Goal: Task Accomplishment & Management: Use online tool/utility

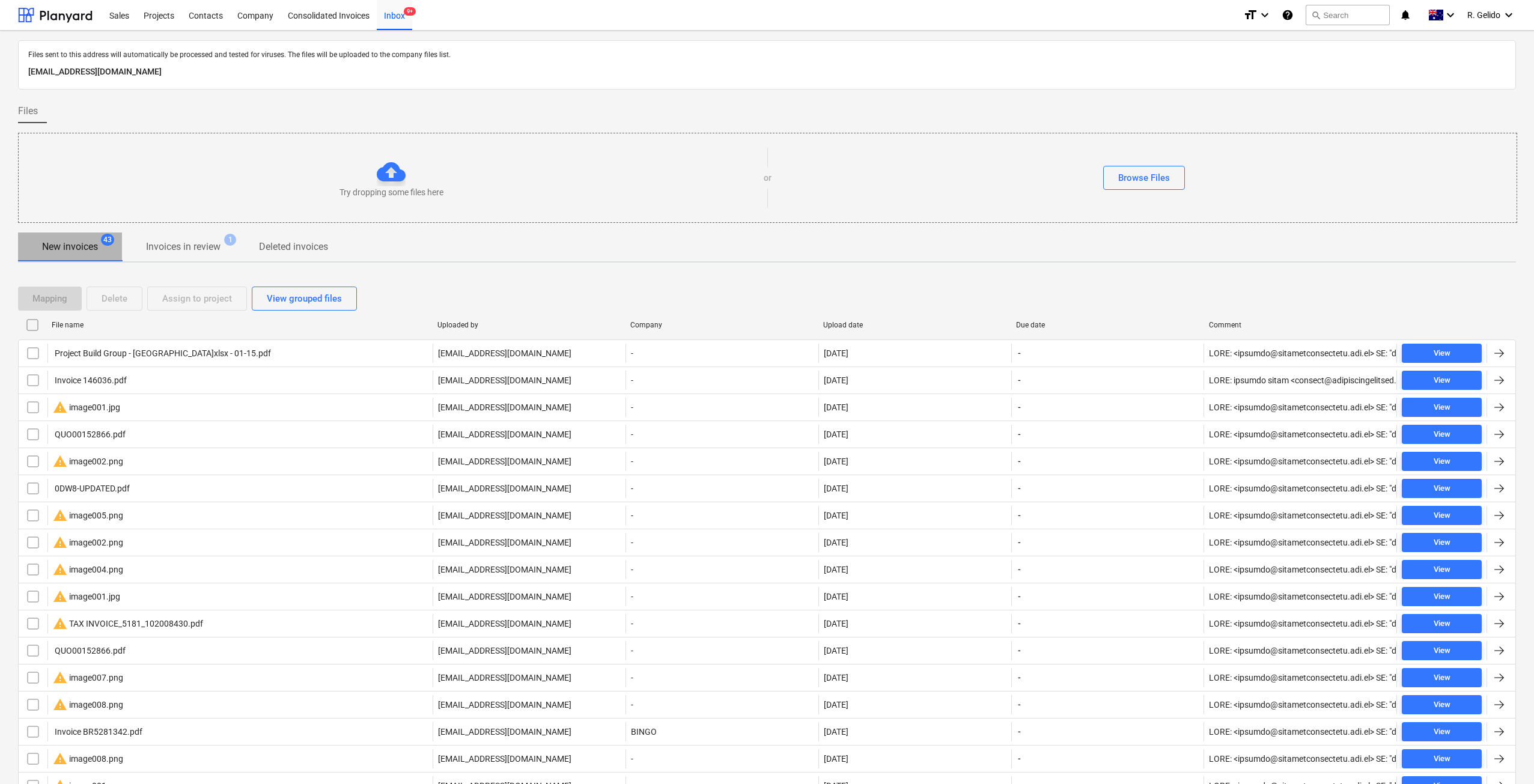
click at [75, 243] on p "New invoices" at bounding box center [70, 247] width 56 height 14
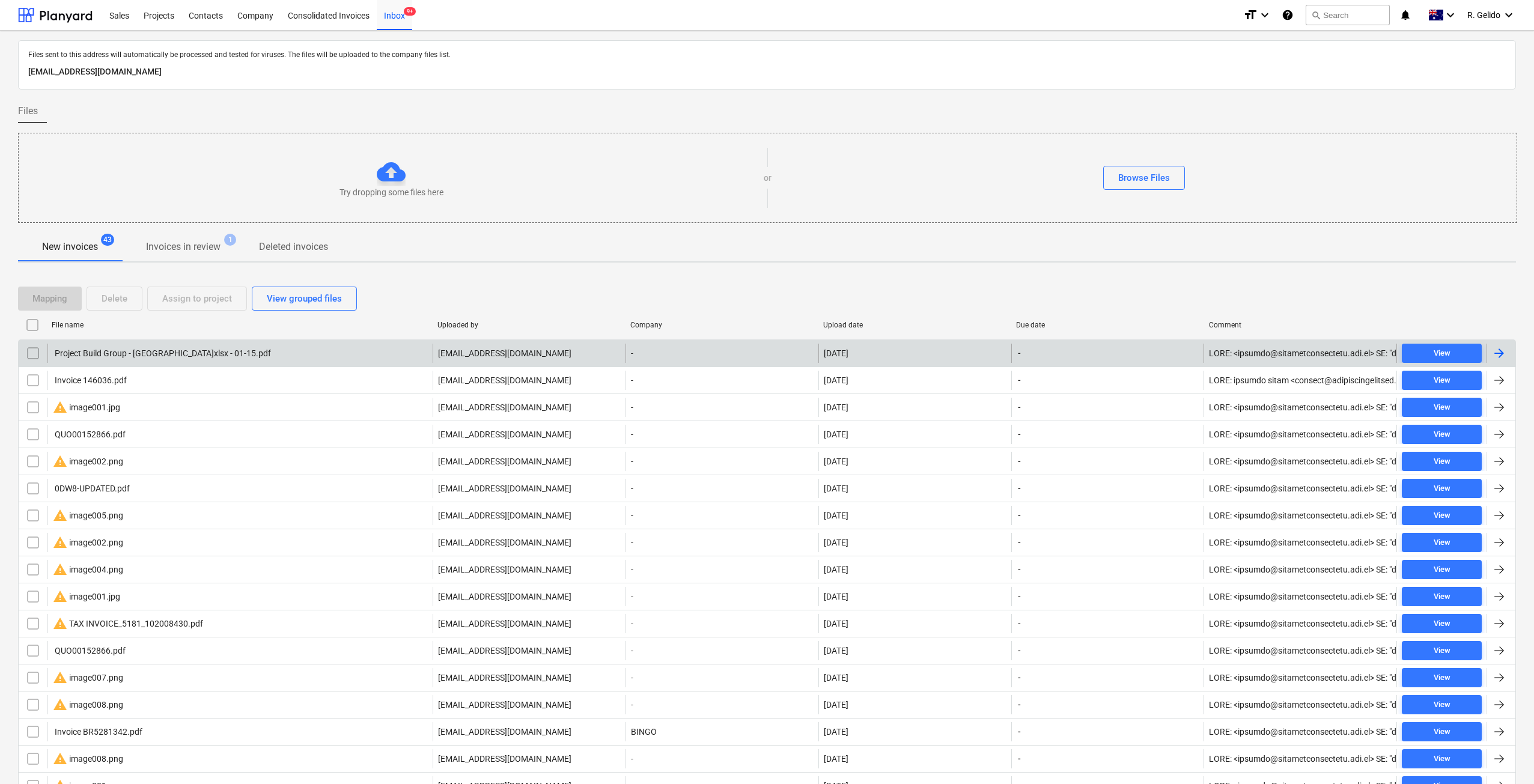
click at [260, 348] on div "Project Build Group - [GEOGRAPHIC_DATA]xlsx - 01-15.pdf" at bounding box center [240, 352] width 385 height 19
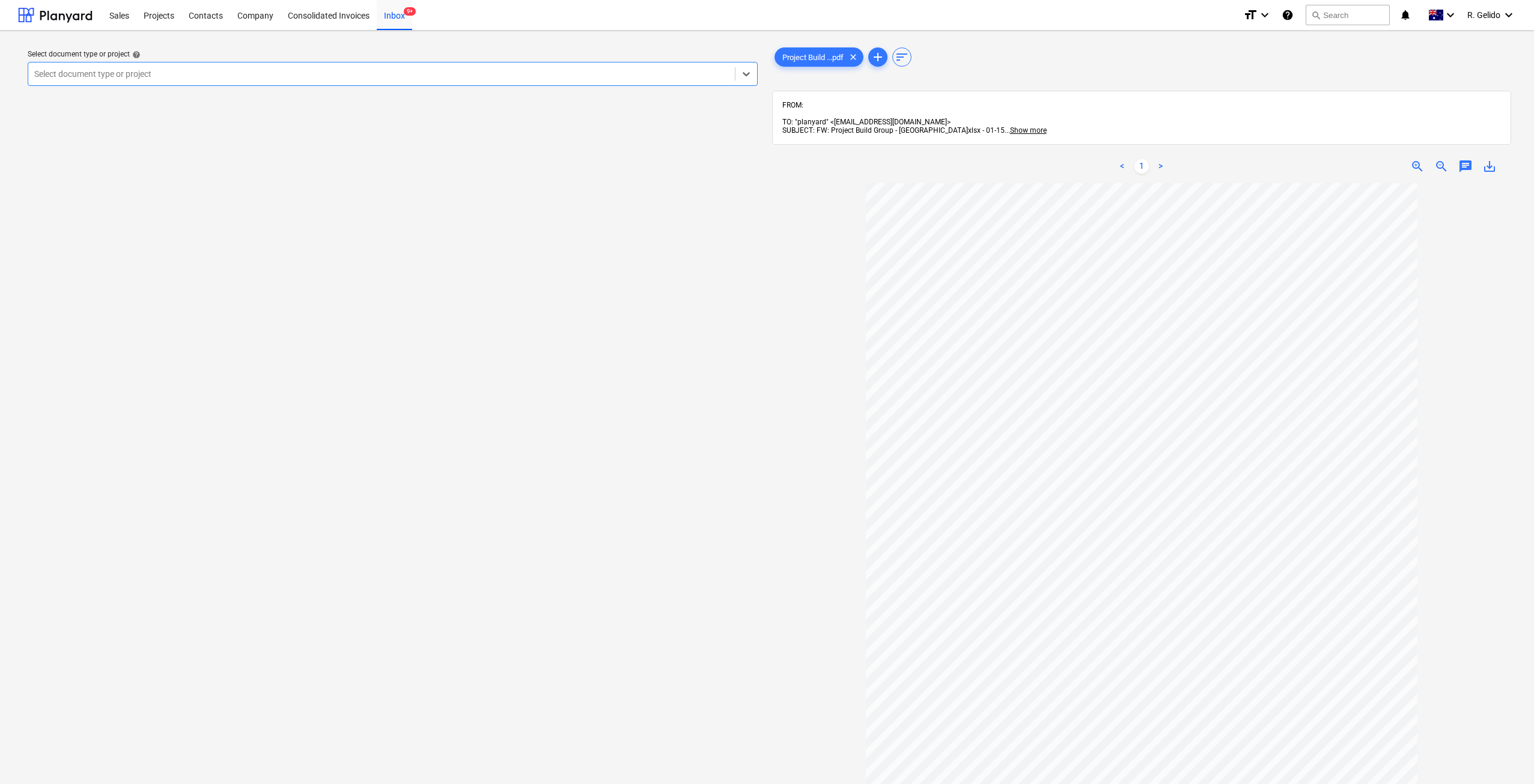
click at [539, 69] on div at bounding box center [381, 74] width 695 height 12
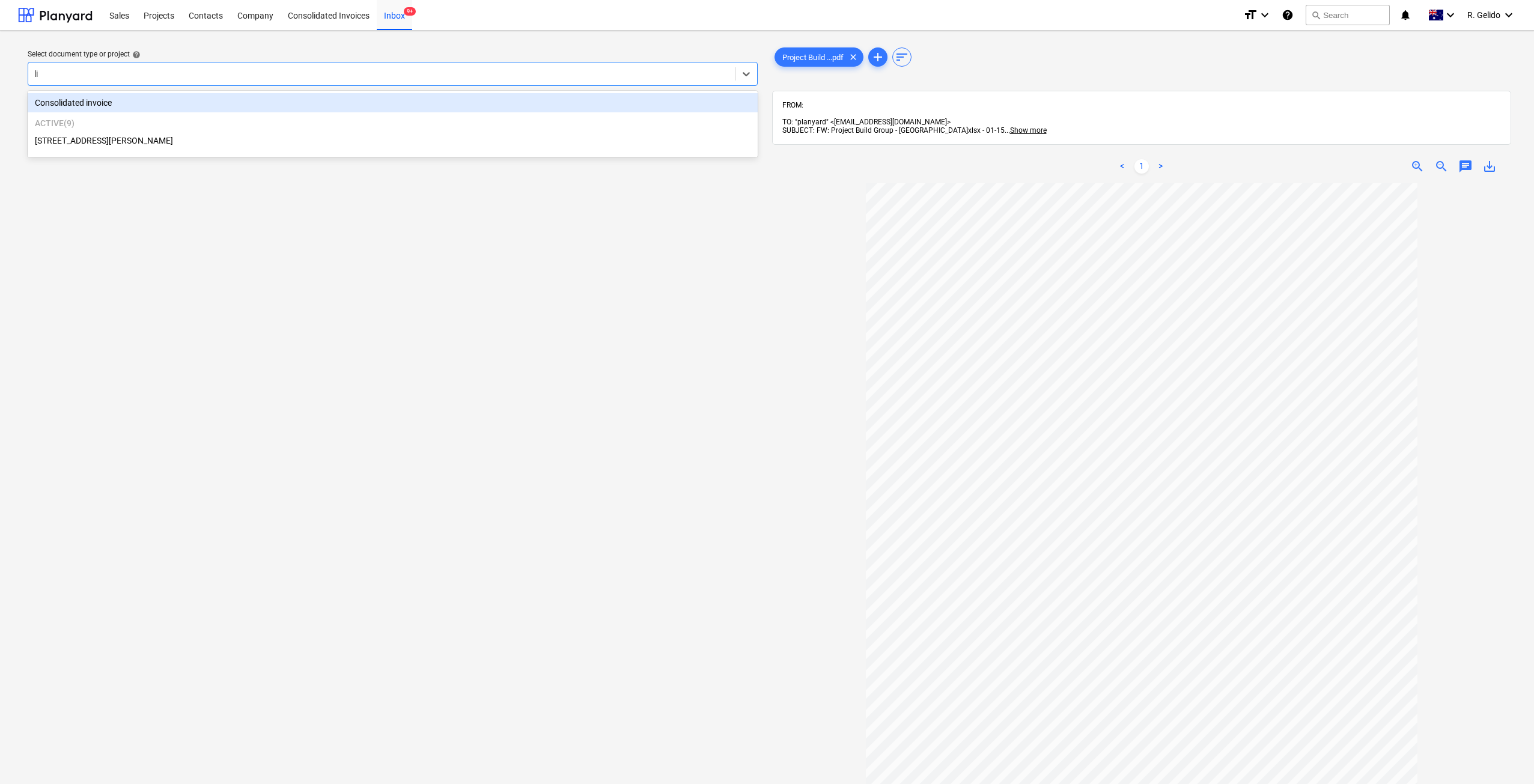
type input "lil"
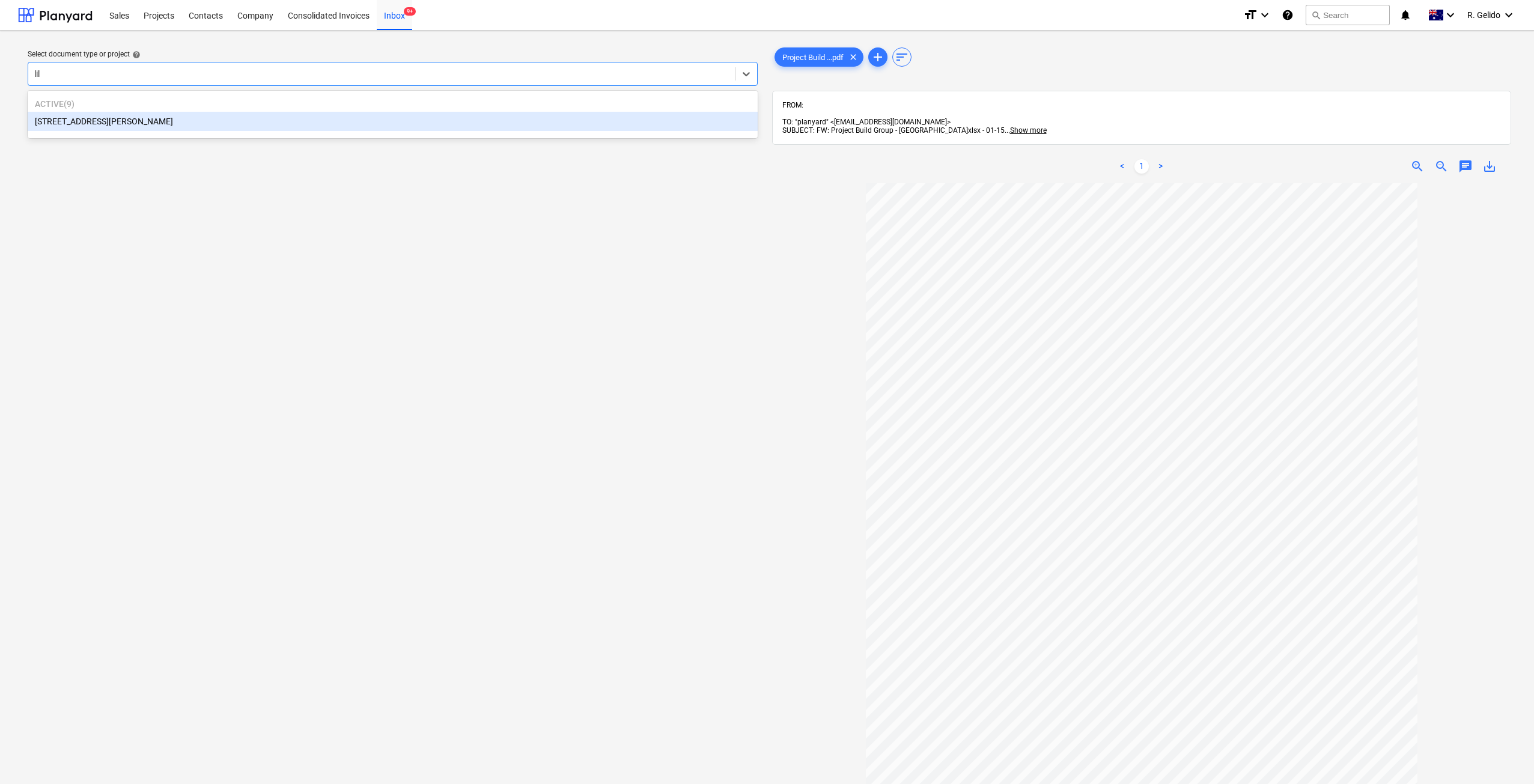
click at [458, 115] on div "[STREET_ADDRESS][PERSON_NAME]" at bounding box center [393, 121] width 730 height 19
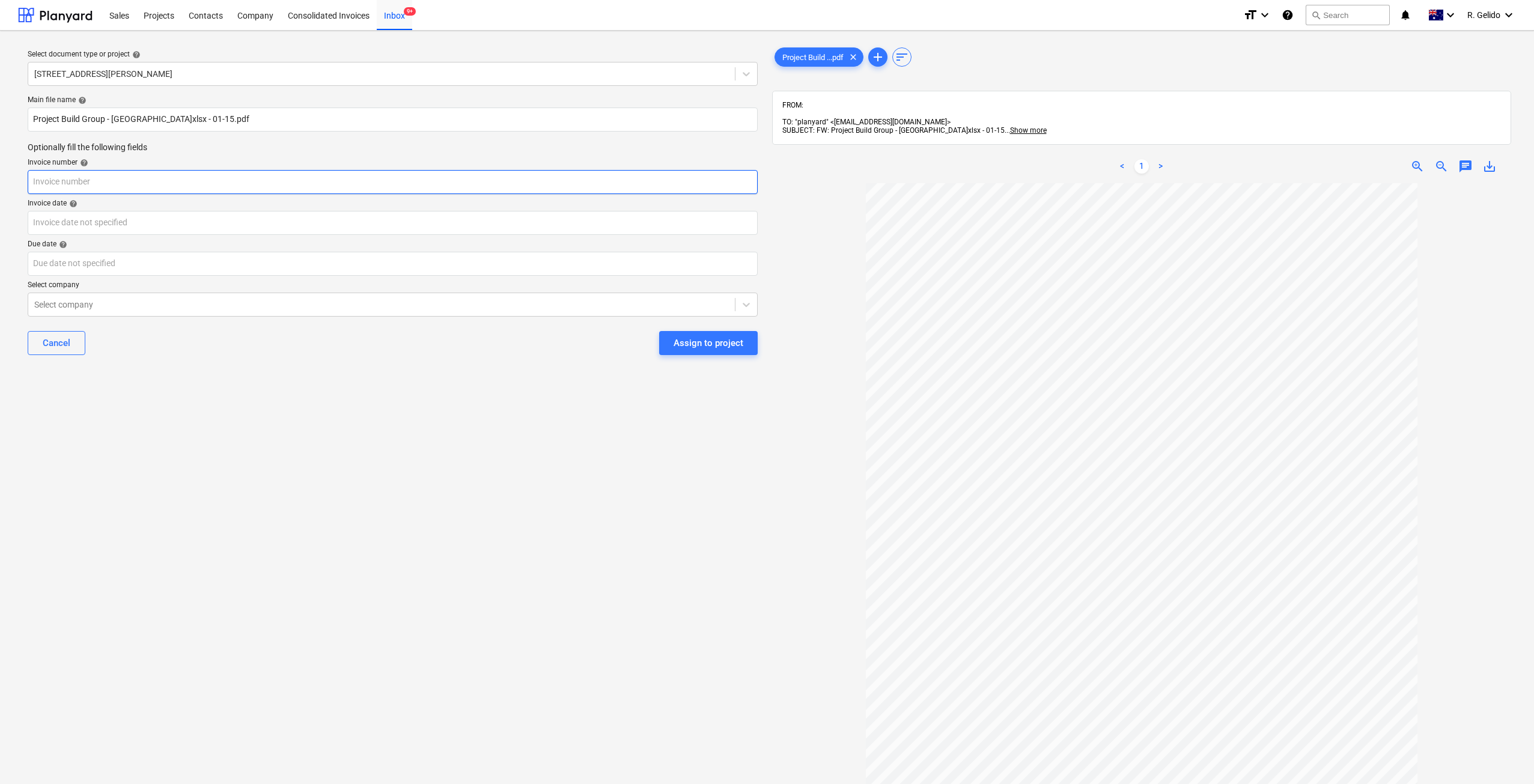
click at [76, 181] on input "text" at bounding box center [393, 182] width 730 height 24
type input "1"
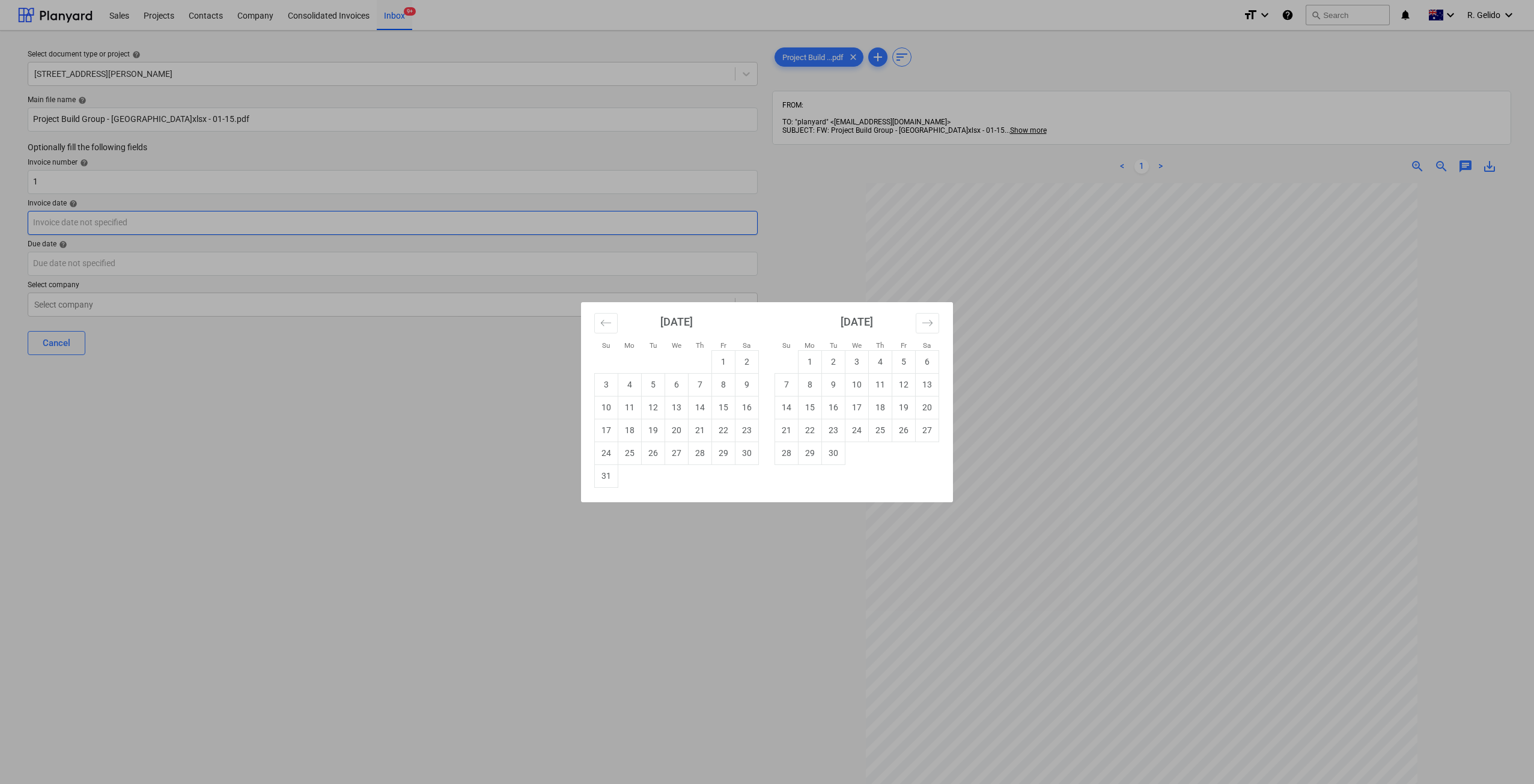
click at [91, 223] on body "Sales Projects Contacts Company Consolidated Invoices Inbox 9+ format_size keyb…" at bounding box center [767, 392] width 1534 height 784
drag, startPoint x: 698, startPoint y: 432, endPoint x: 708, endPoint y: 446, distance: 17.2
click at [697, 432] on td "21" at bounding box center [700, 430] width 23 height 23
type input "[DATE]"
click at [0, 220] on body "Sales Projects Contacts Company Consolidated Invoices Inbox 9+ format_size keyb…" at bounding box center [767, 392] width 1534 height 784
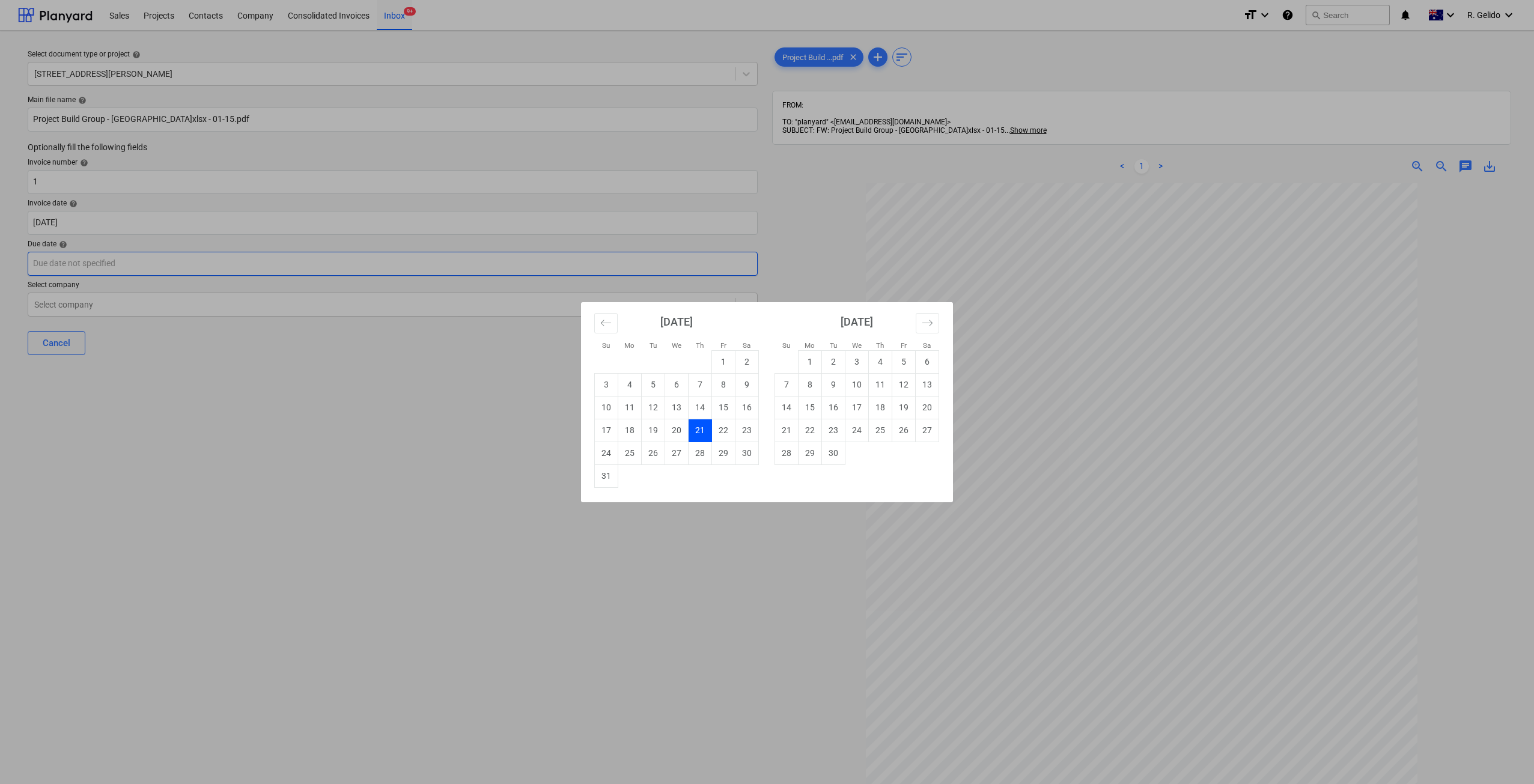
click at [86, 270] on div "Su Mo Tu We Th Fr Sa Su Mo Tu We Th Fr Sa [DATE] 1 2 3 4 5 6 7 8 9 10 11 12 13 …" at bounding box center [767, 392] width 1534 height 784
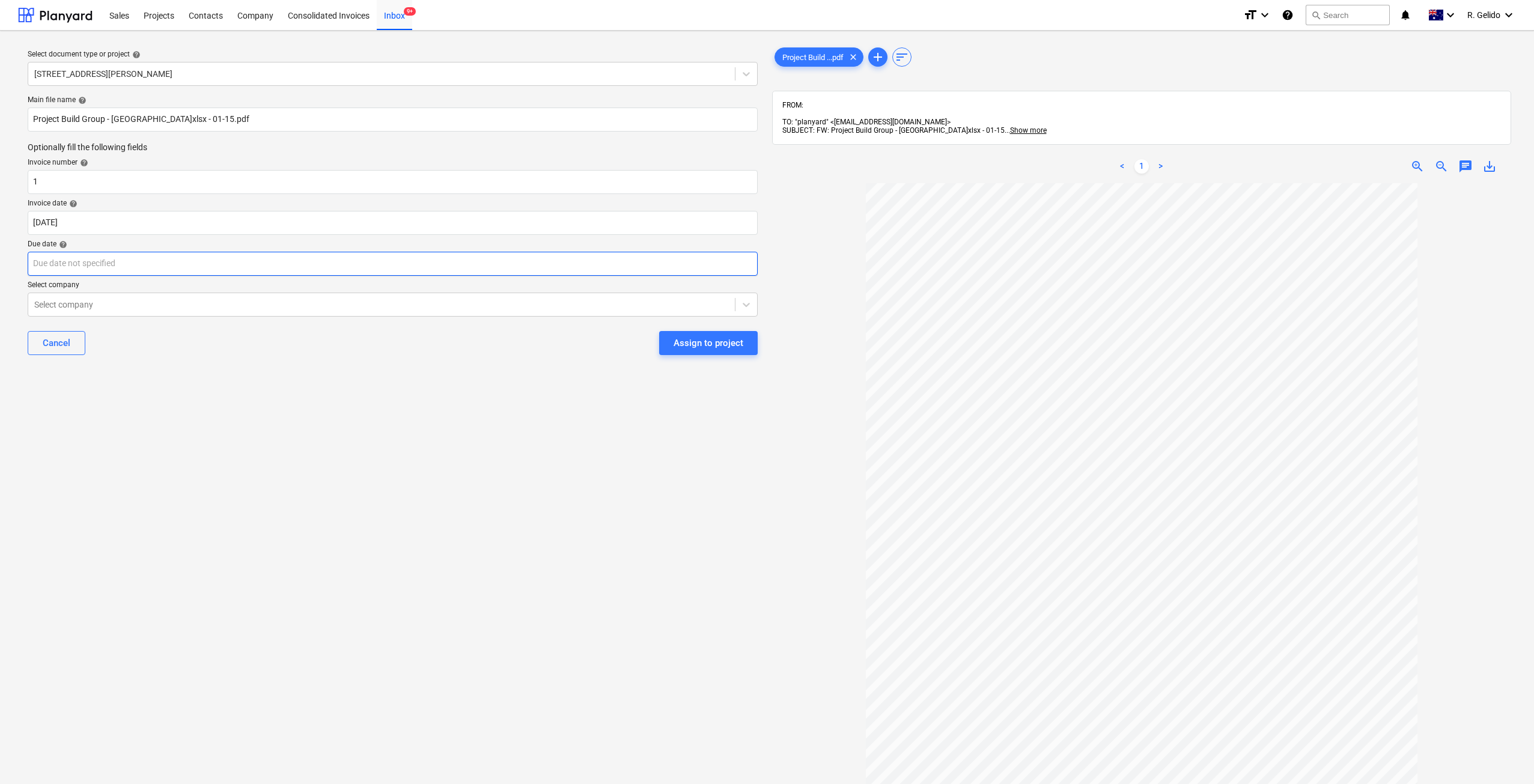
click at [85, 266] on body "Sales Projects Contacts Company Consolidated Invoices Inbox 9+ format_size keyb…" at bounding box center [767, 392] width 1534 height 784
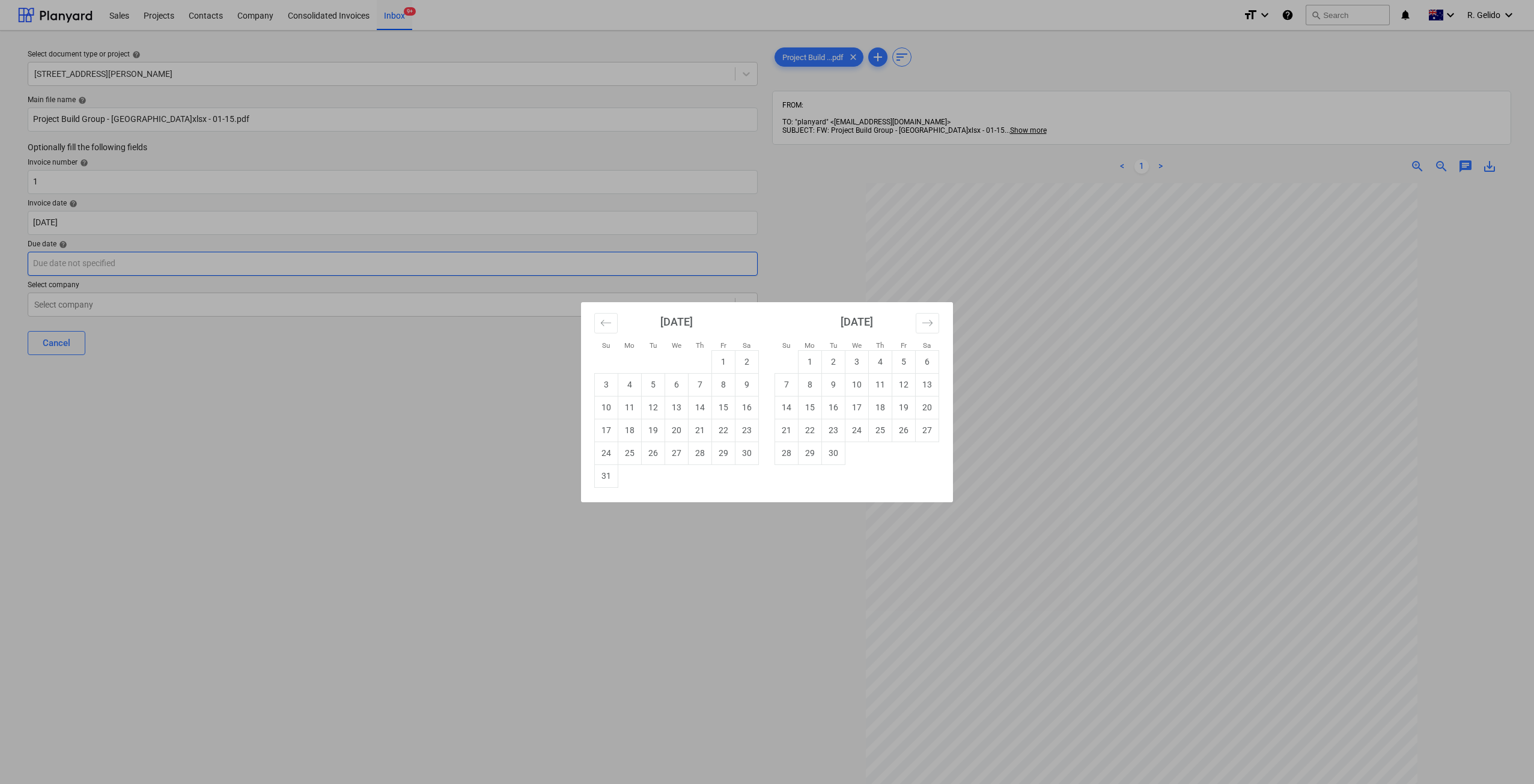
paste input "[DATE]"
type input "[DATE]"
drag, startPoint x: 202, startPoint y: 471, endPoint x: 197, endPoint y: 449, distance: 22.6
click at [202, 472] on div "Su Mo Tu We Th Fr Sa Su Mo Tu We Th Fr Sa [DATE] 1 2 3 4 5 6 7 8 9 10 11 12 13 …" at bounding box center [767, 392] width 1534 height 784
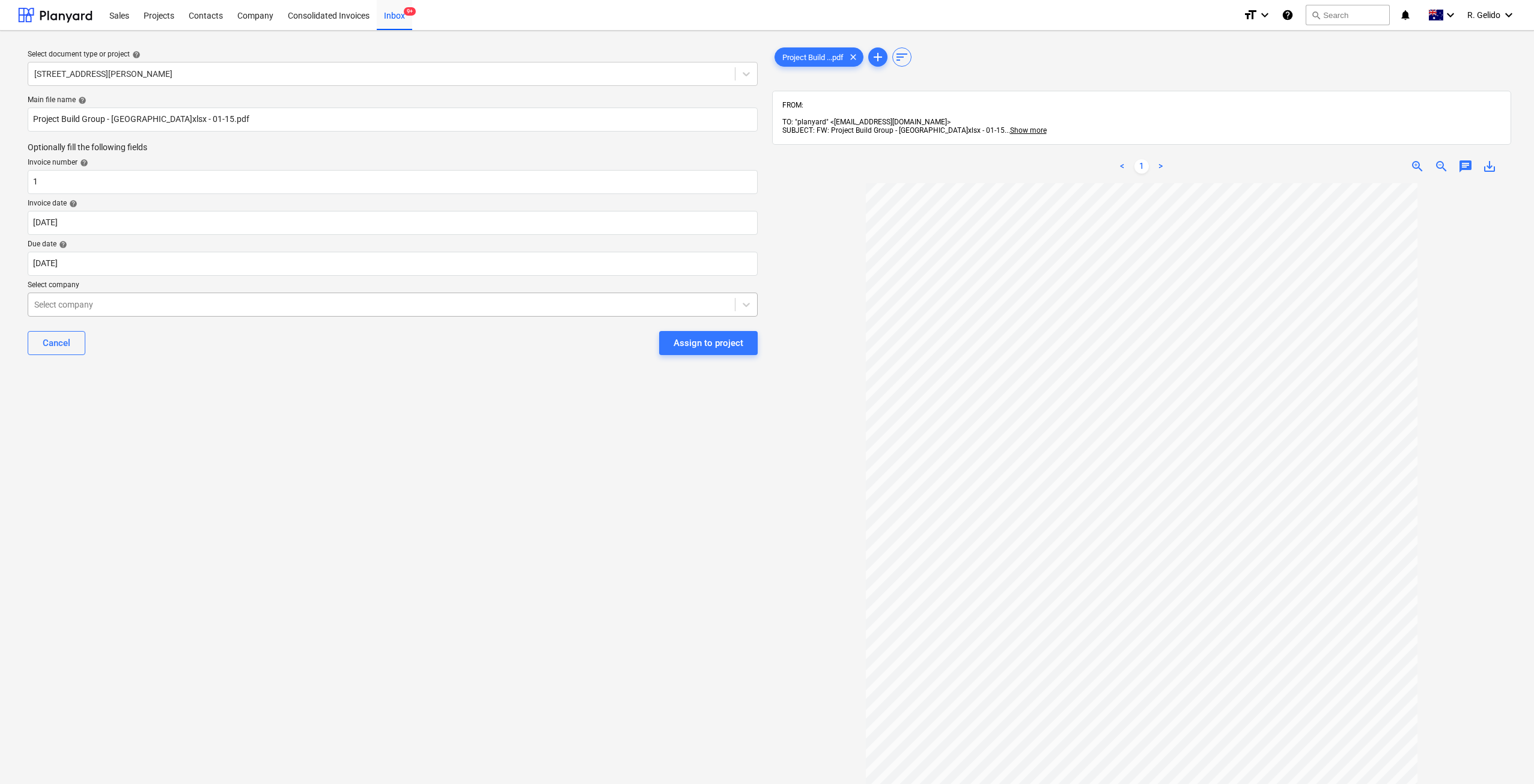
click at [238, 307] on div at bounding box center [381, 305] width 695 height 12
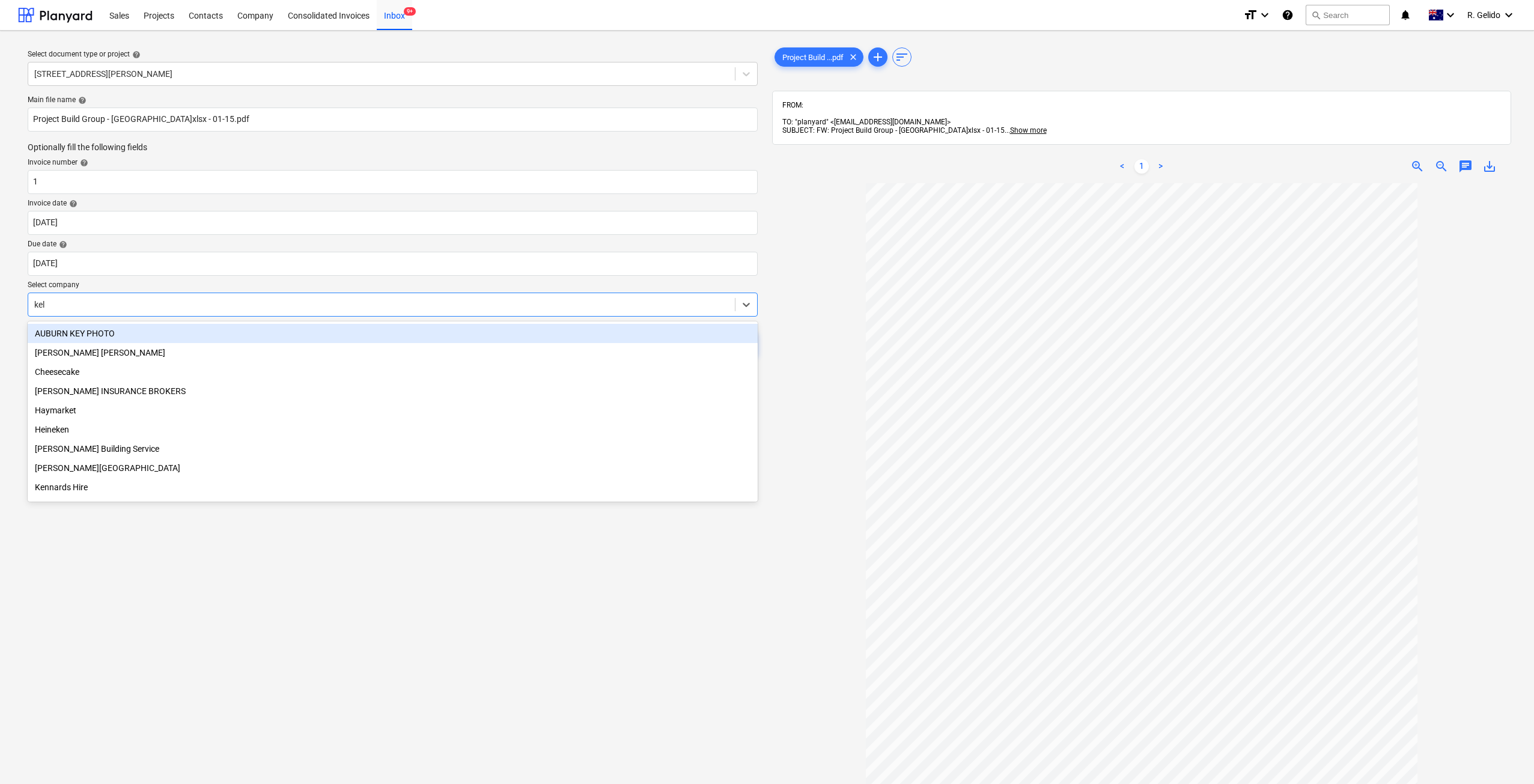
type input "[PERSON_NAME]"
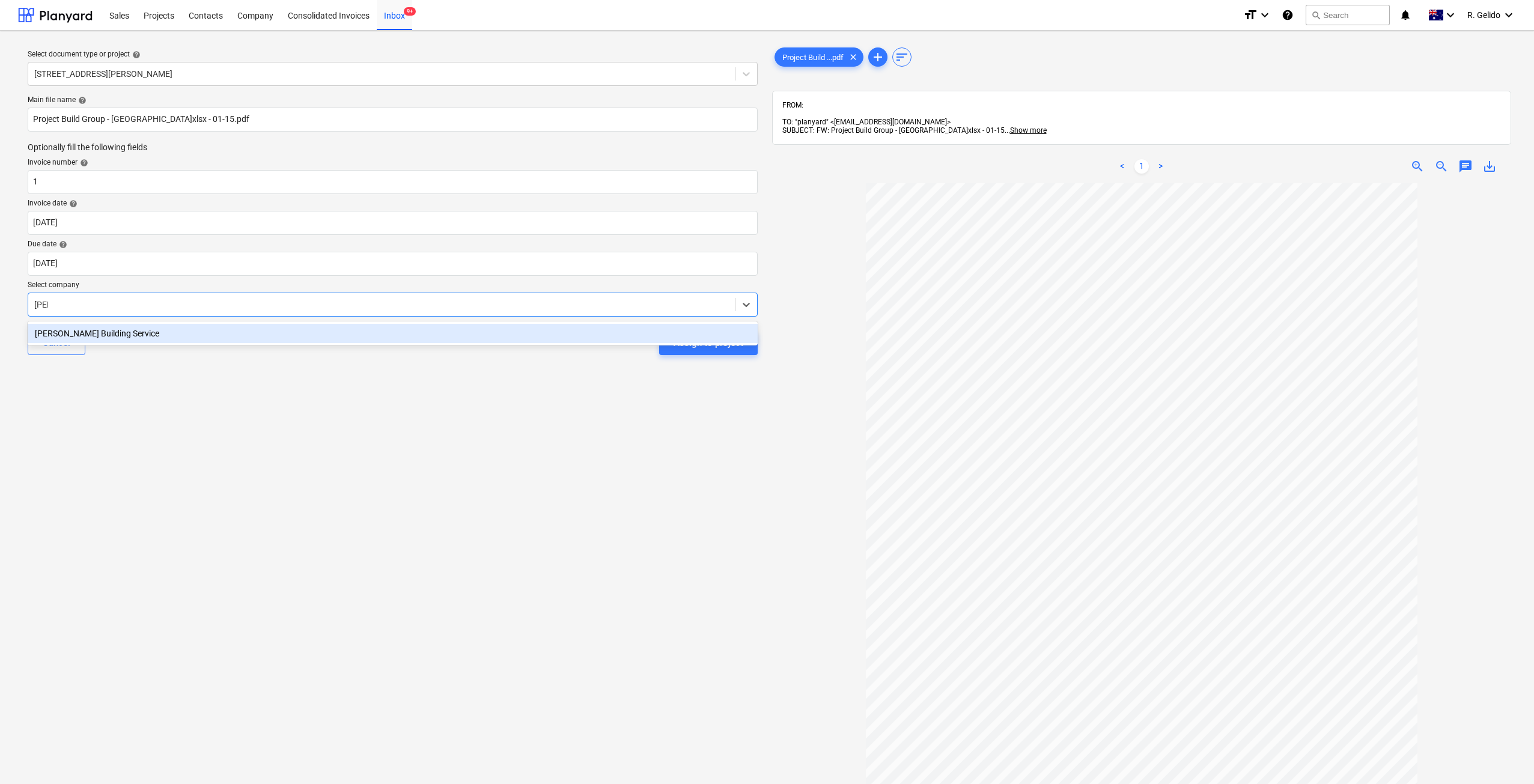
click at [264, 329] on div "[PERSON_NAME] Building Service" at bounding box center [393, 333] width 730 height 19
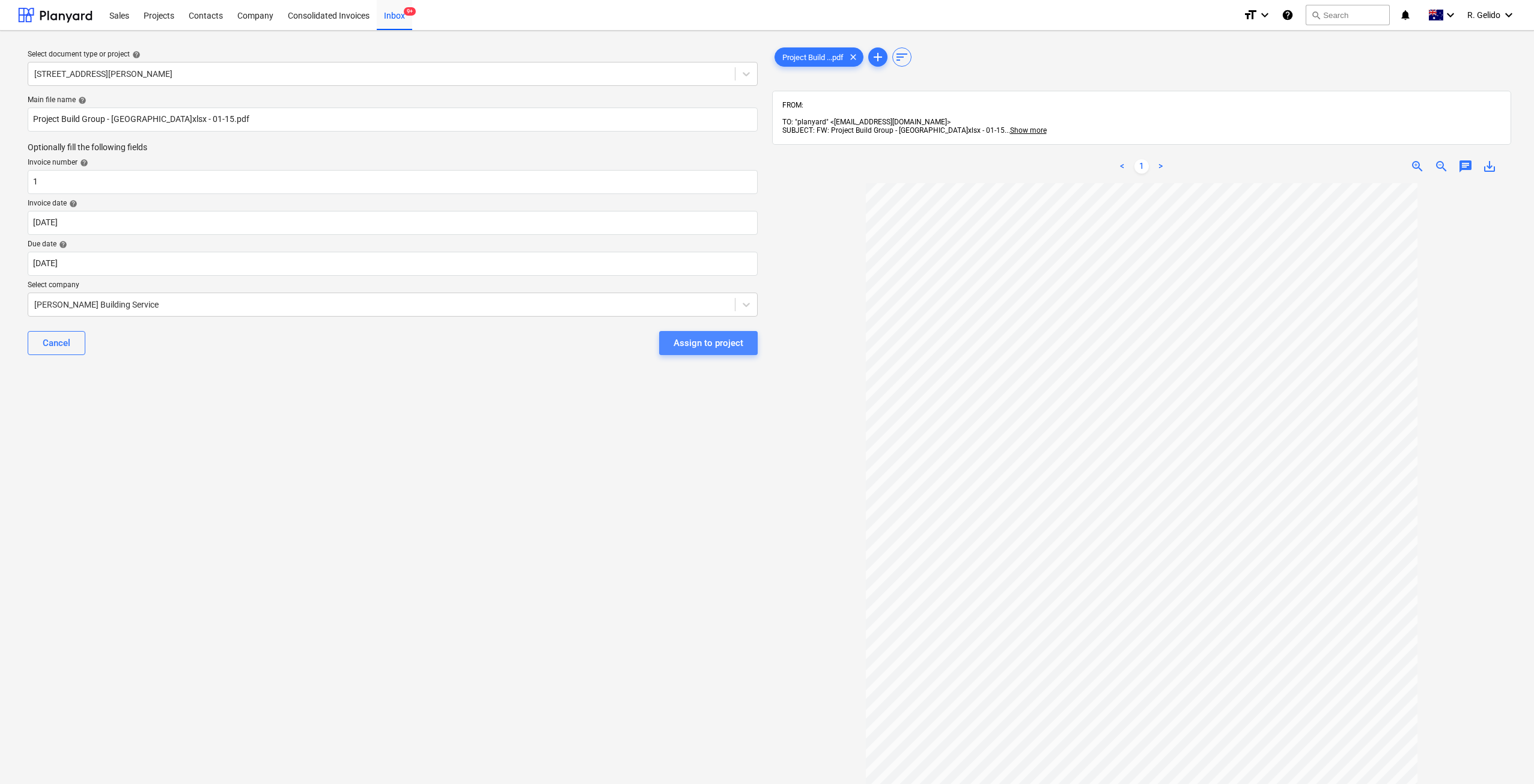
click at [726, 340] on div "Assign to project" at bounding box center [708, 343] width 69 height 16
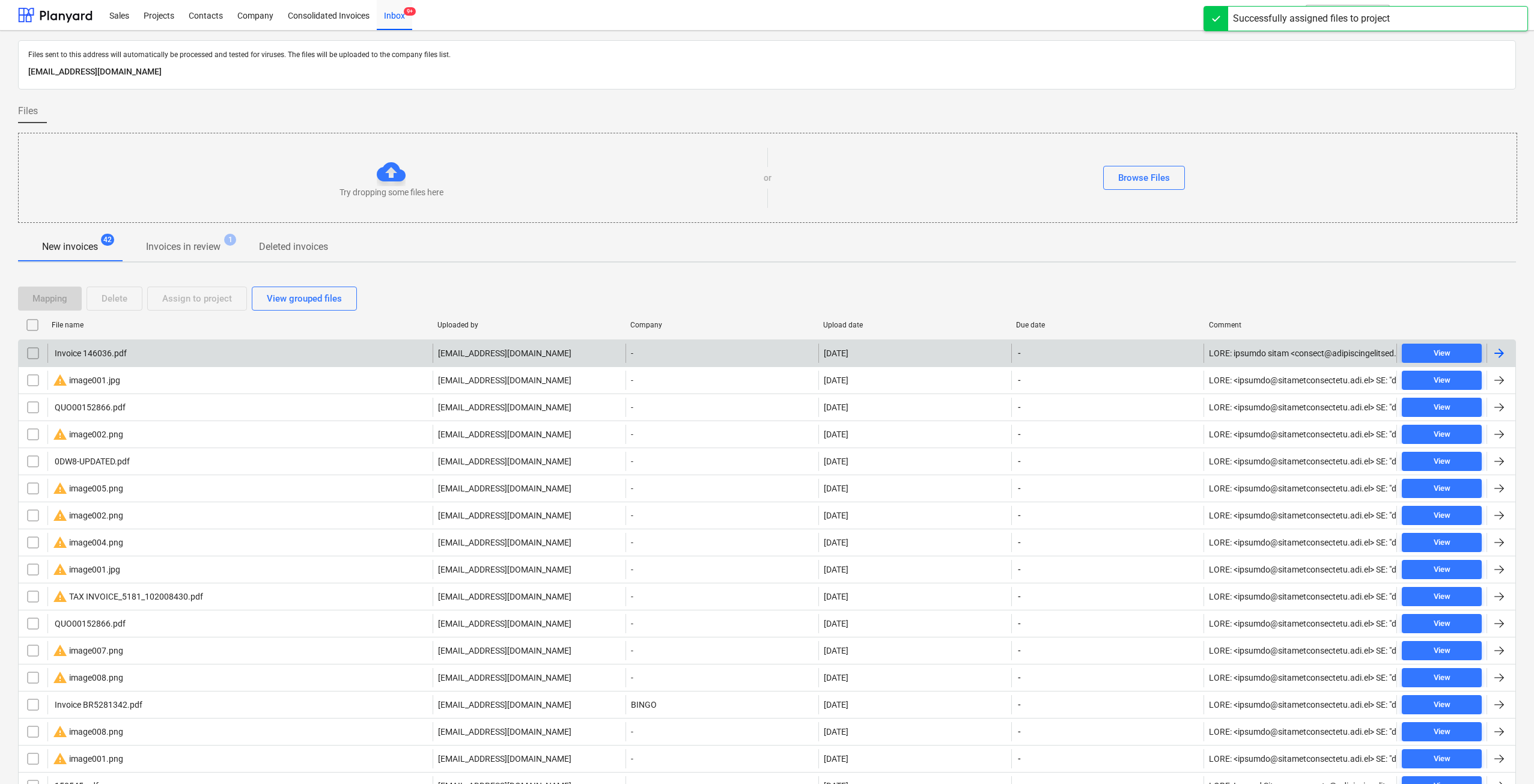
click at [126, 358] on div "Invoice 146036.pdf" at bounding box center [90, 353] width 74 height 10
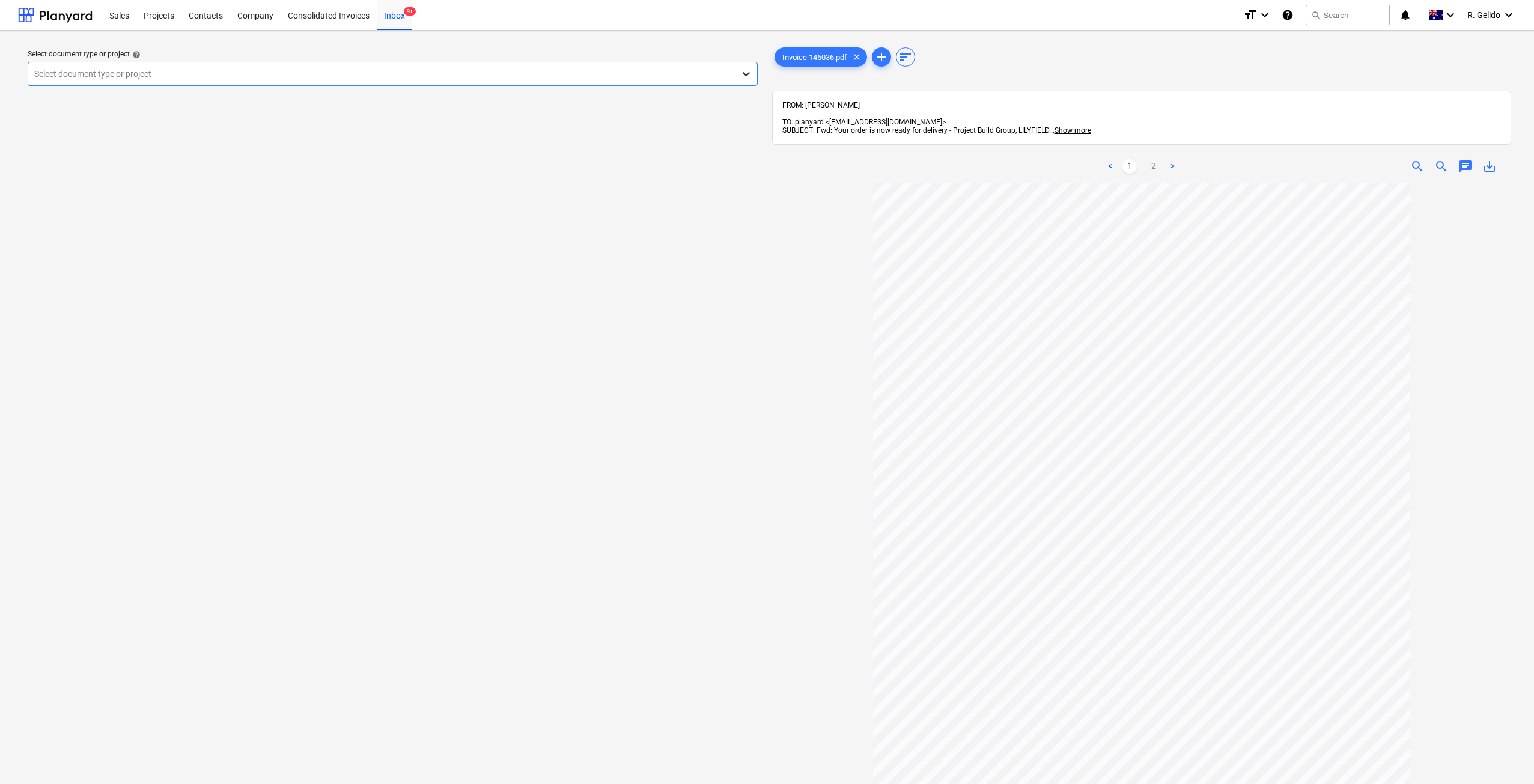
click at [745, 73] on icon at bounding box center [747, 74] width 12 height 12
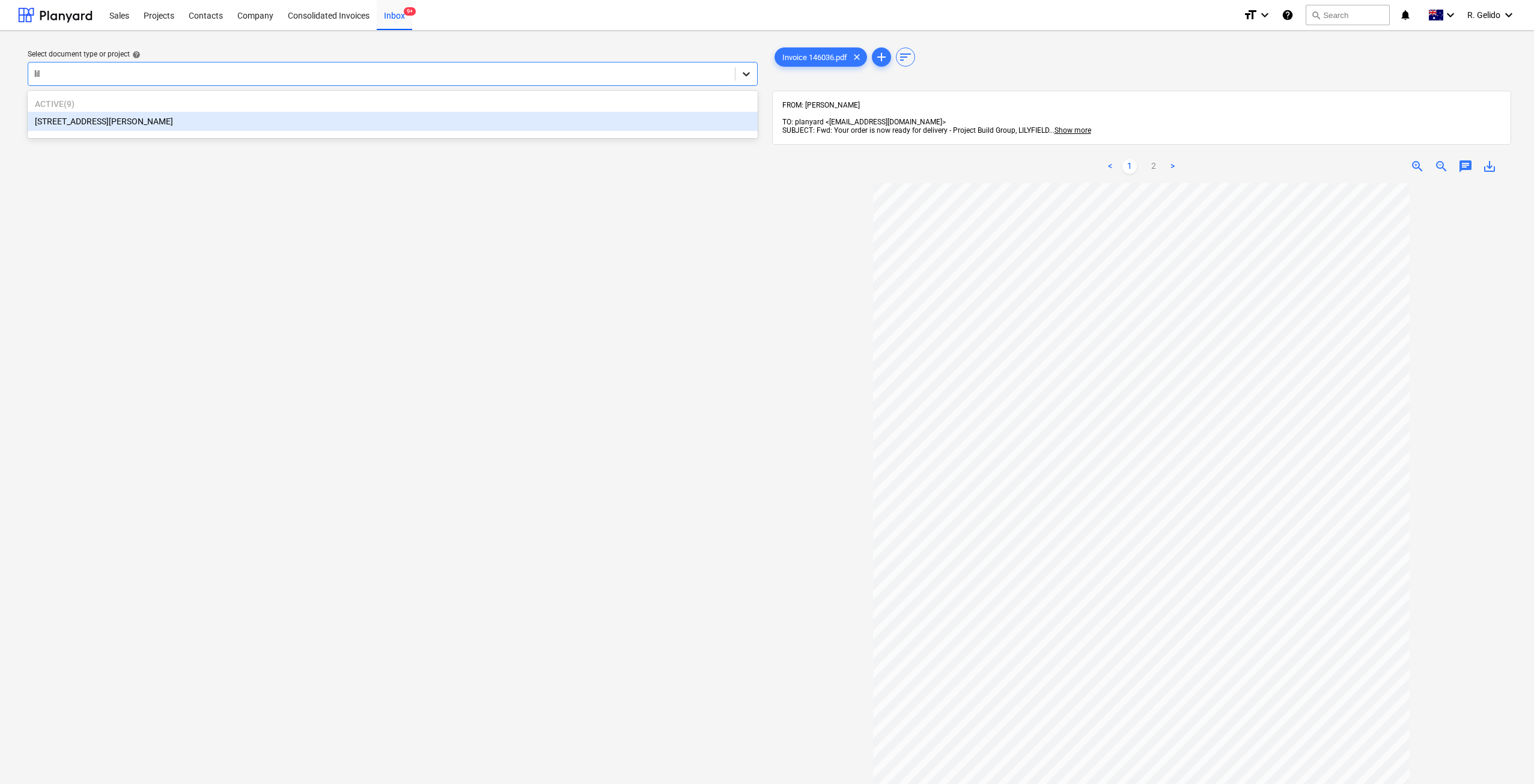
type input "lily"
click at [145, 122] on div "[STREET_ADDRESS][PERSON_NAME]" at bounding box center [393, 121] width 730 height 19
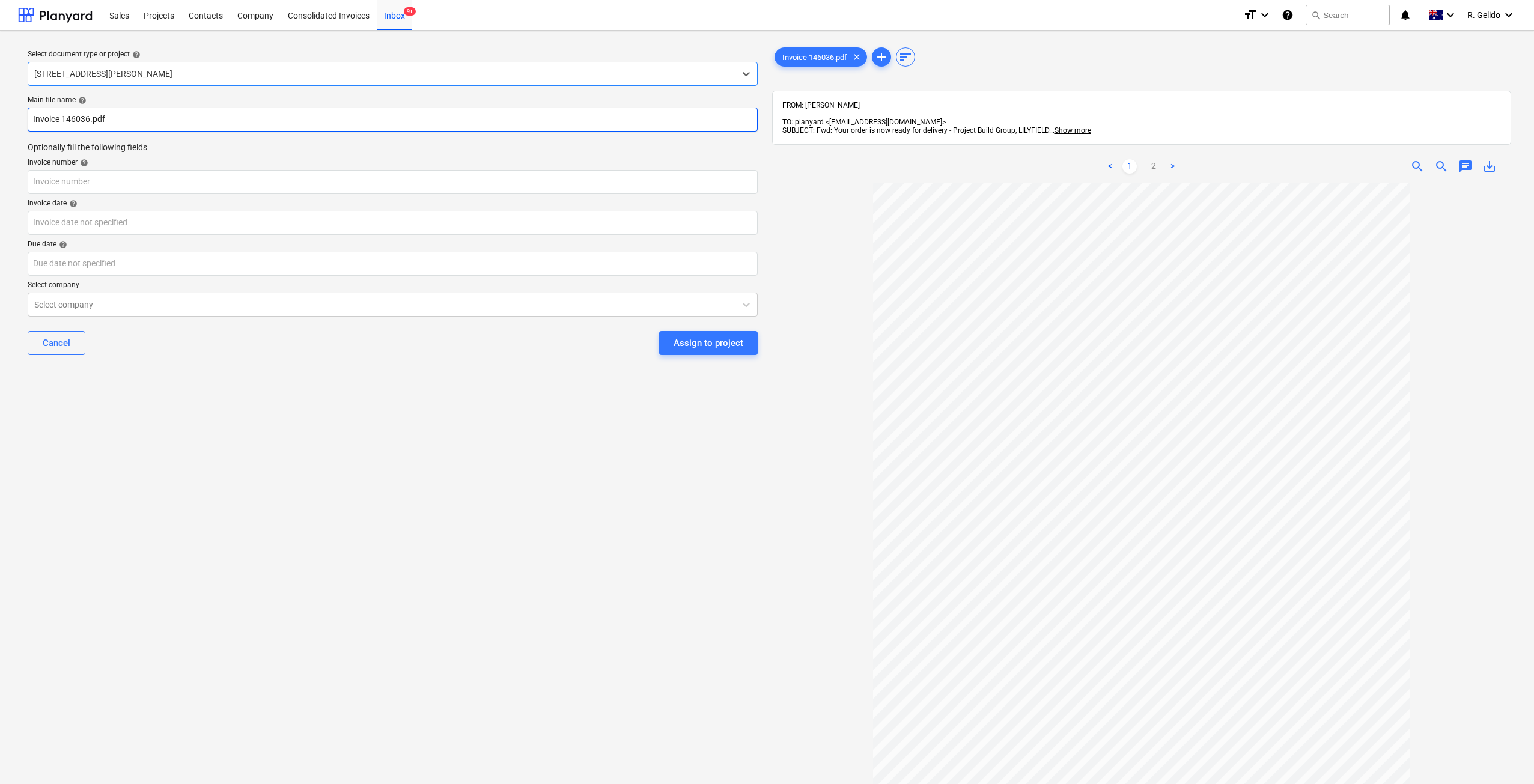
click at [33, 117] on input "Invoice 146036.pdf" at bounding box center [393, 119] width 730 height 24
type input "Academy Tiles Invoice 146036.pdf"
click at [71, 192] on input "text" at bounding box center [393, 182] width 730 height 24
type input "146036"
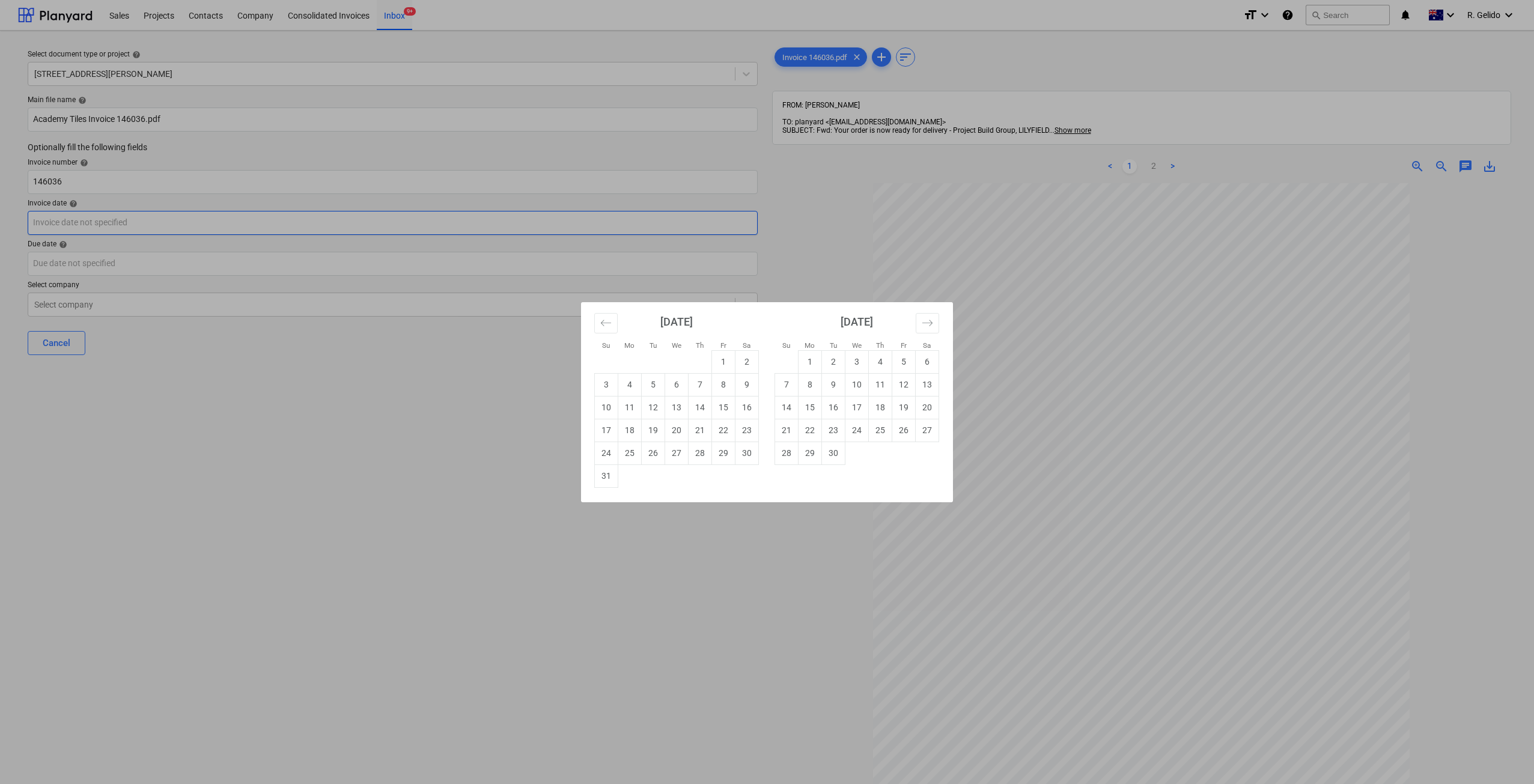
click at [96, 225] on body "Sales Projects Contacts Company Consolidated Invoices Inbox 9+ format_size keyb…" at bounding box center [767, 392] width 1534 height 784
click at [75, 184] on div "Su Mo Tu We Th Fr Sa Su Mo Tu We Th Fr Sa [DATE] 1 2 3 4 5 6 7 8 9 10 11 12 13 …" at bounding box center [767, 392] width 1534 height 784
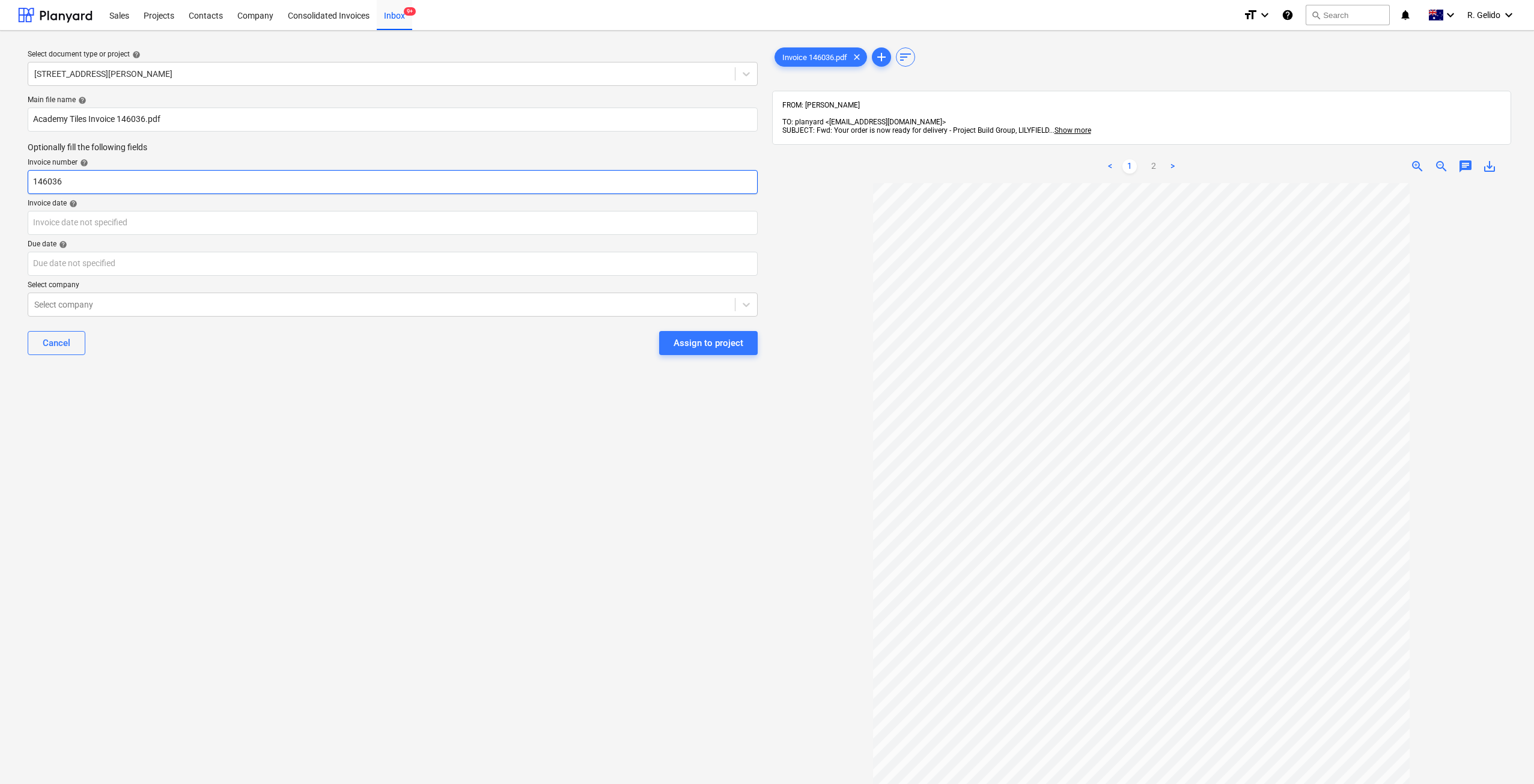
click at [66, 170] on input "146036" at bounding box center [393, 182] width 730 height 24
click at [391, 15] on div "Inbox 9+" at bounding box center [394, 14] width 35 height 31
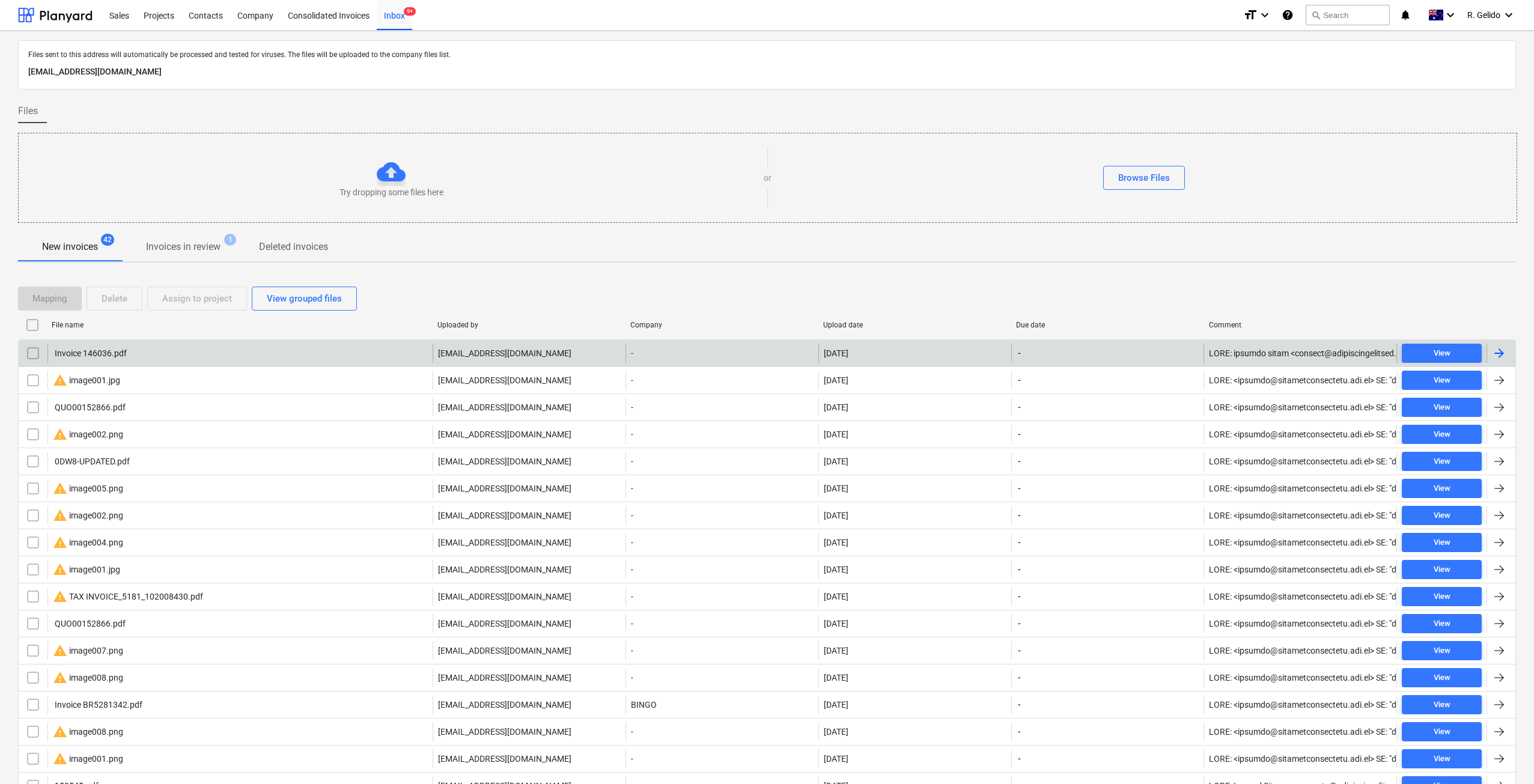
click at [202, 352] on div "Invoice 146036.pdf" at bounding box center [240, 352] width 385 height 19
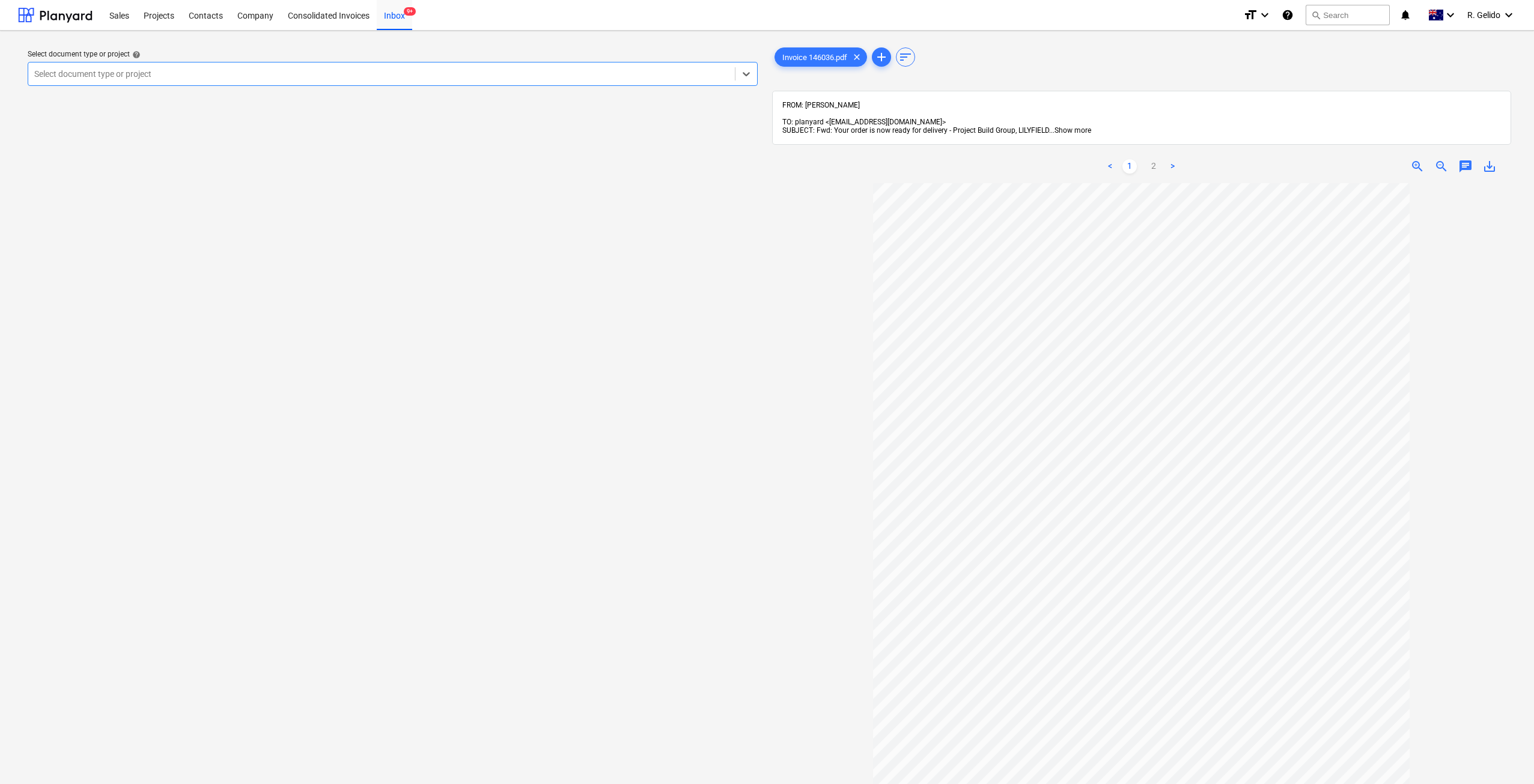
click at [1075, 126] on span "Show more" at bounding box center [1073, 130] width 37 height 8
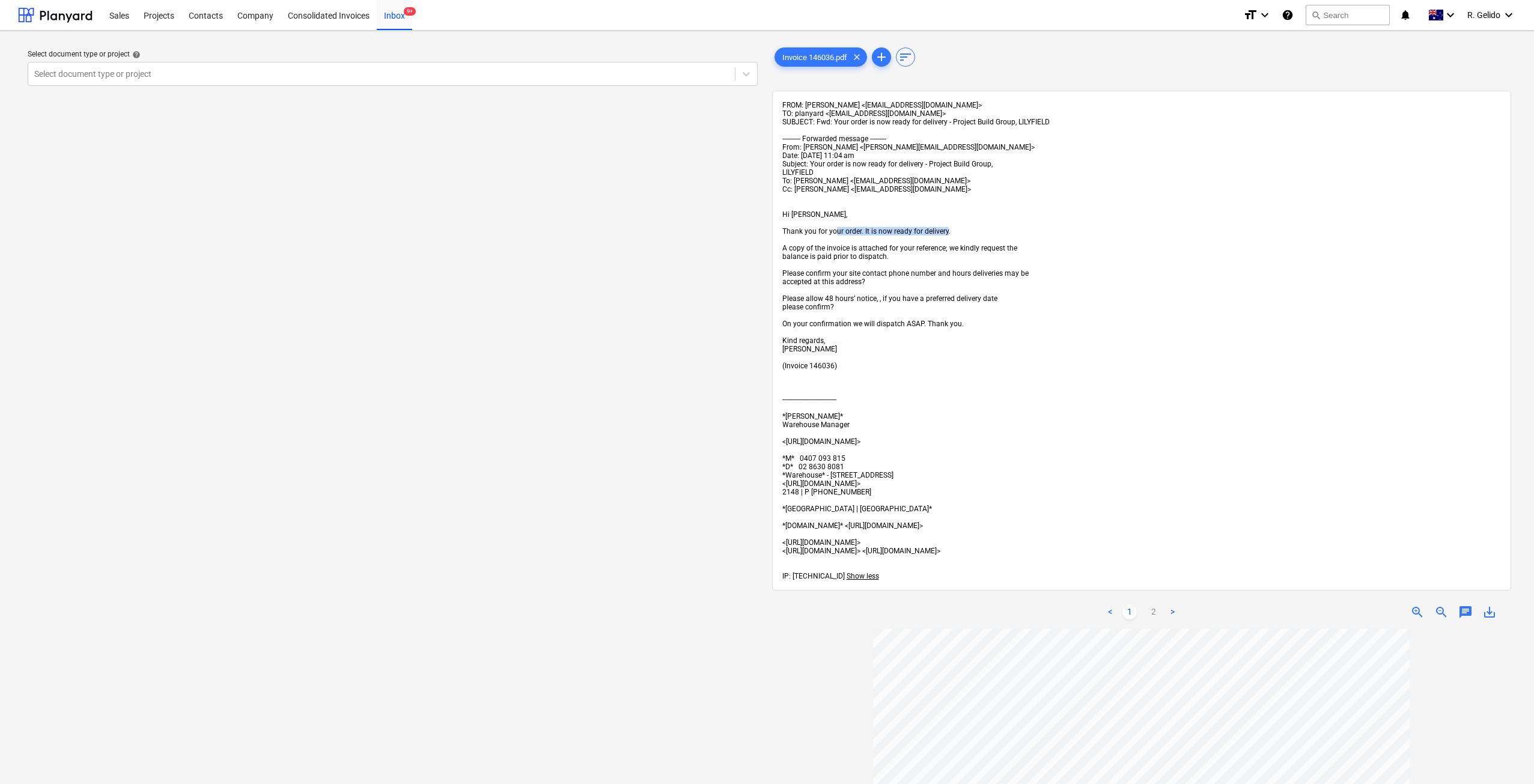
drag, startPoint x: 947, startPoint y: 231, endPoint x: 836, endPoint y: 229, distance: 111.0
click at [836, 229] on span "Thank you for your order. It is now ready for delivery." at bounding box center [866, 231] width 168 height 8
drag, startPoint x: 1000, startPoint y: 247, endPoint x: 931, endPoint y: 246, distance: 69.0
click at [931, 246] on span "A copy of the invoice is attached for your reference; we kindly request the" at bounding box center [899, 247] width 235 height 8
drag, startPoint x: 815, startPoint y: 259, endPoint x: 864, endPoint y: 254, distance: 49.3
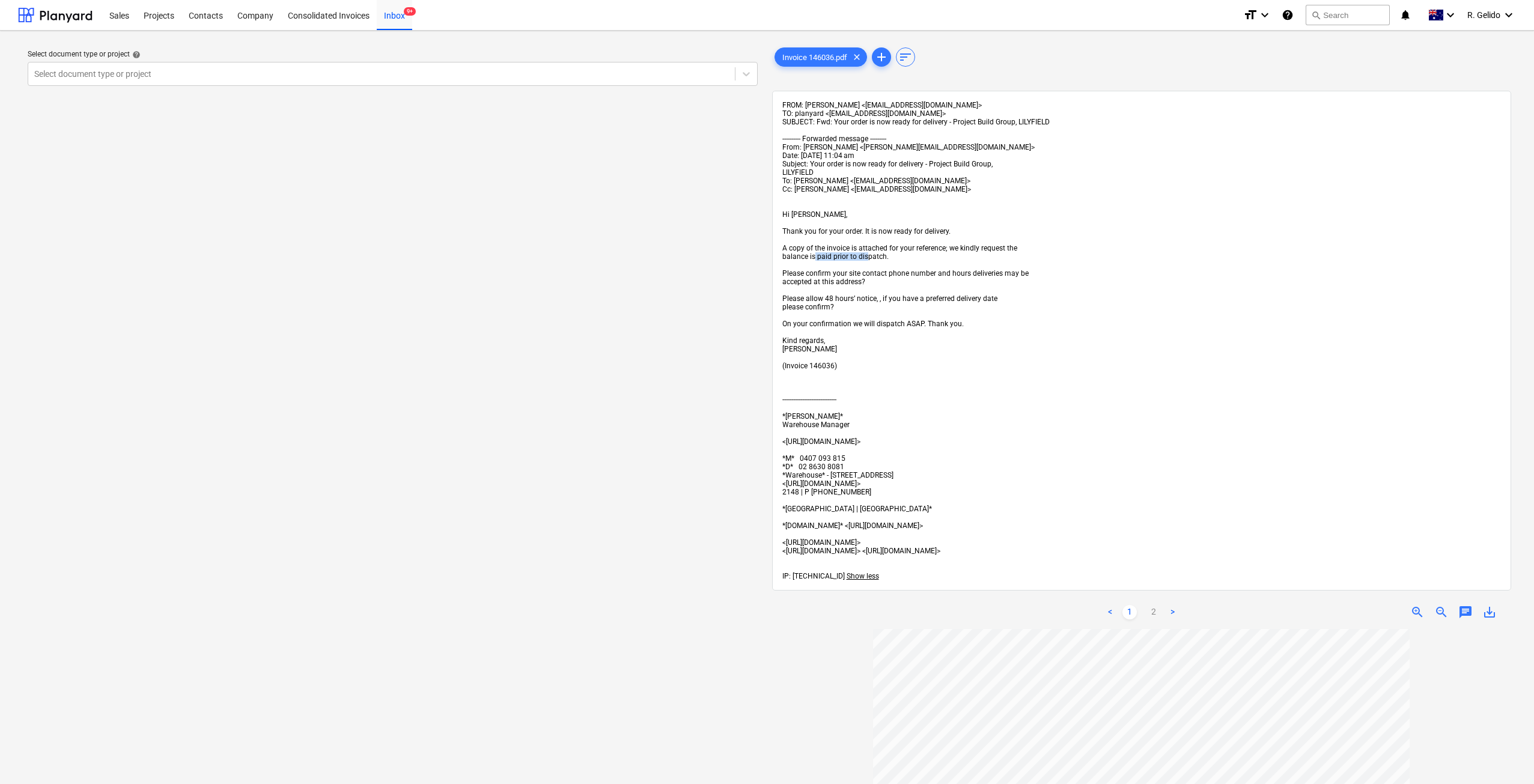
click at [864, 254] on span "balance is paid prior to dispatch." at bounding box center [835, 256] width 106 height 8
drag, startPoint x: 819, startPoint y: 275, endPoint x: 896, endPoint y: 278, distance: 77.1
click at [896, 278] on div "FROM: [PERSON_NAME] <[EMAIL_ADDRESS][DOMAIN_NAME]> TO: planyard <[EMAIL_ADDRESS…" at bounding box center [1141, 340] width 719 height 479
drag, startPoint x: 960, startPoint y: 296, endPoint x: 937, endPoint y: 291, distance: 23.5
click at [937, 291] on div "FROM: [PERSON_NAME] <[EMAIL_ADDRESS][DOMAIN_NAME]> TO: planyard <[EMAIL_ADDRESS…" at bounding box center [1141, 340] width 719 height 479
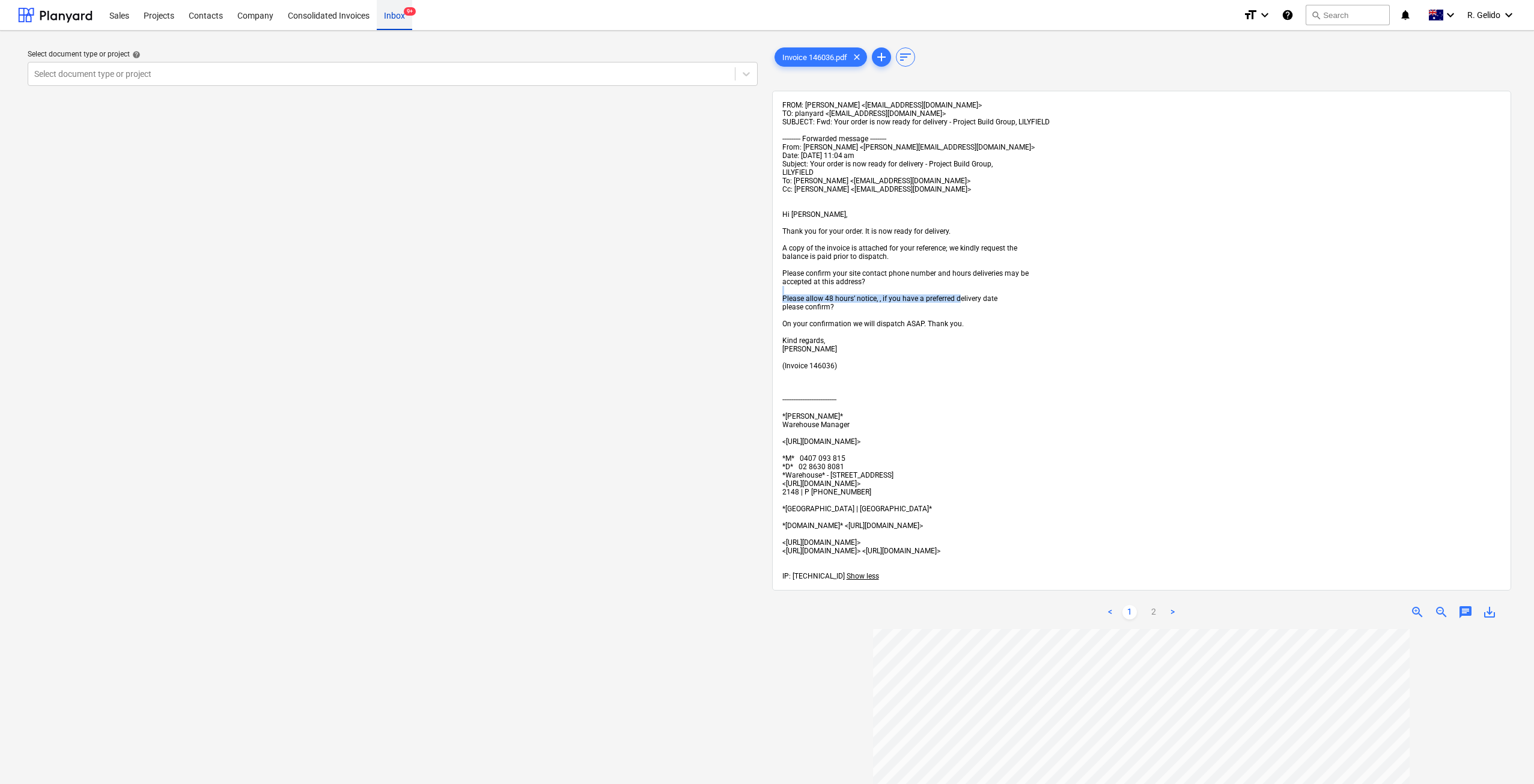
click at [392, 18] on div "Inbox 9+" at bounding box center [394, 14] width 35 height 31
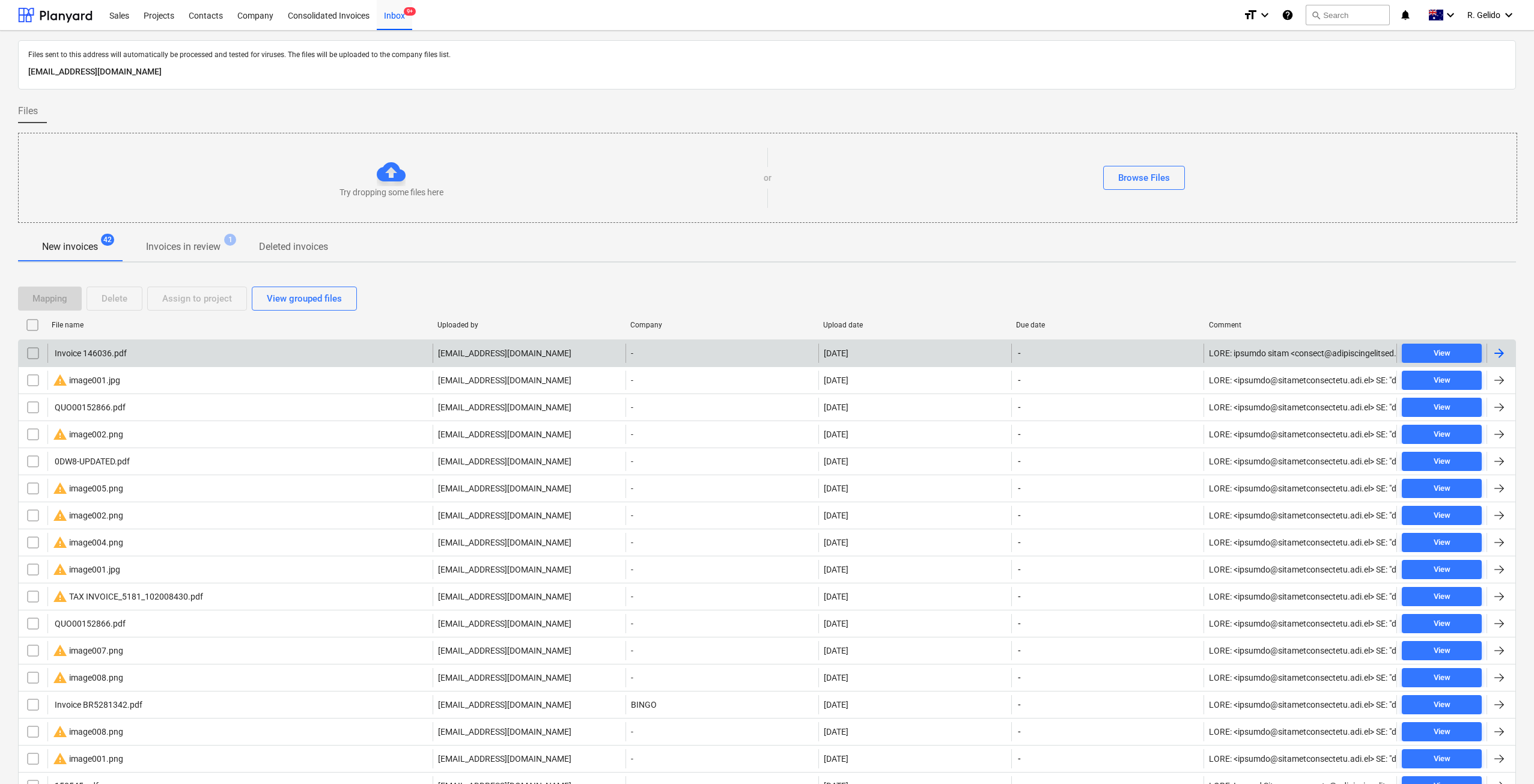
click at [32, 355] on input "checkbox" at bounding box center [32, 352] width 19 height 19
click at [119, 299] on div "Delete" at bounding box center [115, 298] width 26 height 16
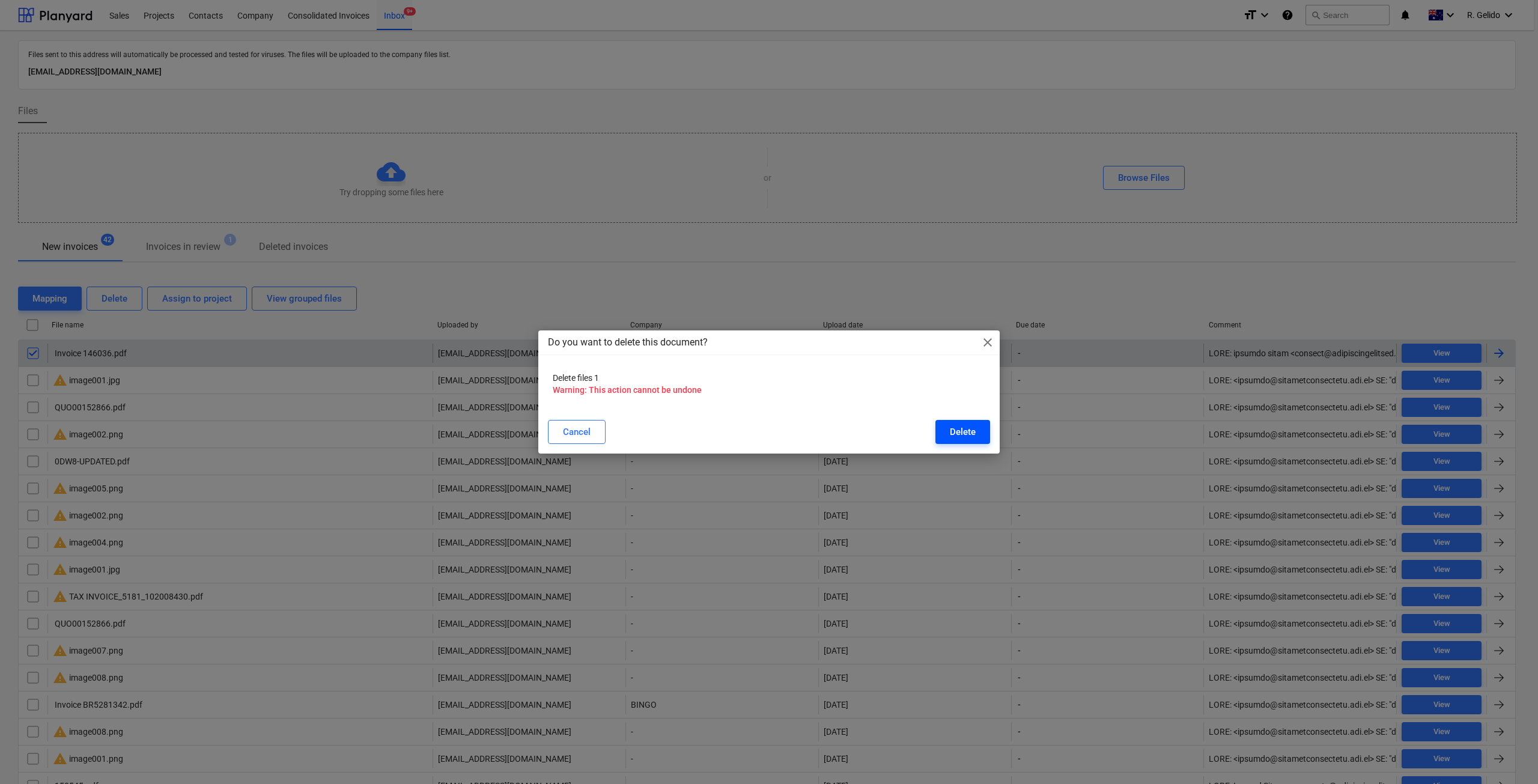
click at [955, 425] on div "Delete" at bounding box center [962, 432] width 26 height 16
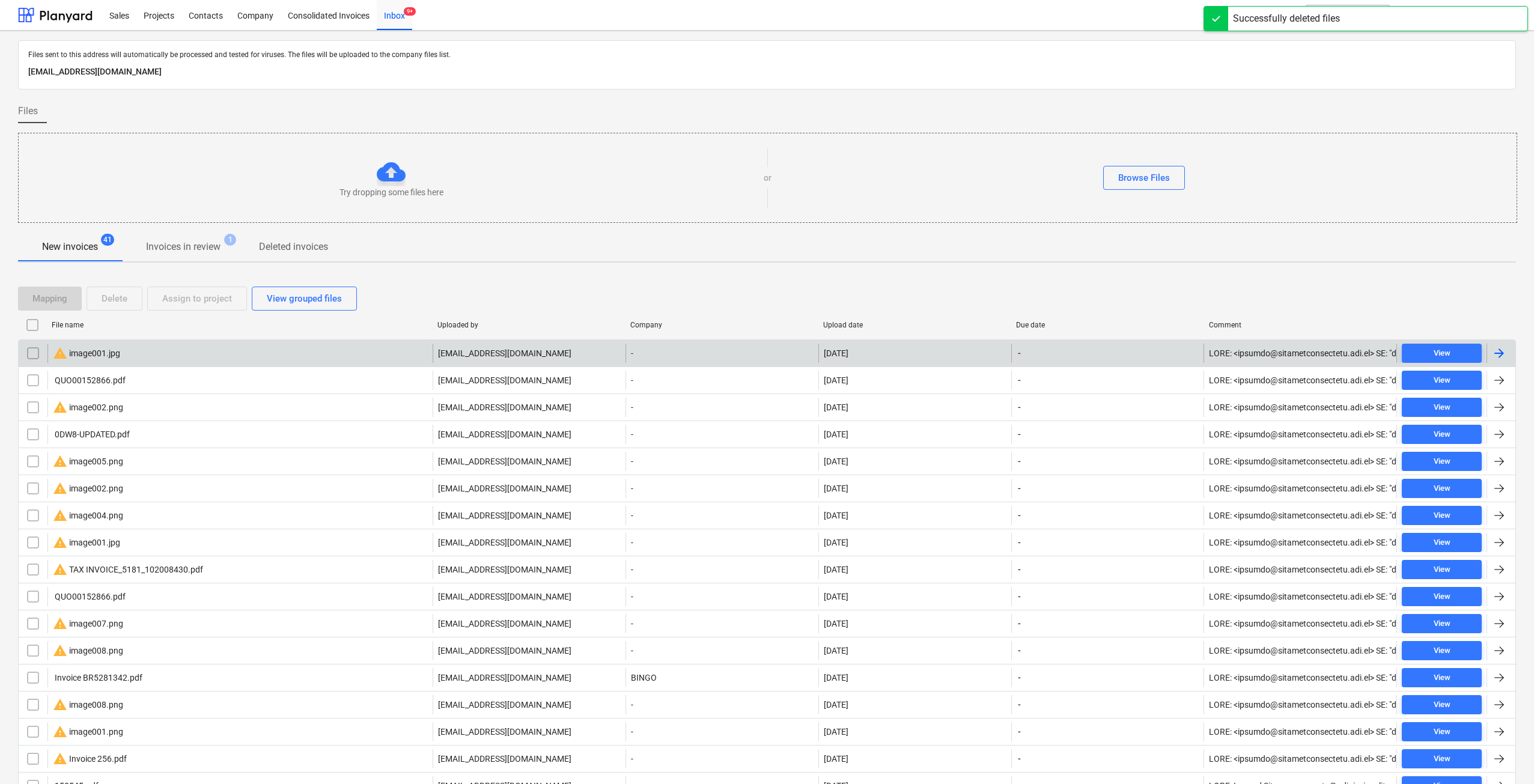
click at [93, 358] on div "warning image001.jpg" at bounding box center [86, 352] width 67 height 14
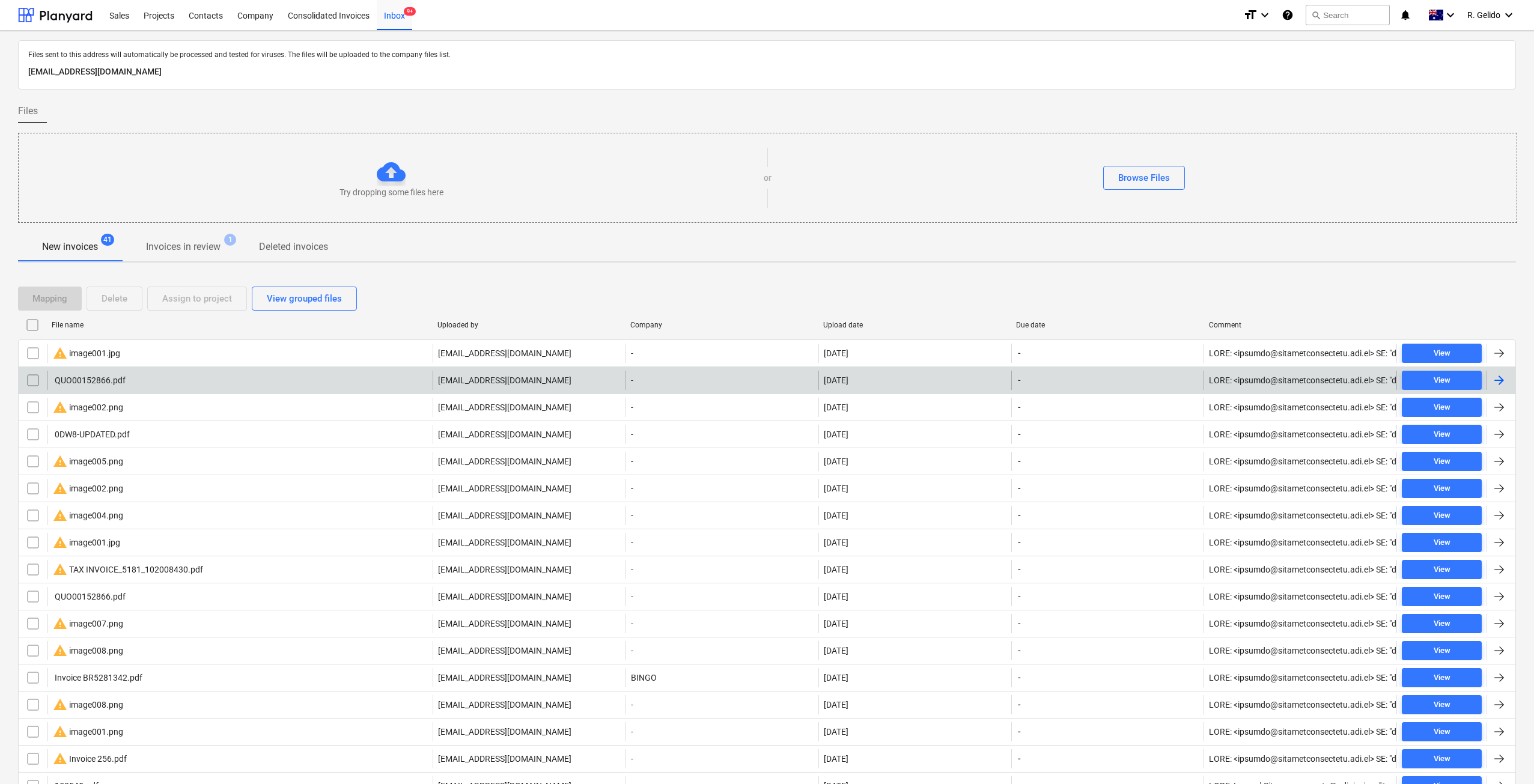
click at [72, 375] on div "QUO00152866.pdf" at bounding box center [89, 380] width 72 height 10
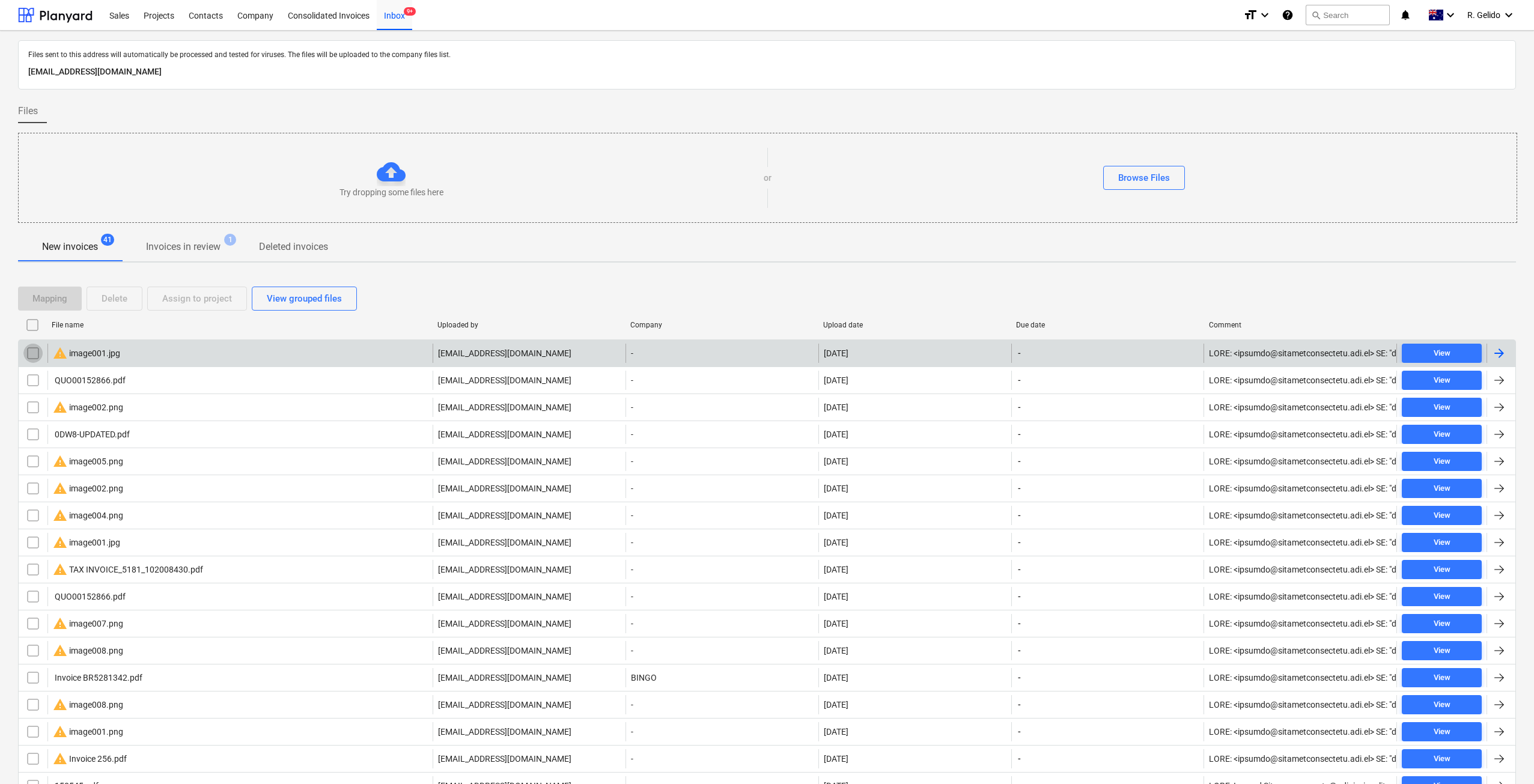
click at [34, 352] on input "checkbox" at bounding box center [32, 352] width 19 height 19
click at [116, 299] on div "Delete" at bounding box center [115, 298] width 26 height 16
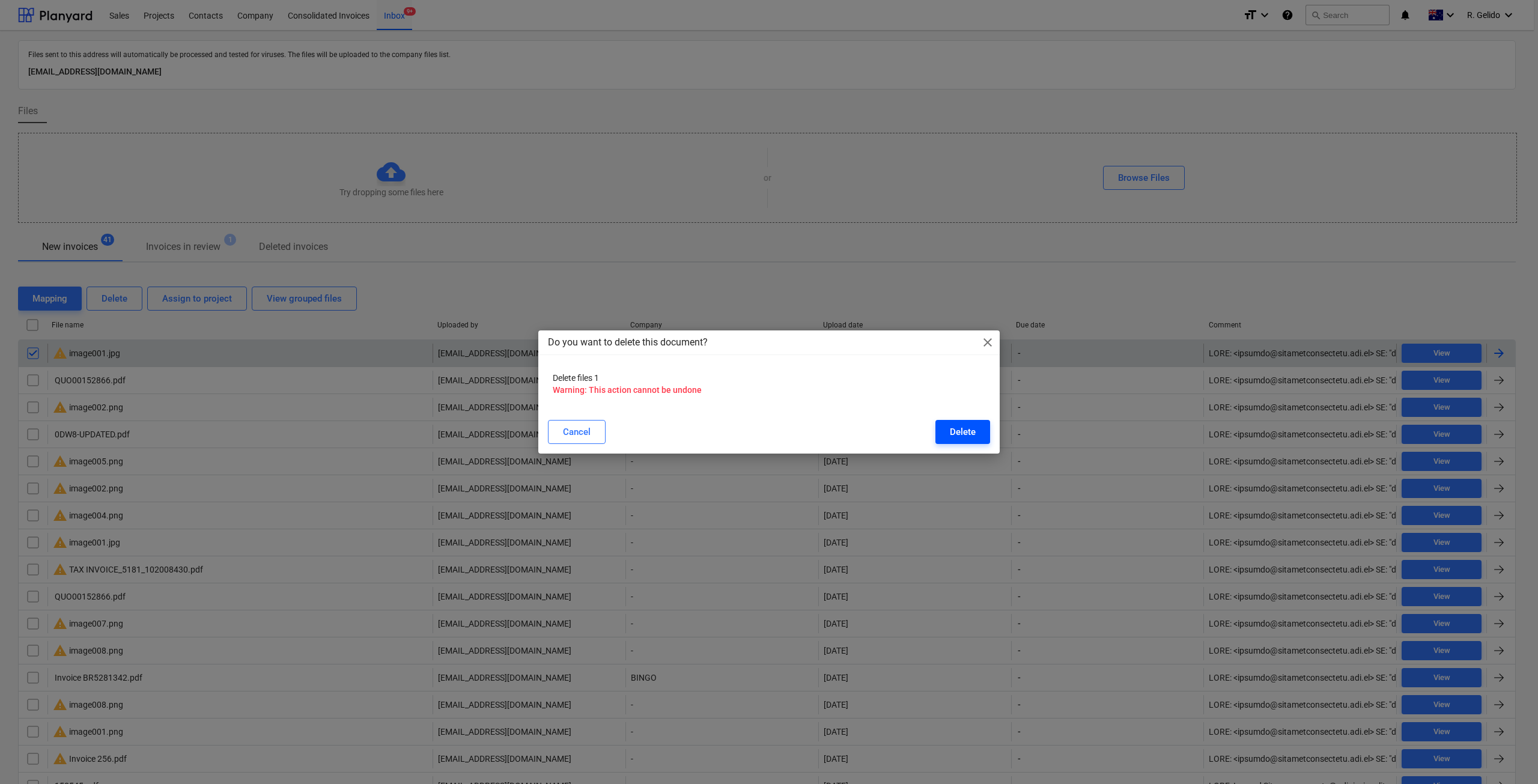
drag, startPoint x: 967, startPoint y: 432, endPoint x: 949, endPoint y: 433, distance: 18.0
click at [965, 432] on div "Delete" at bounding box center [962, 432] width 26 height 16
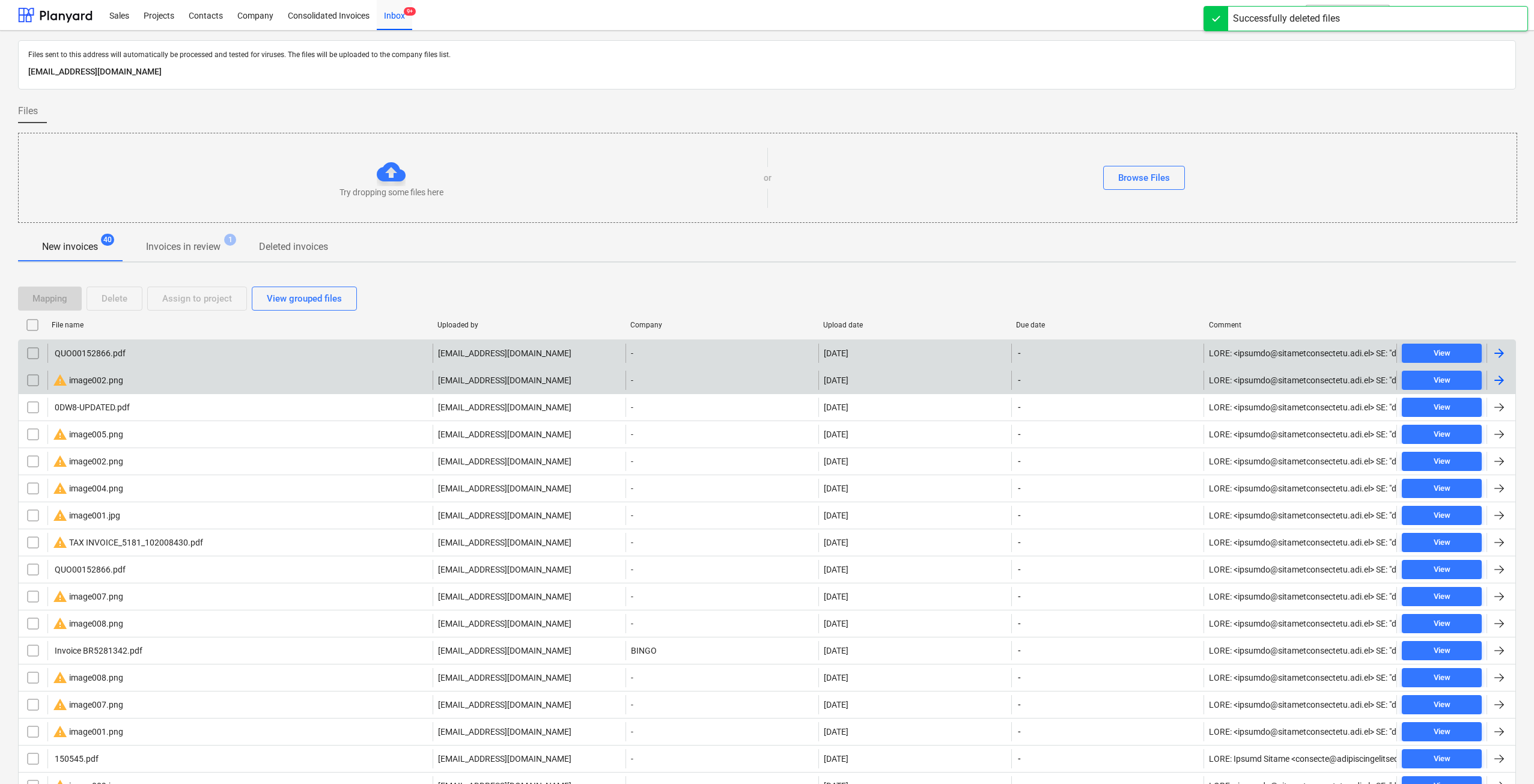
click at [109, 382] on div "warning image002.png" at bounding box center [88, 380] width 70 height 14
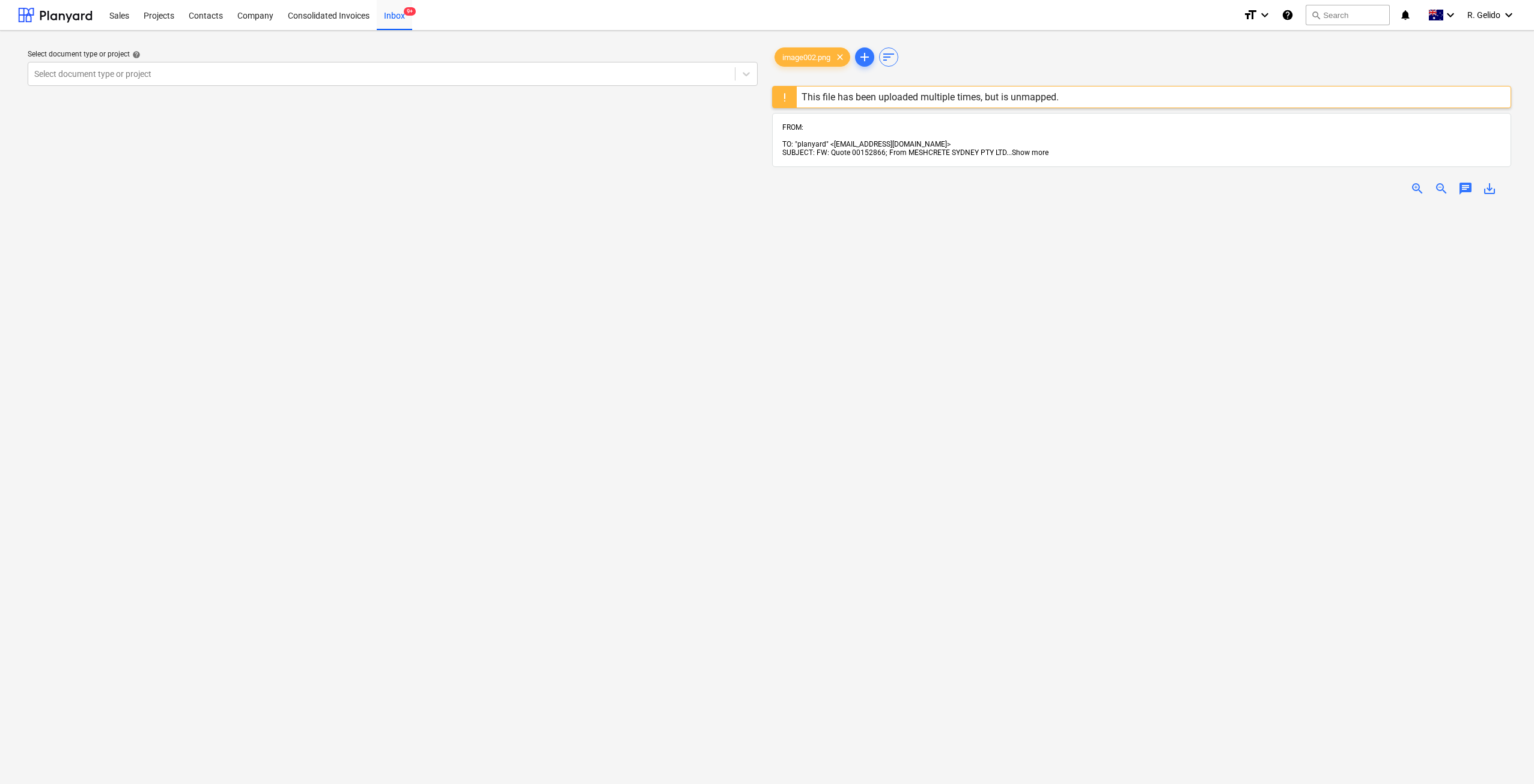
click at [1029, 149] on span "Show more" at bounding box center [1030, 152] width 37 height 8
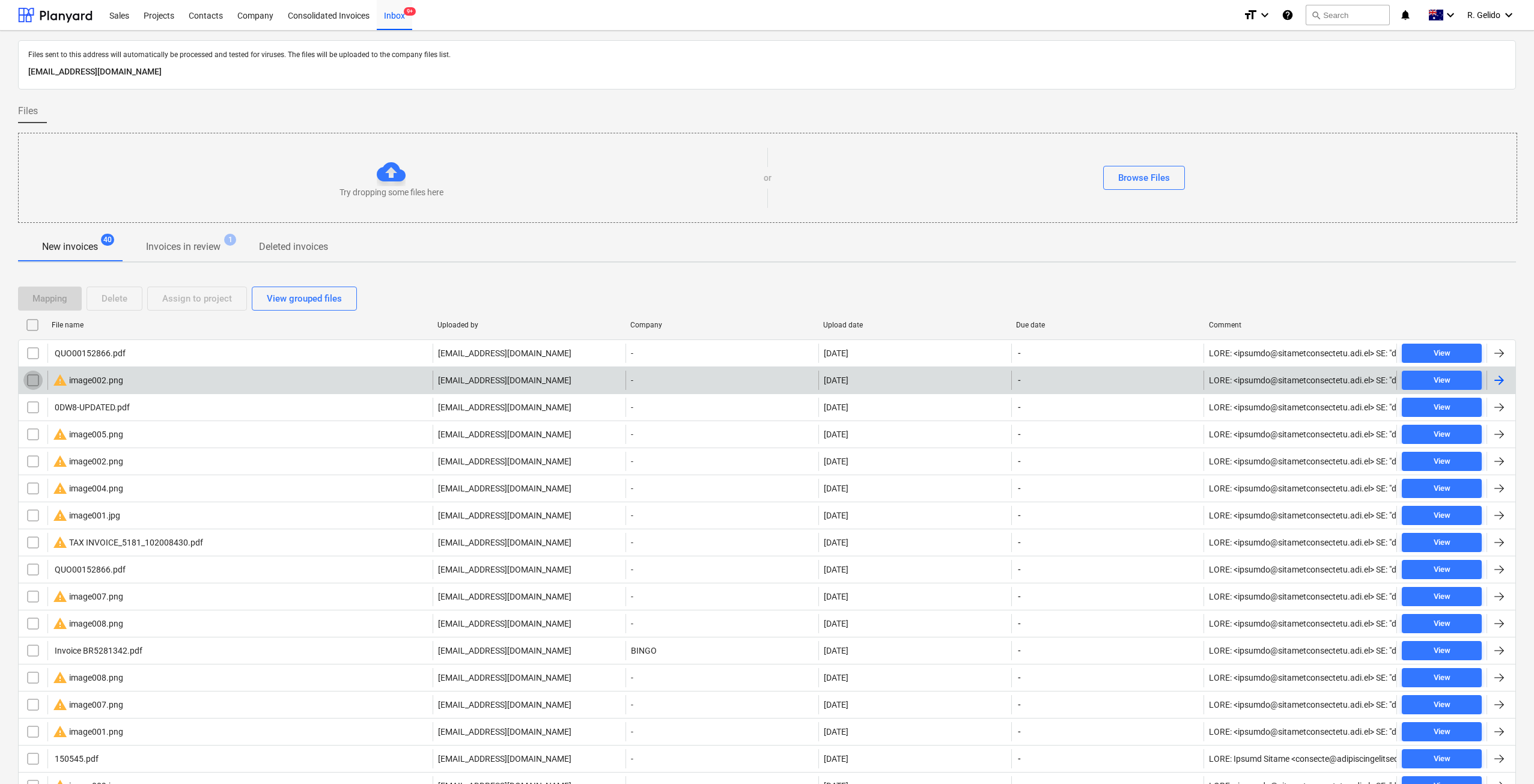
click at [34, 375] on input "checkbox" at bounding box center [32, 380] width 19 height 19
click at [134, 294] on button "Delete" at bounding box center [115, 299] width 56 height 24
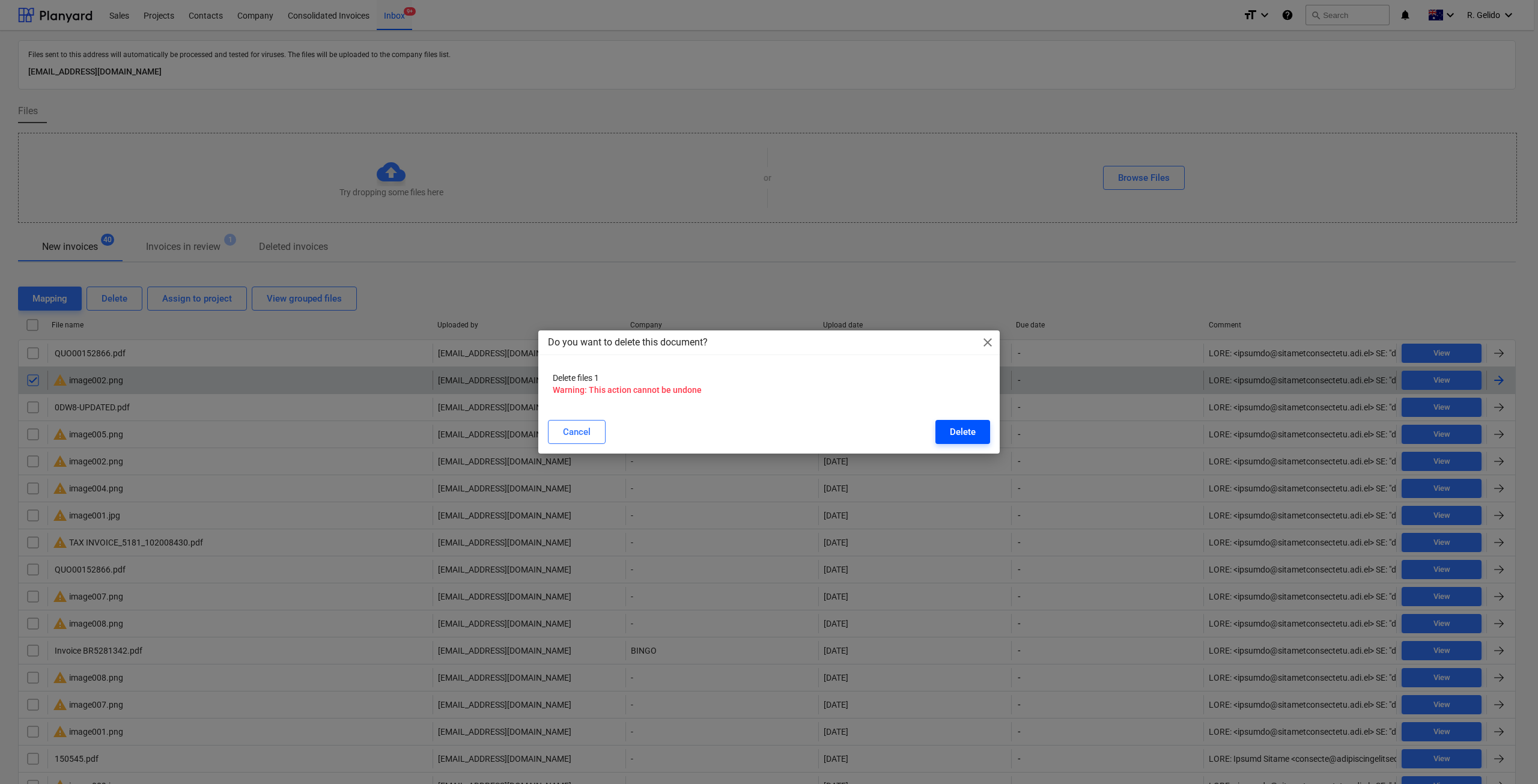
click at [971, 429] on div "Delete" at bounding box center [962, 432] width 26 height 16
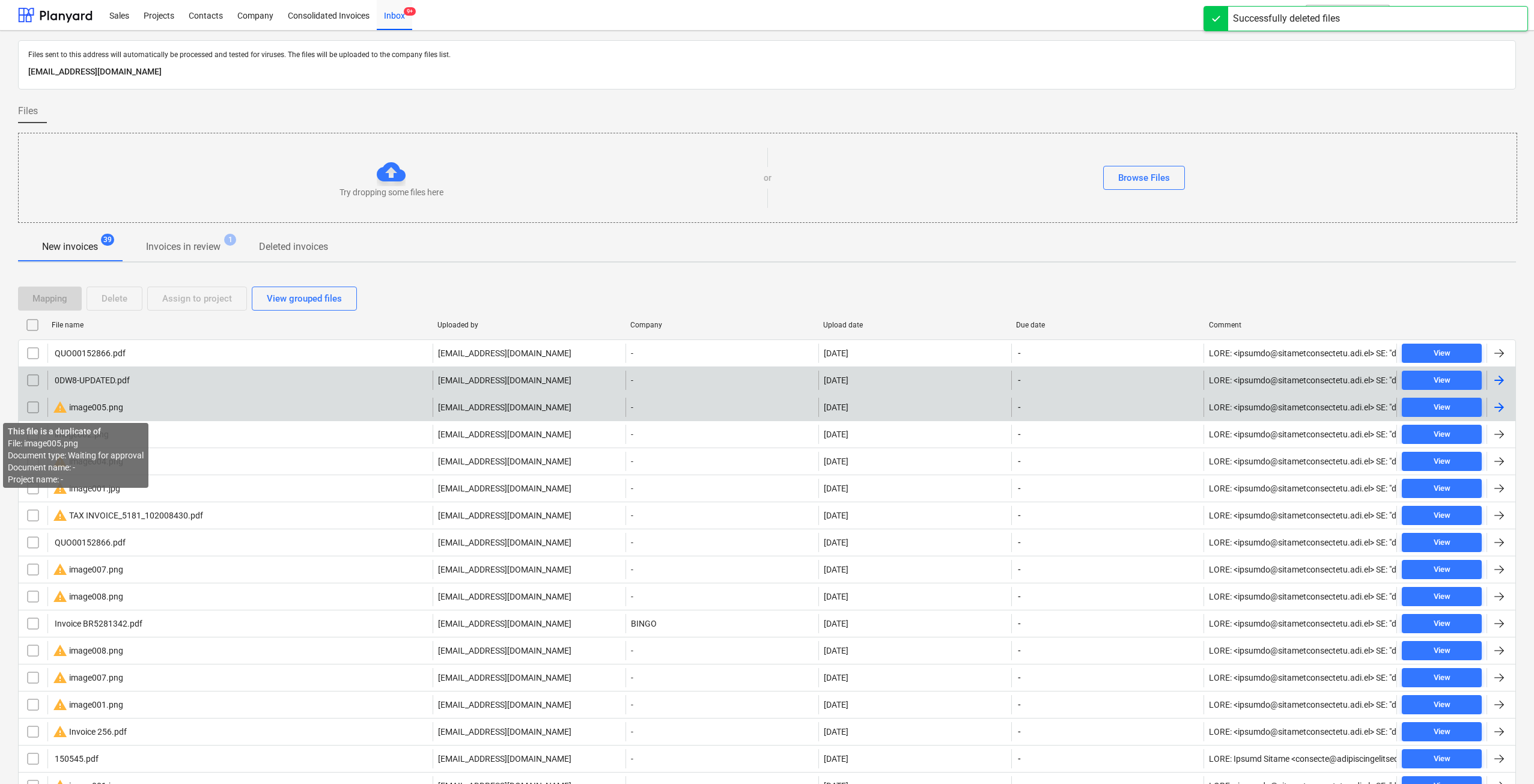
click at [69, 407] on div "warning image005.png" at bounding box center [88, 407] width 70 height 14
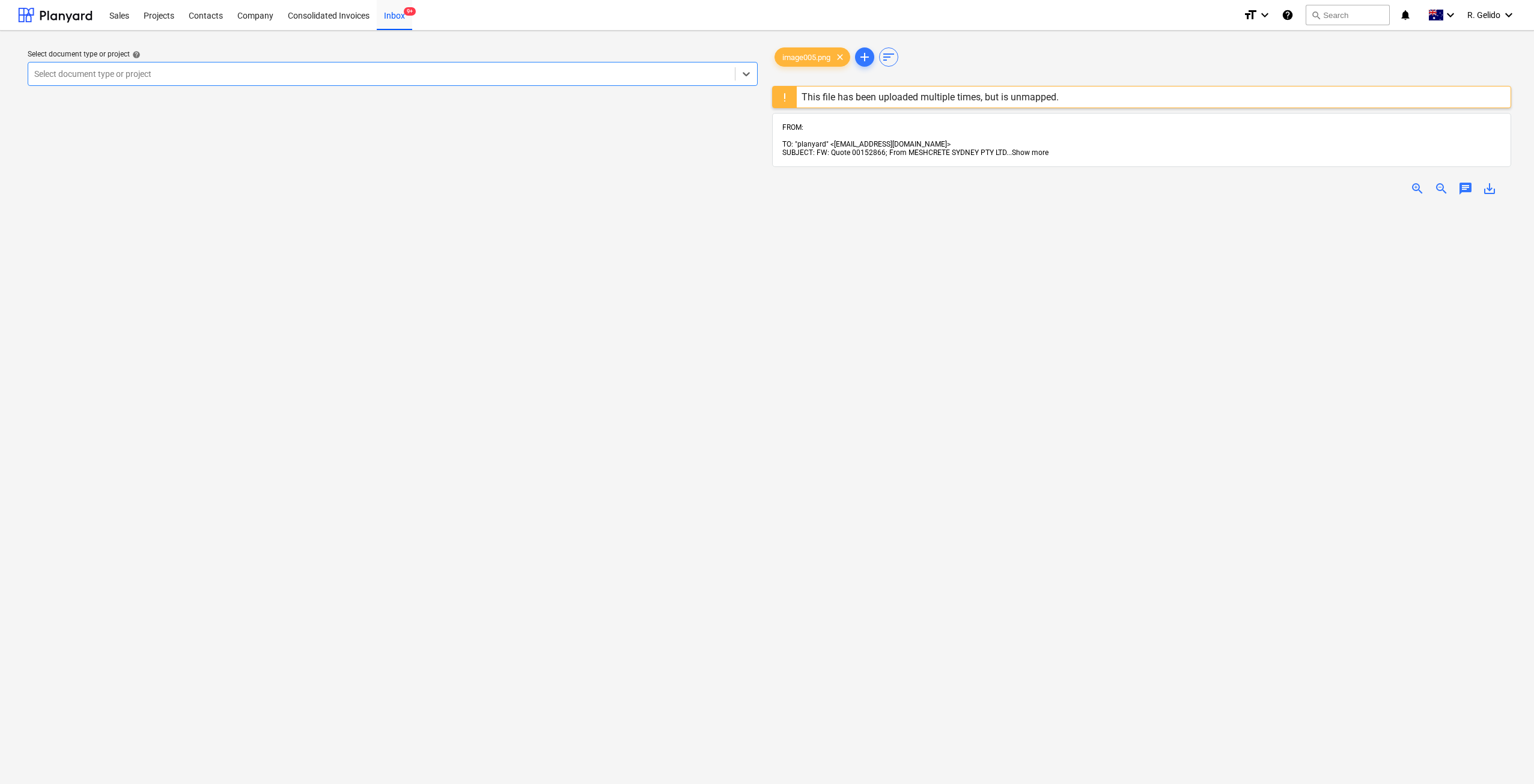
click at [1039, 149] on span "Show more" at bounding box center [1030, 152] width 37 height 8
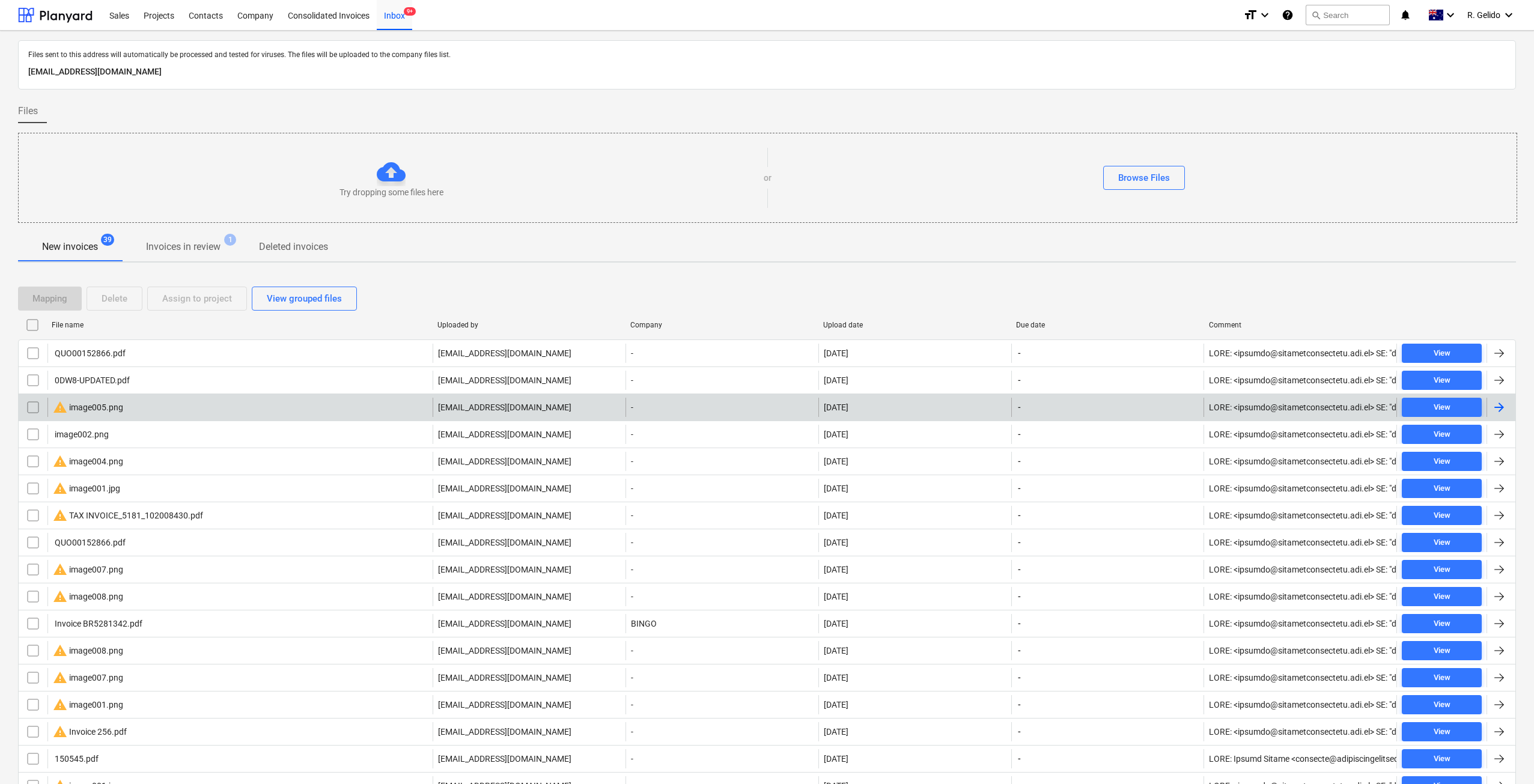
click at [40, 402] on input "checkbox" at bounding box center [32, 407] width 19 height 19
click at [122, 299] on div "Delete" at bounding box center [115, 298] width 26 height 16
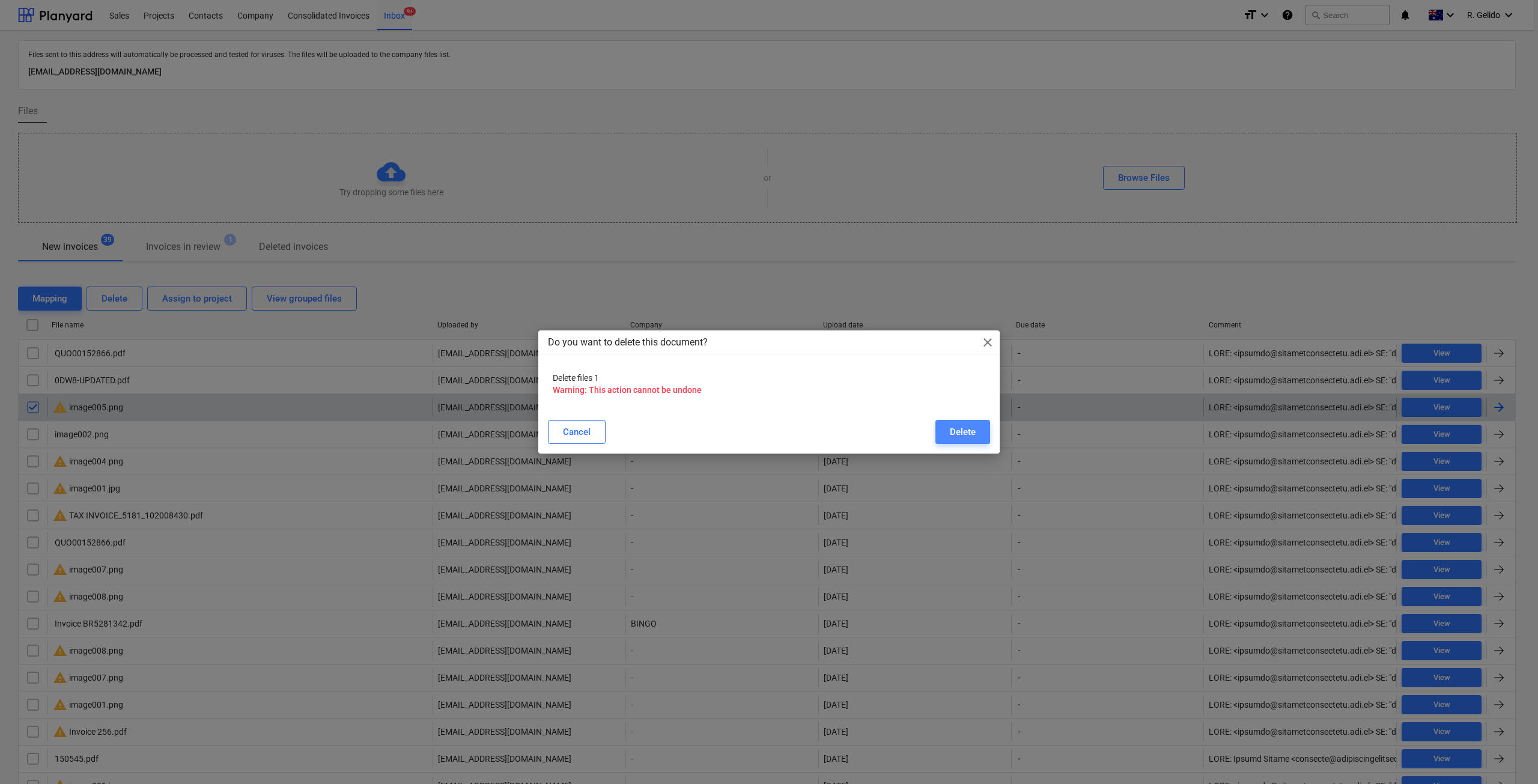
click at [967, 424] on div "Delete" at bounding box center [962, 432] width 26 height 16
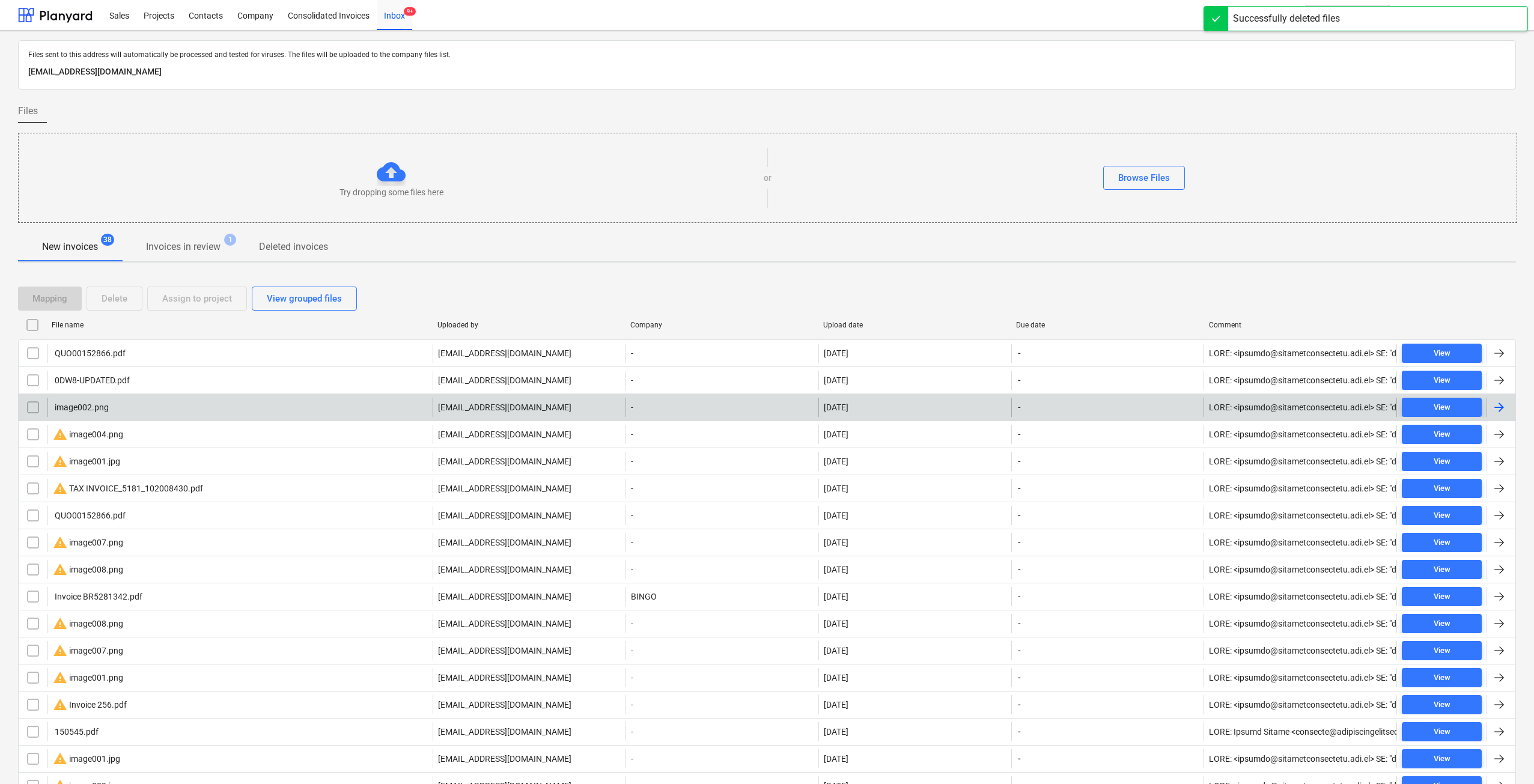
click at [133, 408] on div "image002.png" at bounding box center [240, 407] width 385 height 19
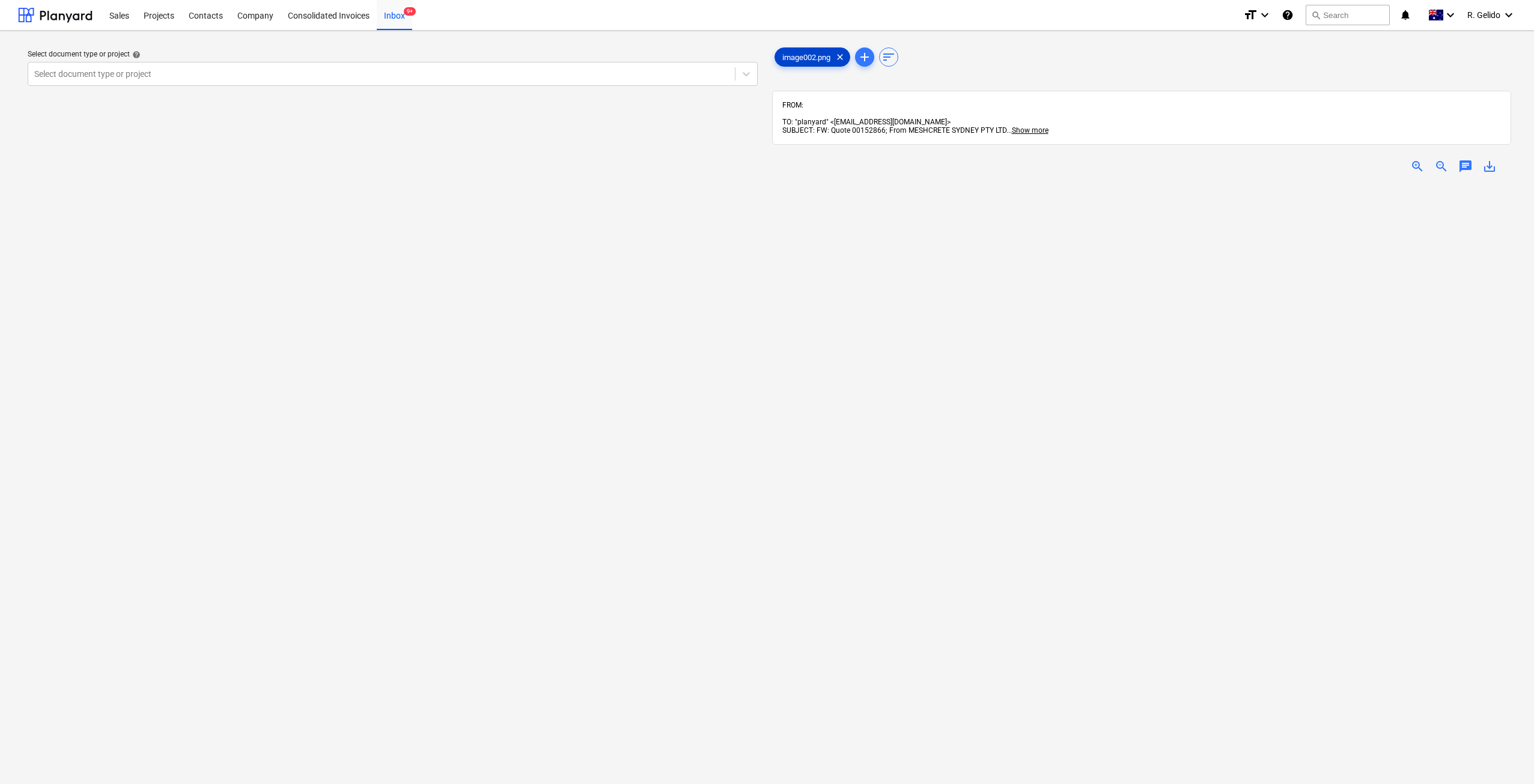
click at [812, 50] on div "image002.png clear" at bounding box center [812, 57] width 75 height 19
click at [1043, 126] on span "Show more" at bounding box center [1030, 130] width 37 height 8
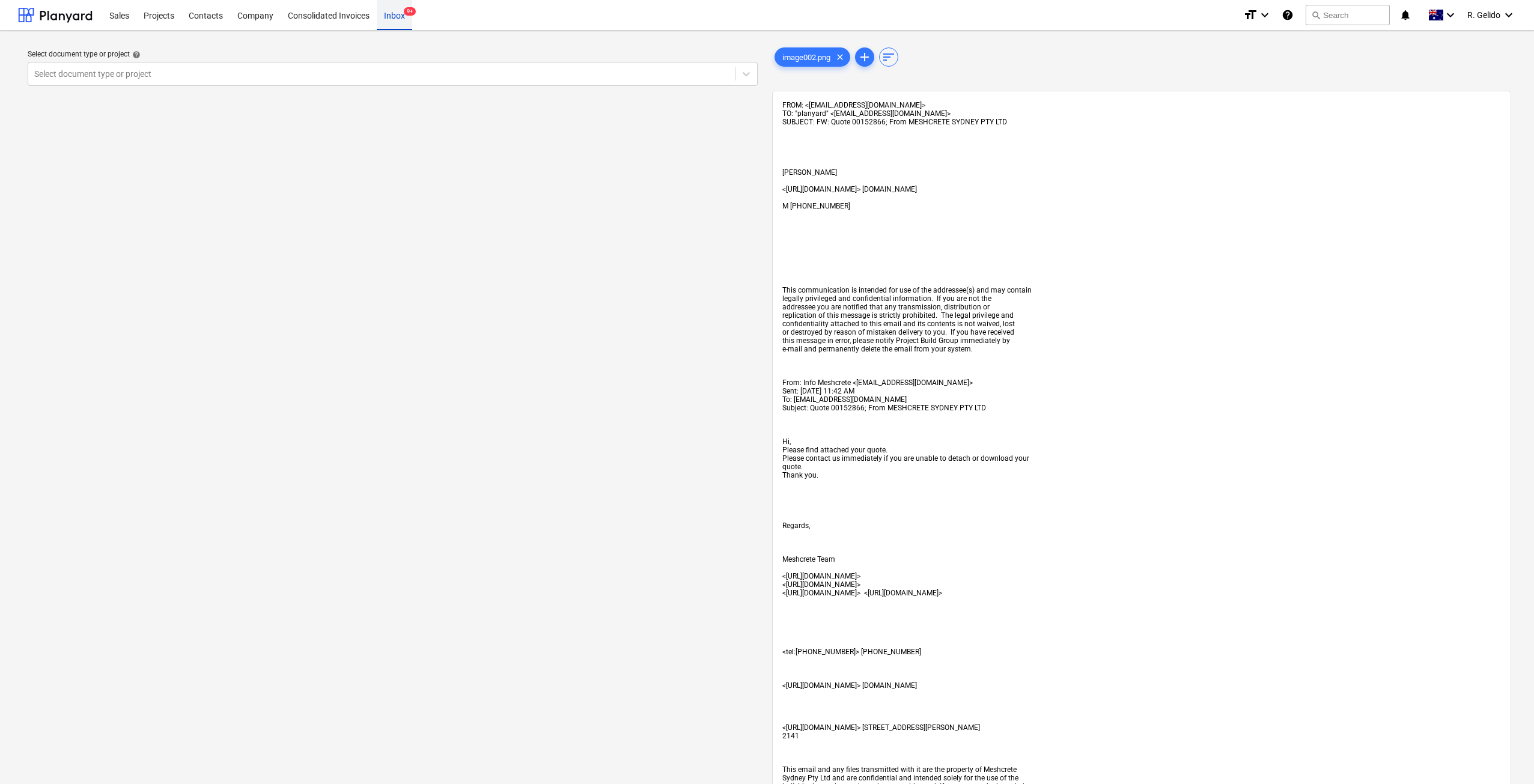
click at [402, 20] on div "Inbox 9+" at bounding box center [394, 14] width 35 height 31
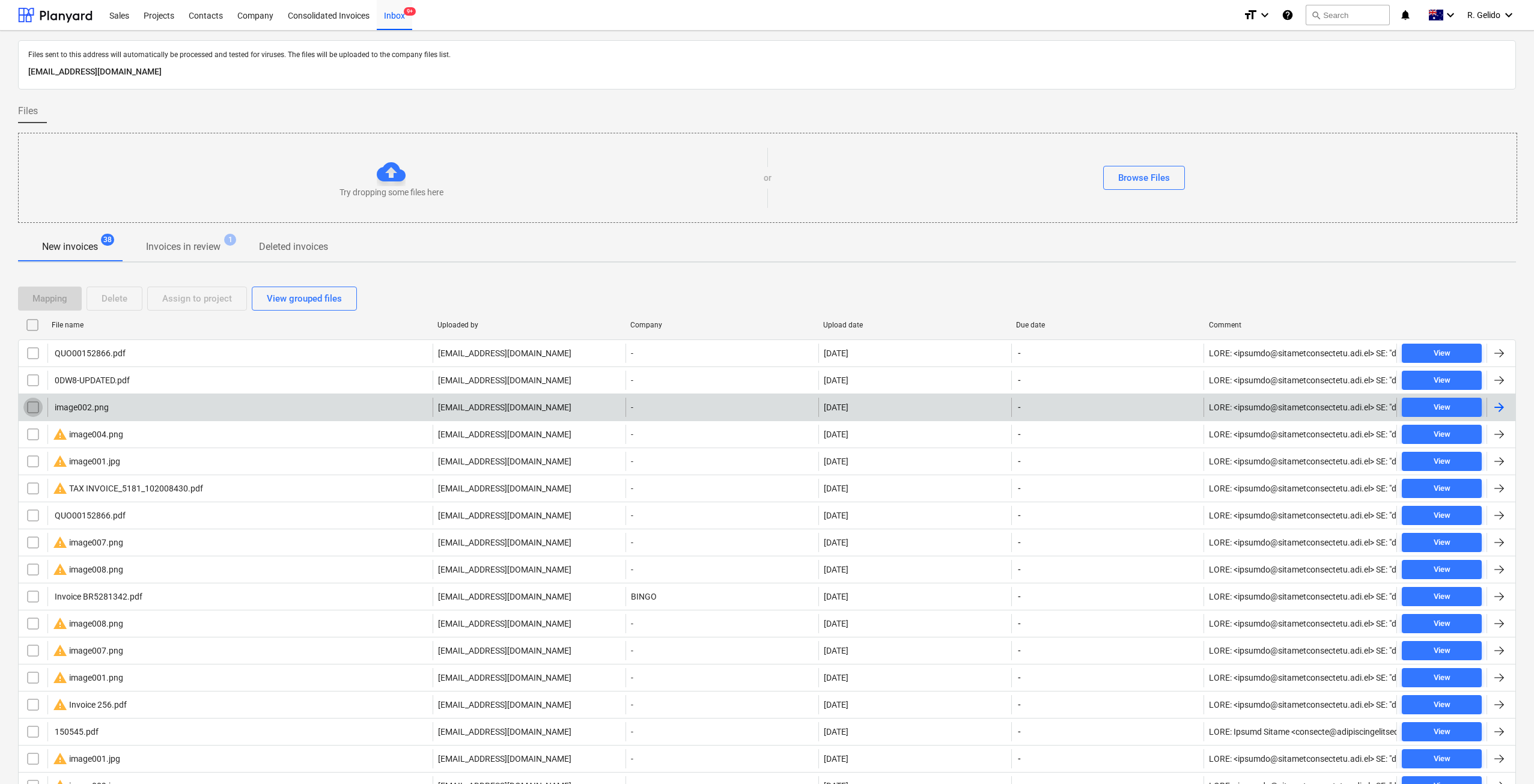
click at [25, 407] on input "checkbox" at bounding box center [32, 407] width 19 height 19
click at [112, 296] on div "Delete" at bounding box center [115, 298] width 26 height 16
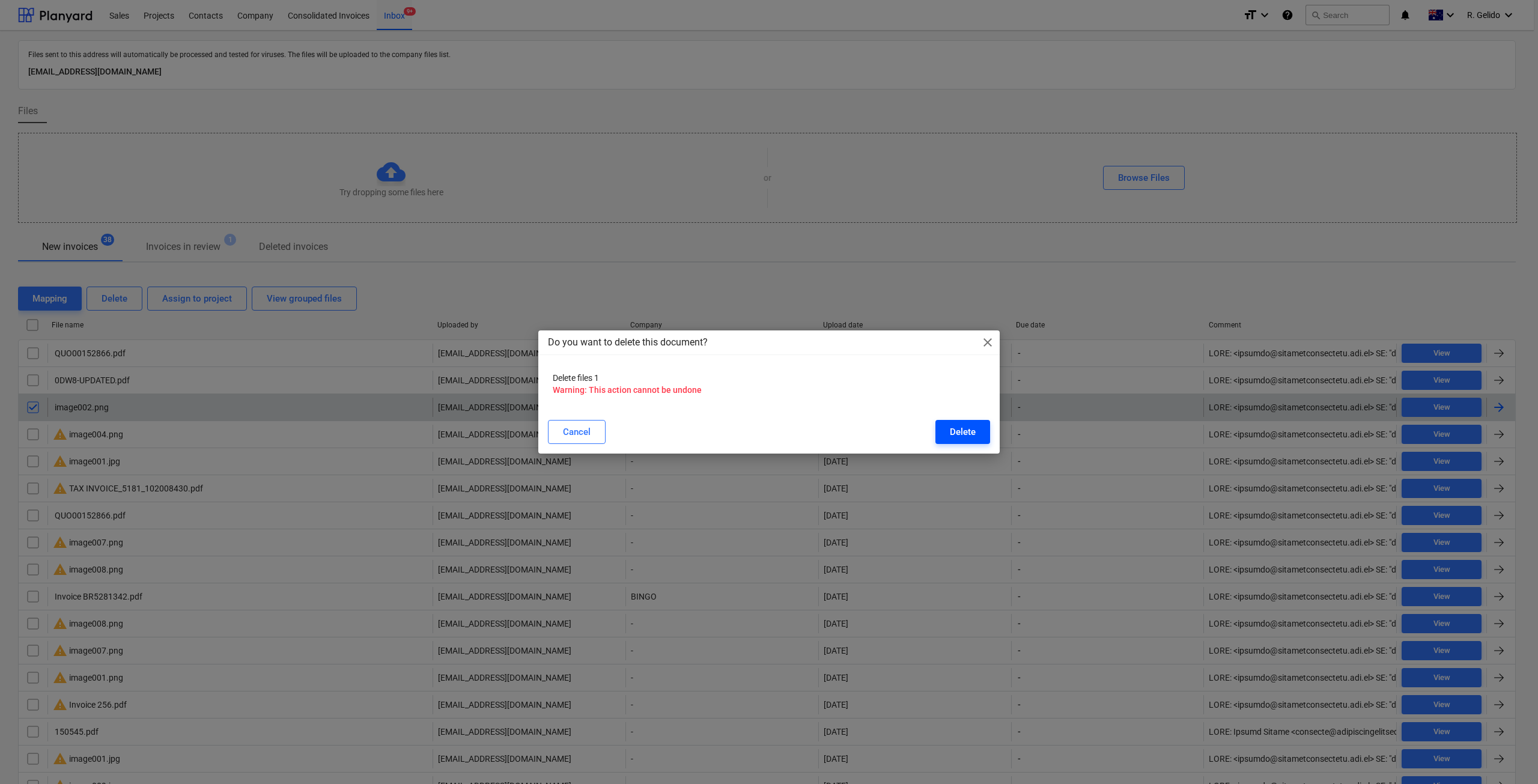
click at [967, 434] on div "Delete" at bounding box center [962, 432] width 26 height 16
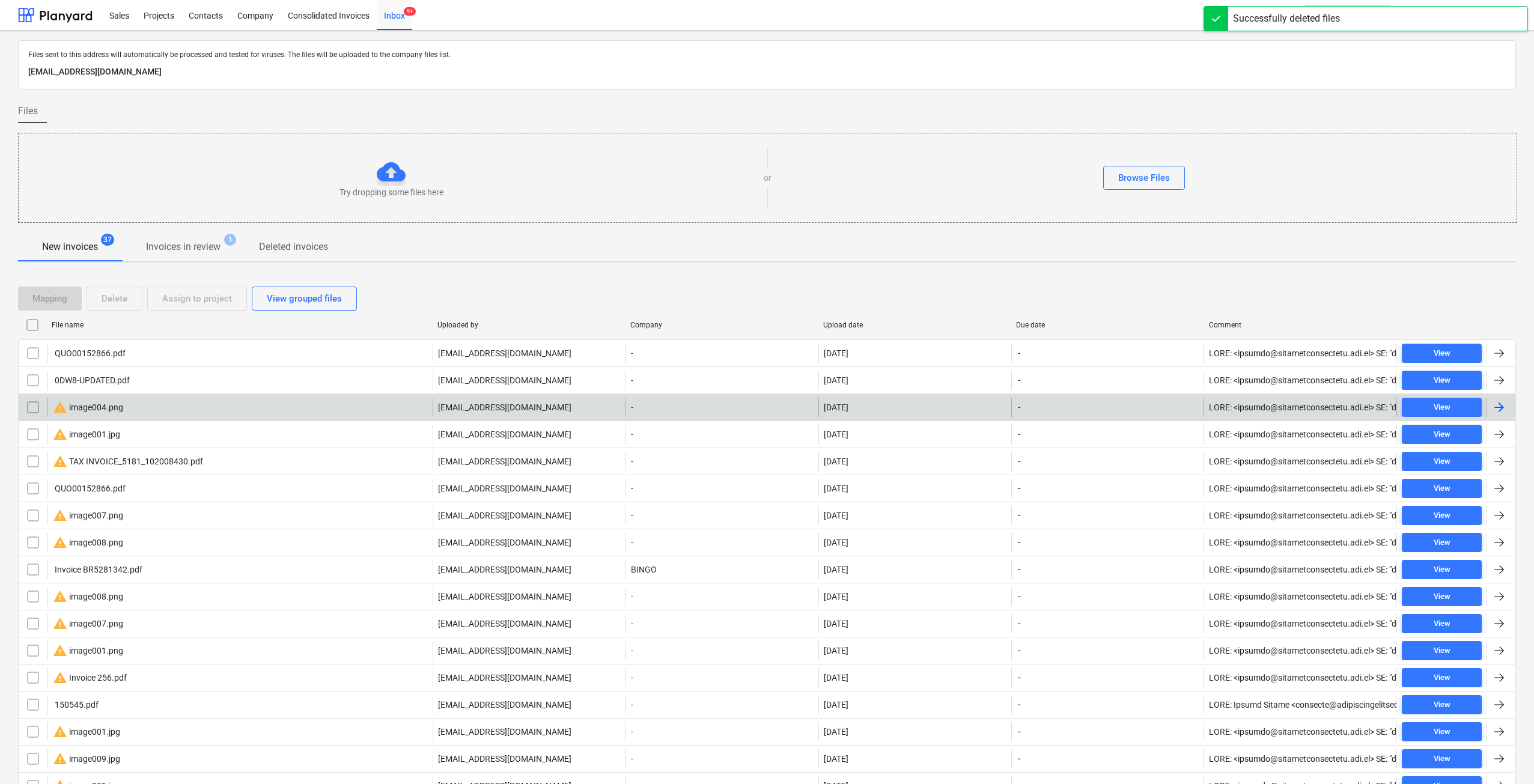
click at [90, 413] on div "warning image004.png" at bounding box center [88, 407] width 70 height 14
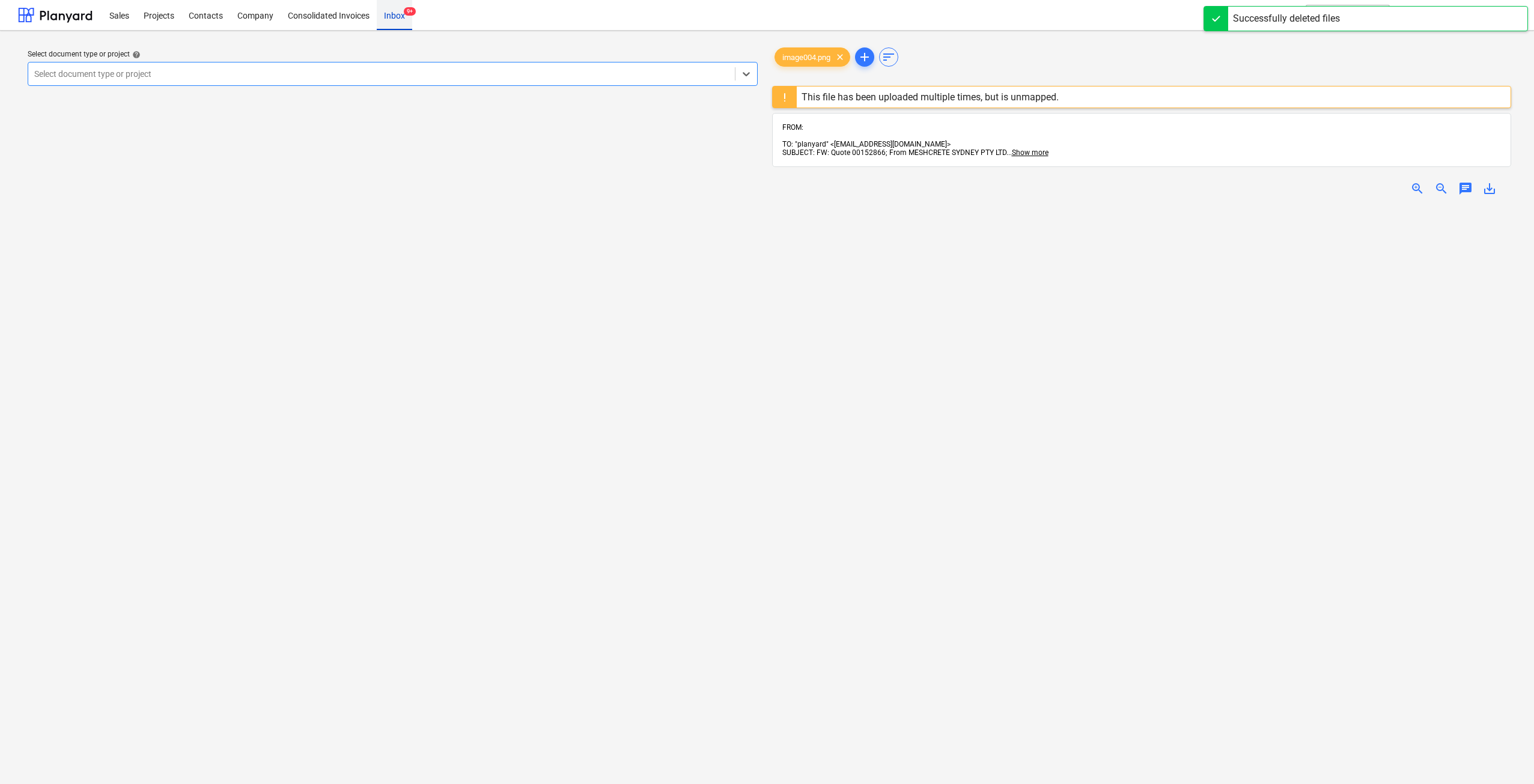
click at [380, 16] on div "Inbox 9+" at bounding box center [394, 14] width 35 height 31
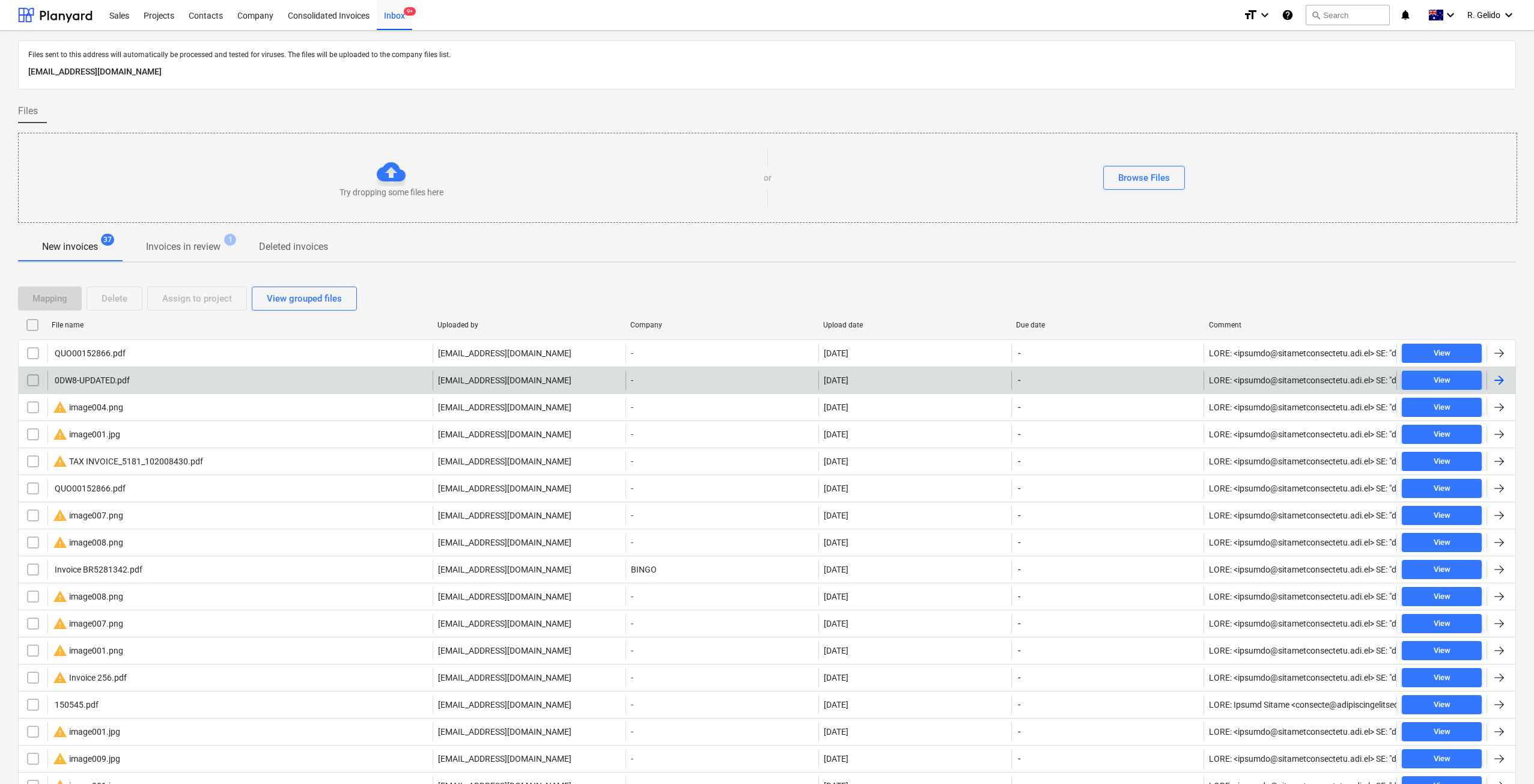
click at [155, 380] on div "0DW8-UPDATED.pdf" at bounding box center [240, 380] width 385 height 19
click at [35, 378] on input "checkbox" at bounding box center [32, 380] width 19 height 19
click at [112, 295] on div "Delete" at bounding box center [115, 298] width 26 height 16
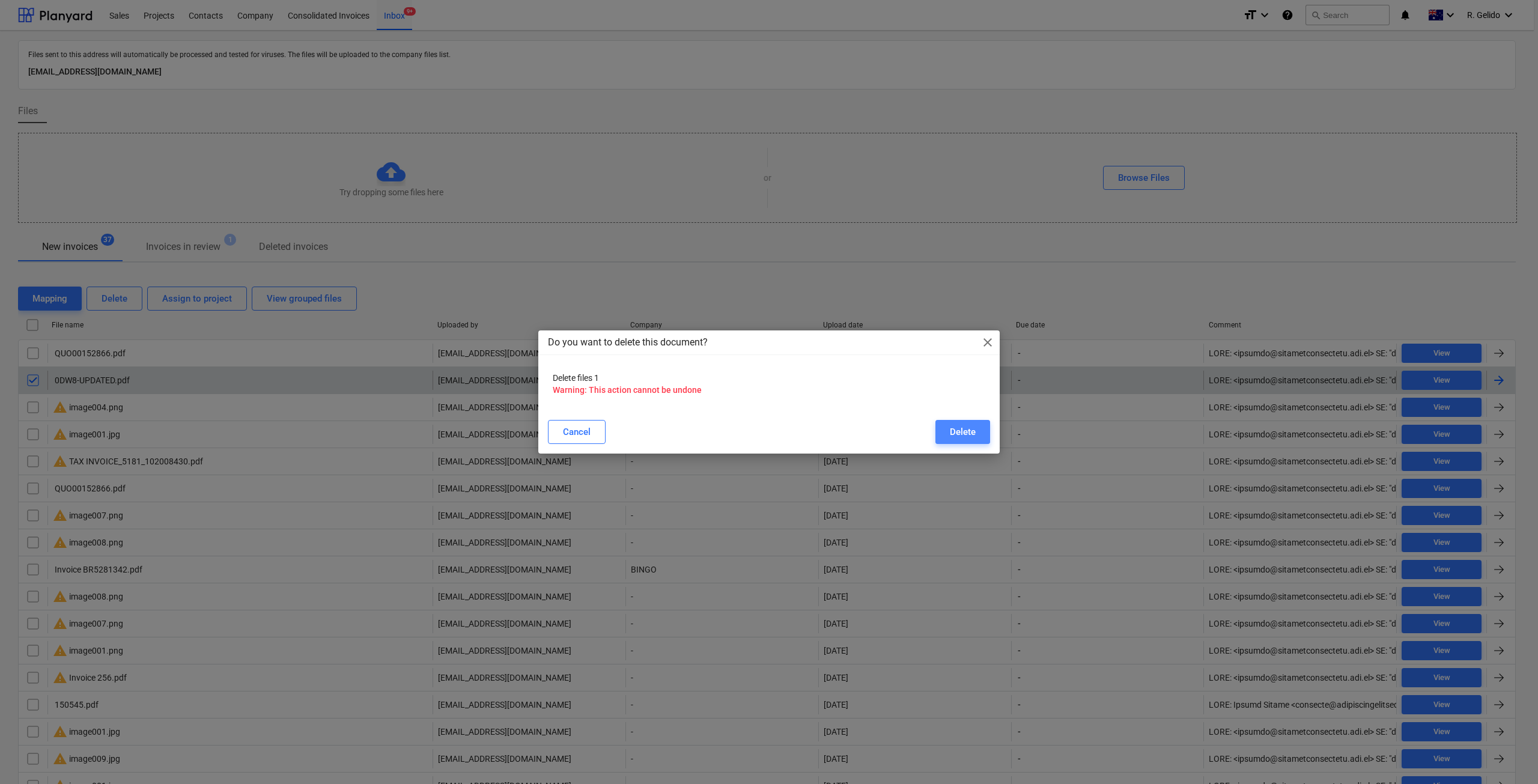
click at [965, 434] on div "Delete" at bounding box center [962, 432] width 26 height 16
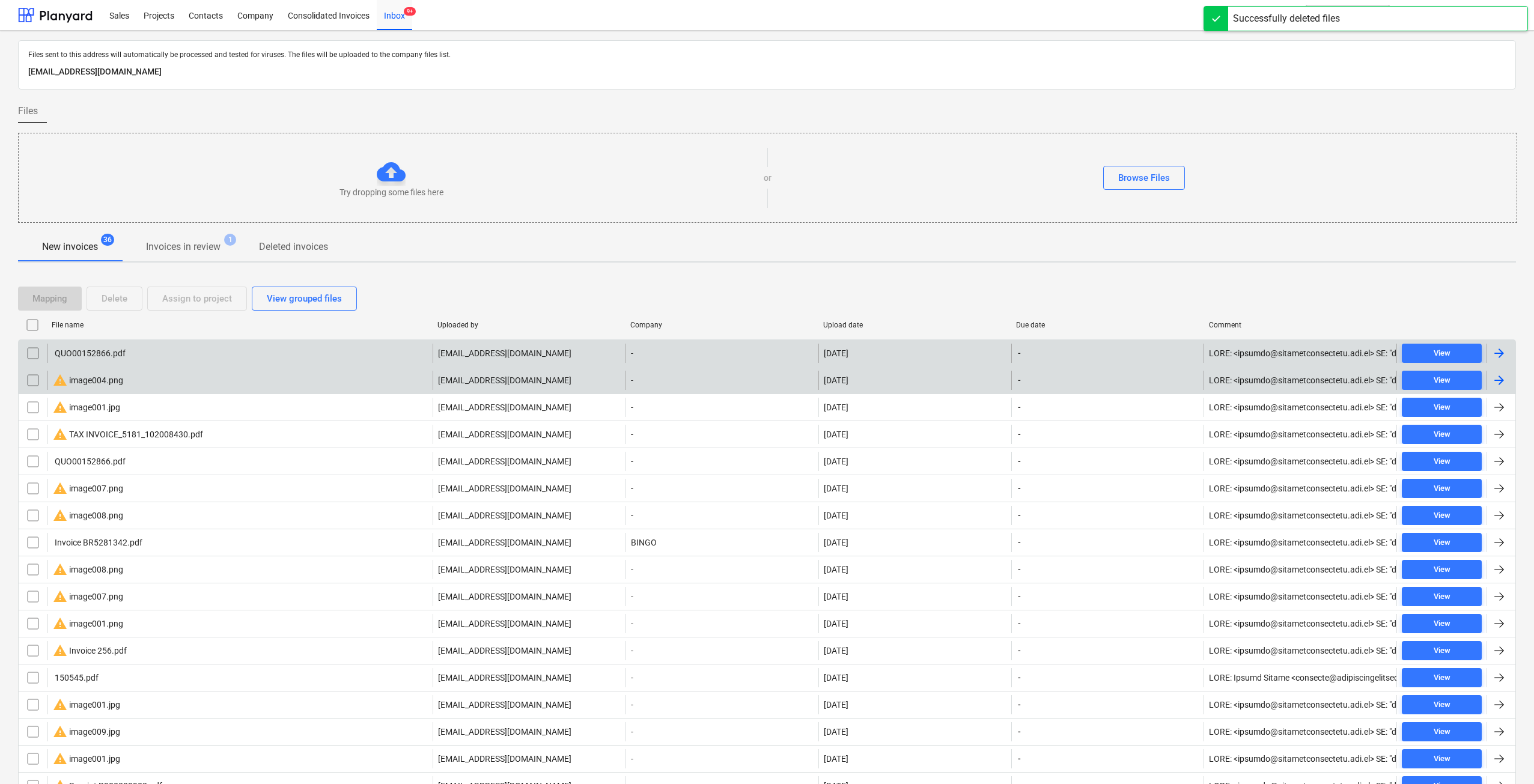
click at [135, 355] on div "QUO00152866.pdf" at bounding box center [240, 352] width 385 height 19
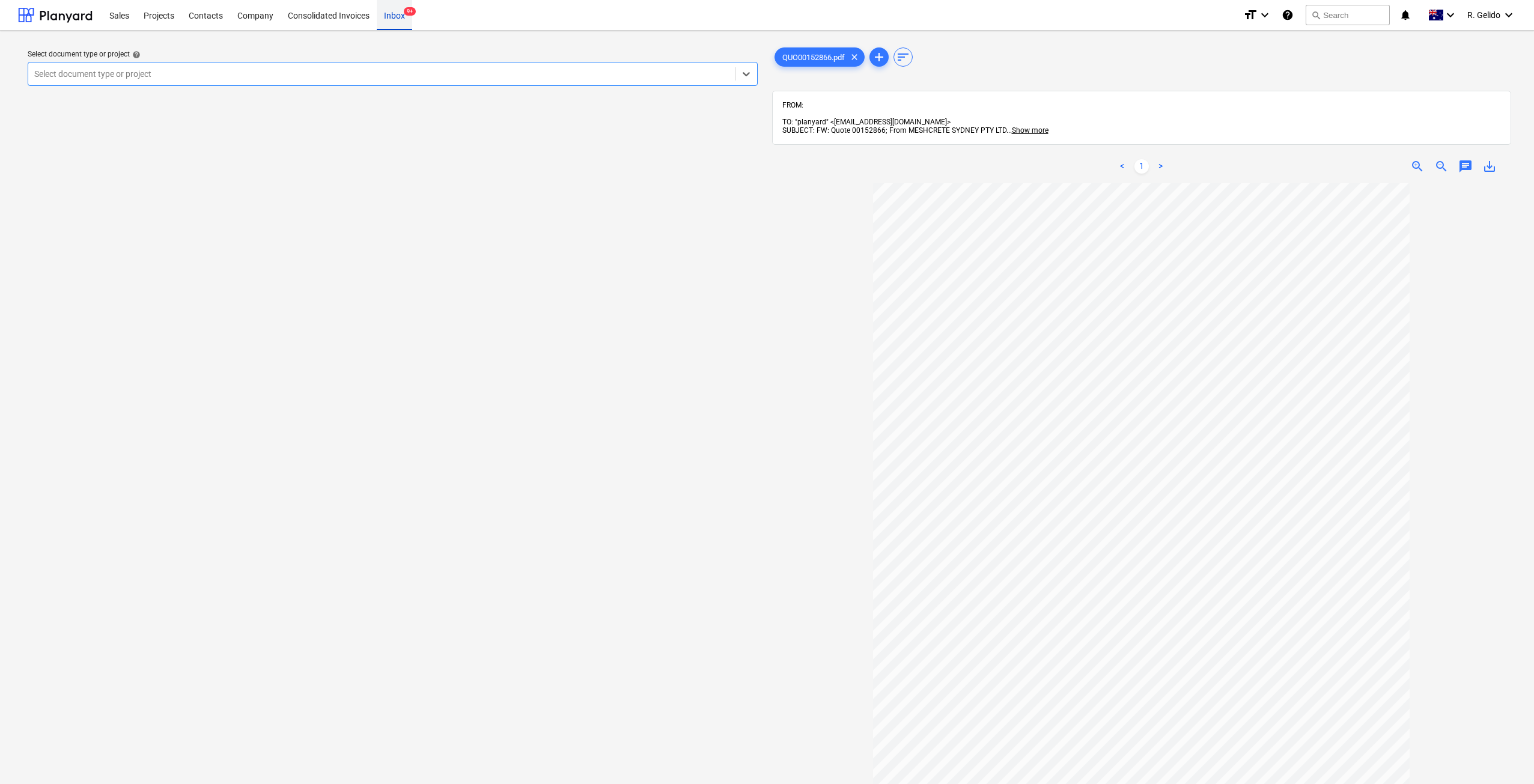
click at [401, 13] on div "Inbox 9+" at bounding box center [394, 14] width 35 height 31
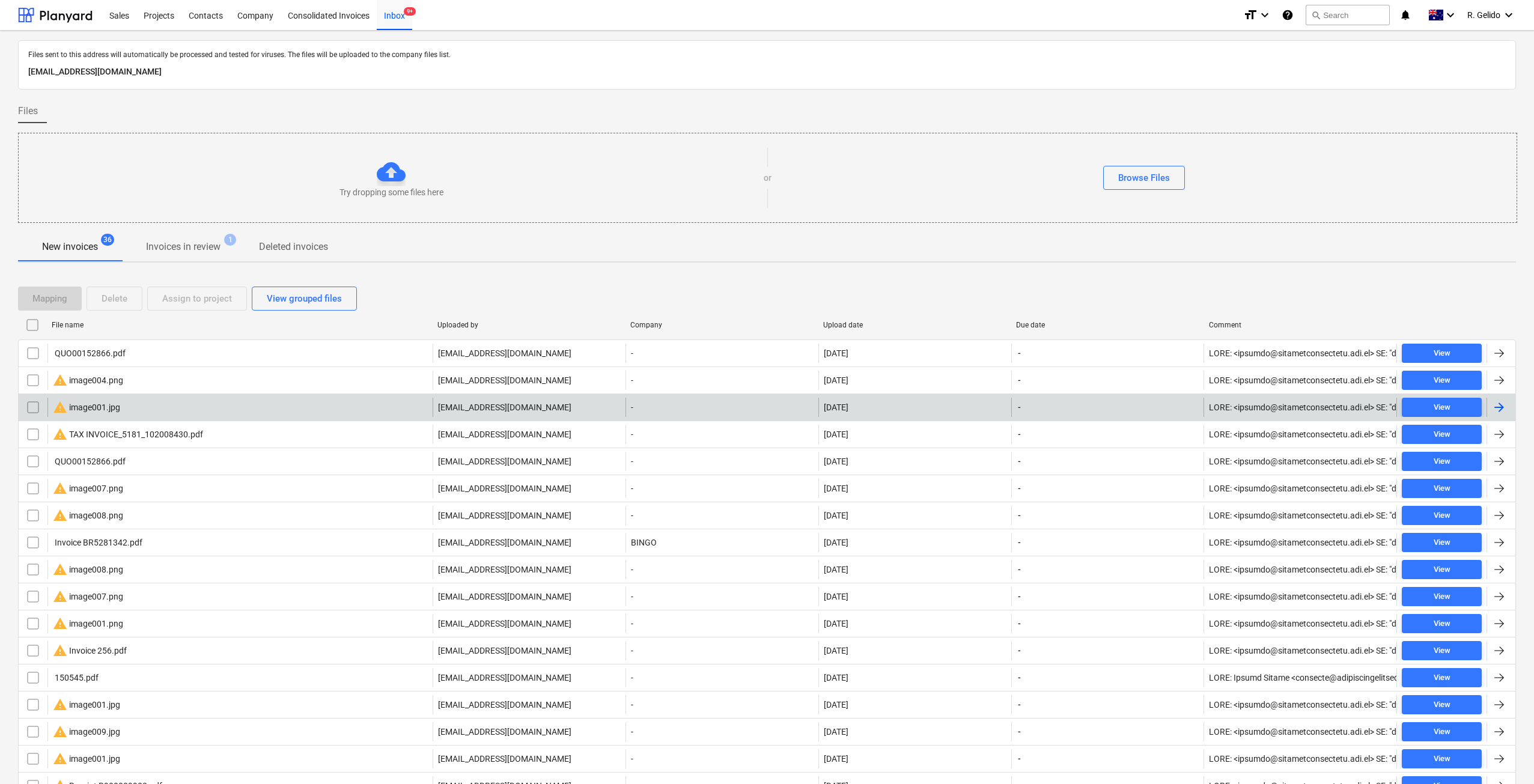
scroll to position [200, 0]
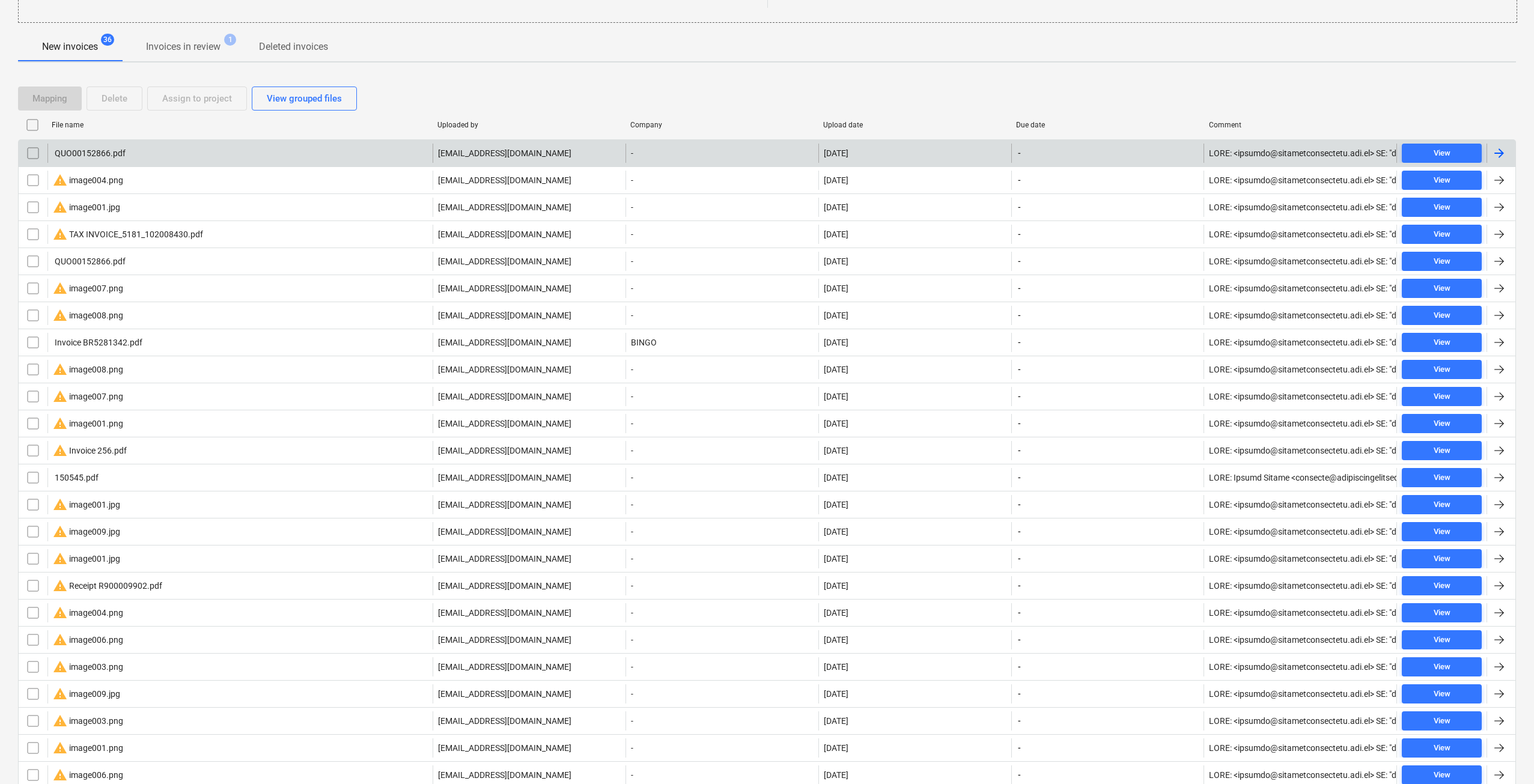
click at [99, 156] on div "QUO00152866.pdf" at bounding box center [89, 153] width 72 height 10
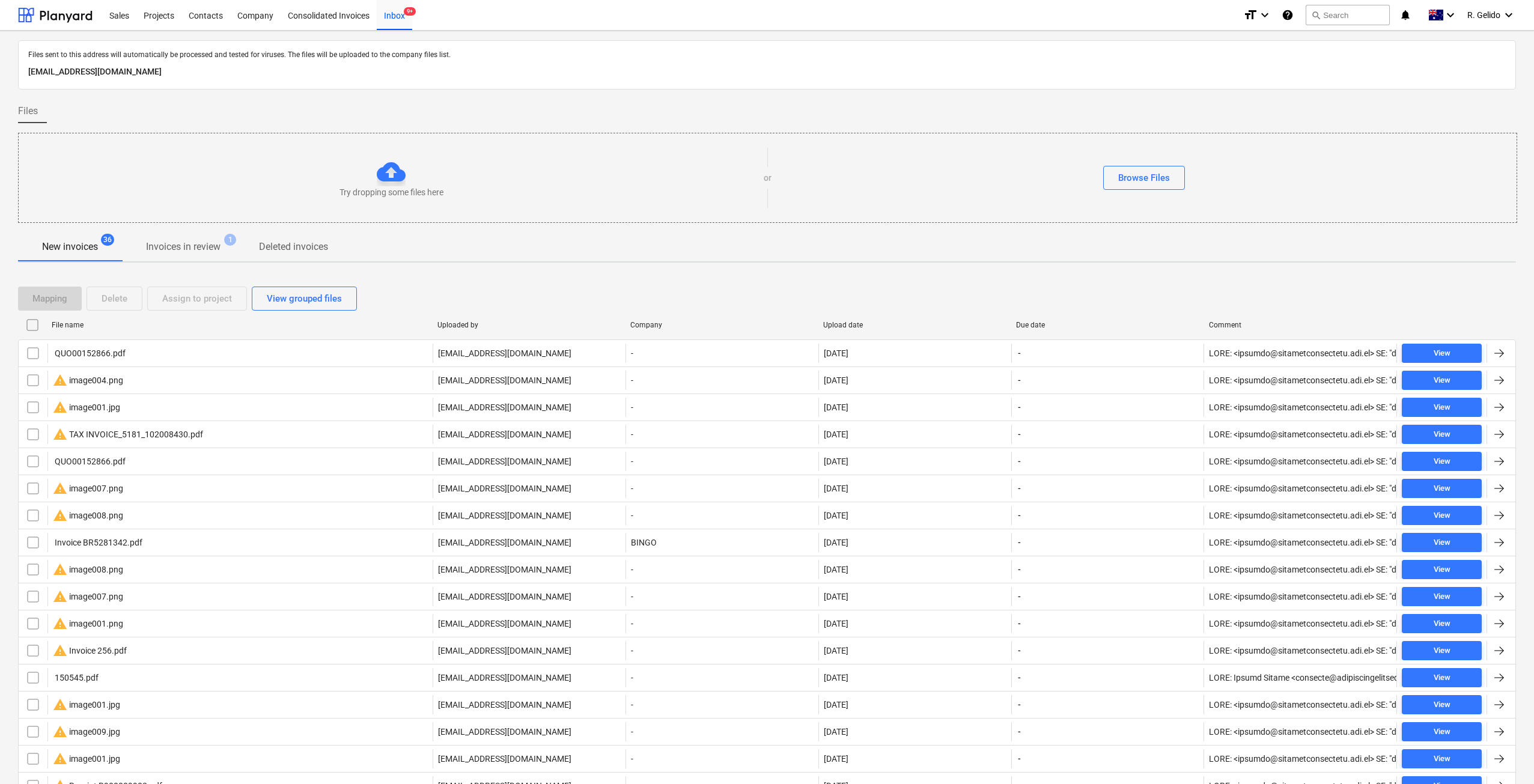
scroll to position [200, 0]
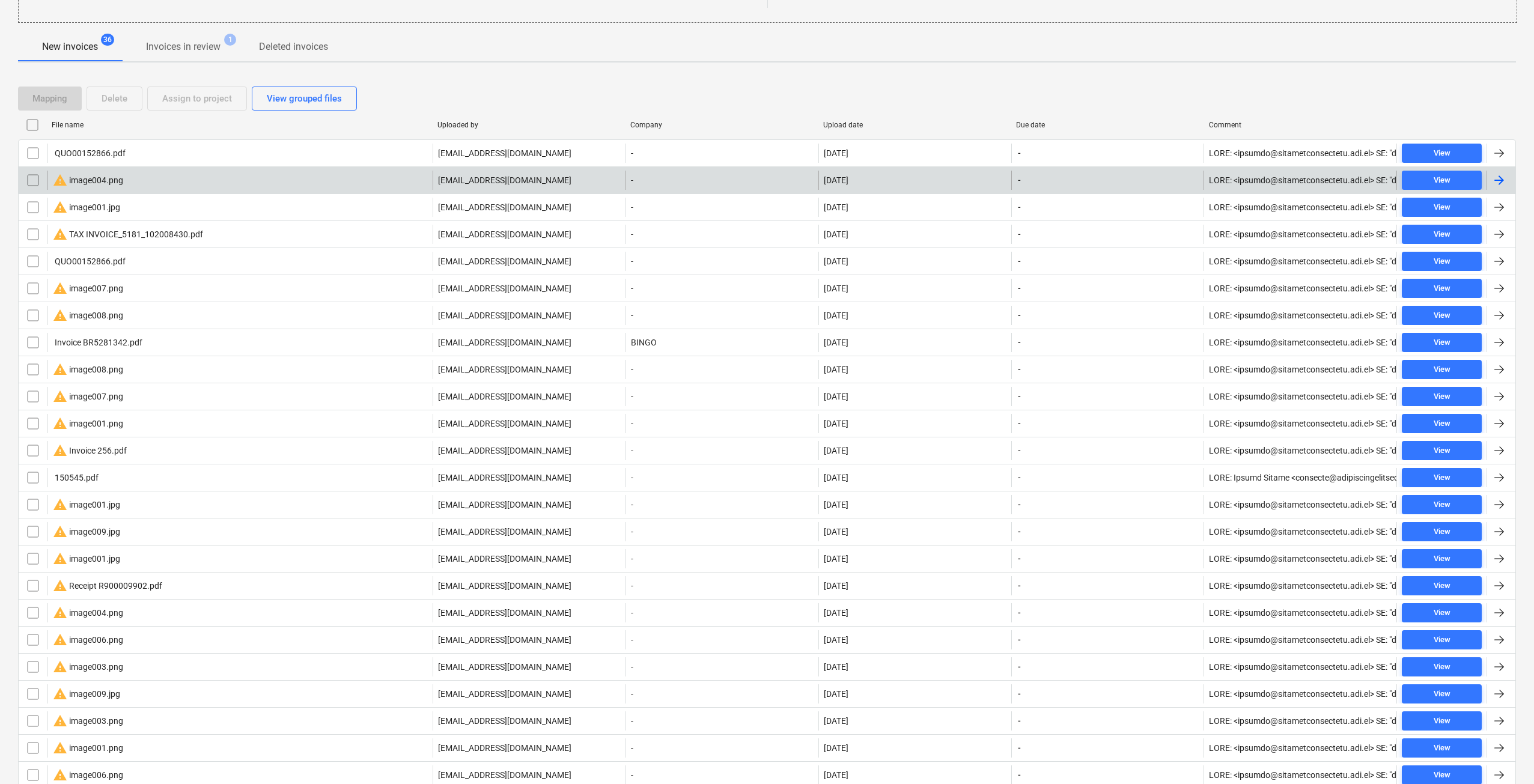
click at [100, 191] on div "warning image004.png [EMAIL_ADDRESS][DOMAIN_NAME] - [DATE] - View" at bounding box center [767, 180] width 1498 height 27
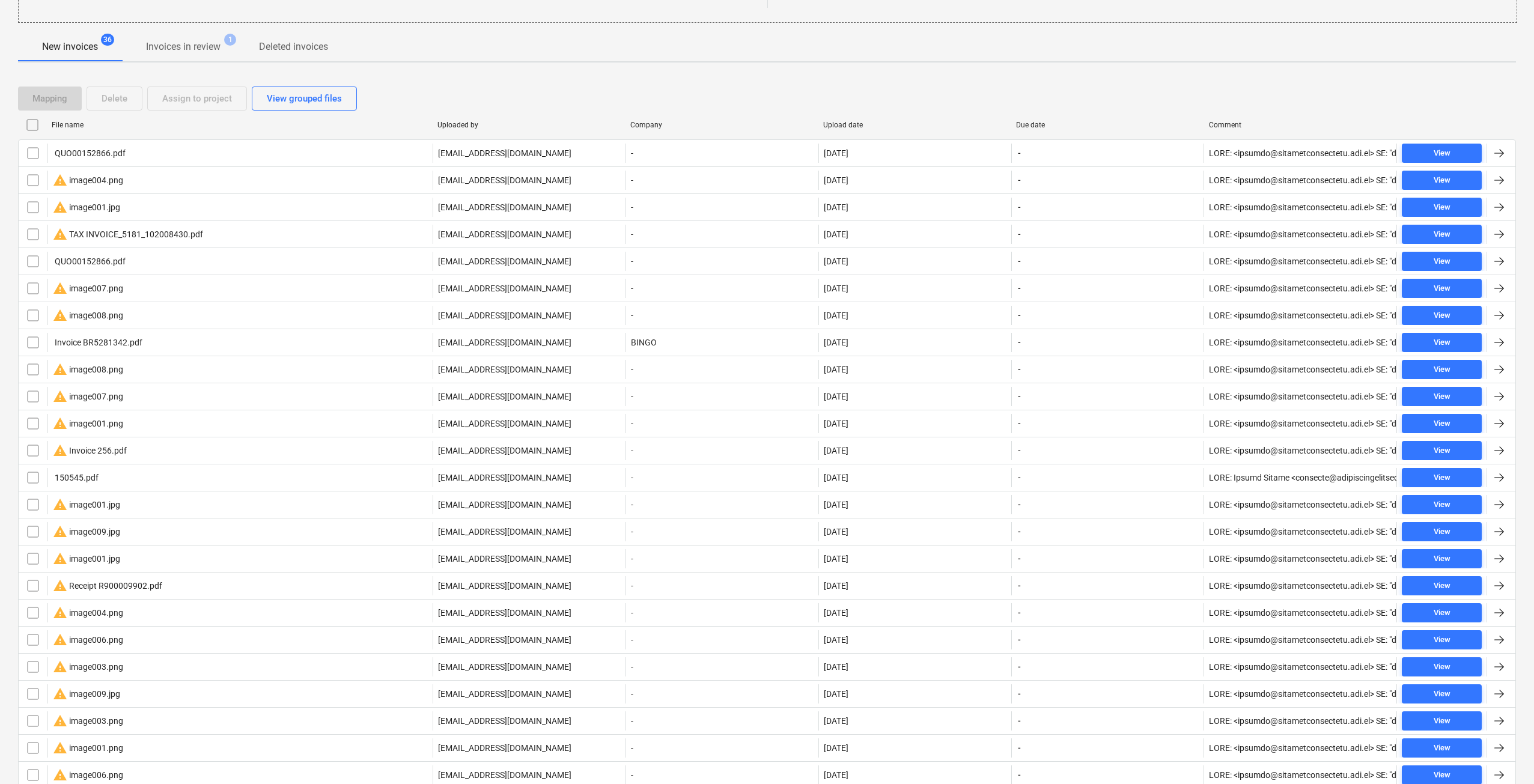
scroll to position [573, 0]
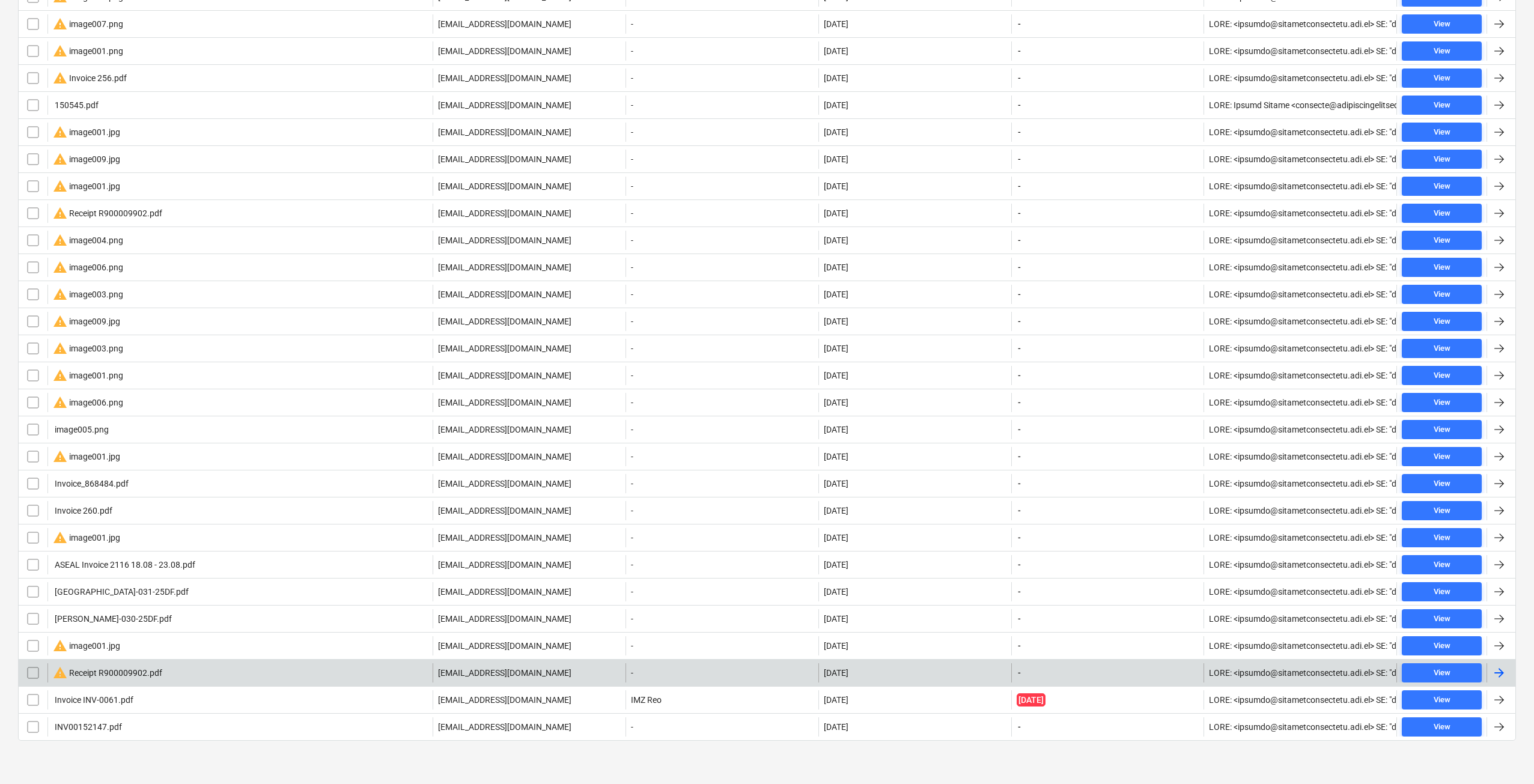
click at [135, 675] on div "warning Receipt R900009902.pdf" at bounding box center [107, 672] width 109 height 14
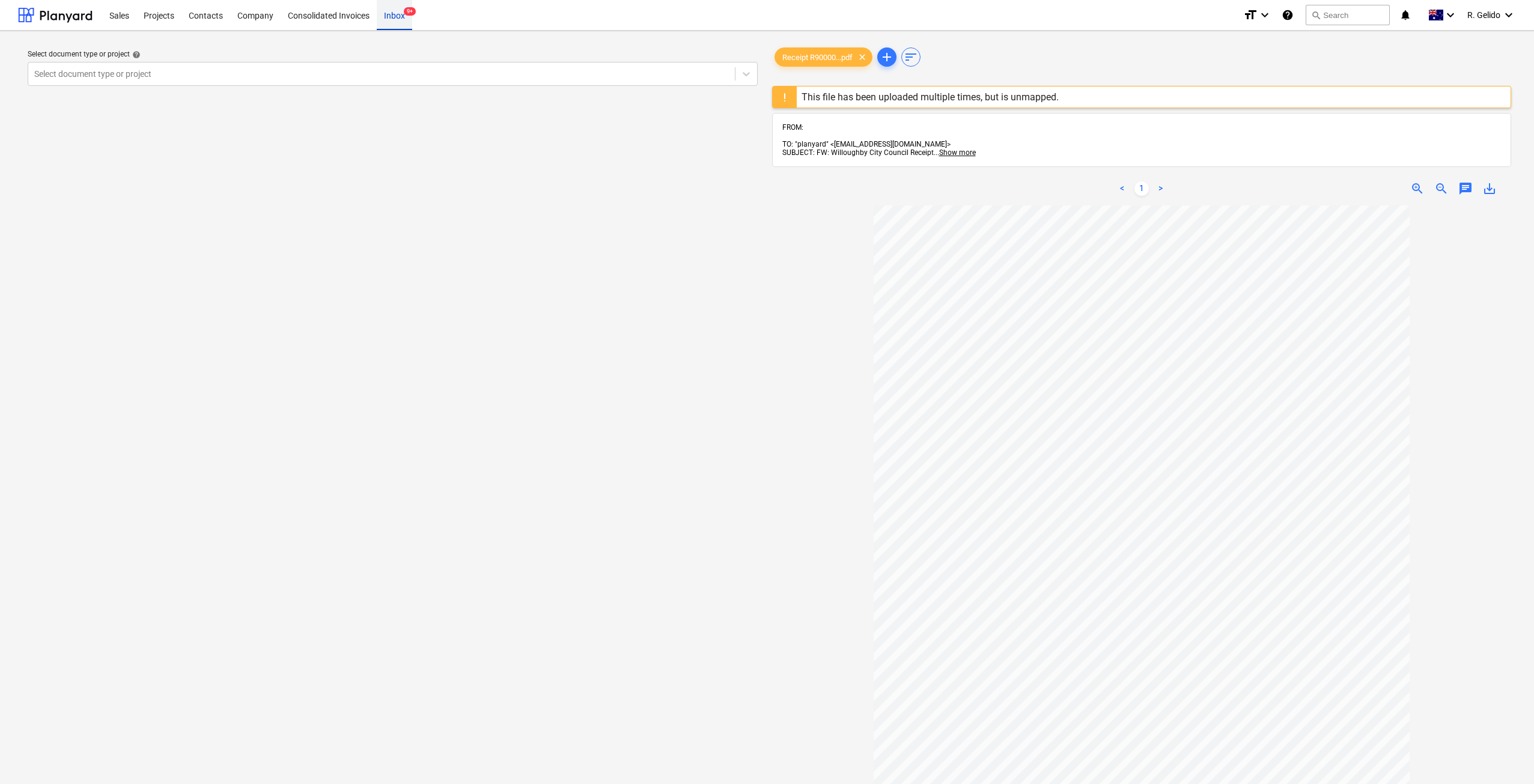
click at [387, 14] on div "Inbox 9+" at bounding box center [394, 14] width 35 height 31
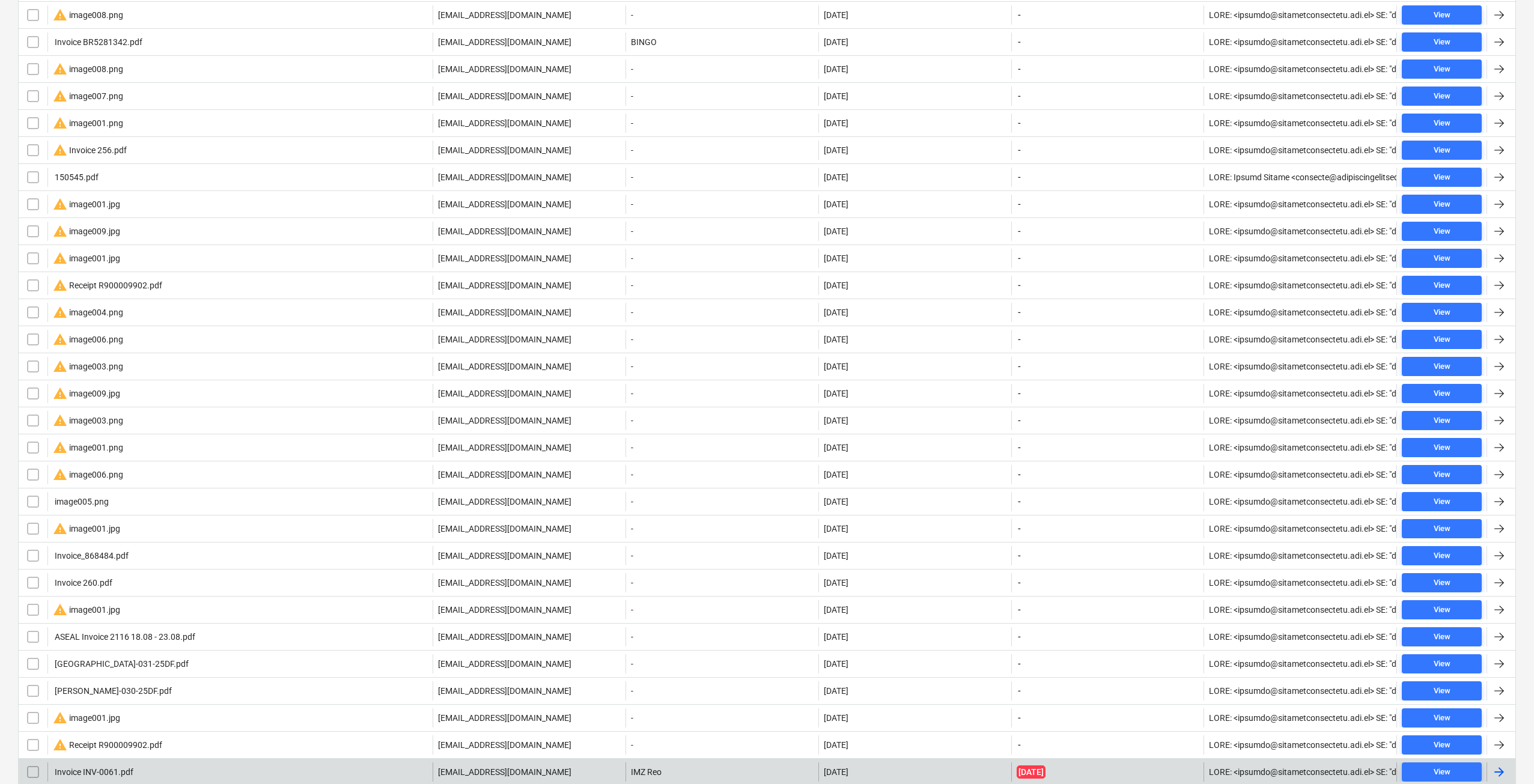
scroll to position [573, 0]
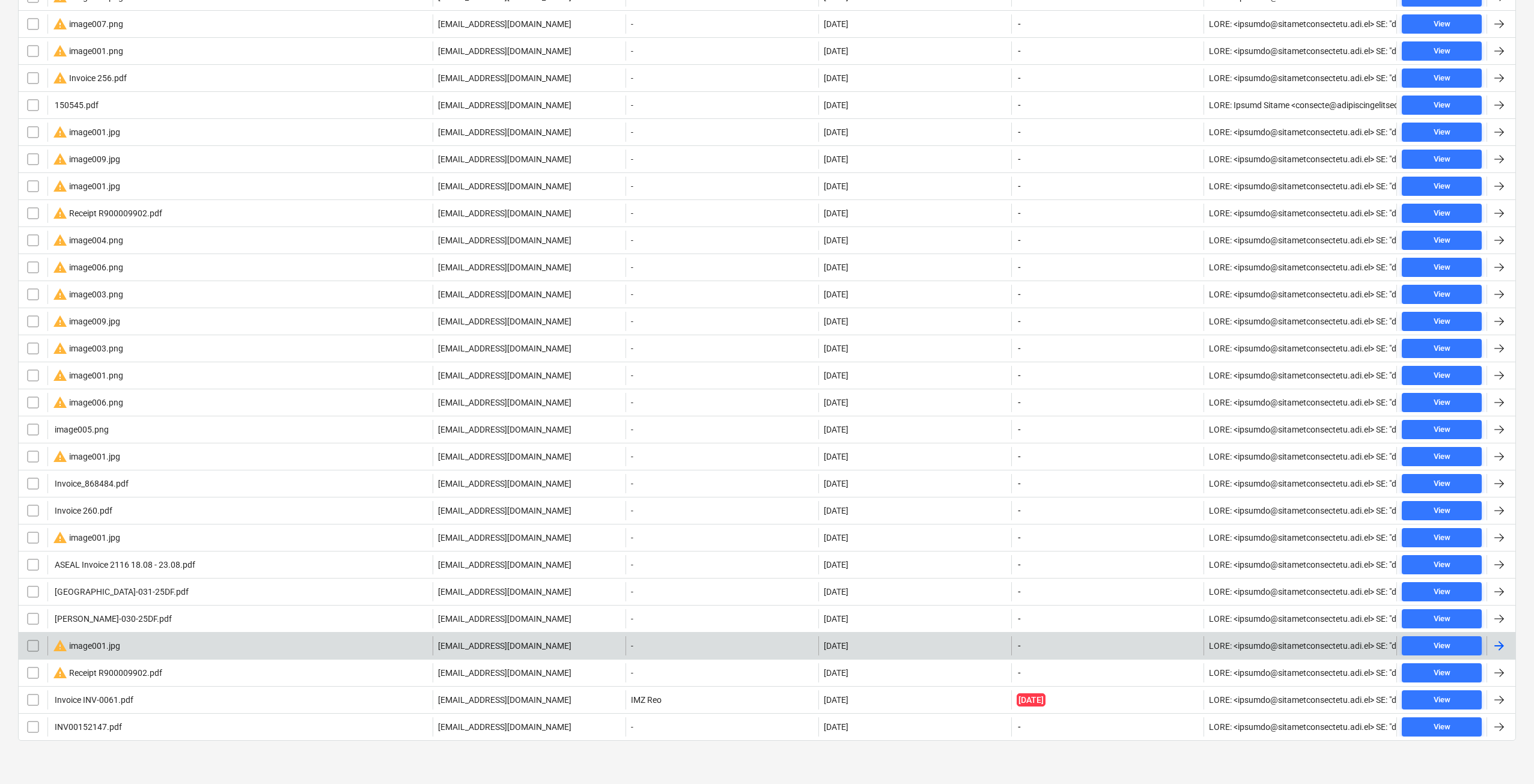
click at [187, 651] on div "warning image001.jpg" at bounding box center [240, 645] width 385 height 19
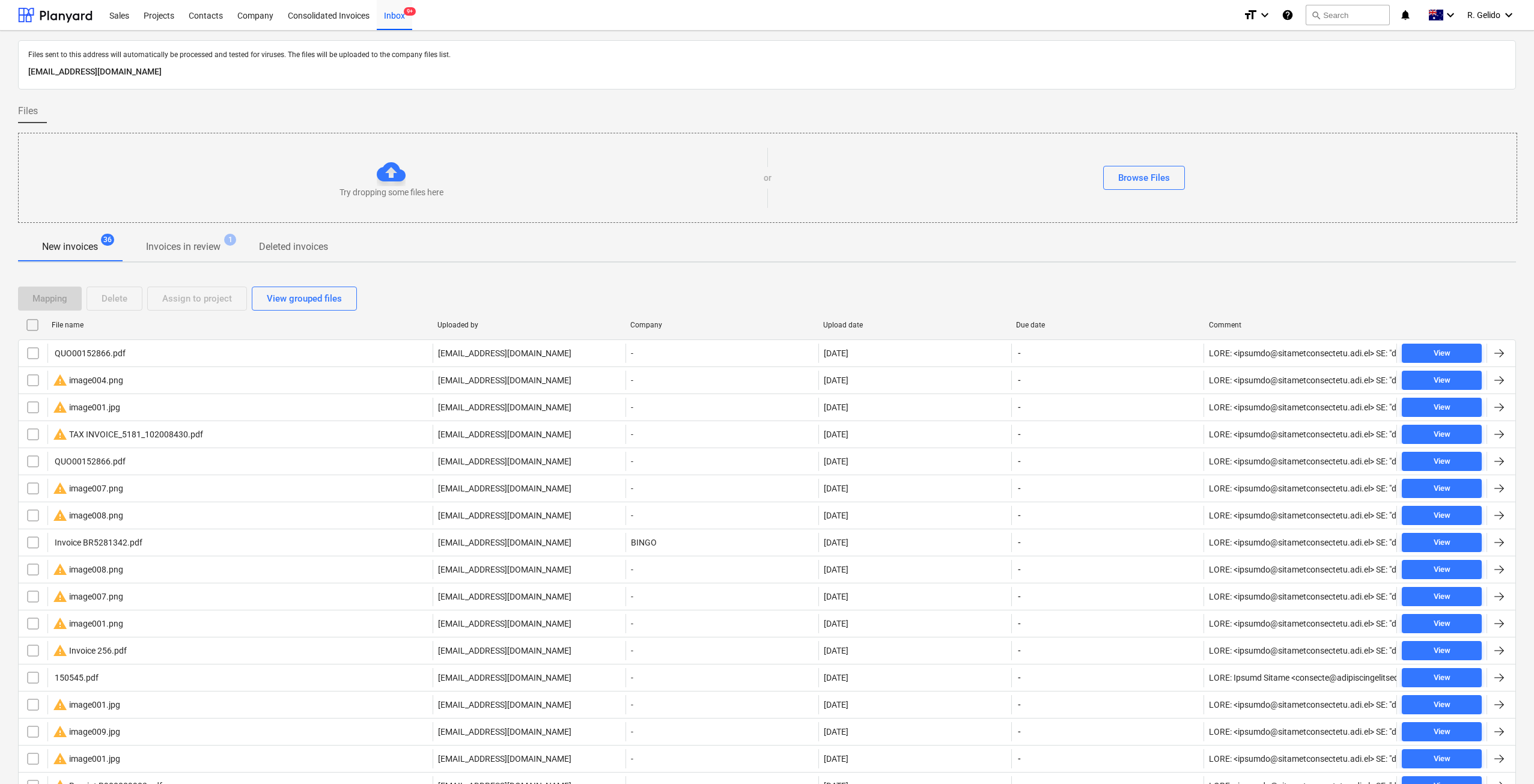
scroll to position [573, 0]
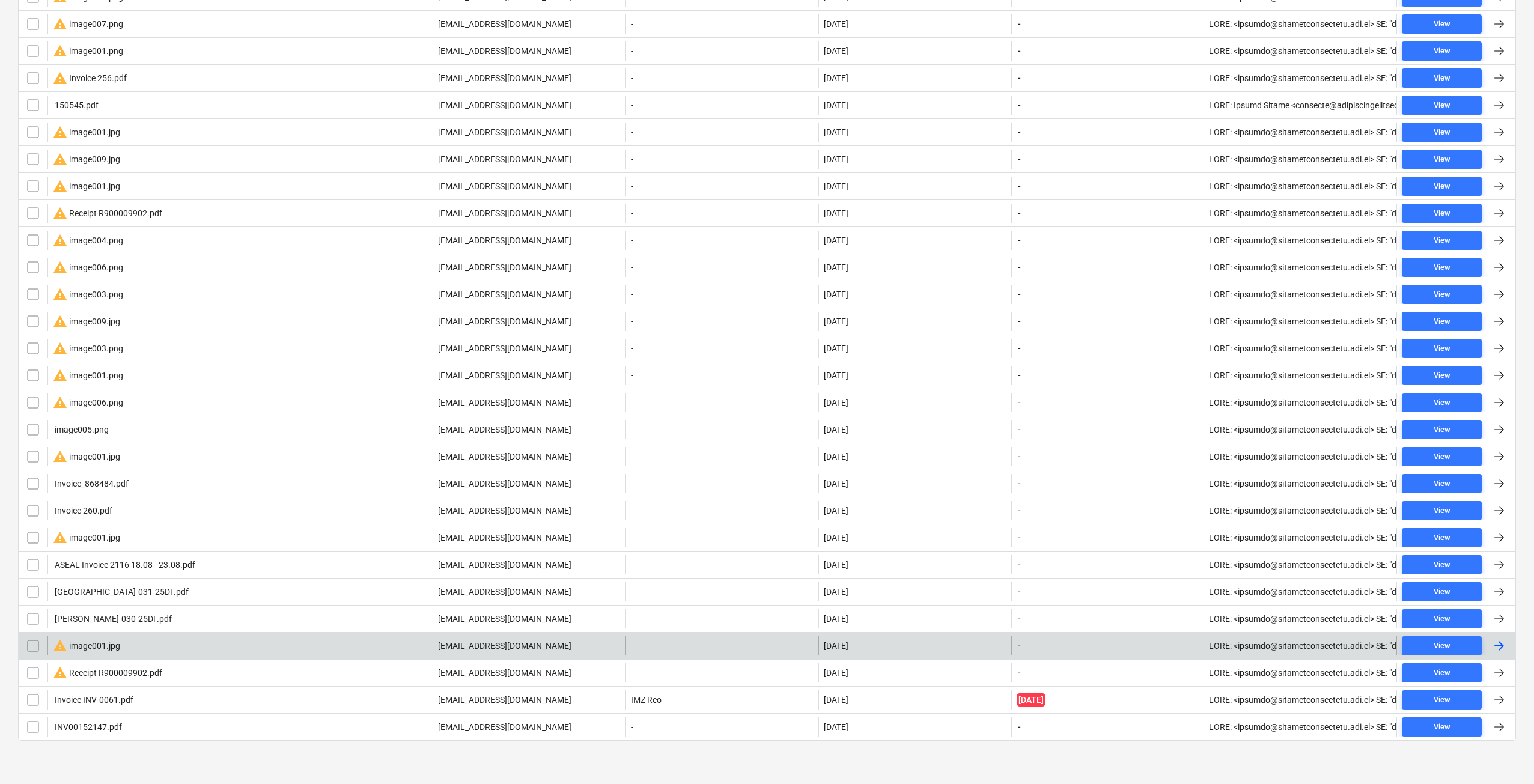
click at [38, 646] on input "checkbox" at bounding box center [32, 645] width 19 height 19
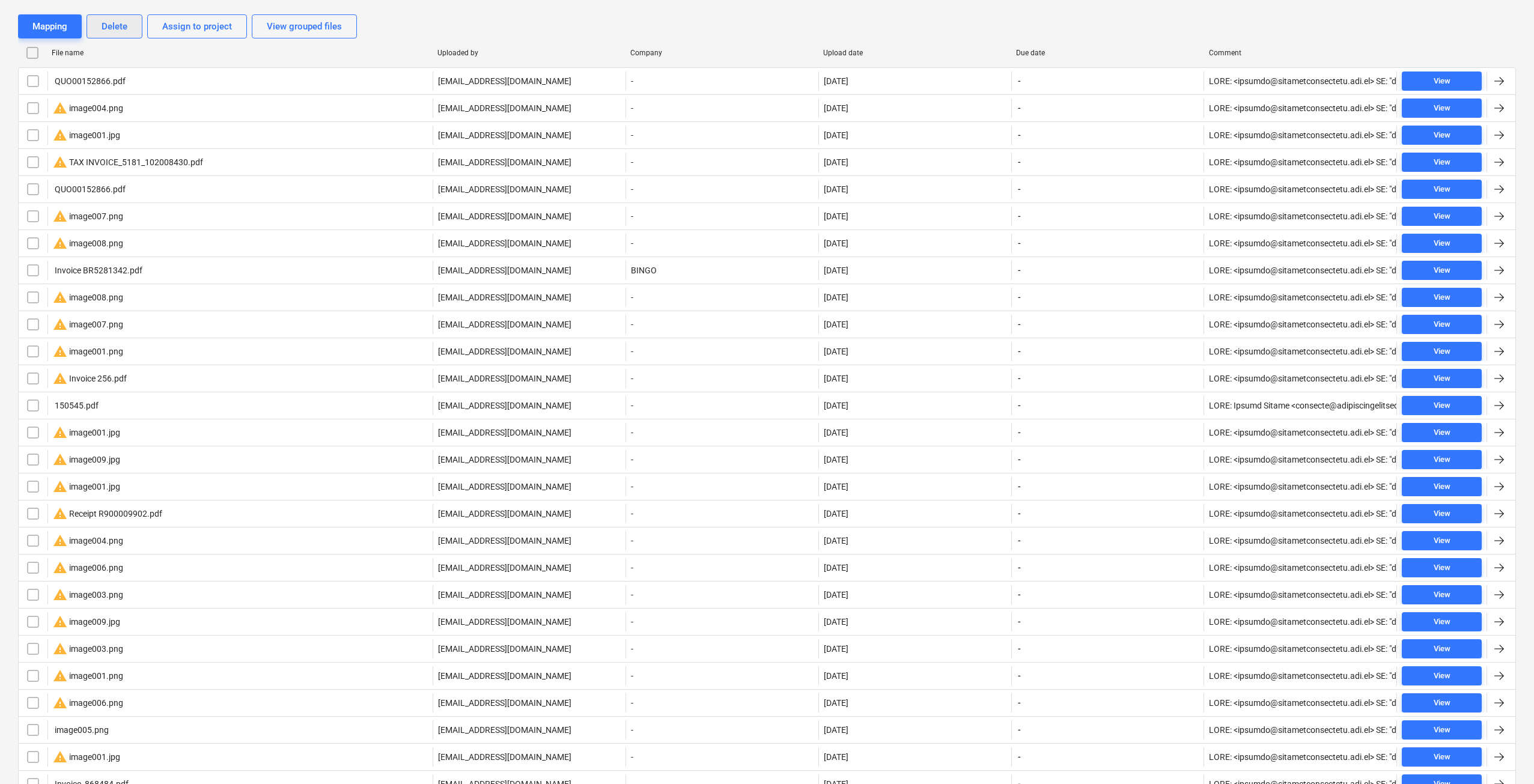
click at [104, 34] on div "Delete" at bounding box center [115, 26] width 26 height 16
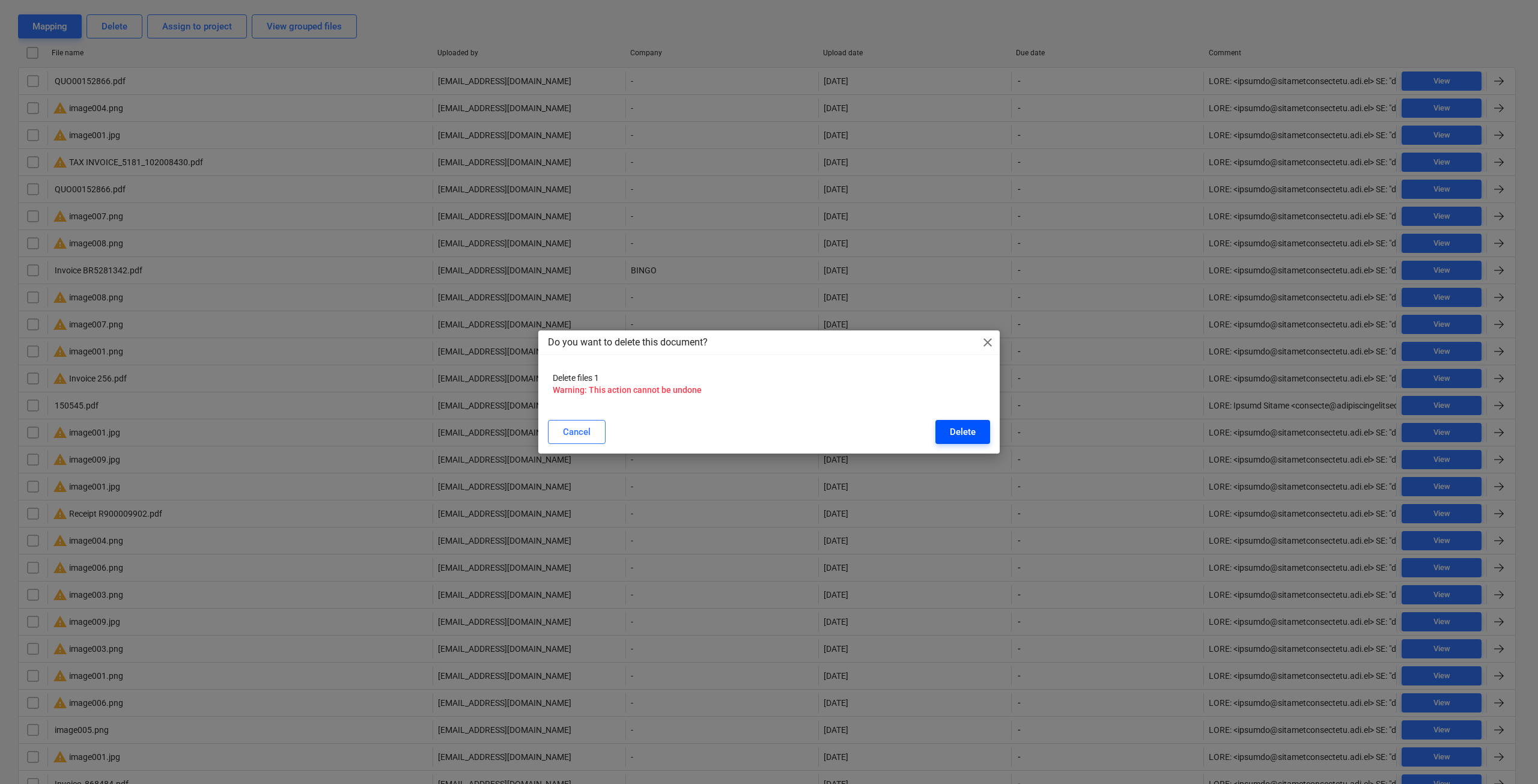
click at [954, 432] on div "Delete" at bounding box center [962, 432] width 26 height 16
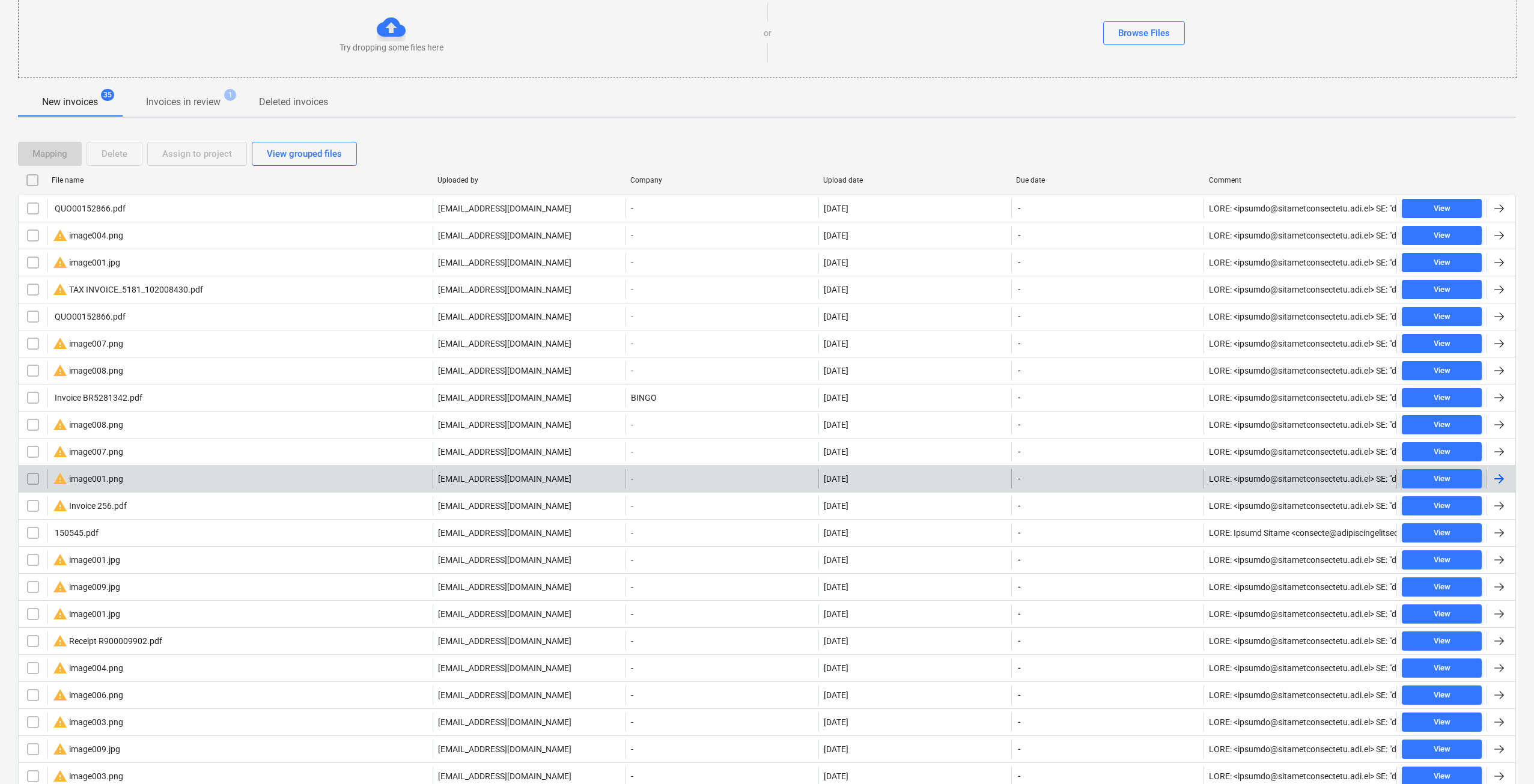
scroll to position [0, 0]
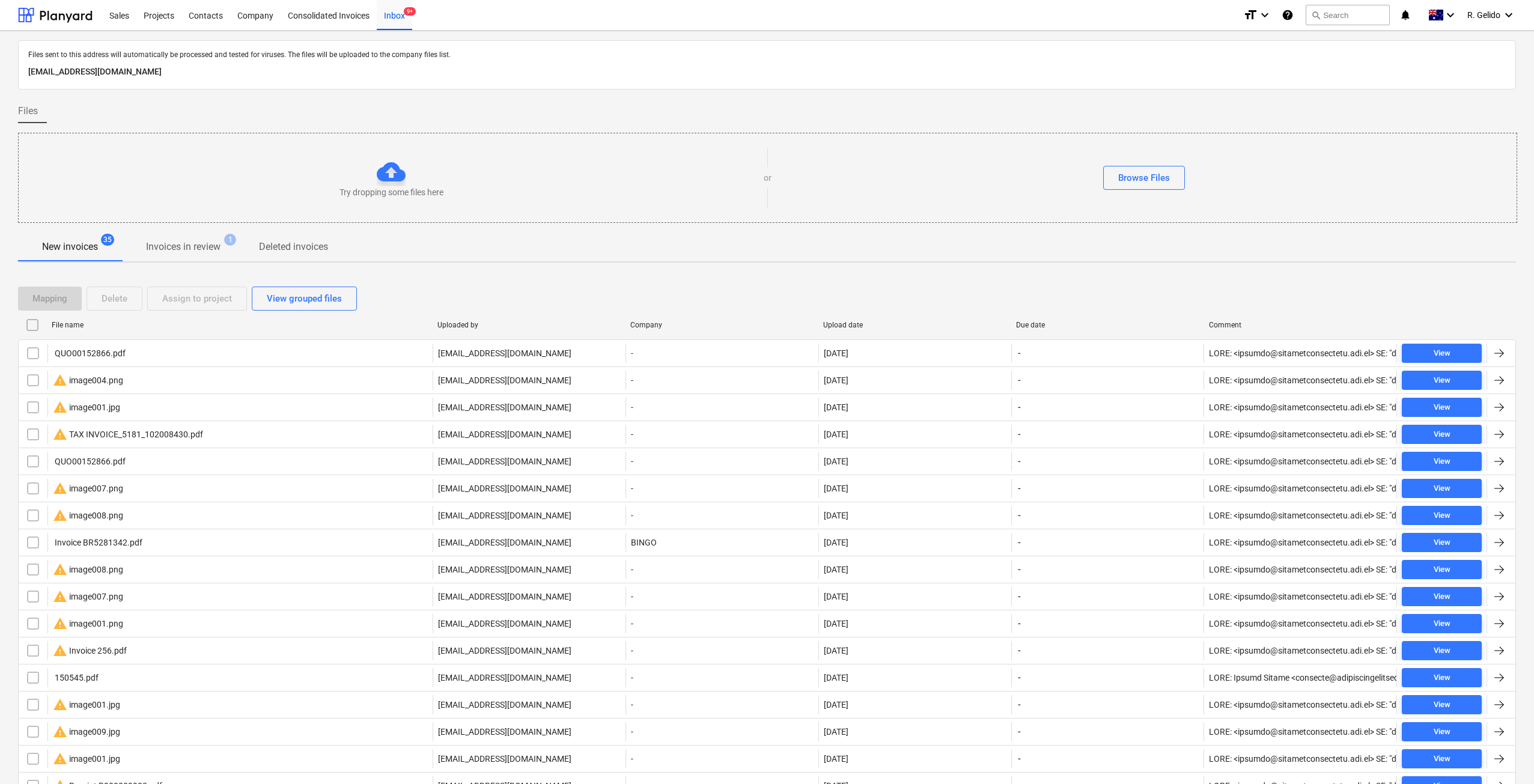
click at [75, 327] on div "File name" at bounding box center [239, 324] width 376 height 8
checkbox input "false"
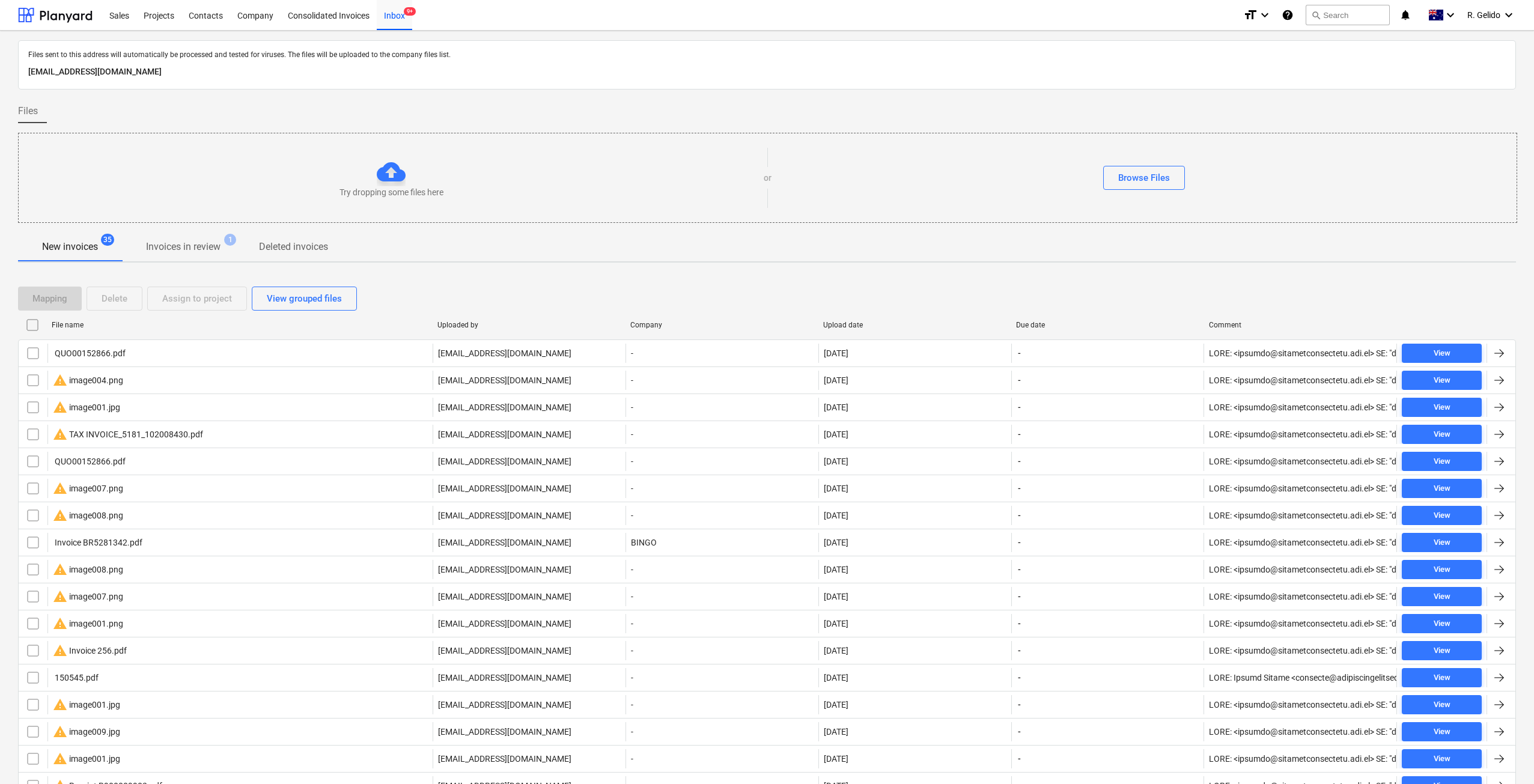
checkbox input "false"
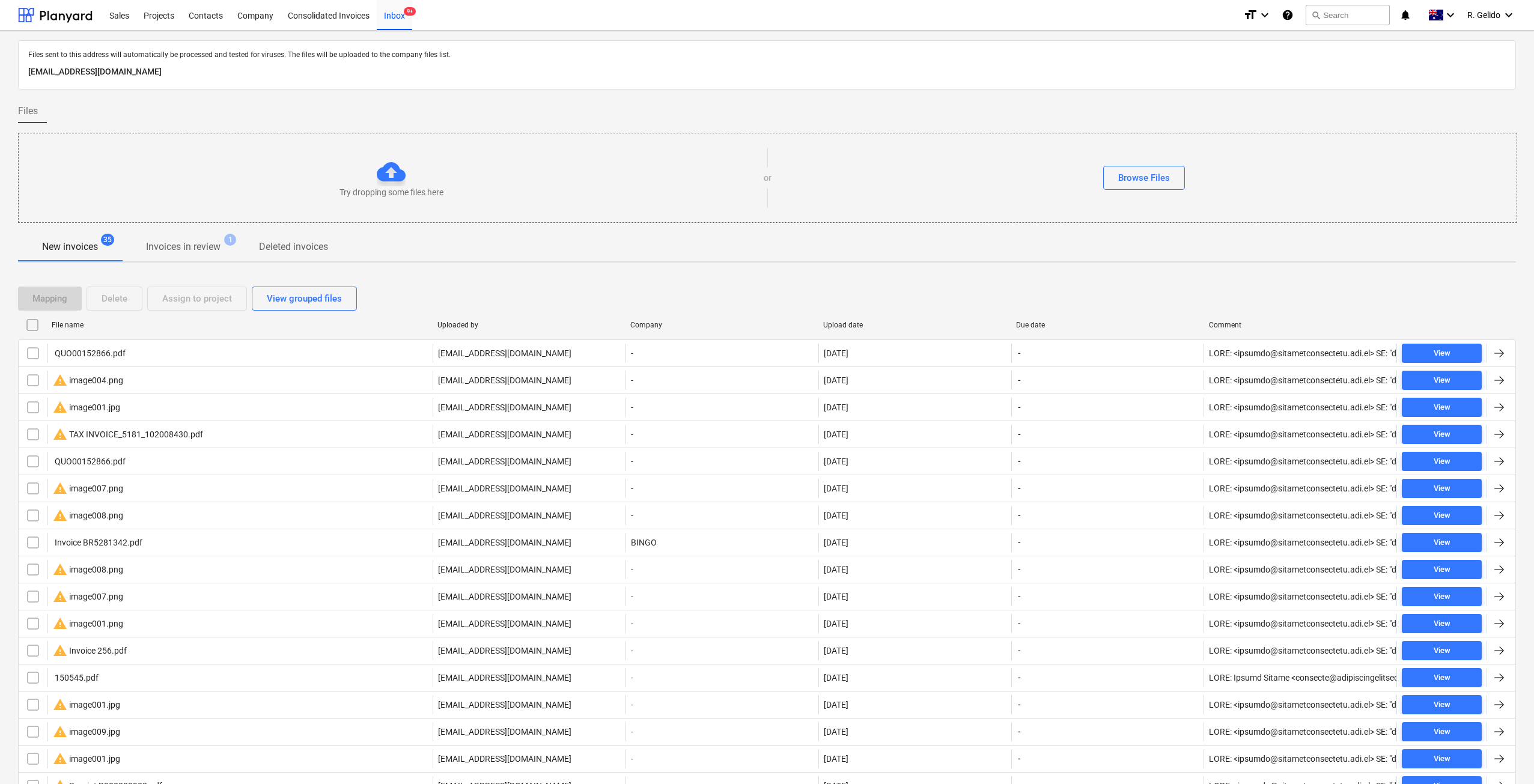
checkbox input "false"
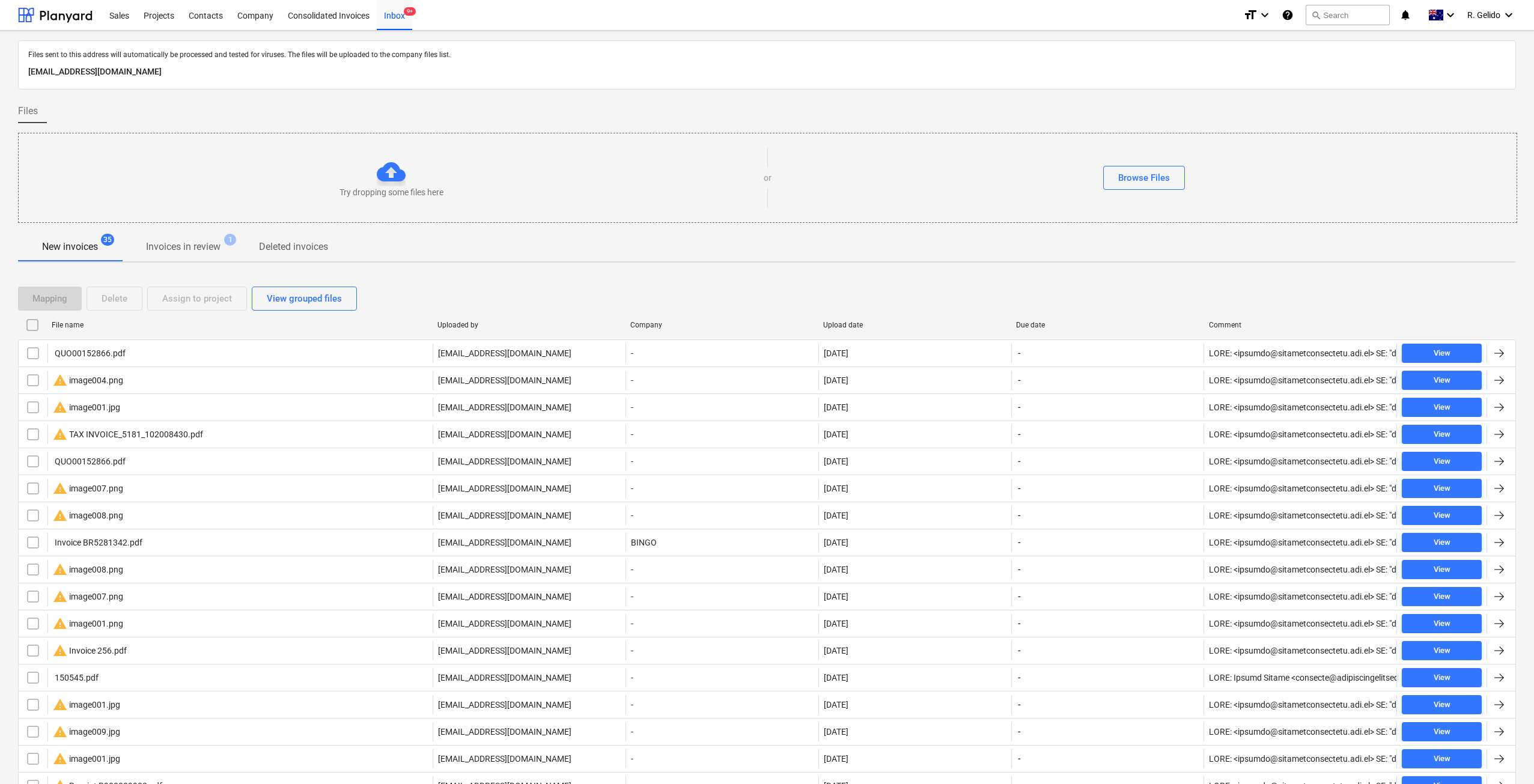
checkbox input "false"
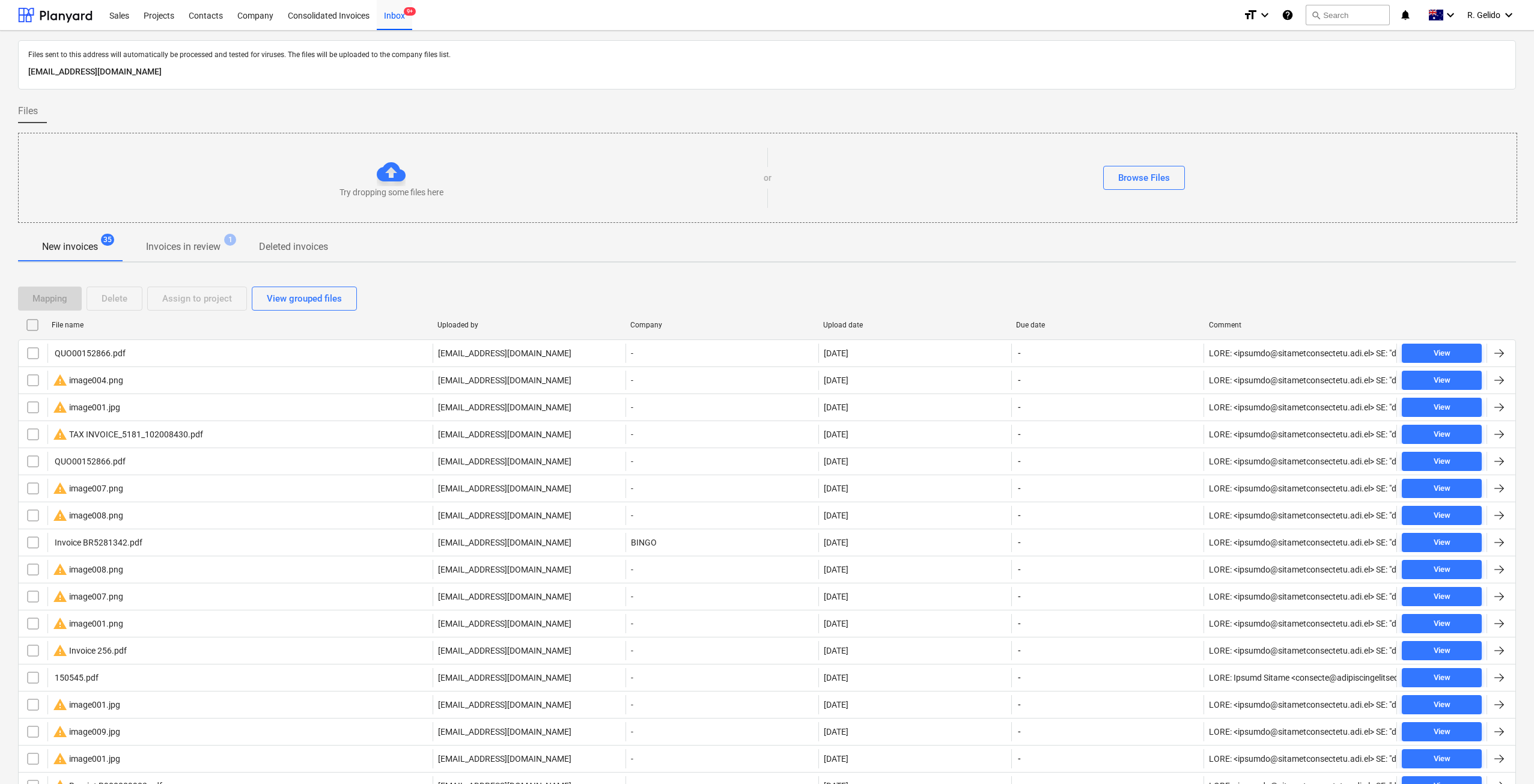
checkbox input "false"
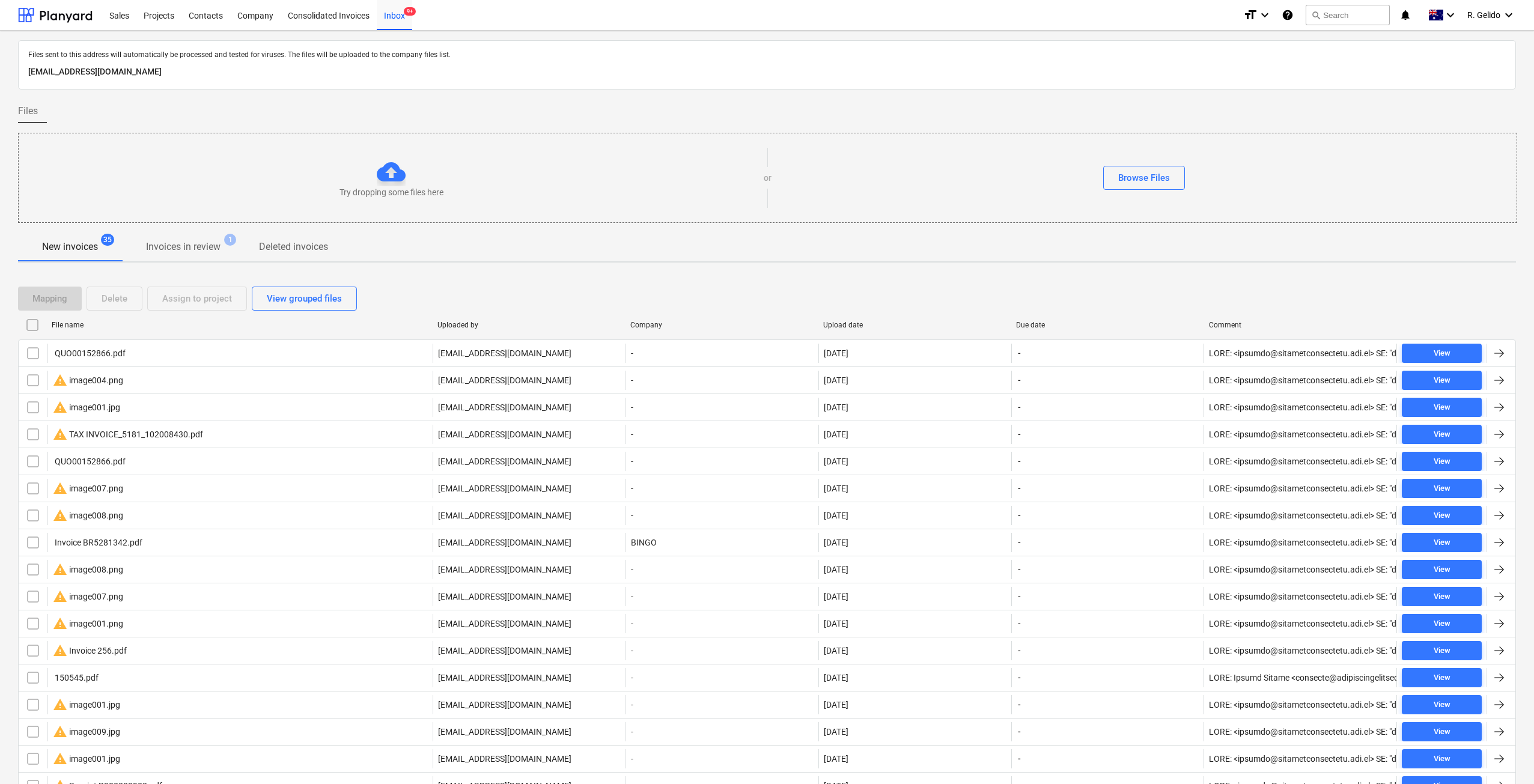
checkbox input "false"
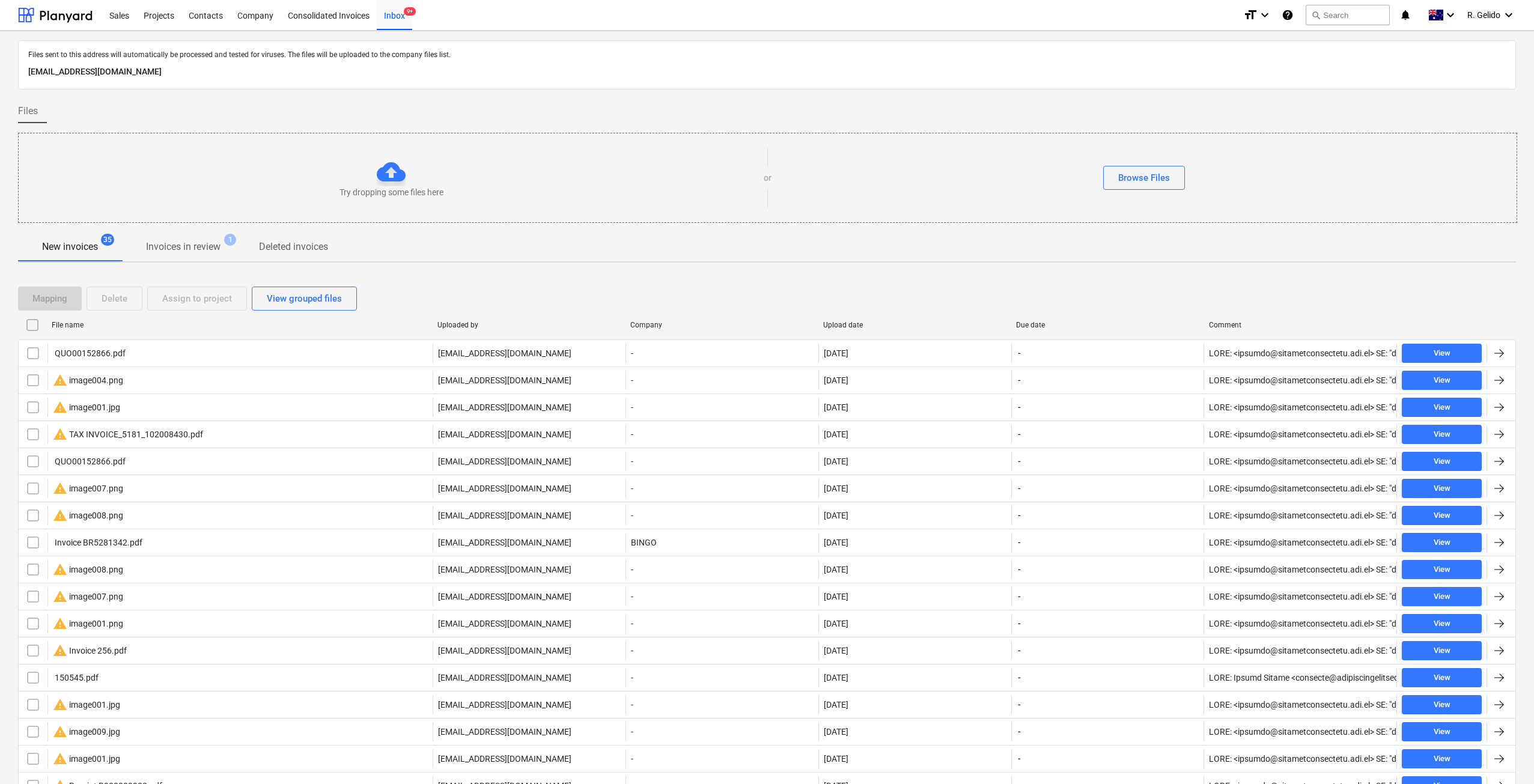
checkbox input "false"
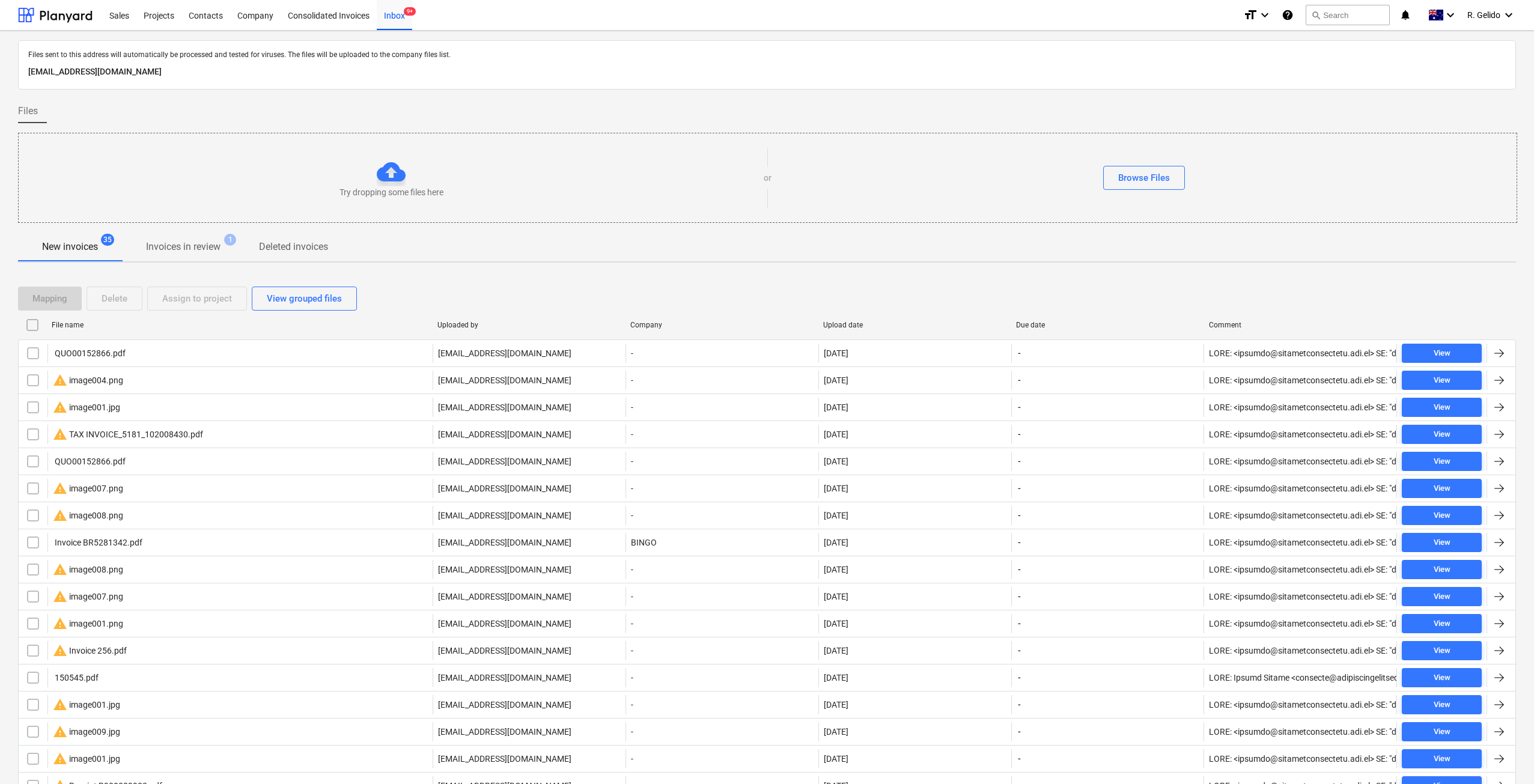
checkbox input "false"
click at [75, 327] on div "File name" at bounding box center [239, 324] width 376 height 8
checkbox input "false"
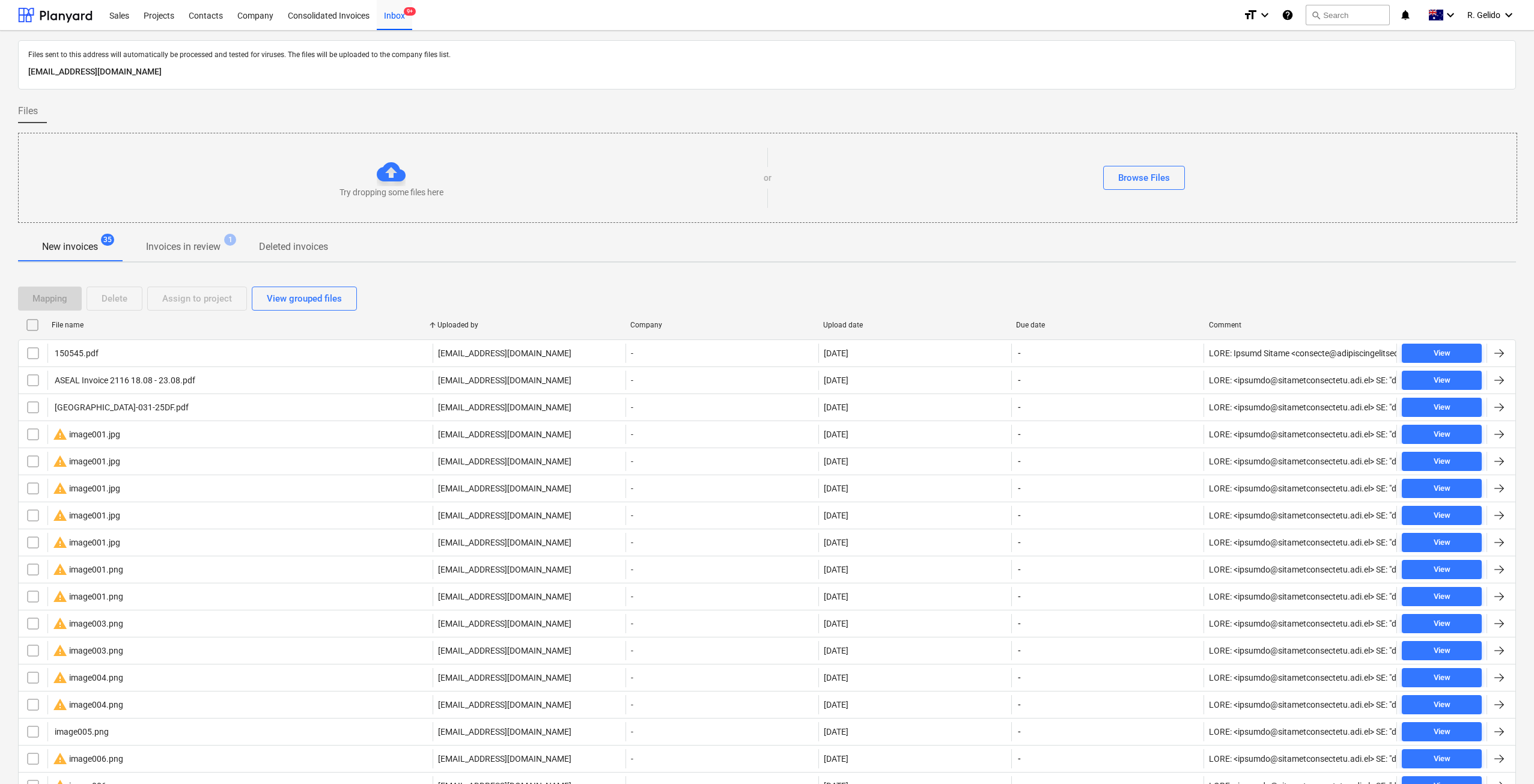
checkbox input "false"
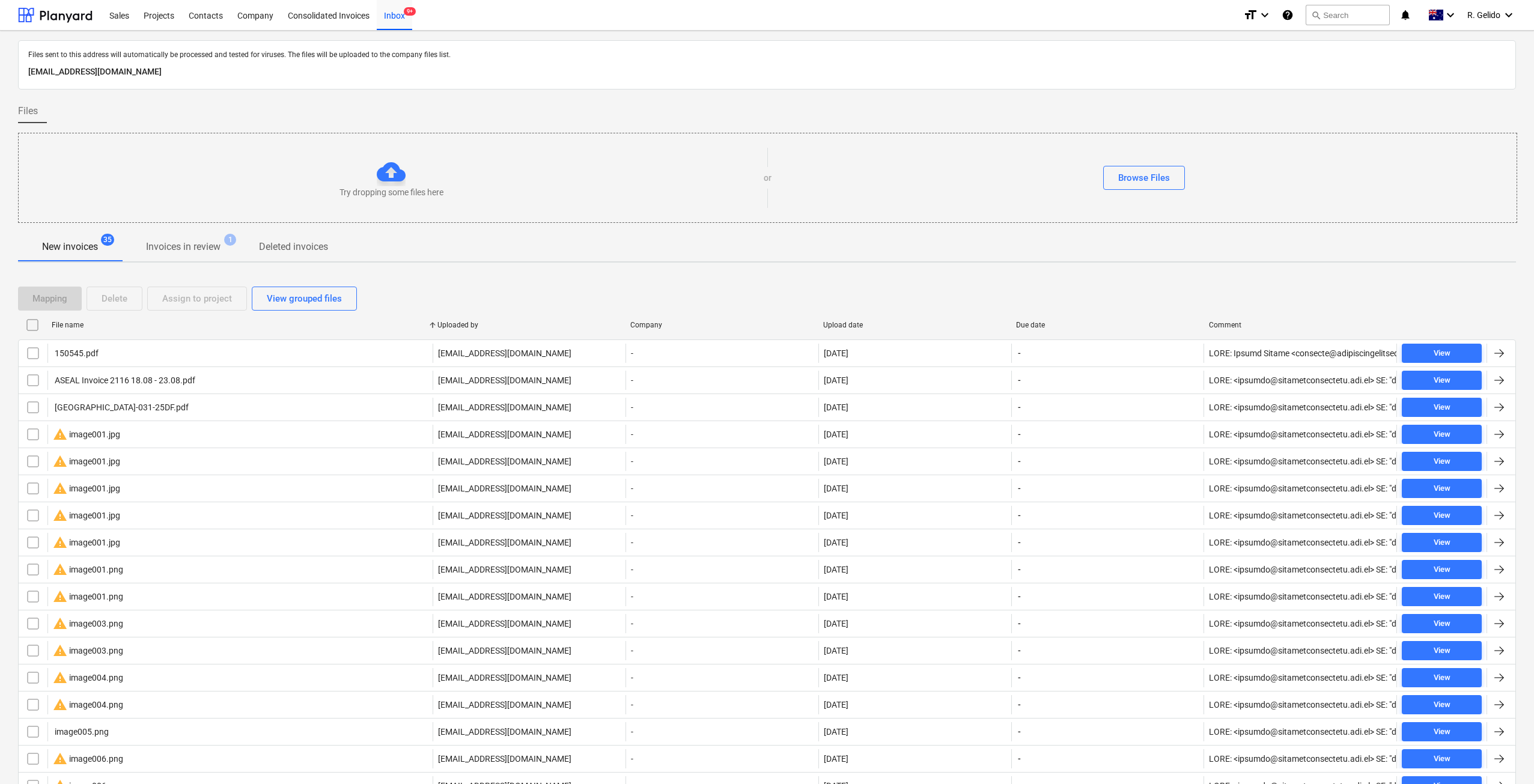
checkbox input "false"
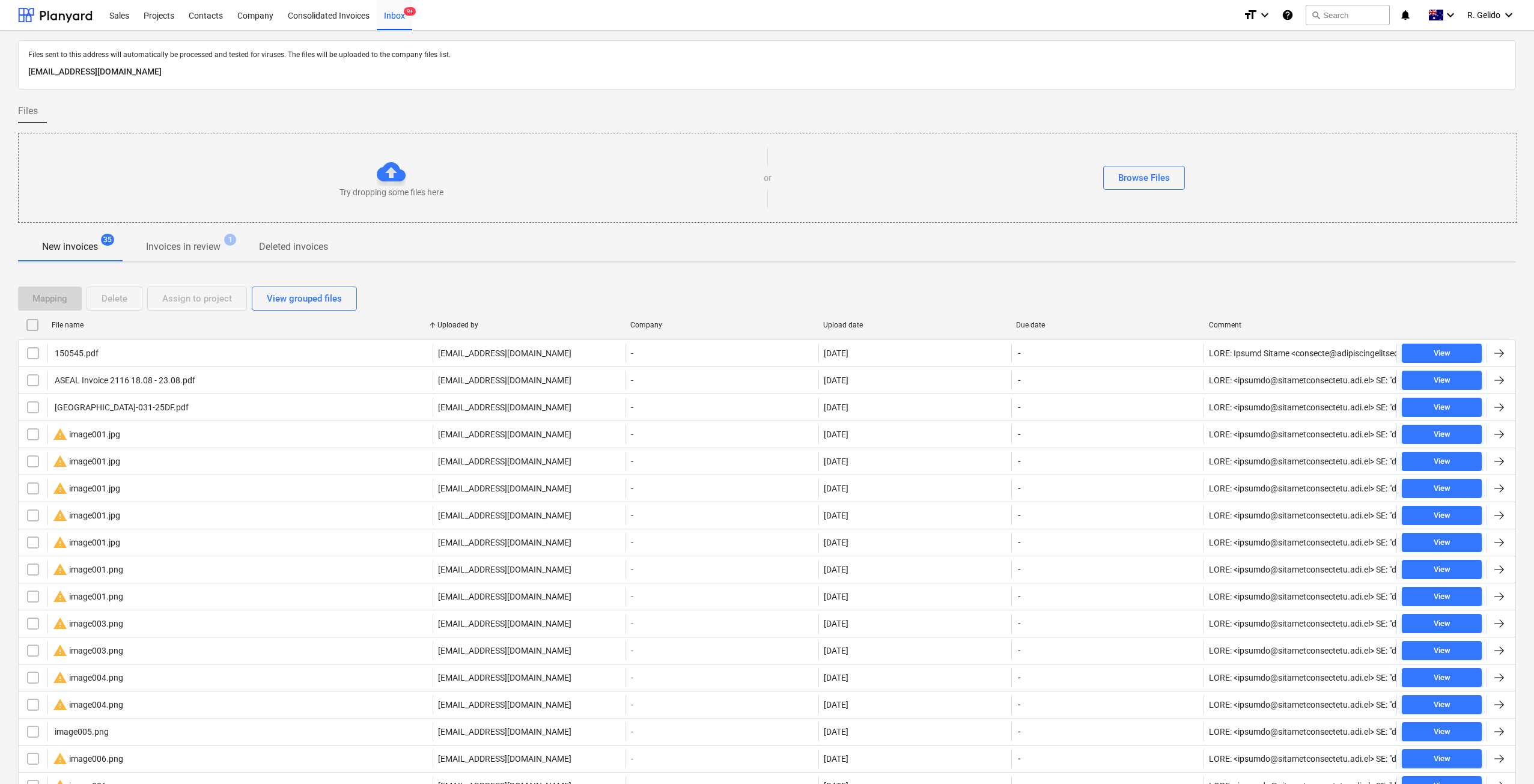
checkbox input "false"
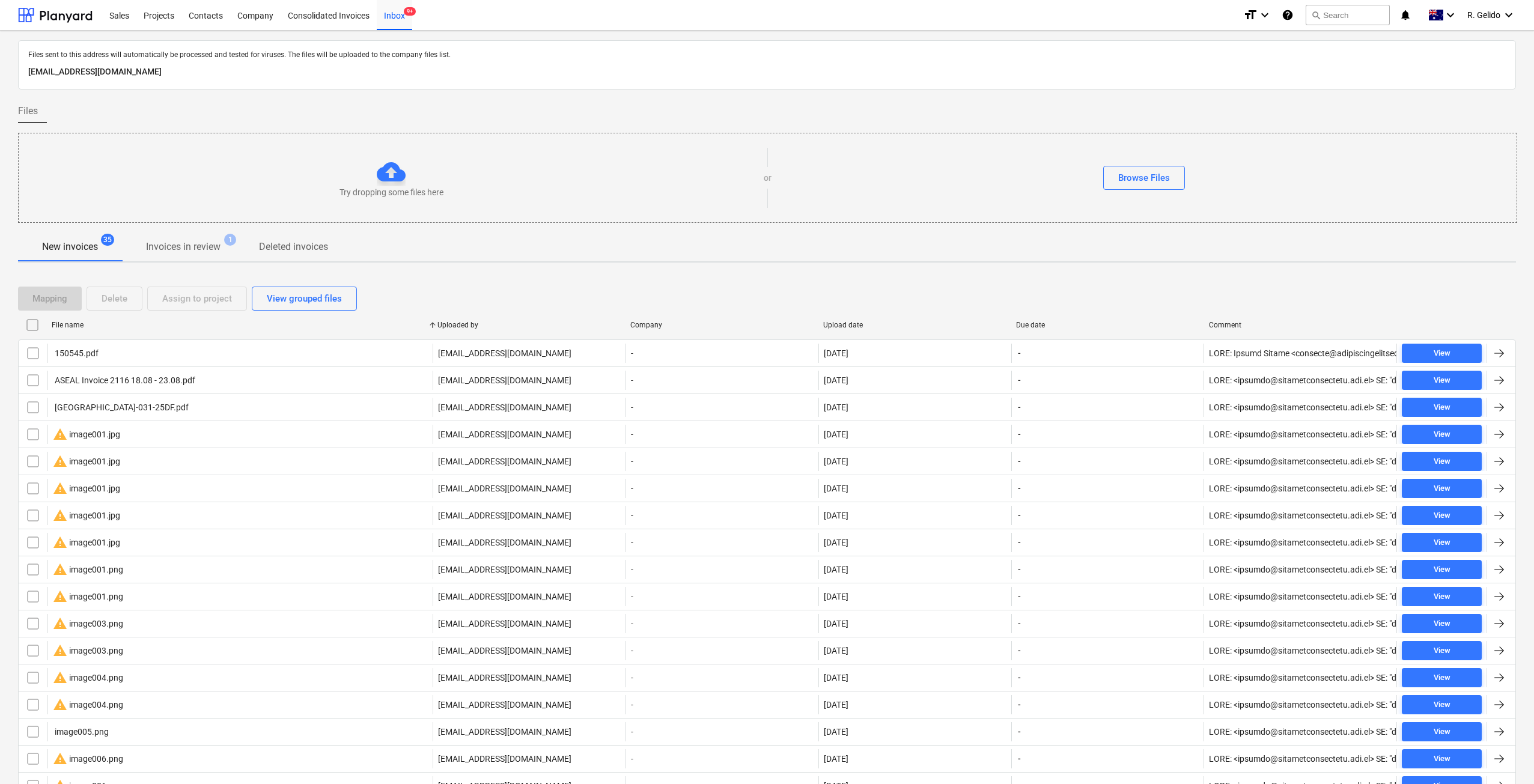
checkbox input "false"
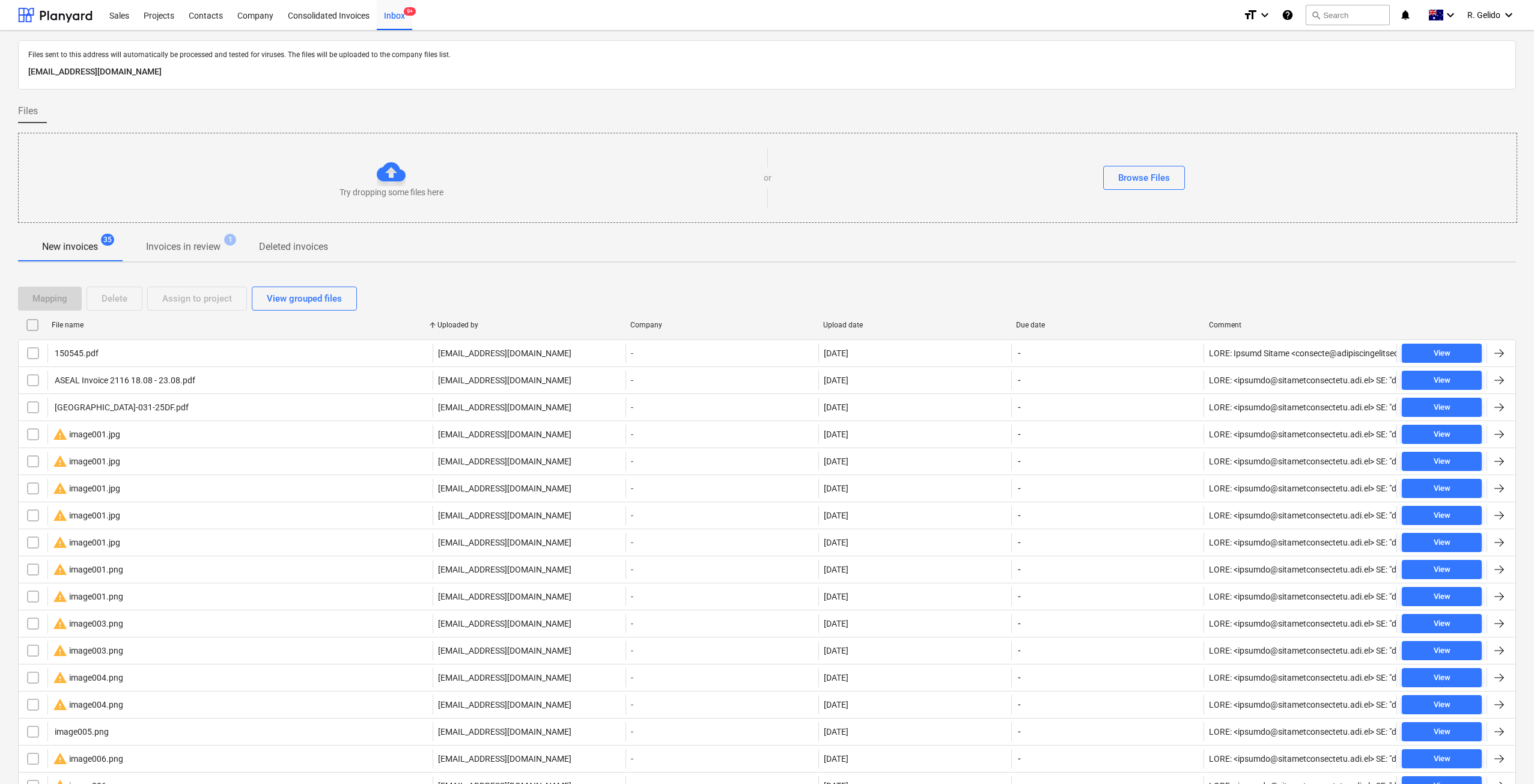
checkbox input "false"
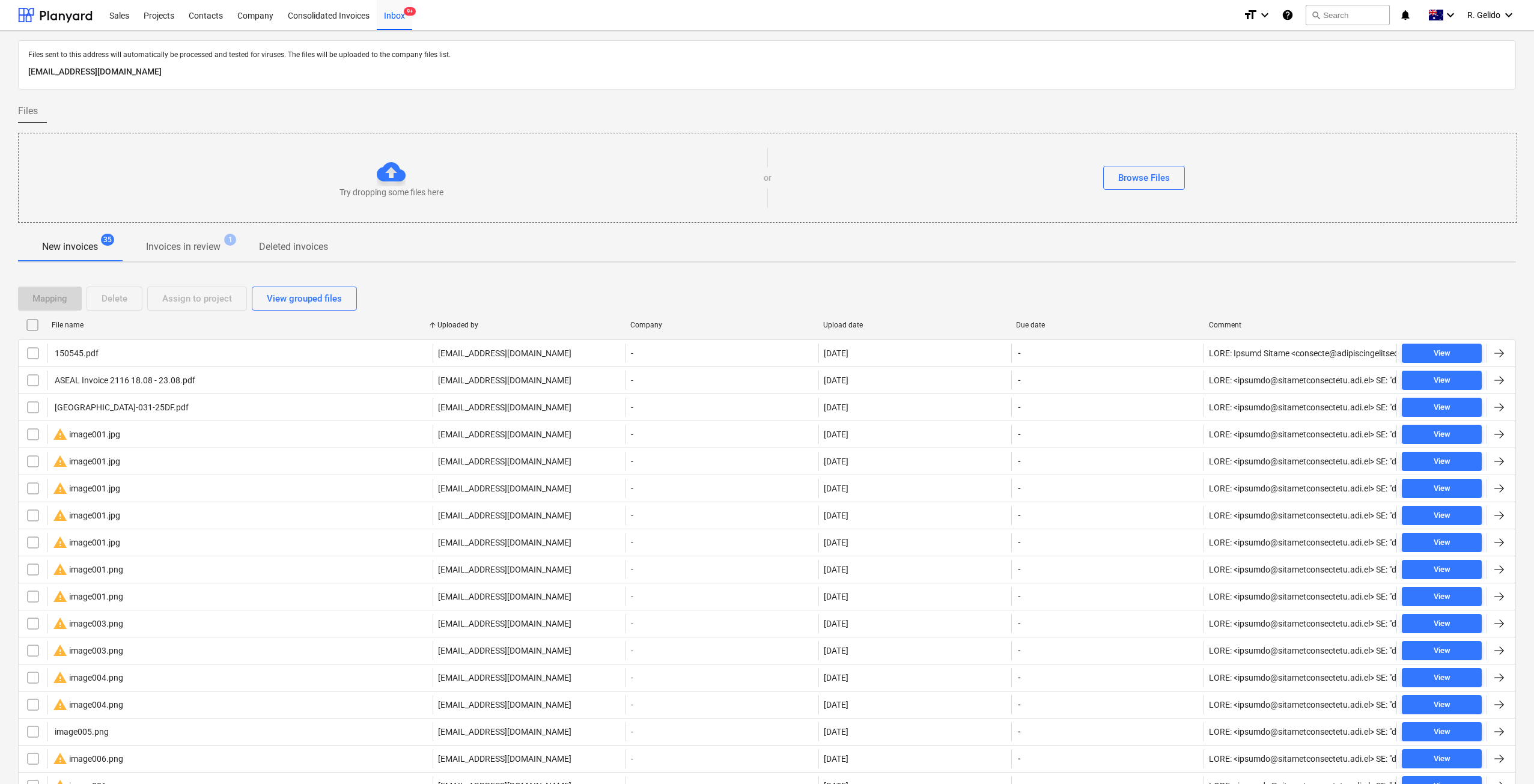
checkbox input "false"
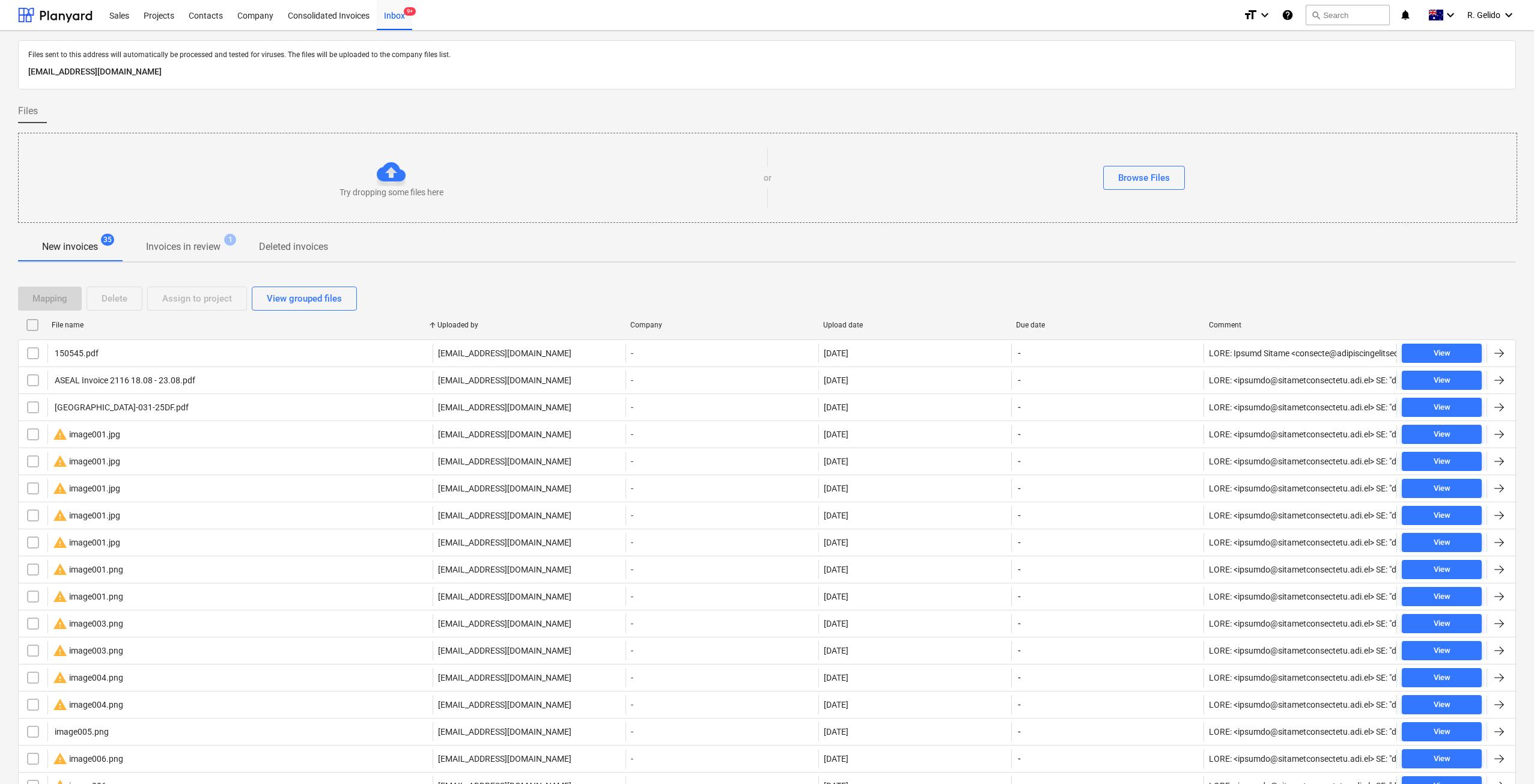
checkbox input "false"
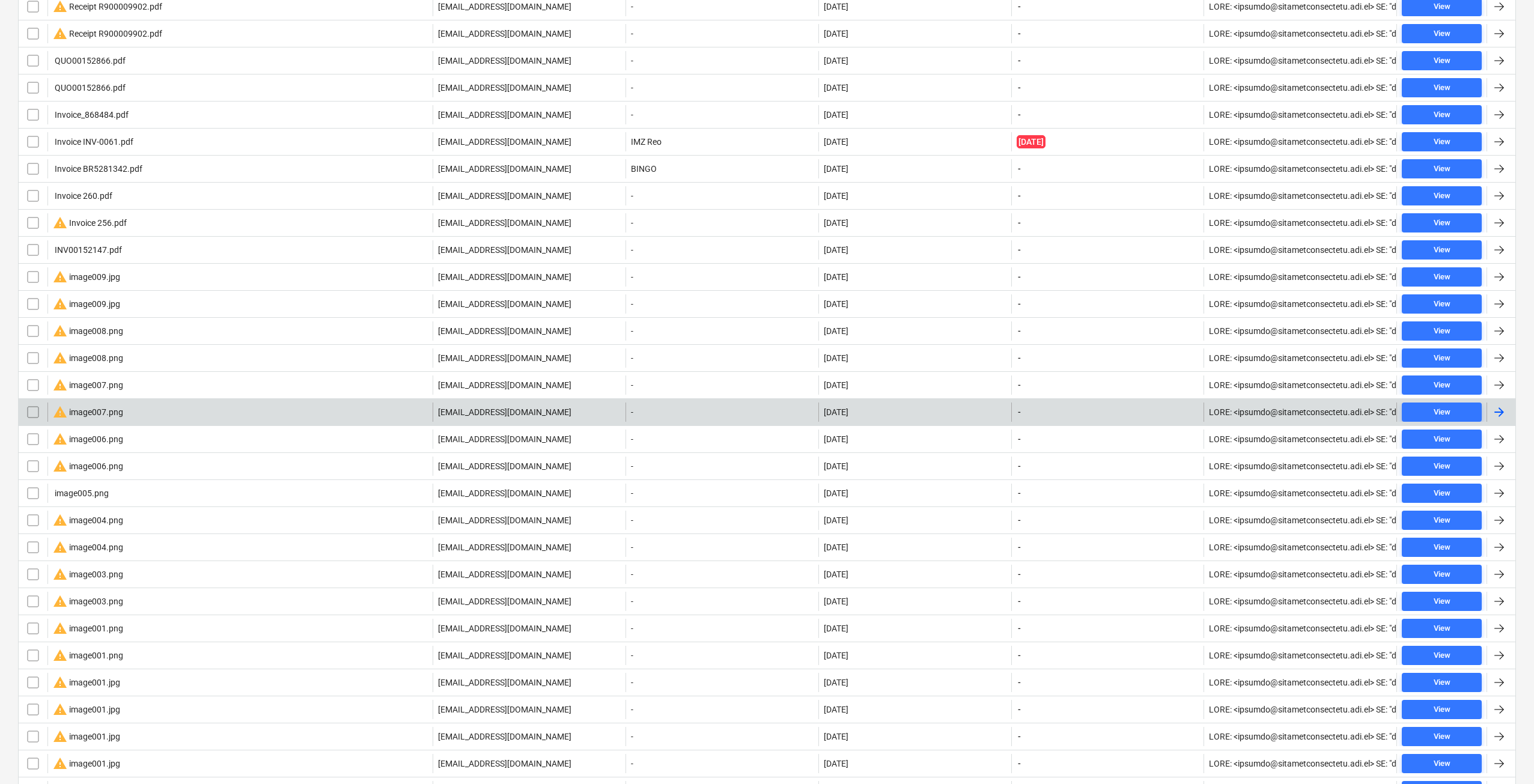
scroll to position [546, 0]
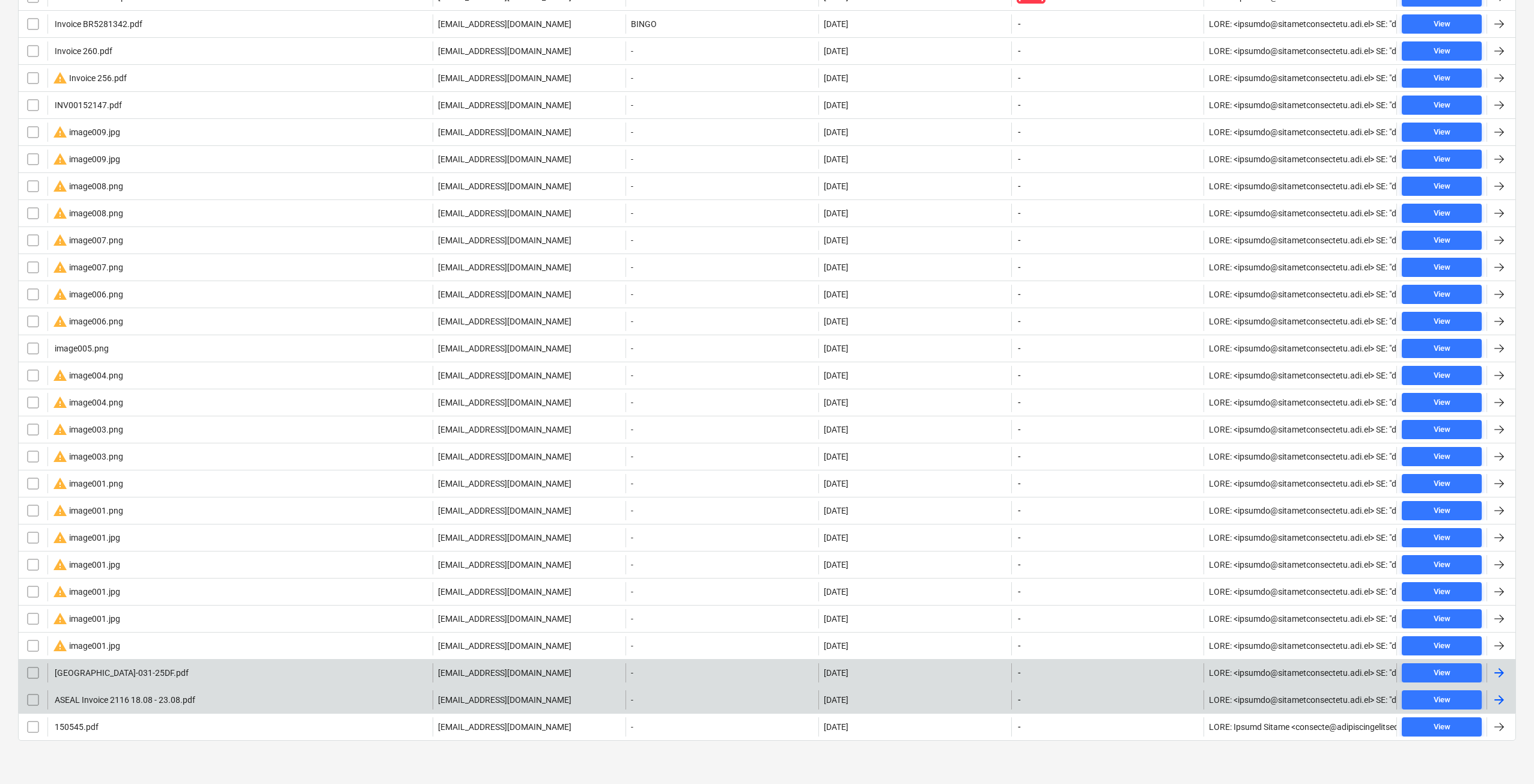
click at [113, 696] on div "ASEAL Invoice 2116 18.08 - 23.08.pdf" at bounding box center [124, 699] width 143 height 10
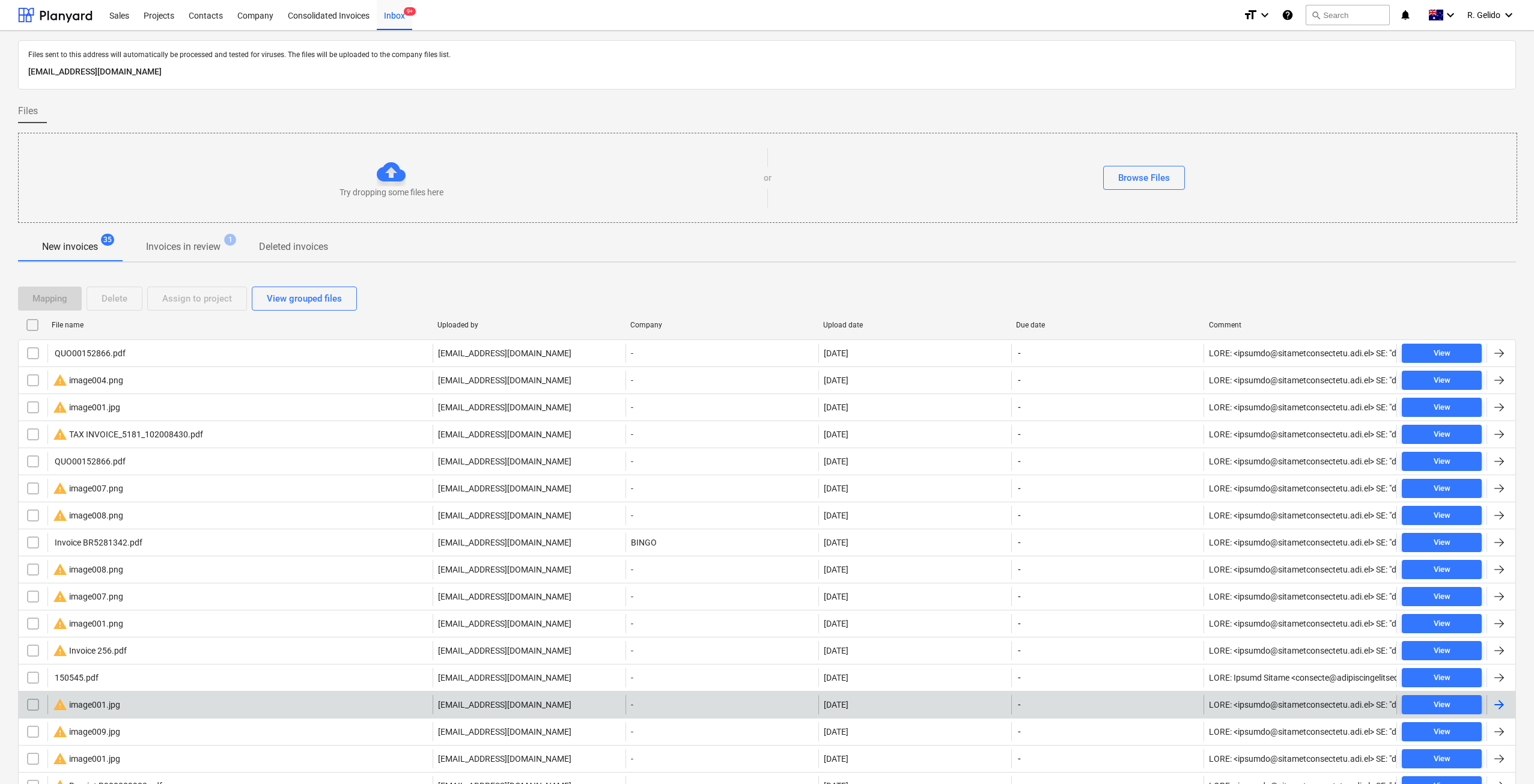
scroll to position [546, 0]
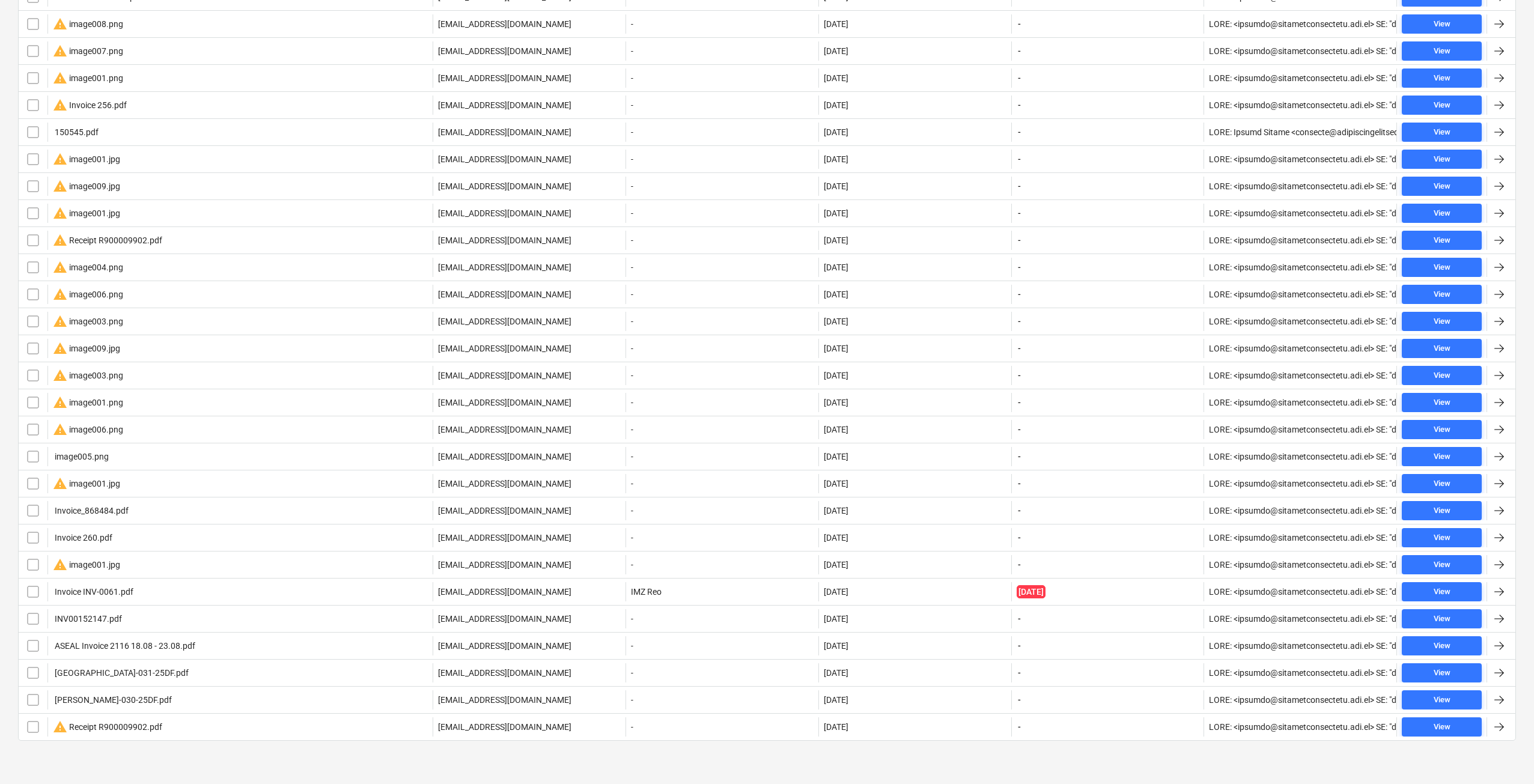
click at [99, 672] on div "[GEOGRAPHIC_DATA]-031-25DF.pdf" at bounding box center [121, 672] width 136 height 10
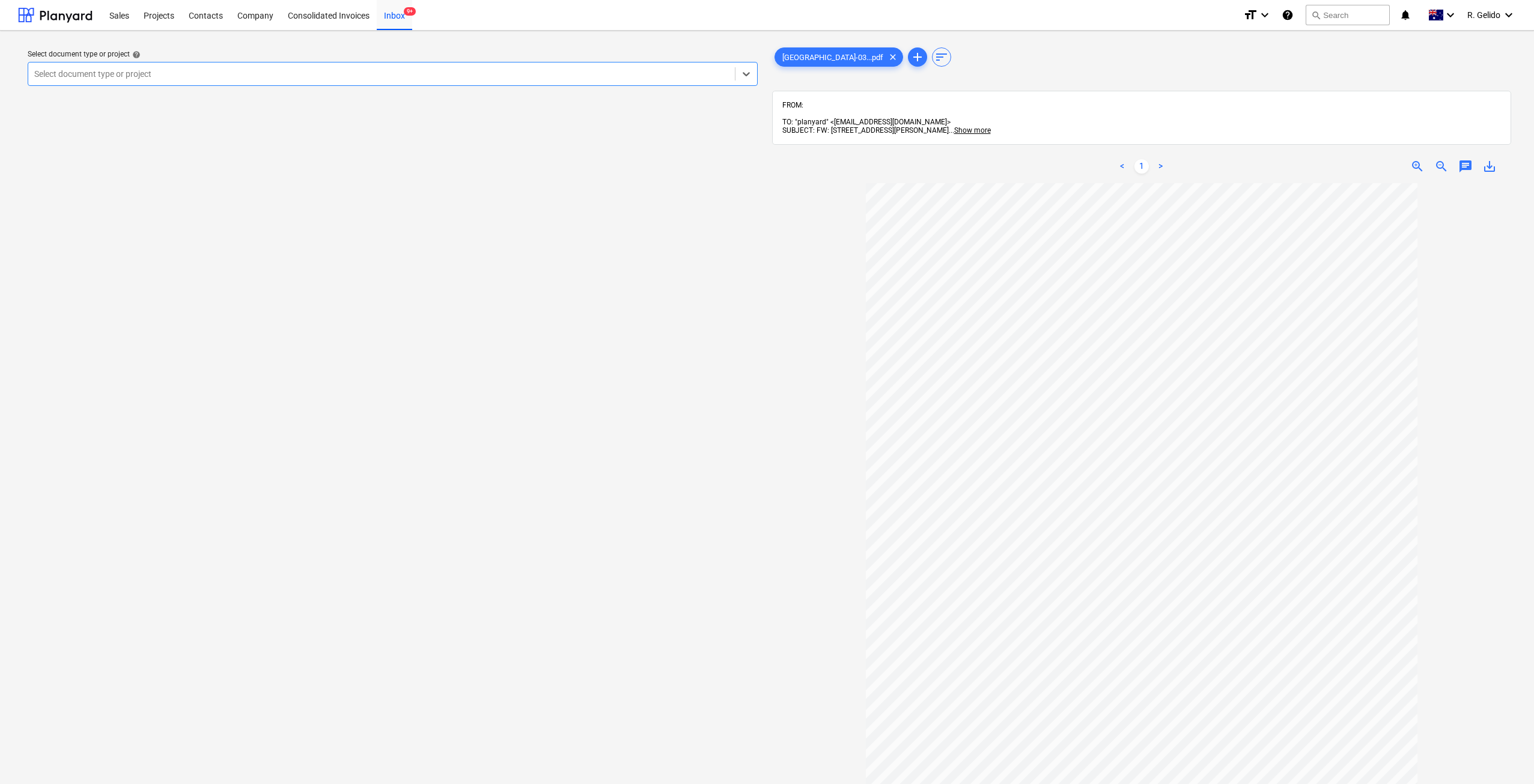
click at [496, 75] on div at bounding box center [381, 74] width 695 height 12
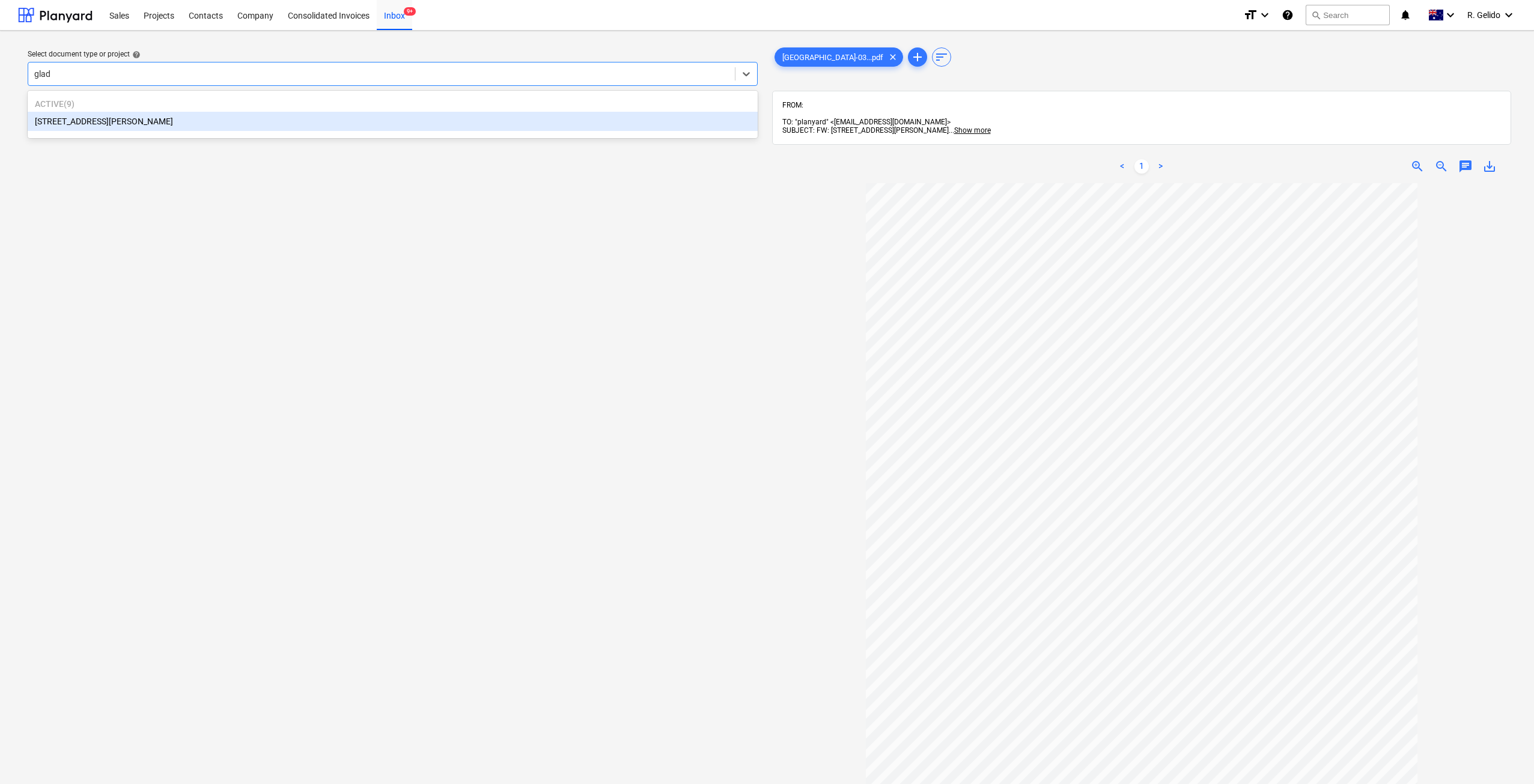
type input "glade"
click at [148, 124] on div "[STREET_ADDRESS][PERSON_NAME]" at bounding box center [393, 121] width 730 height 19
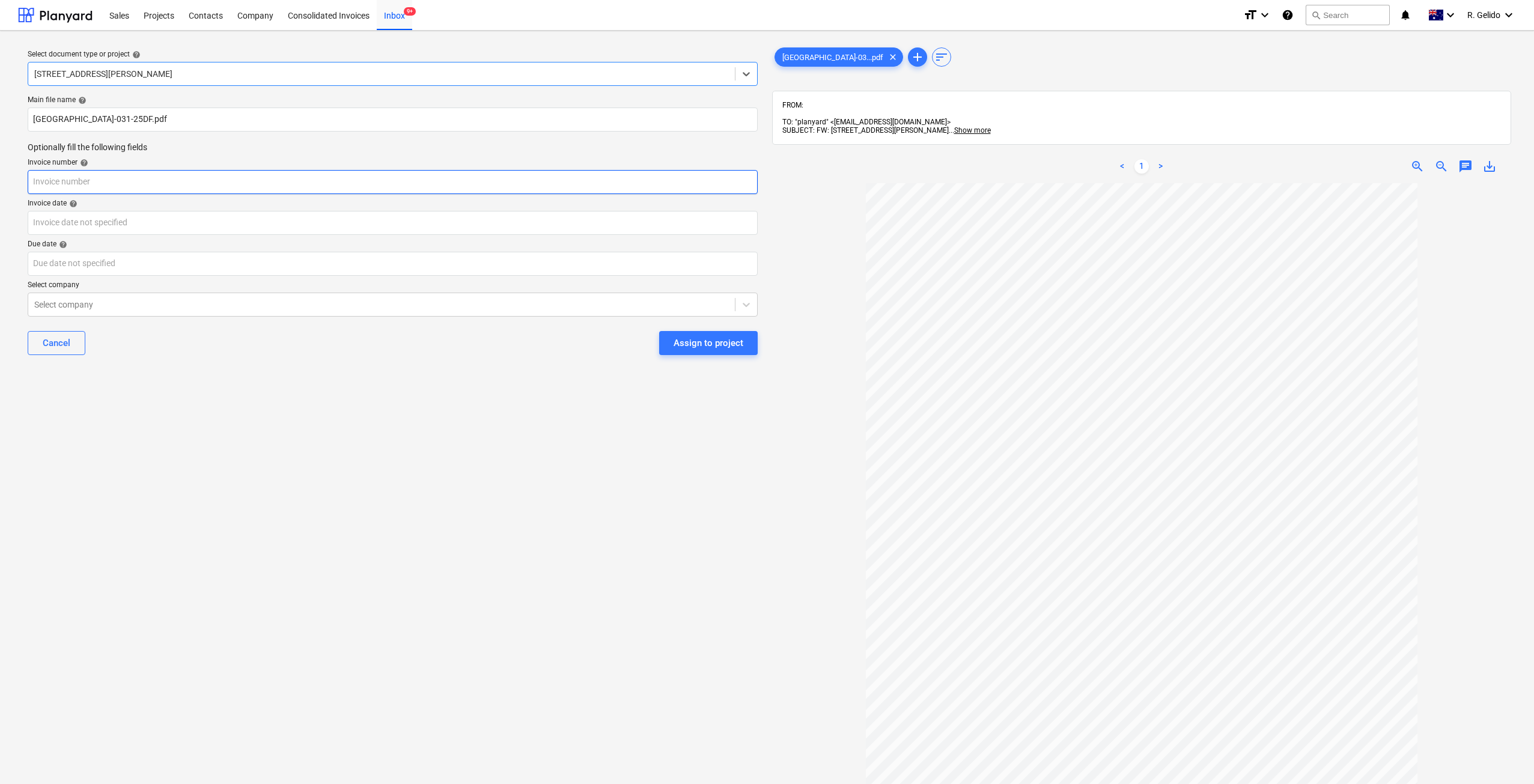
click at [82, 186] on input "text" at bounding box center [393, 182] width 730 height 24
type input "031-25DF"
click at [324, 447] on div "Select document type or project help [STREET_ADDRESS][PERSON_NAME] file name he…" at bounding box center [393, 489] width 750 height 898
click at [157, 228] on body "Sales Projects Contacts Company Consolidated Invoices Inbox 9+ format_size keyb…" at bounding box center [767, 392] width 1534 height 784
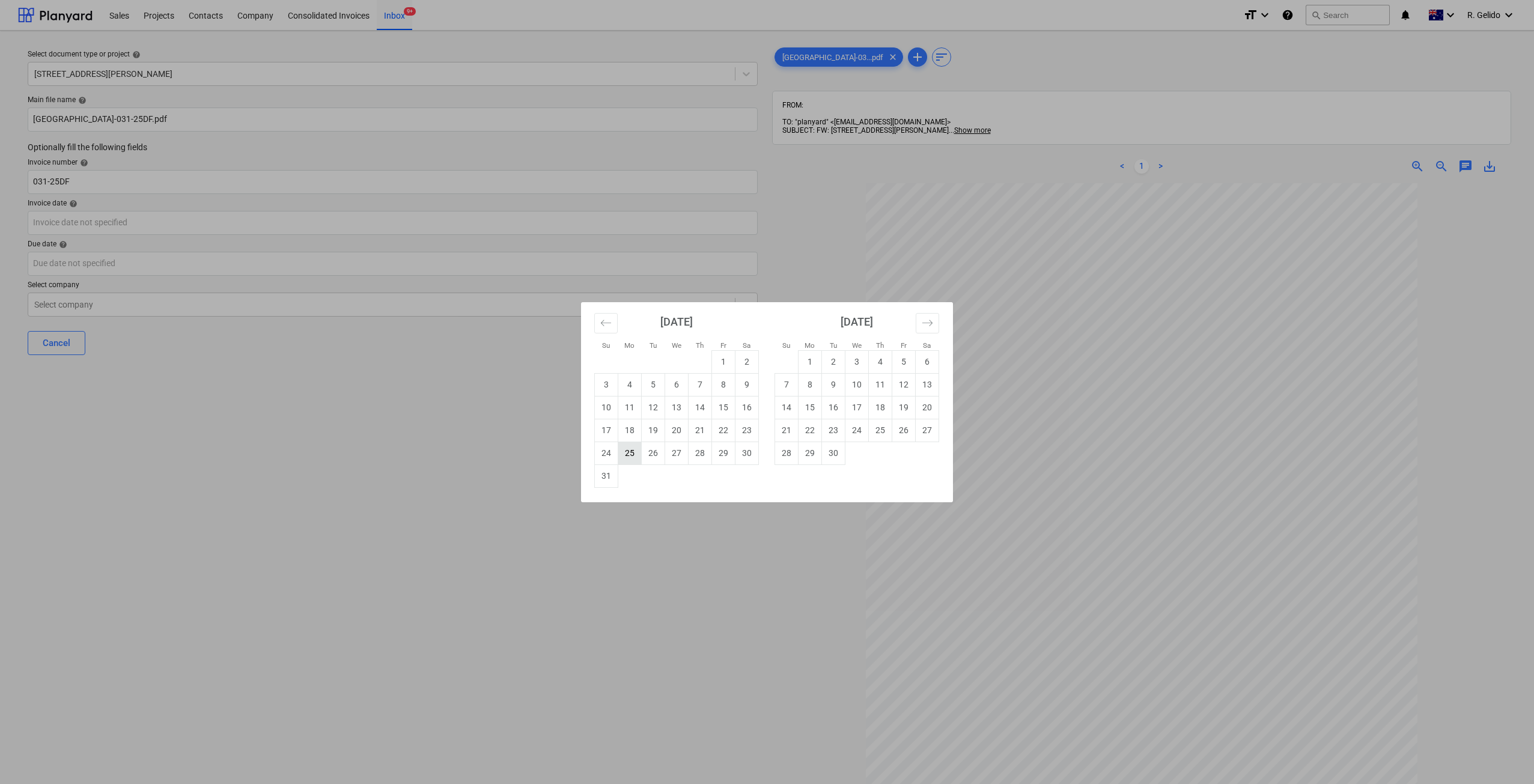
click at [639, 457] on td "25" at bounding box center [630, 453] width 23 height 23
type input "[DATE]"
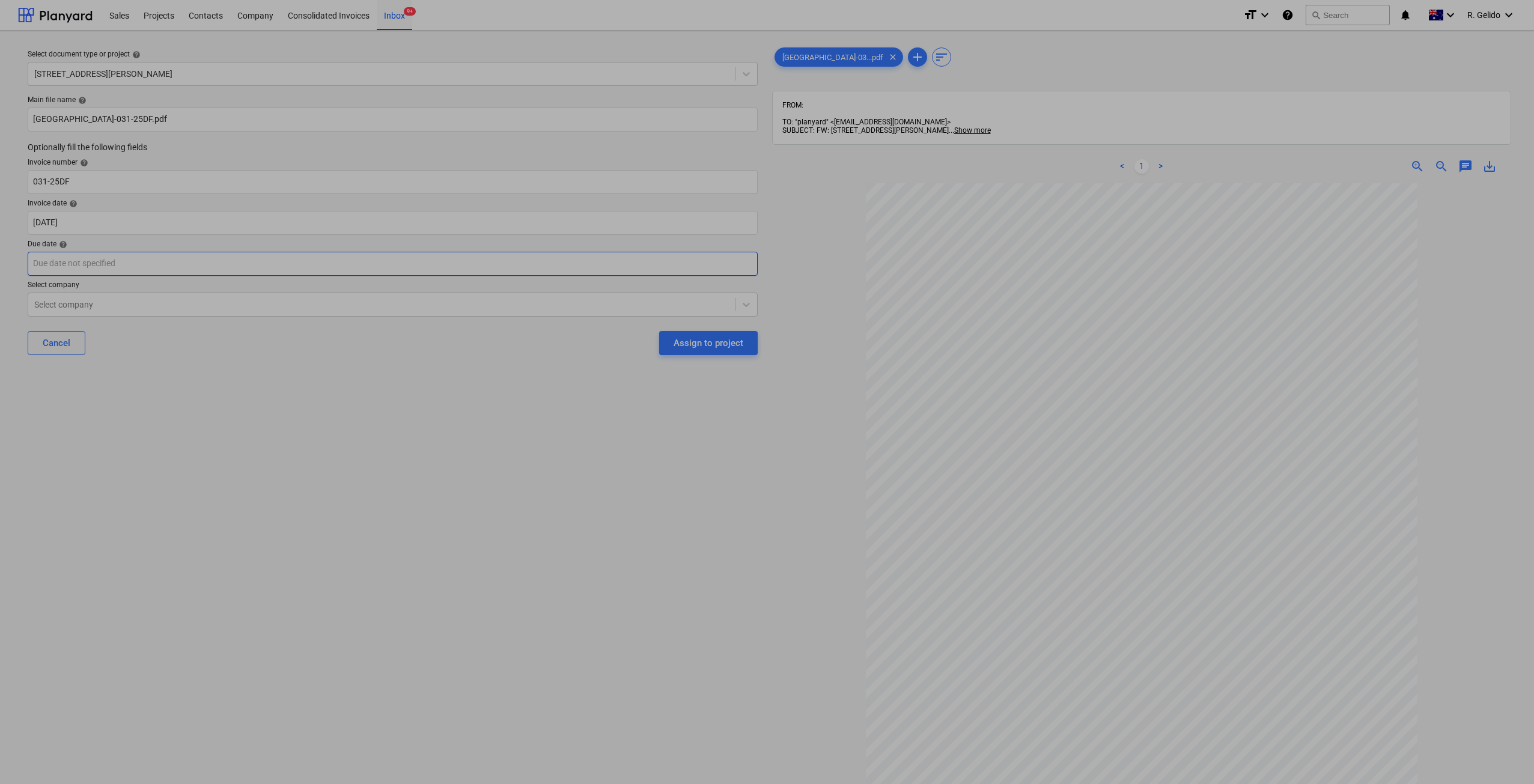
click at [129, 258] on body "Sales Projects Contacts Company Consolidated Invoices Inbox 9+ format_size keyb…" at bounding box center [767, 392] width 1534 height 784
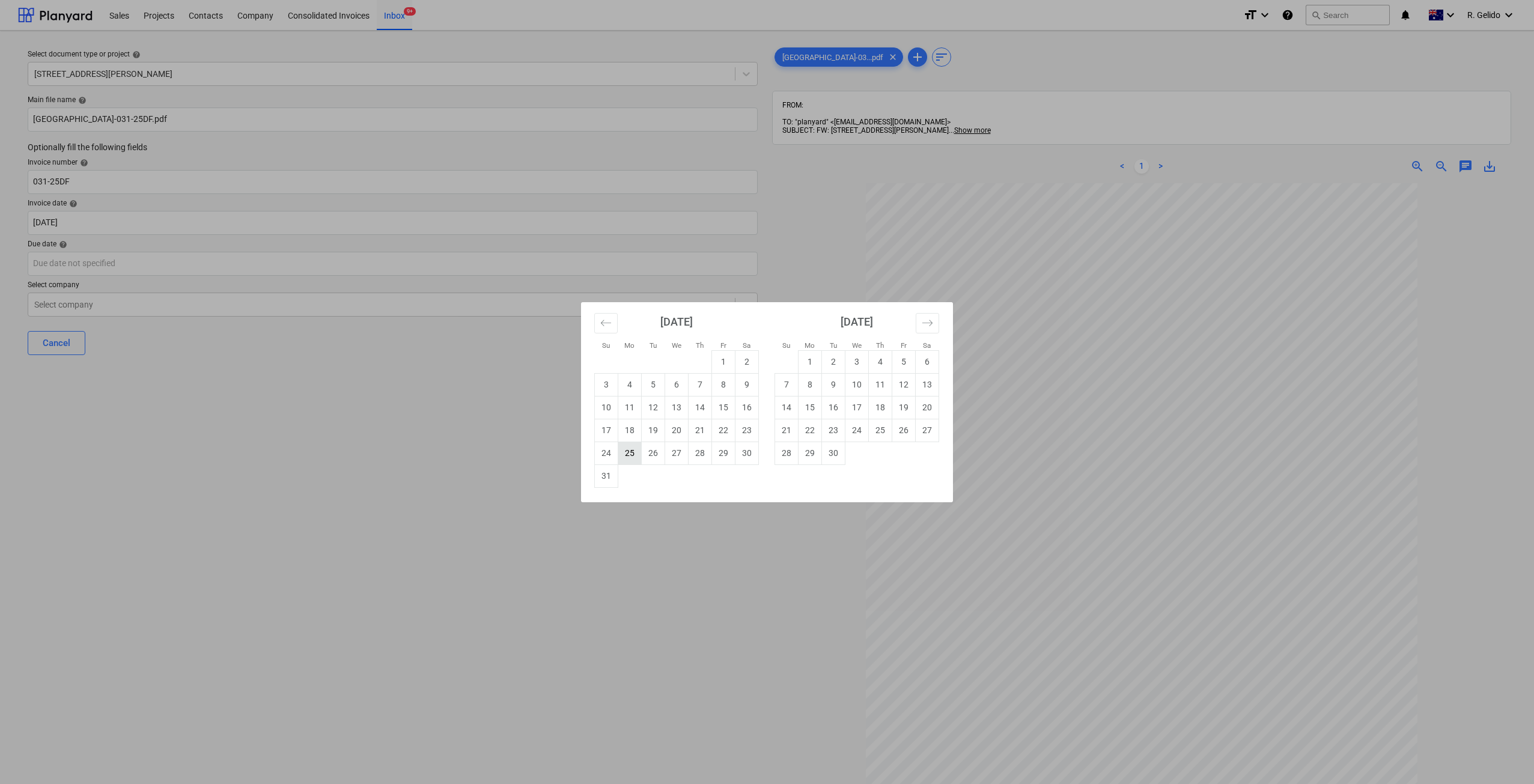
click at [636, 453] on td "25" at bounding box center [630, 453] width 23 height 23
type input "[DATE]"
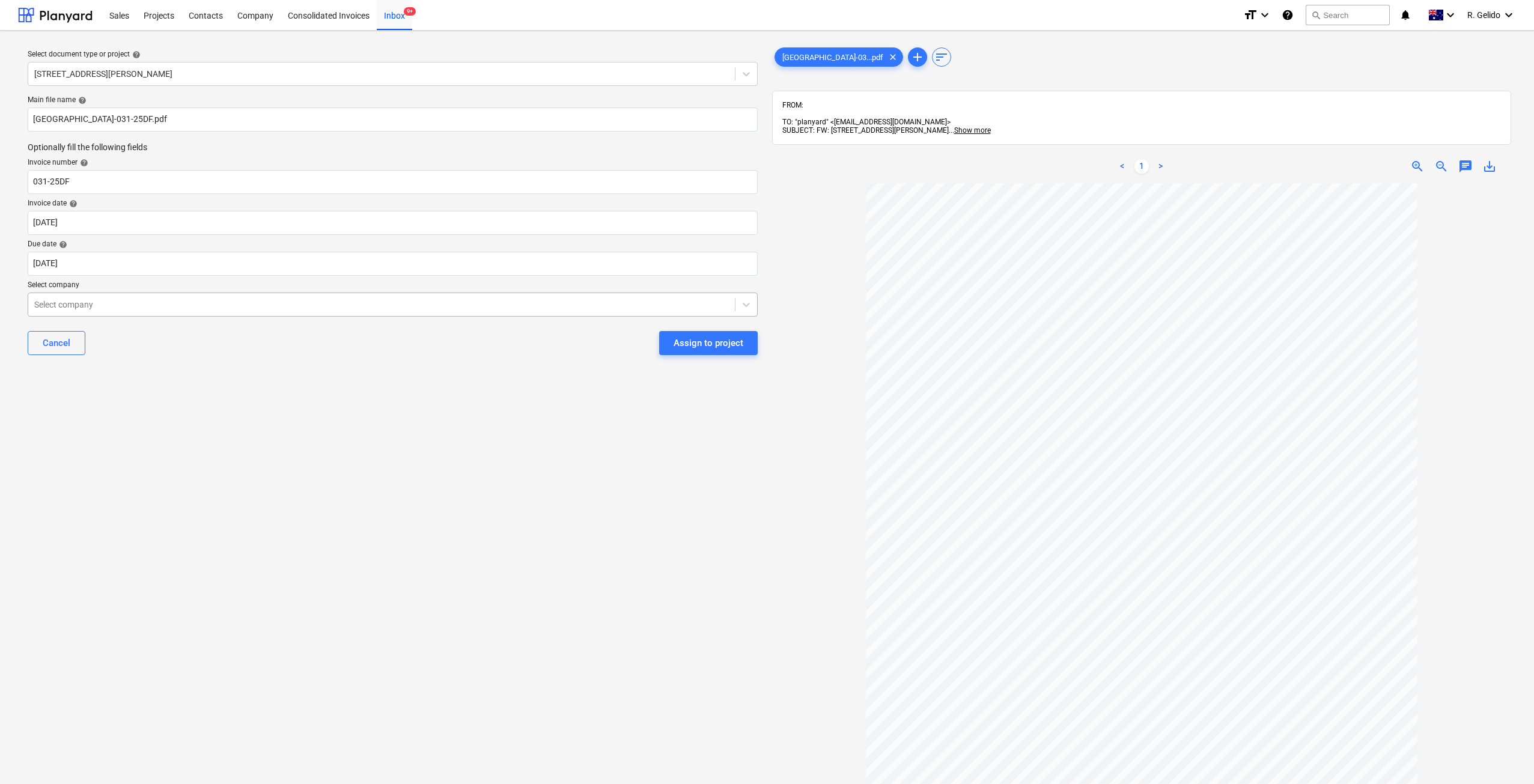
click at [196, 307] on div at bounding box center [381, 305] width 695 height 12
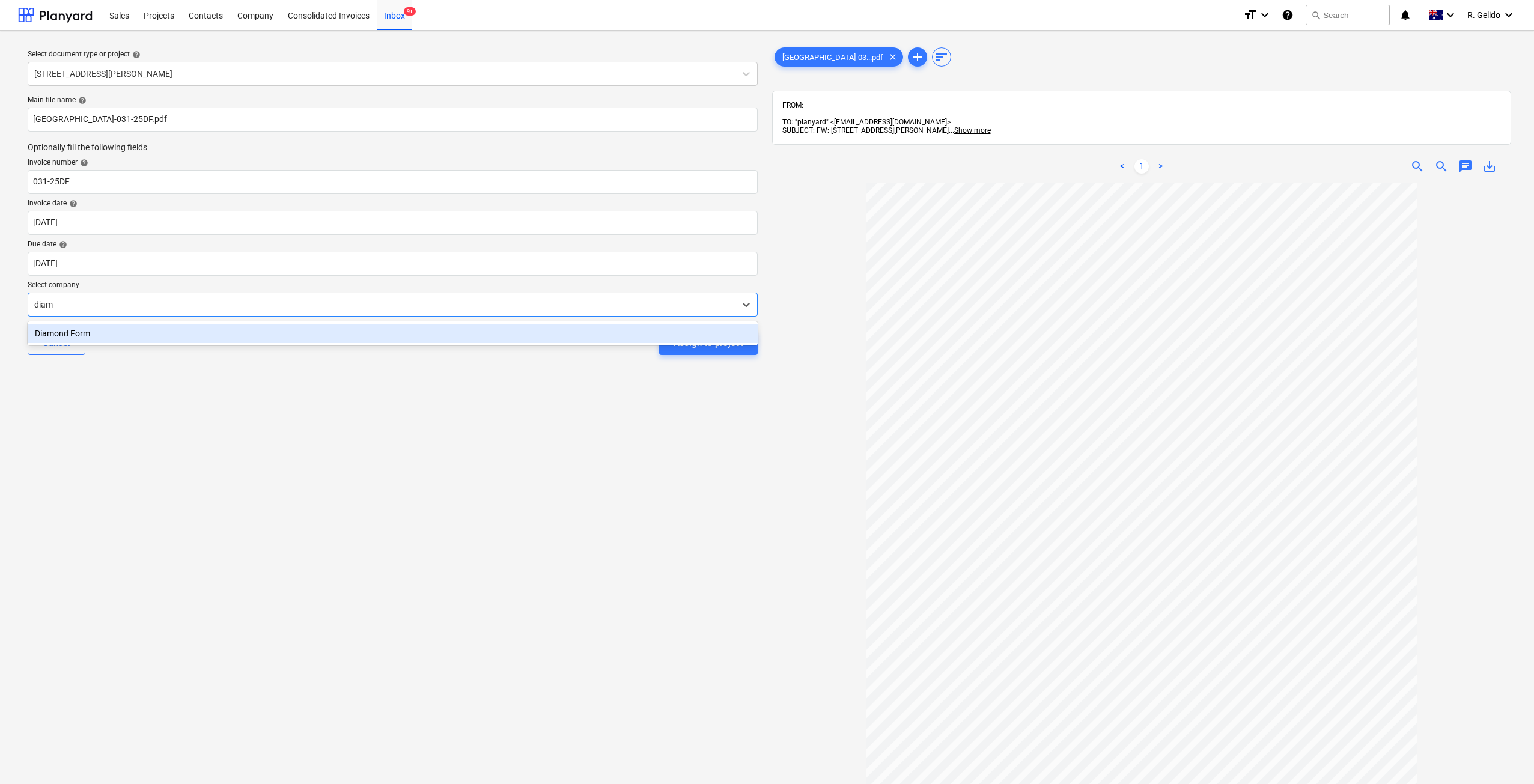
type input "diamo"
click at [136, 337] on div "Diamond Form" at bounding box center [393, 333] width 730 height 19
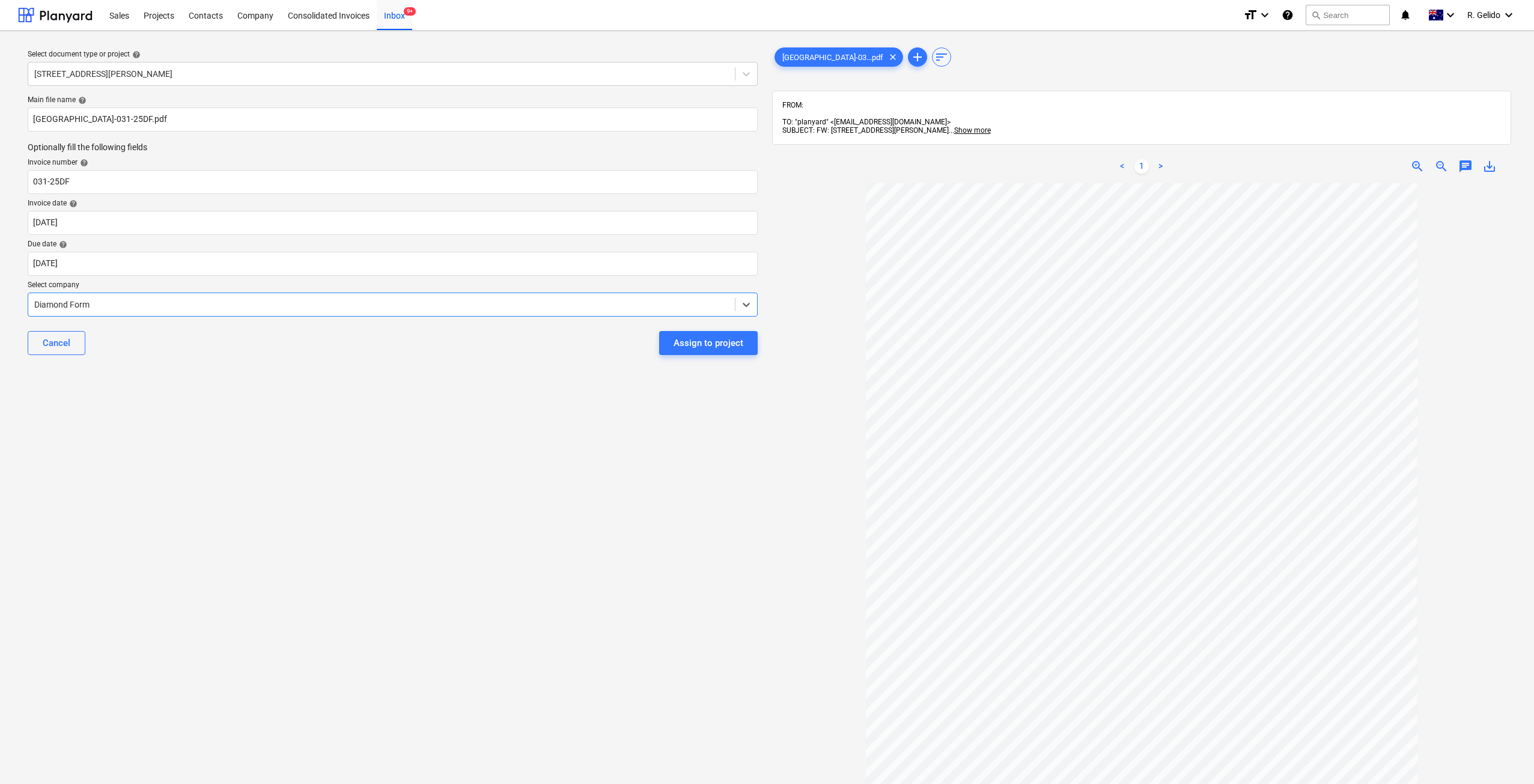
click at [275, 406] on div "Select document type or project help [STREET_ADDRESS][PERSON_NAME] file name he…" at bounding box center [393, 489] width 750 height 898
click at [700, 356] on div "Cancel Assign to project" at bounding box center [393, 343] width 730 height 43
click at [710, 346] on div "Assign to project" at bounding box center [708, 343] width 69 height 16
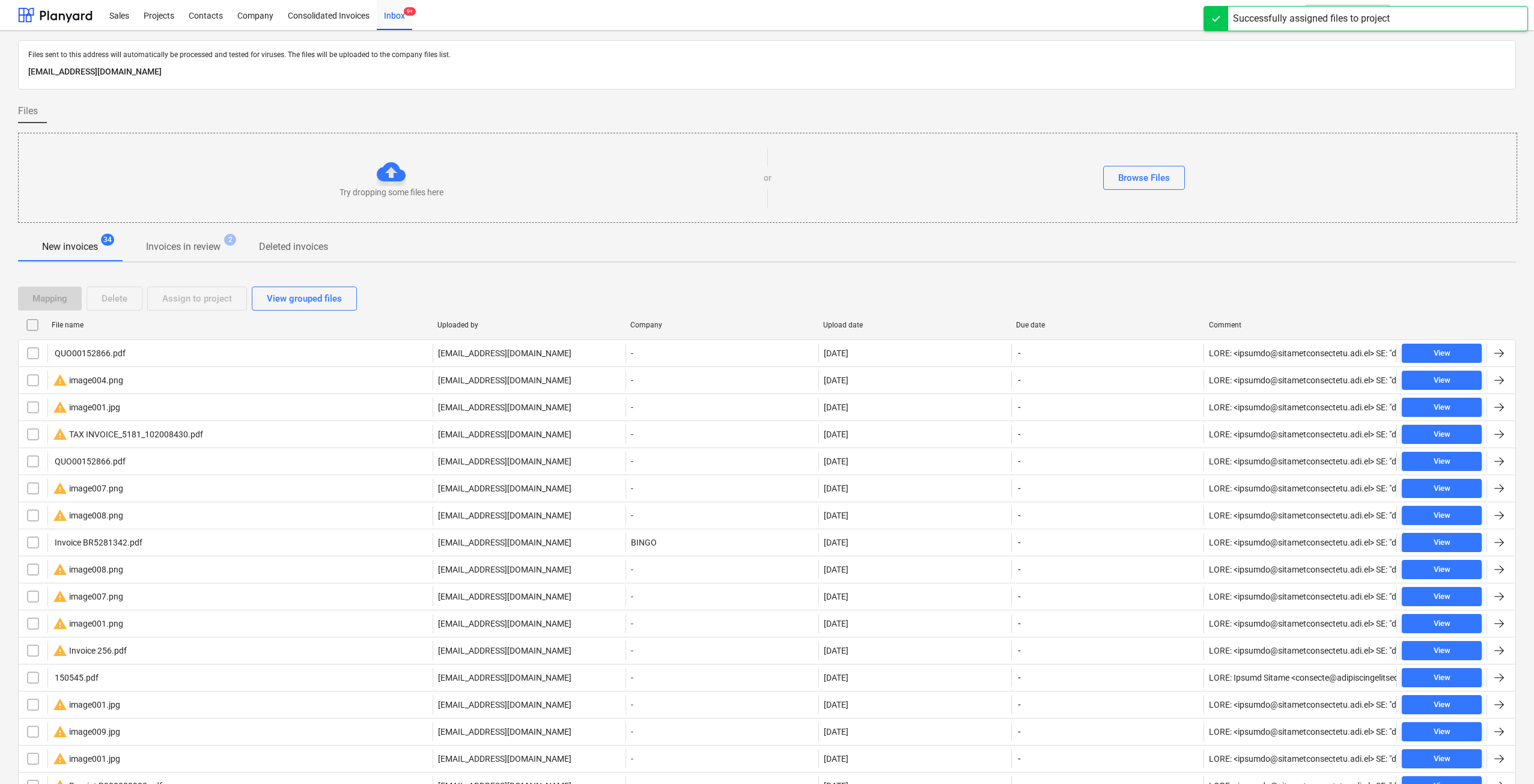
click at [85, 329] on div "File name" at bounding box center [239, 324] width 386 height 19
checkbox input "false"
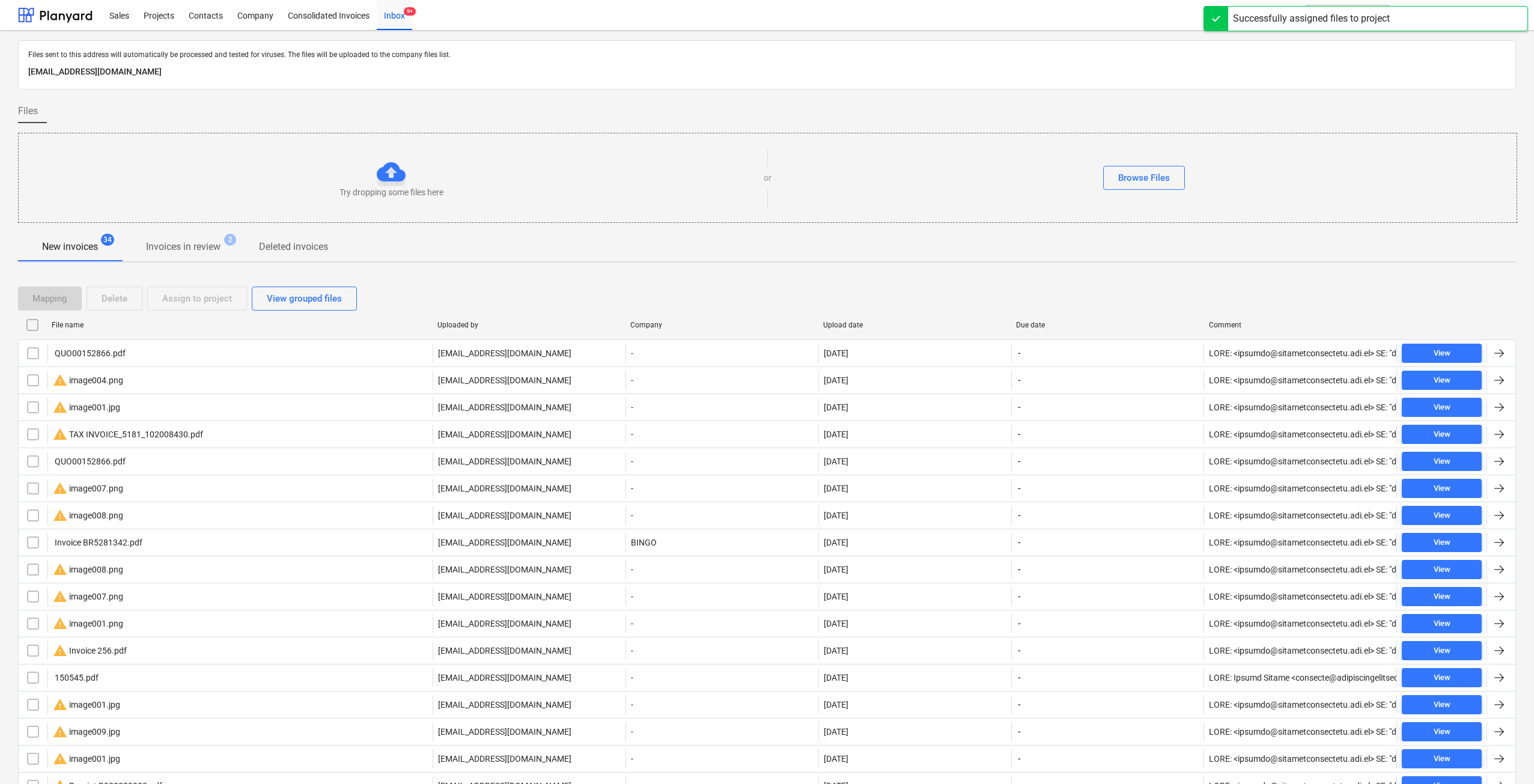
checkbox input "false"
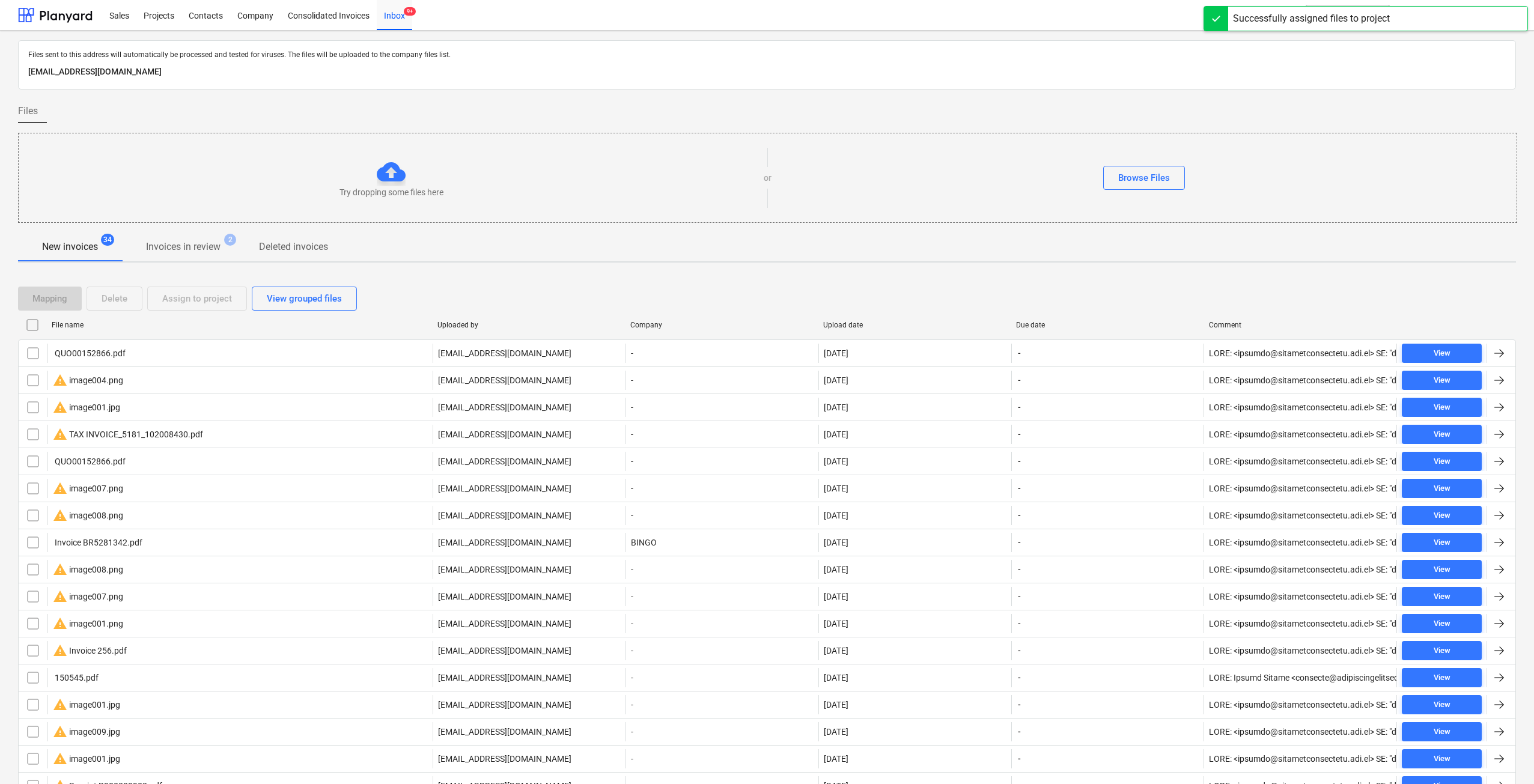
checkbox input "false"
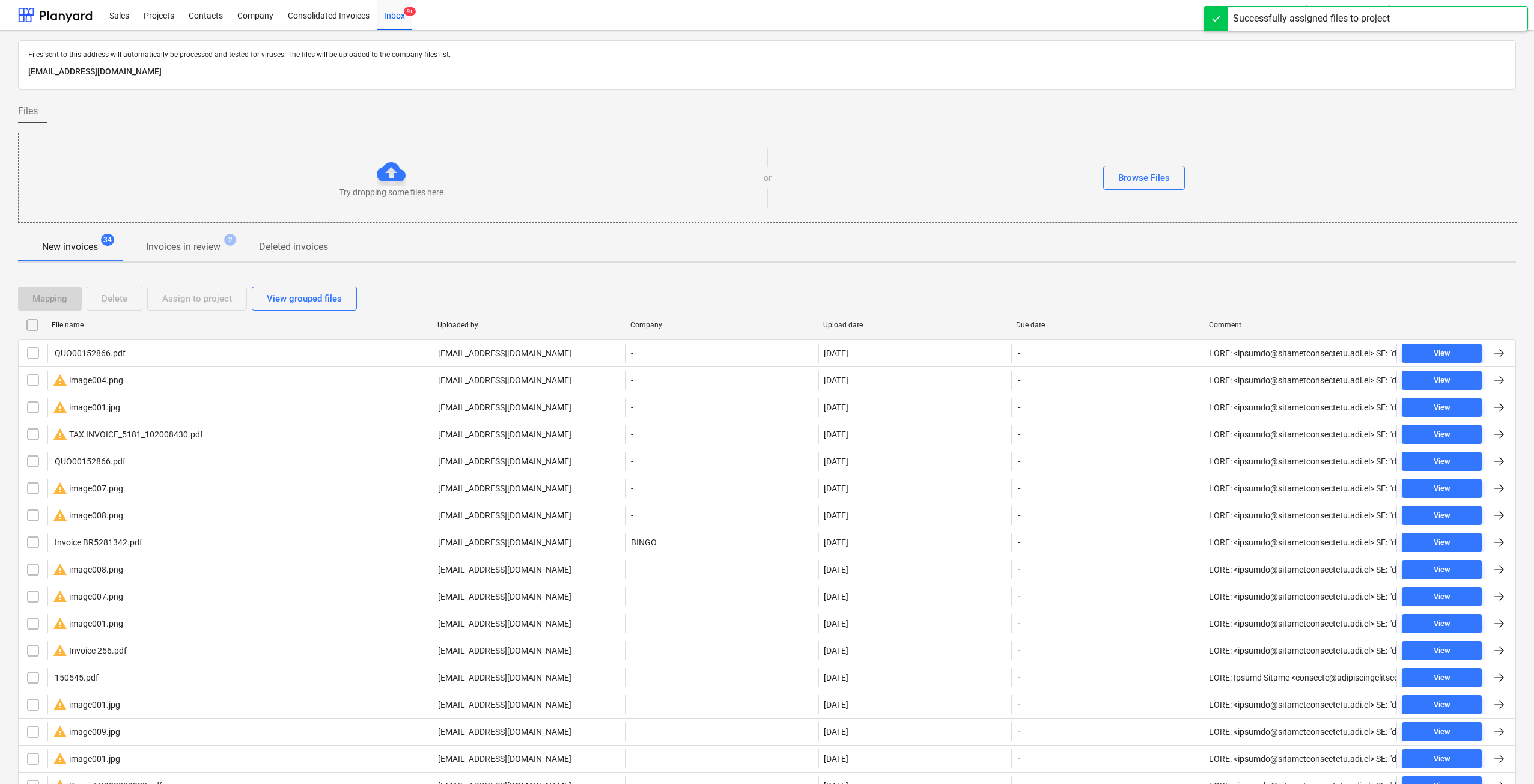
checkbox input "false"
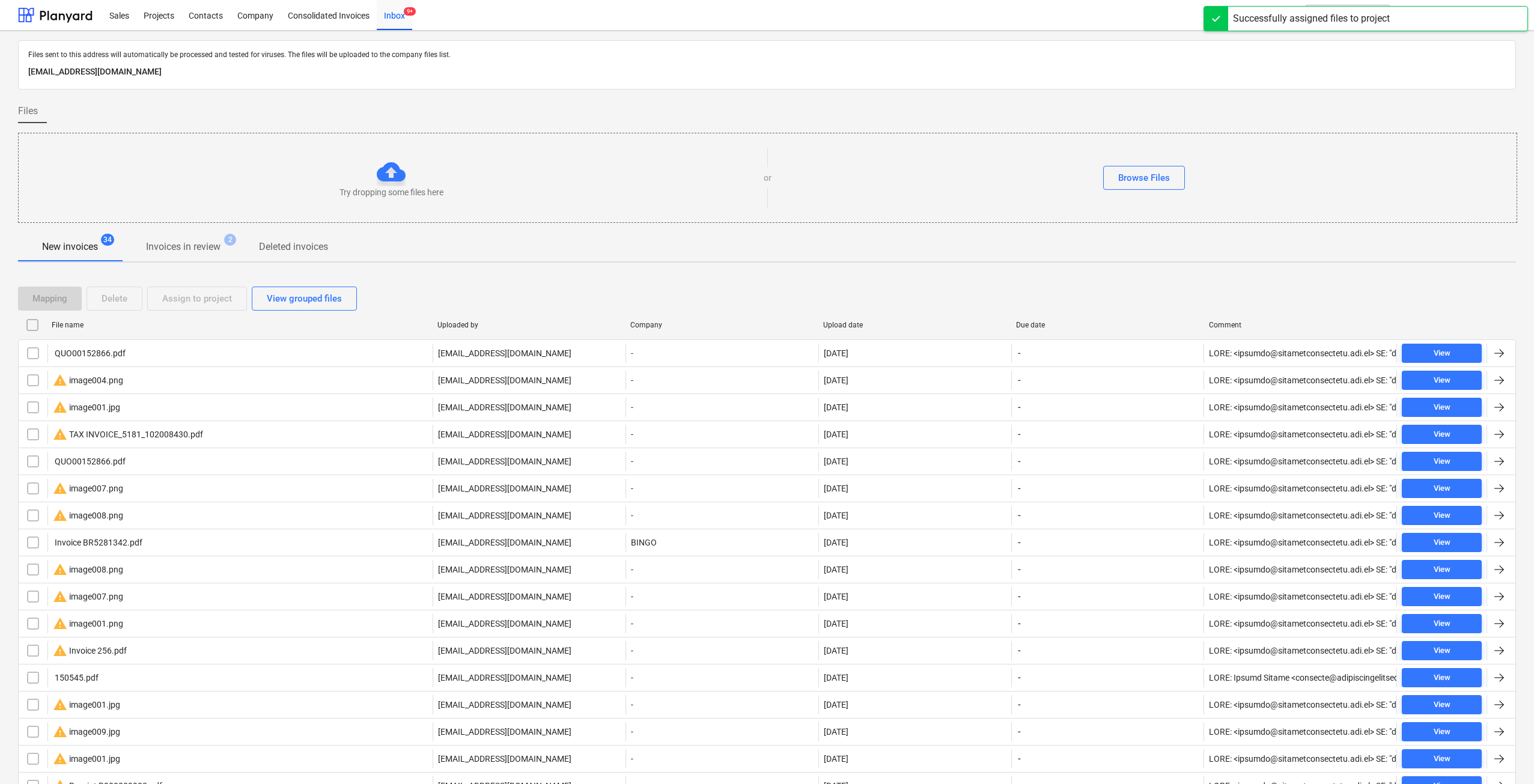
checkbox input "false"
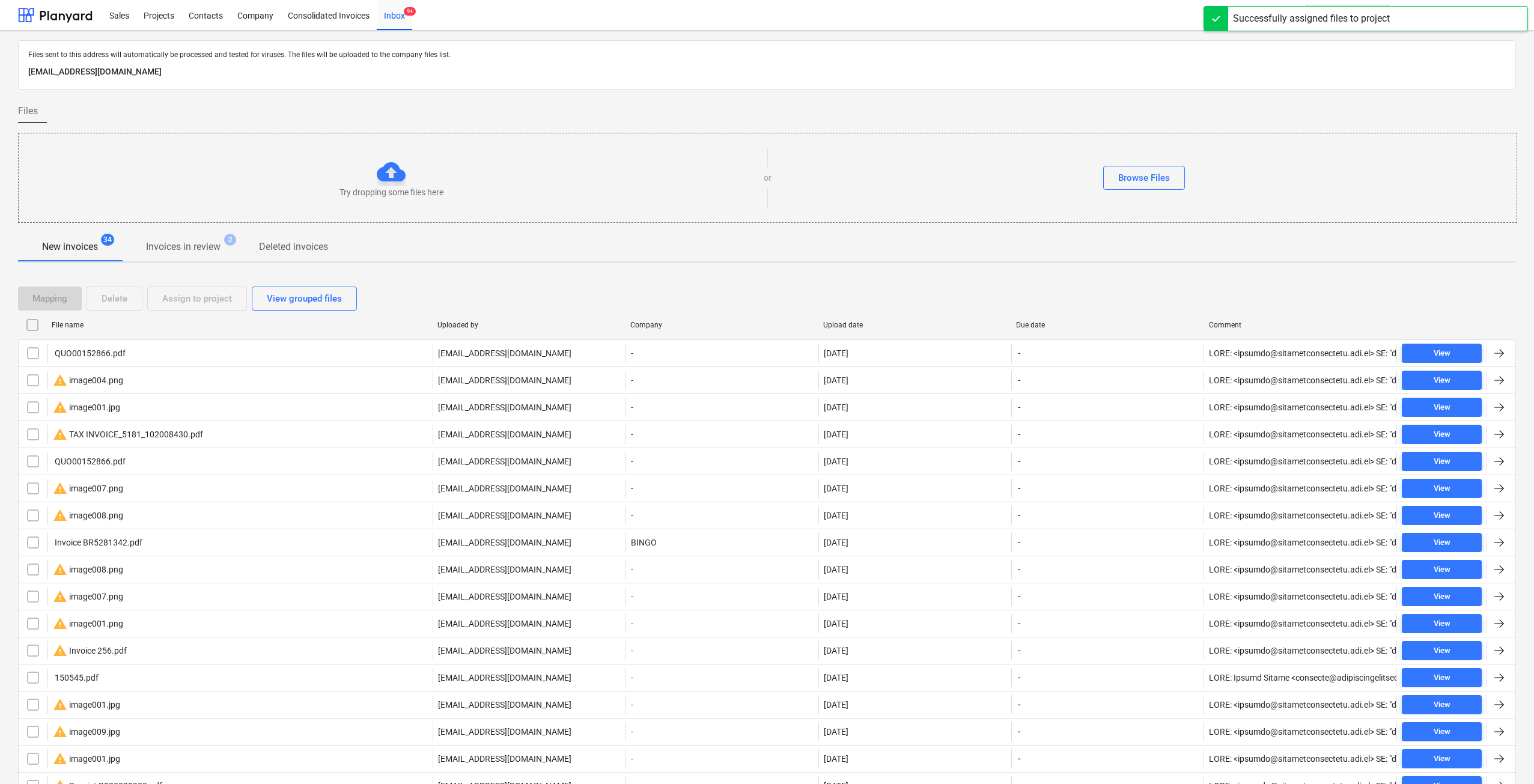
checkbox input "false"
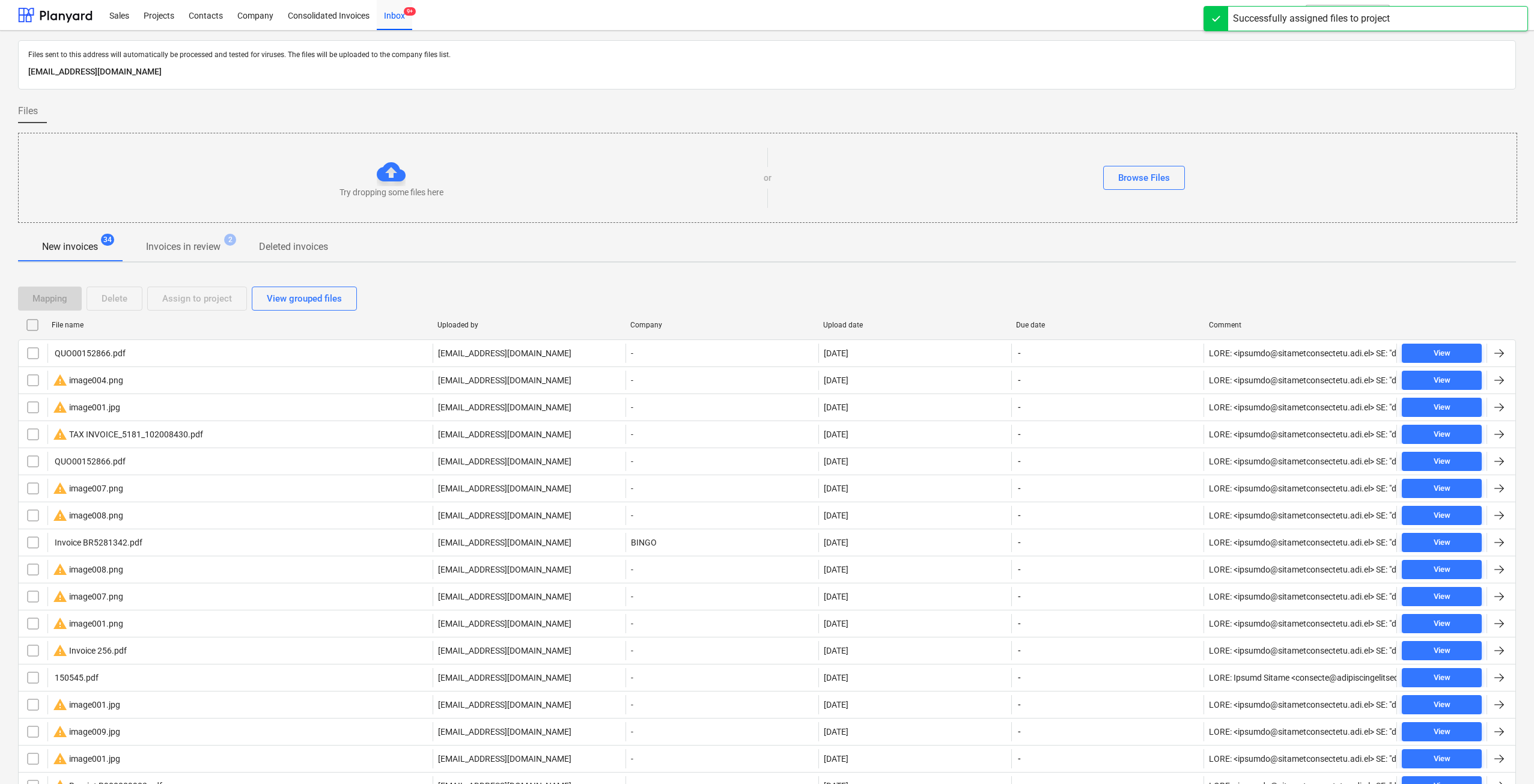
checkbox input "false"
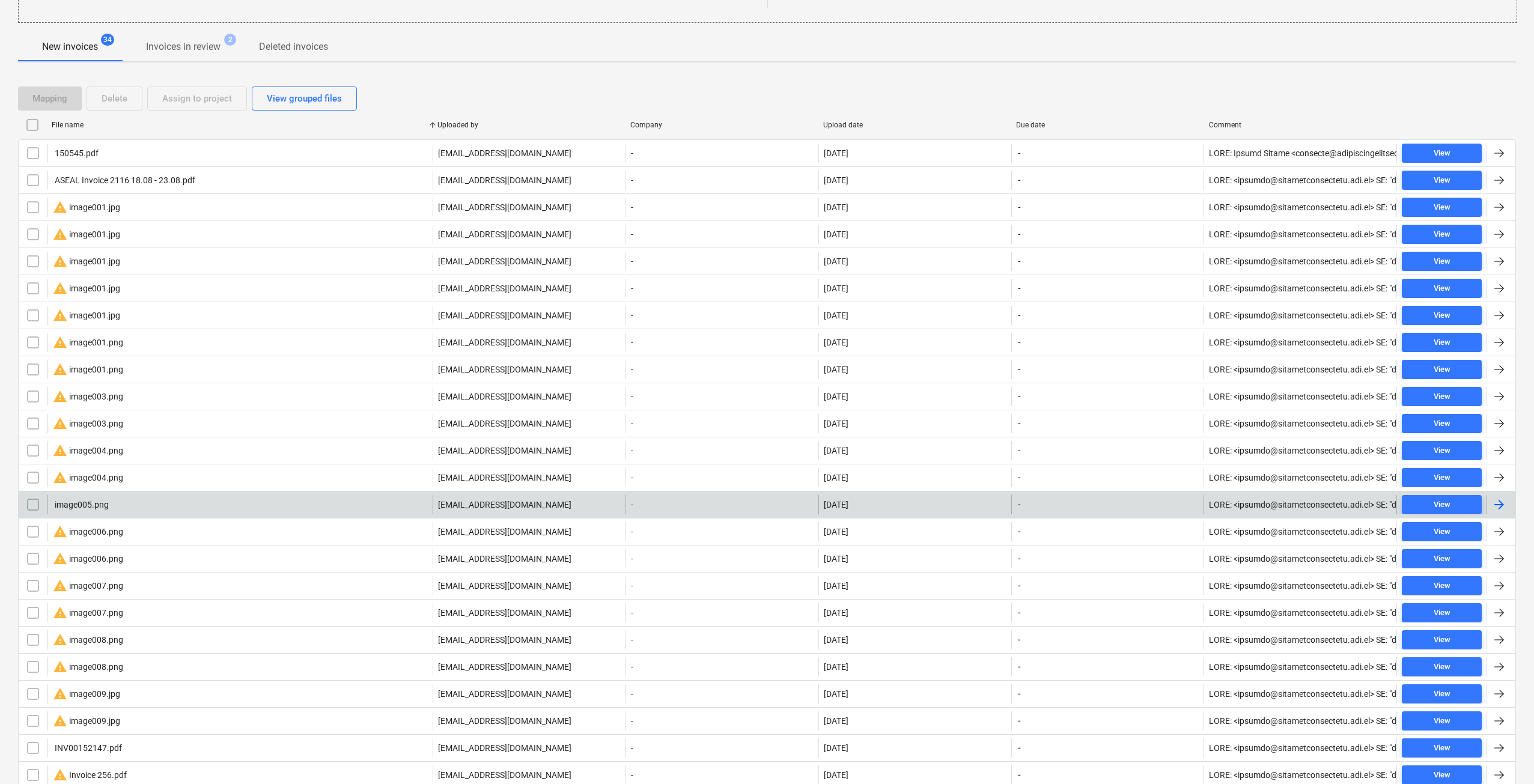
scroll to position [518, 0]
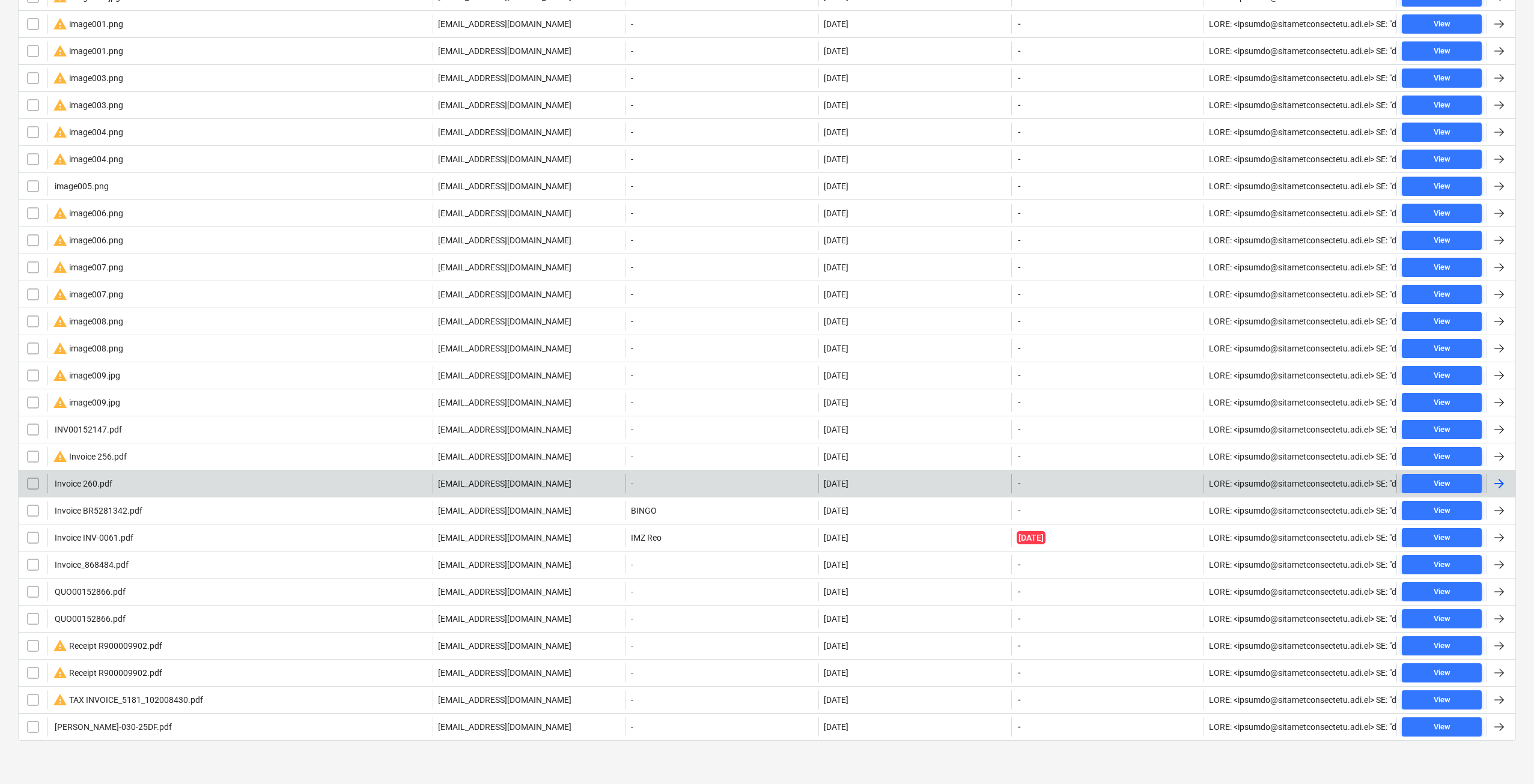
click at [173, 478] on div "Invoice 260.pdf" at bounding box center [240, 483] width 385 height 19
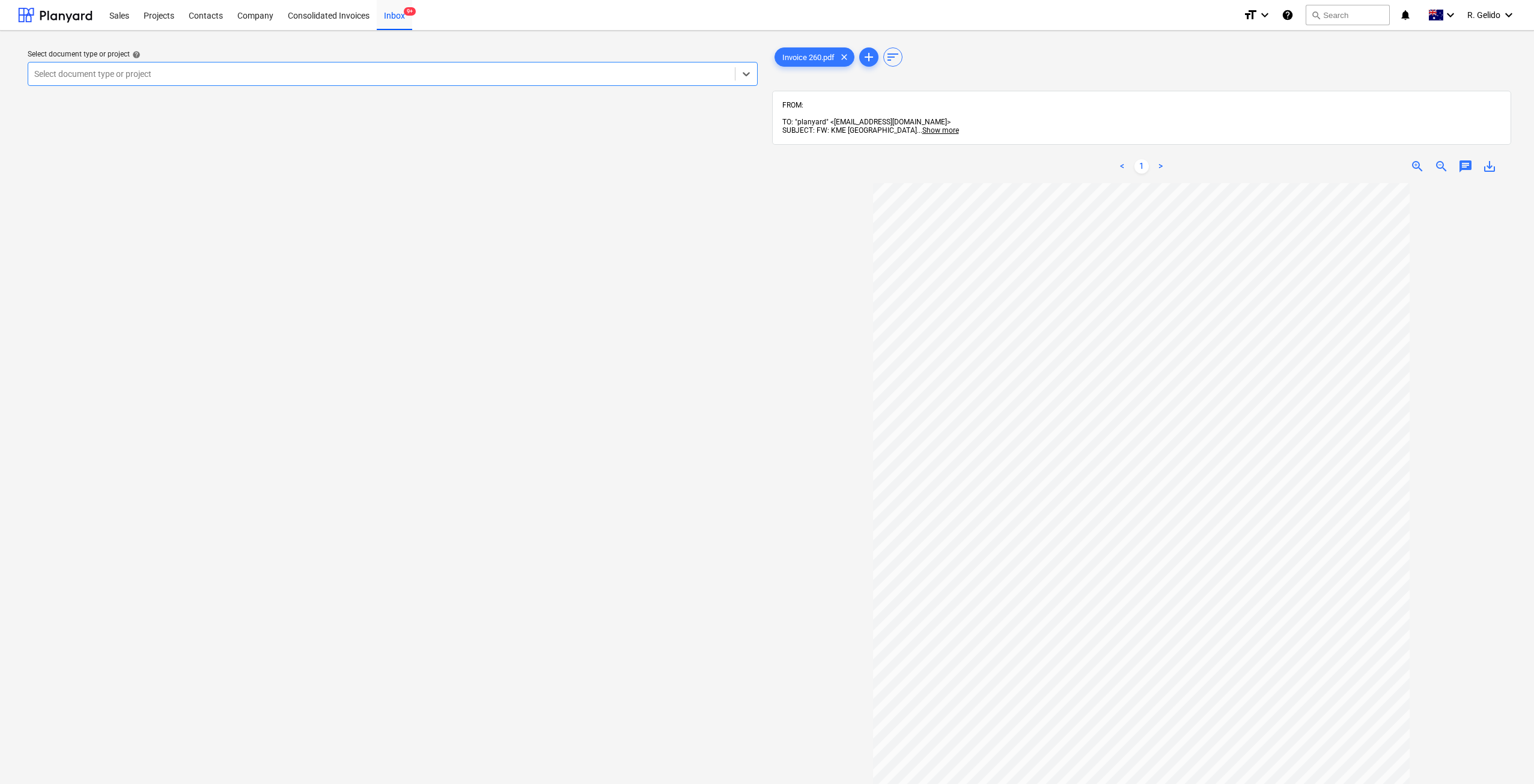
scroll to position [11, 0]
click at [303, 72] on div at bounding box center [381, 74] width 695 height 12
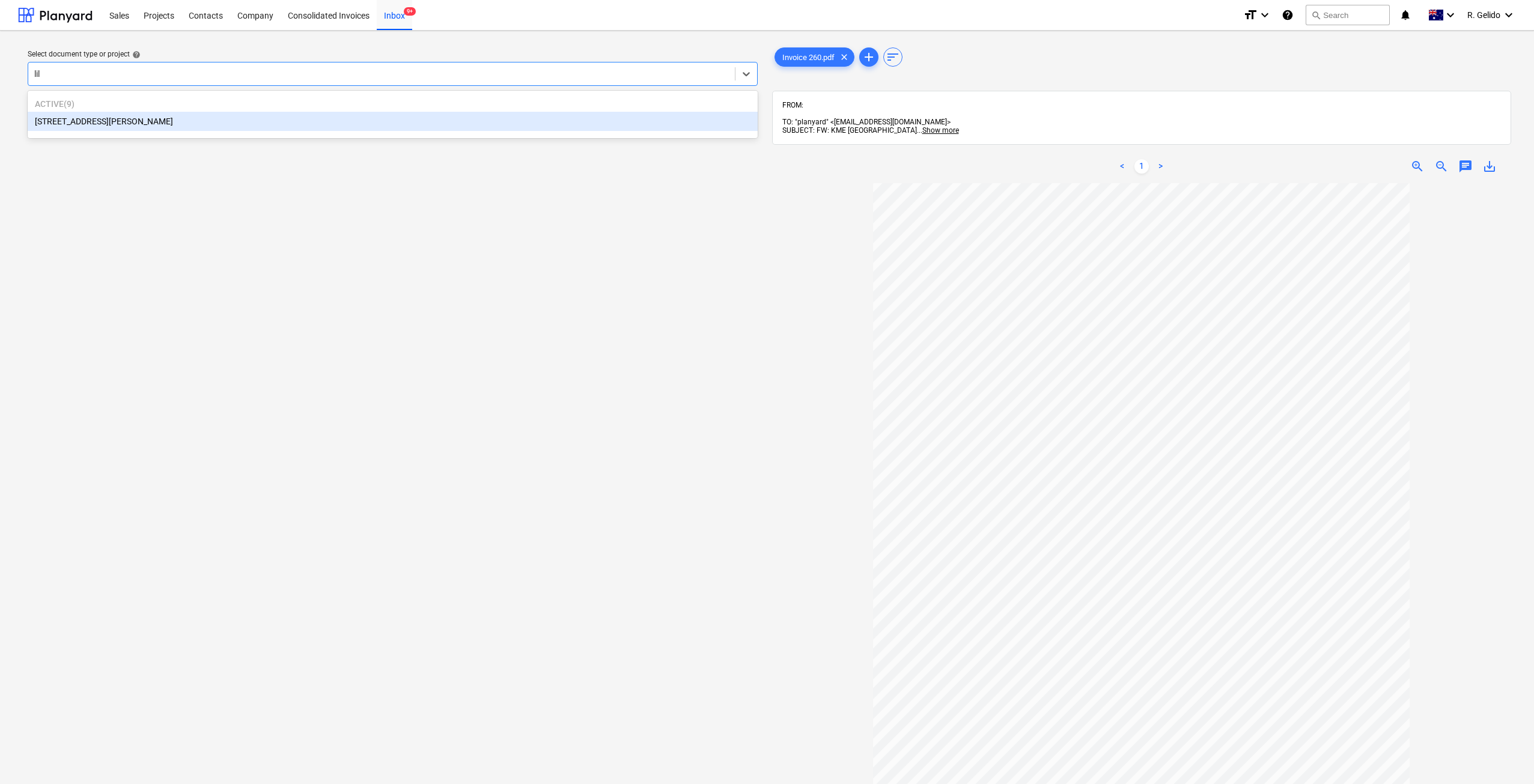
type input "lily"
click at [173, 126] on div "[STREET_ADDRESS][PERSON_NAME]" at bounding box center [393, 121] width 730 height 19
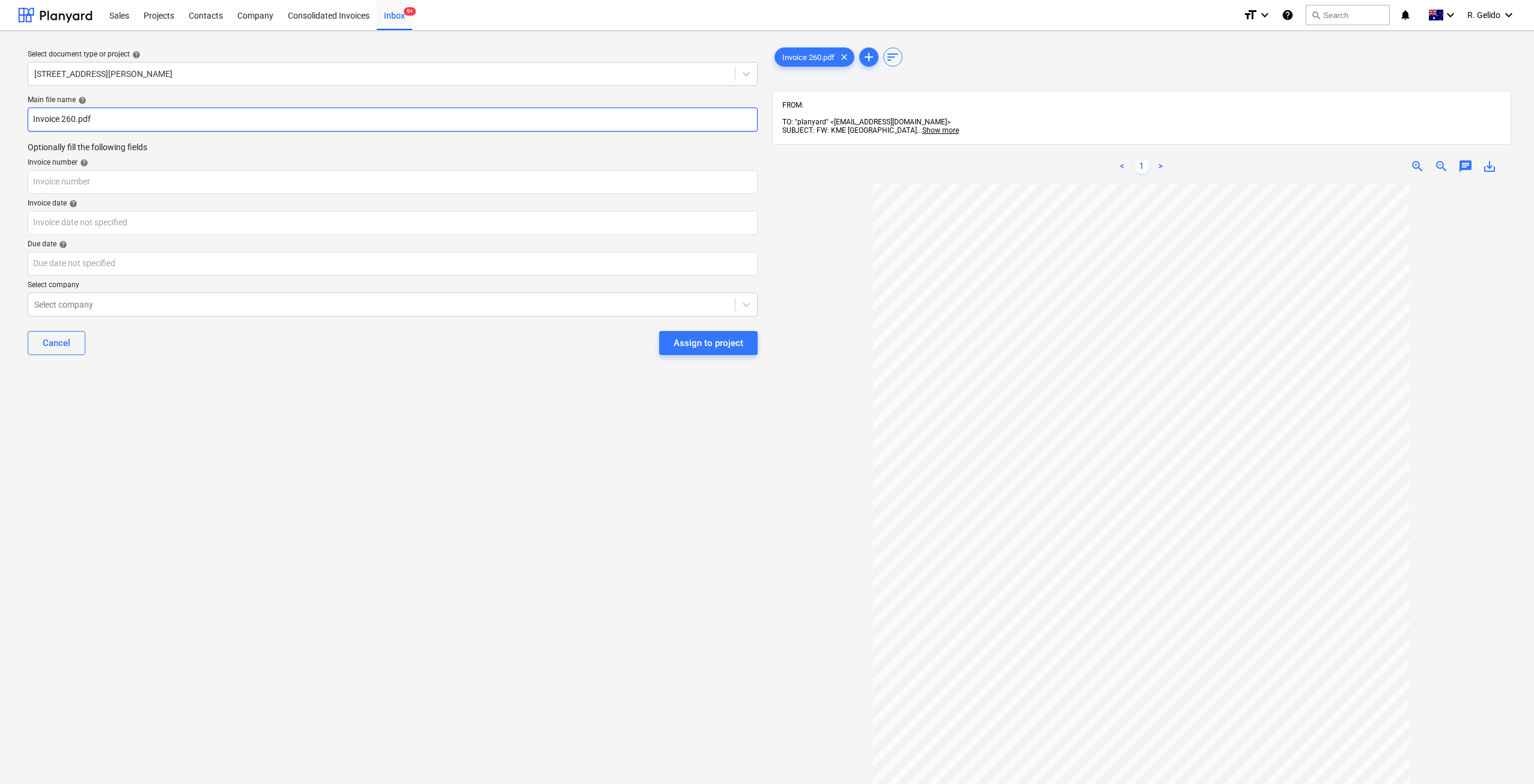
drag, startPoint x: 45, startPoint y: 122, endPoint x: 6, endPoint y: 121, distance: 39.0
click at [6, 121] on div "Select document type or project help [STREET_ADDRESS][PERSON_NAME] Main file na…" at bounding box center [767, 489] width 1534 height 917
type input "KME Invoice 260.pdf"
click at [69, 177] on input "text" at bounding box center [393, 182] width 730 height 24
click at [82, 185] on input "text" at bounding box center [393, 182] width 730 height 24
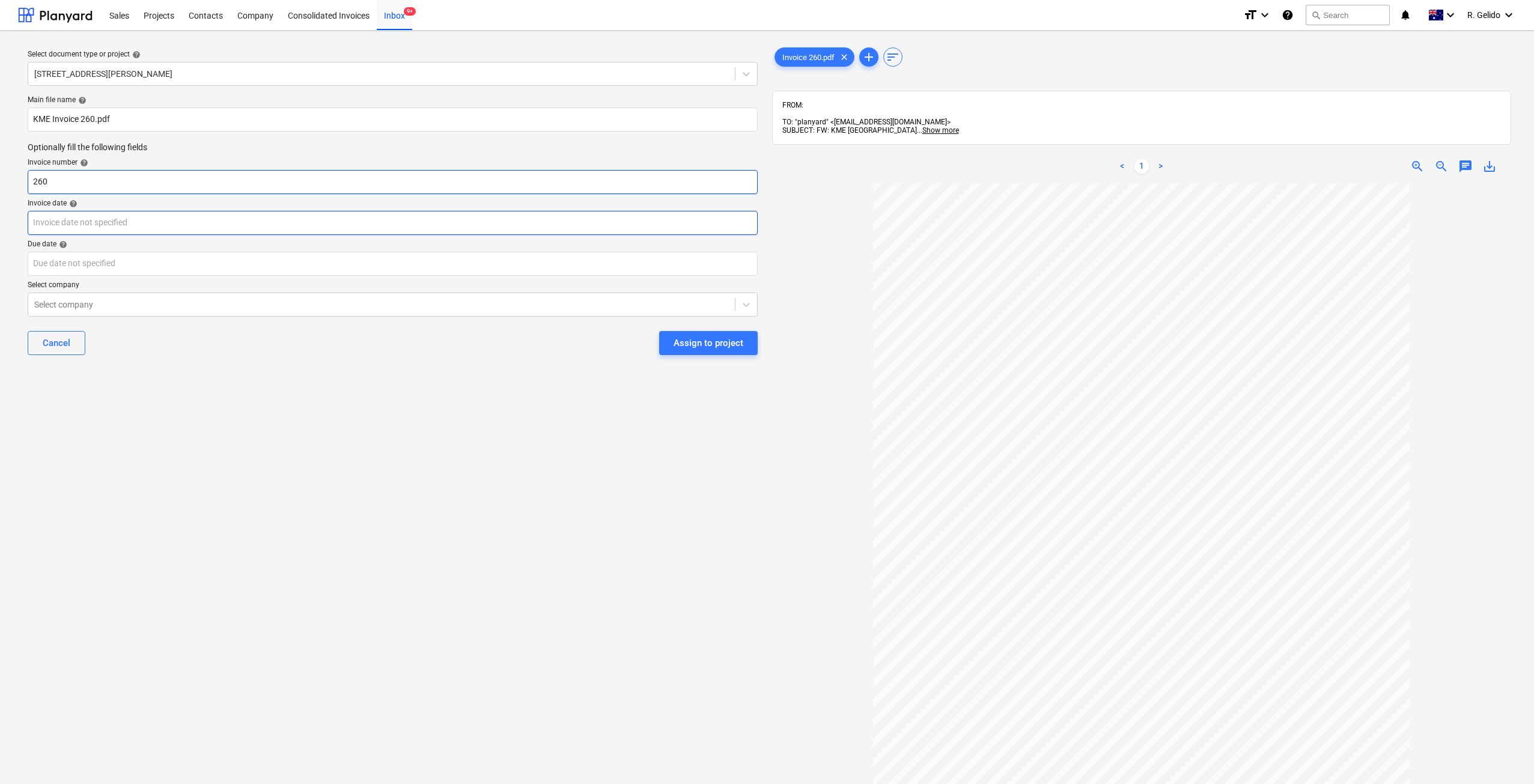
type input "260"
click at [97, 231] on body "Sales Projects Contacts Company Consolidated Invoices Inbox 9+ format_size keyb…" at bounding box center [767, 392] width 1534 height 784
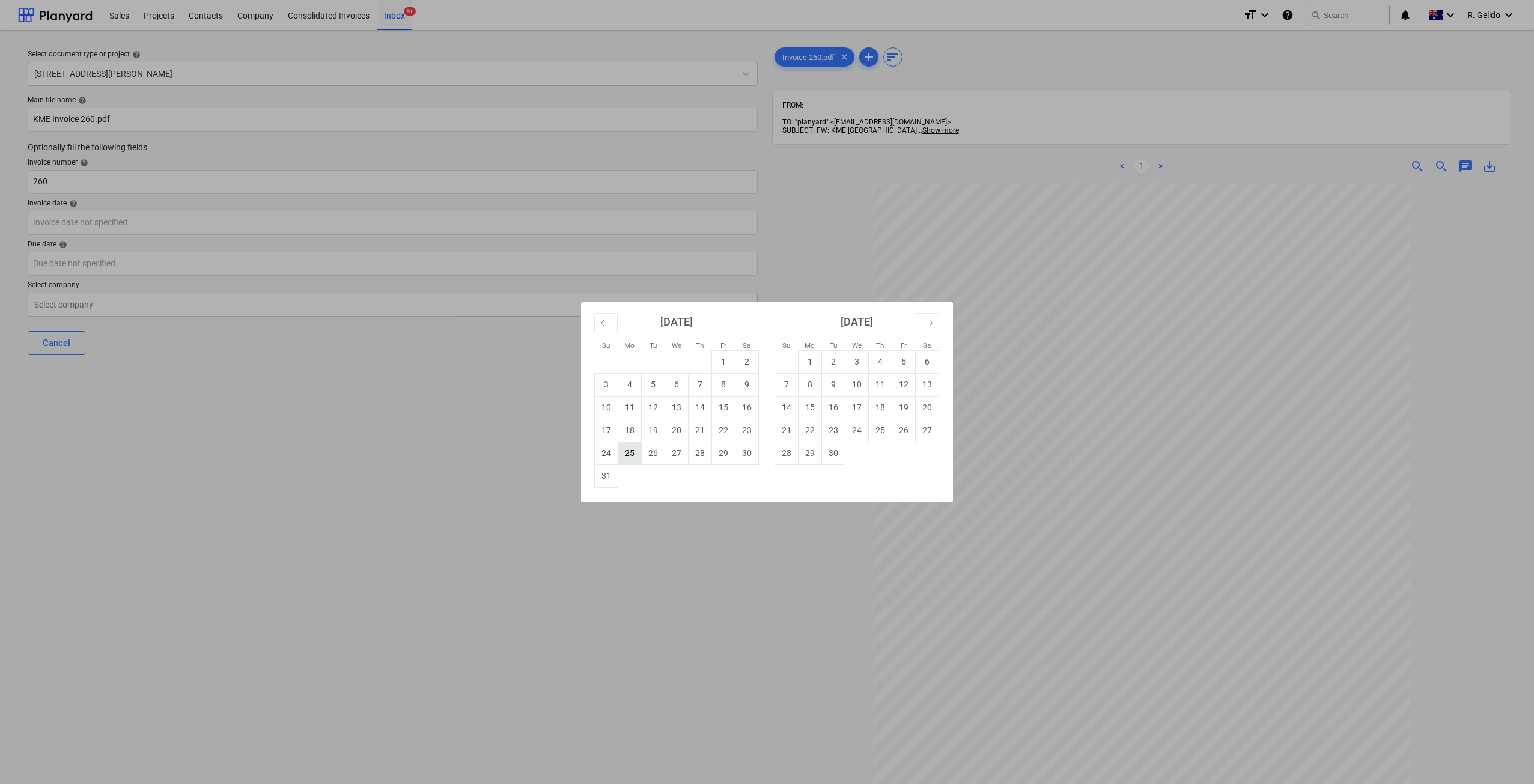
click at [632, 454] on td "25" at bounding box center [630, 453] width 23 height 23
type input "[DATE]"
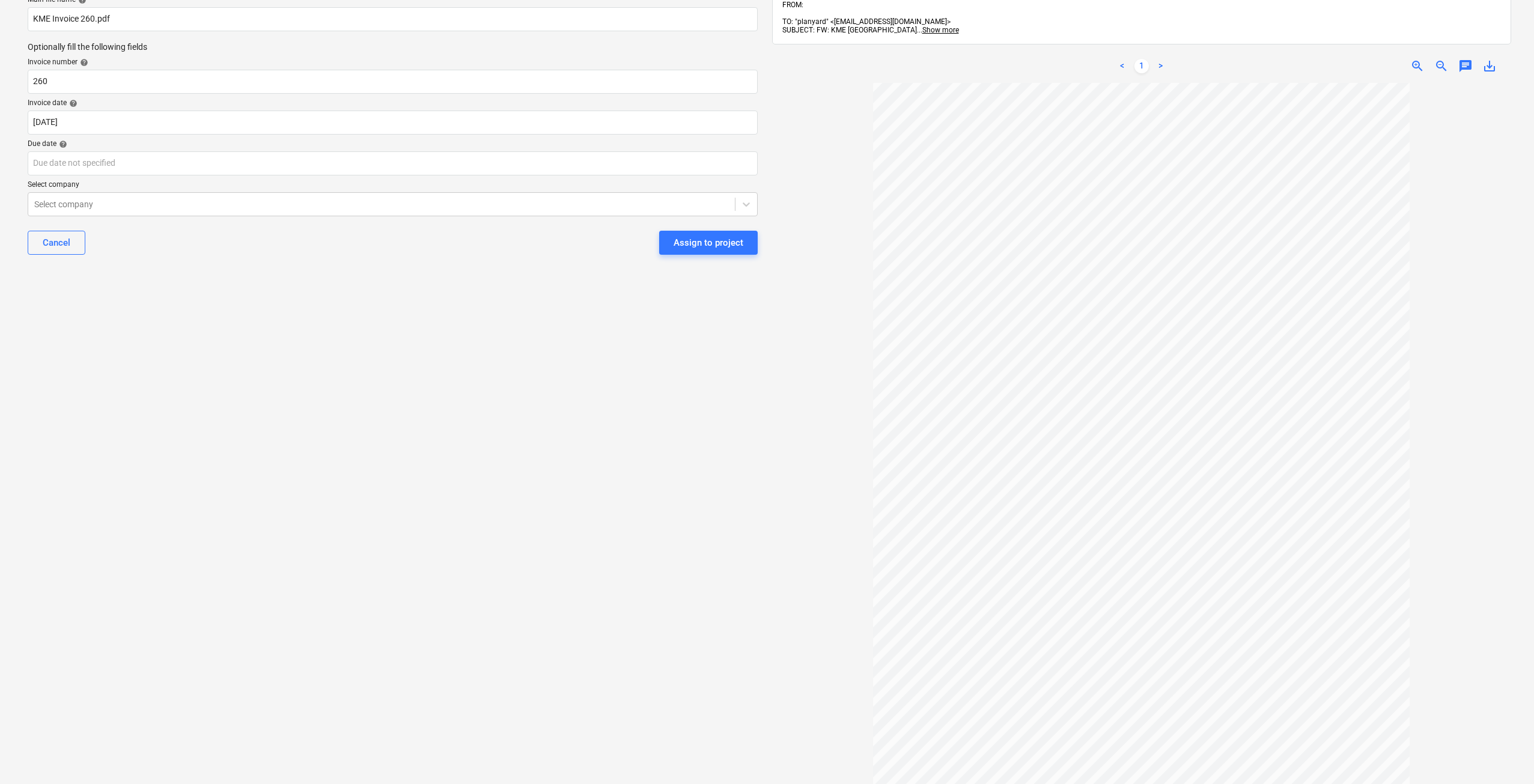
scroll to position [155, 0]
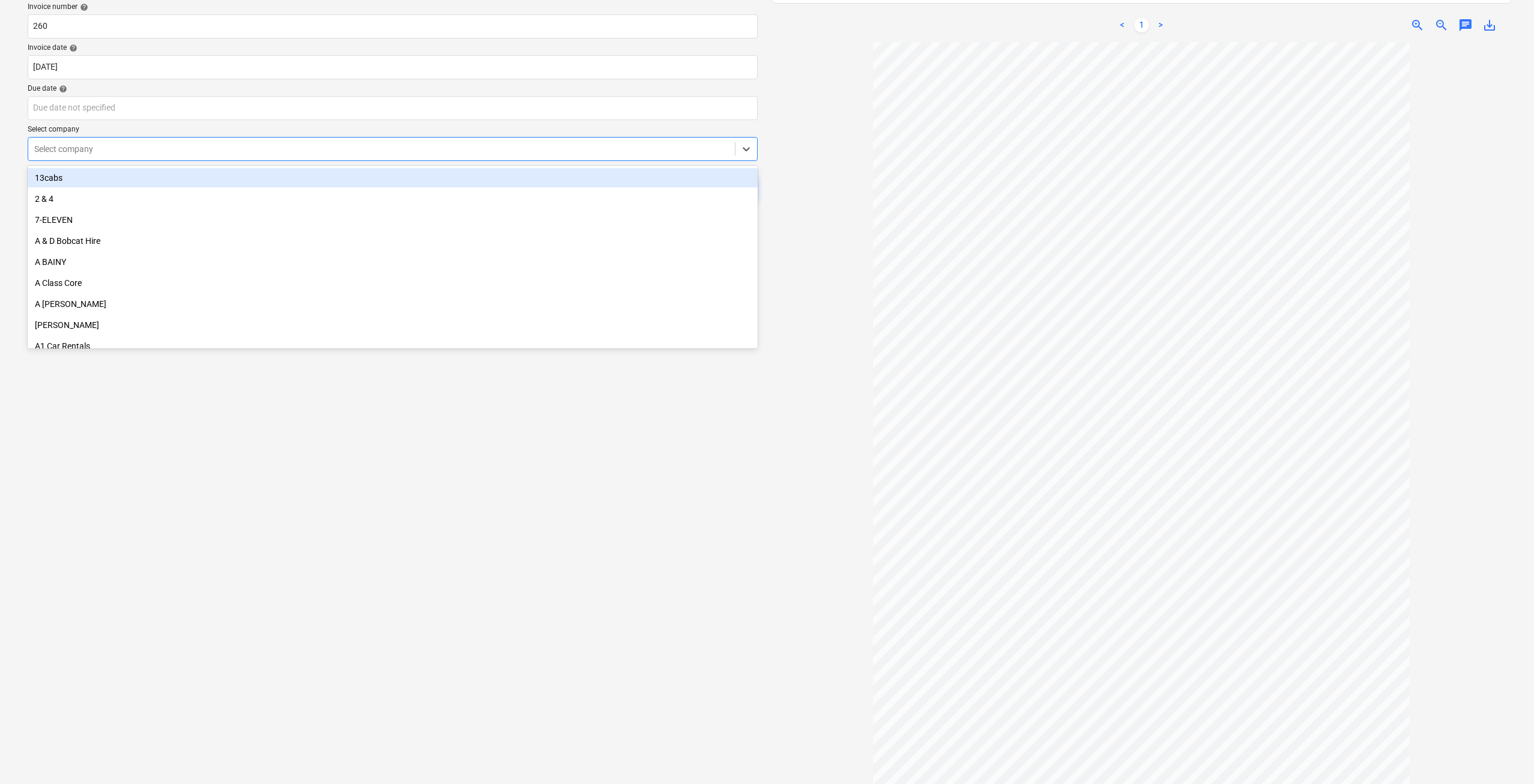
click at [205, 149] on div at bounding box center [381, 149] width 695 height 12
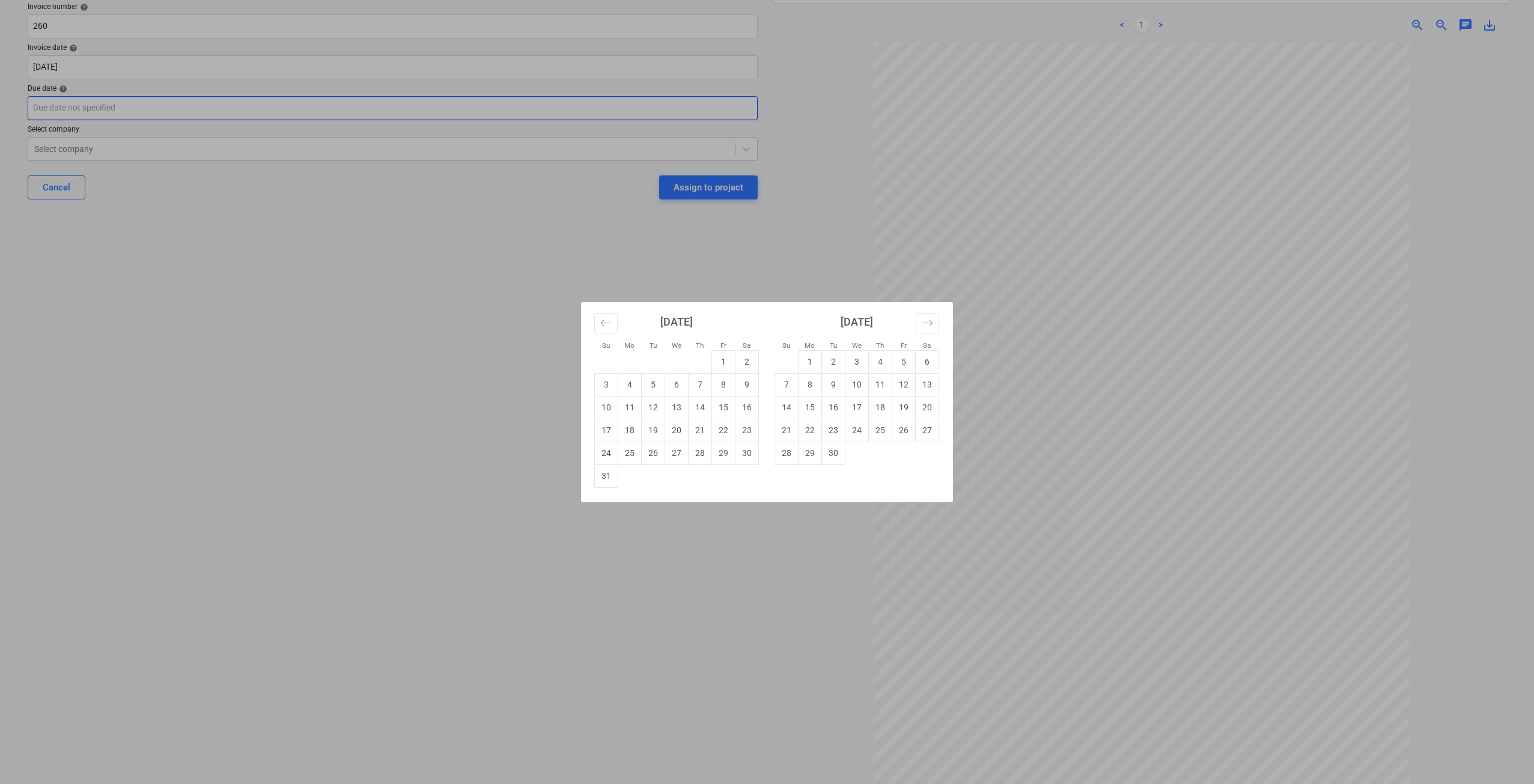
click at [214, 104] on body "Sales Projects Contacts Company Consolidated Invoices Inbox 9+ format_size keyb…" at bounding box center [767, 236] width 1534 height 784
click at [829, 451] on td "30" at bounding box center [833, 453] width 23 height 23
type input "[DATE]"
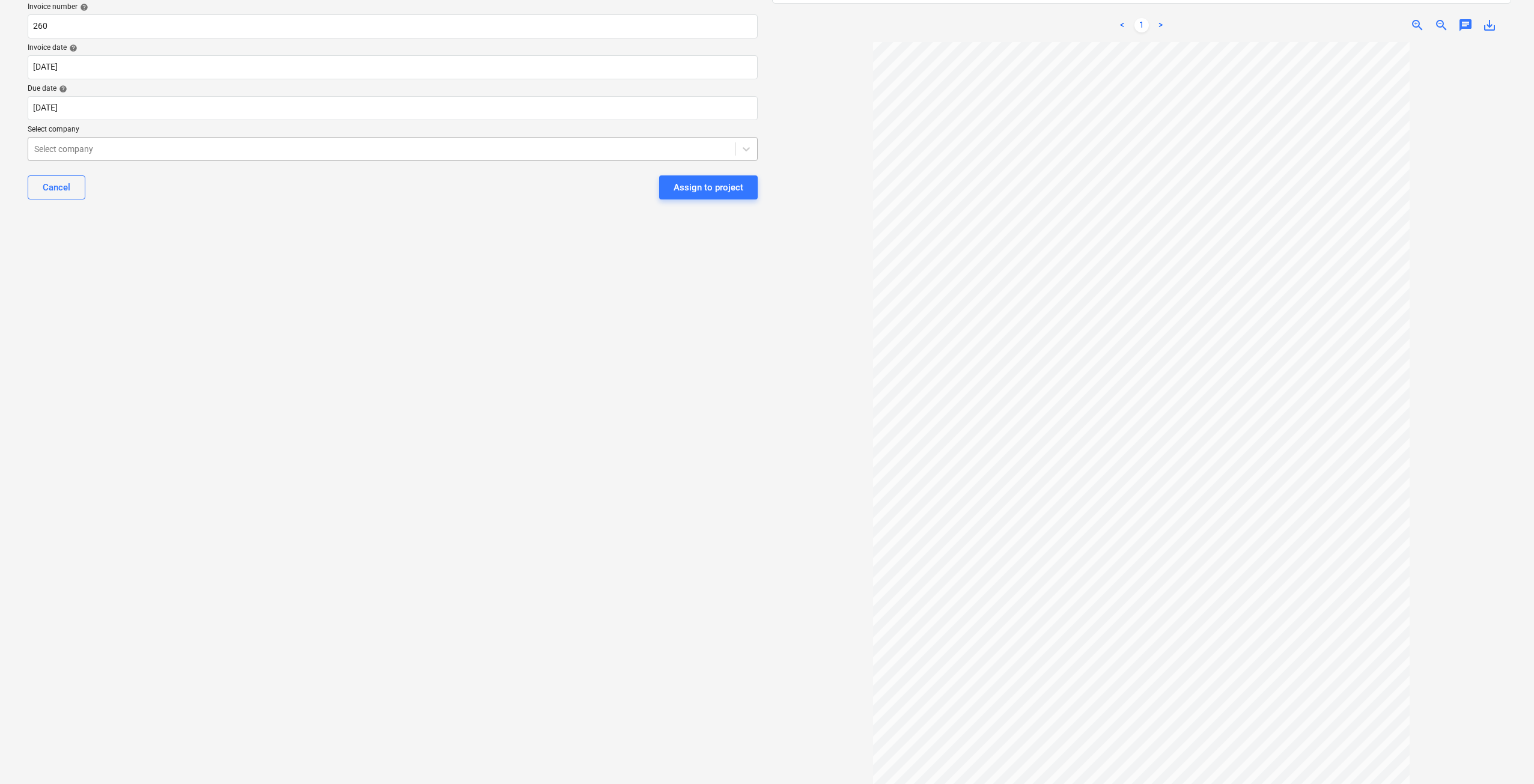
click at [199, 149] on div at bounding box center [381, 149] width 695 height 12
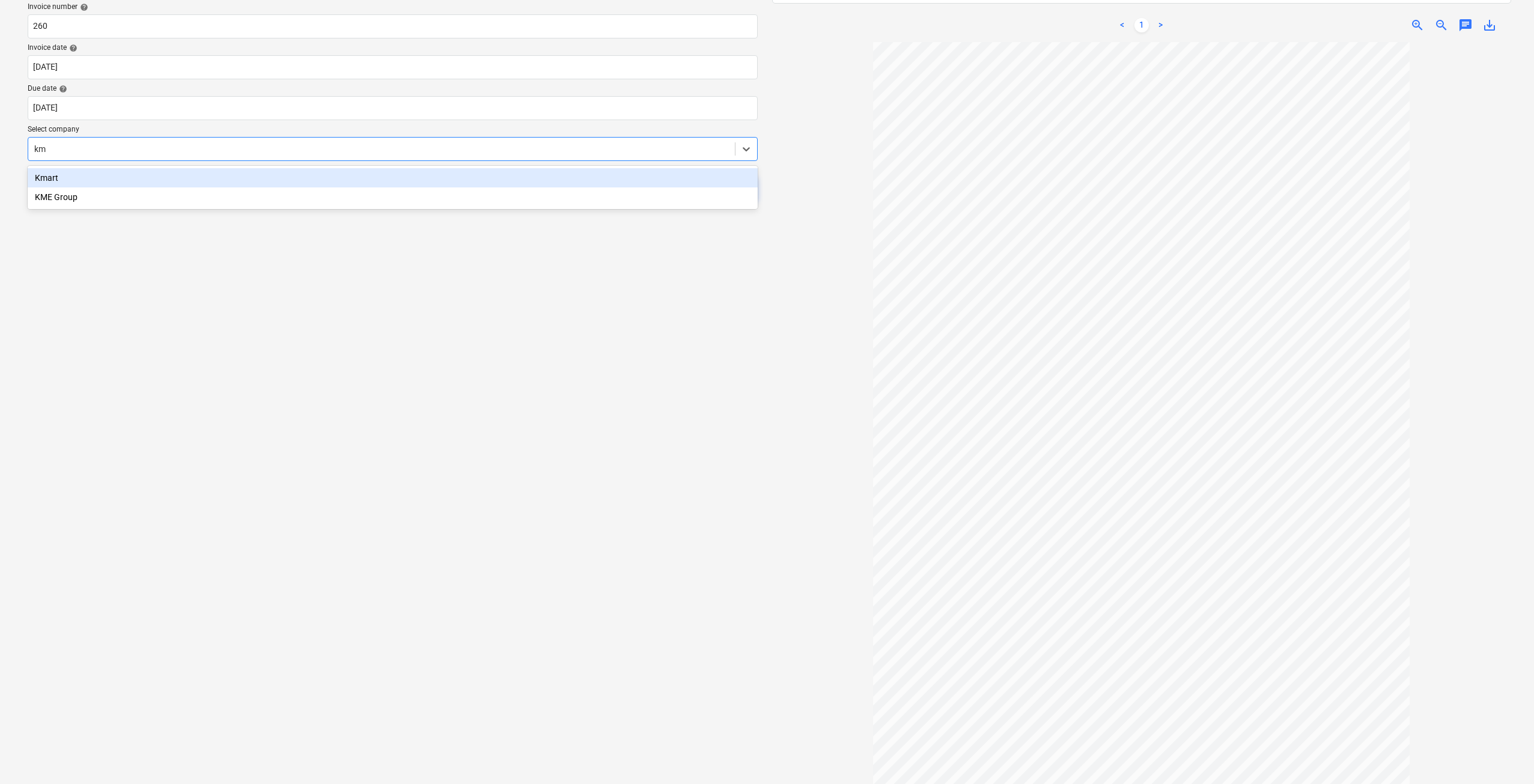
type input "kme"
click at [202, 169] on div "KME Group" at bounding box center [393, 177] width 730 height 19
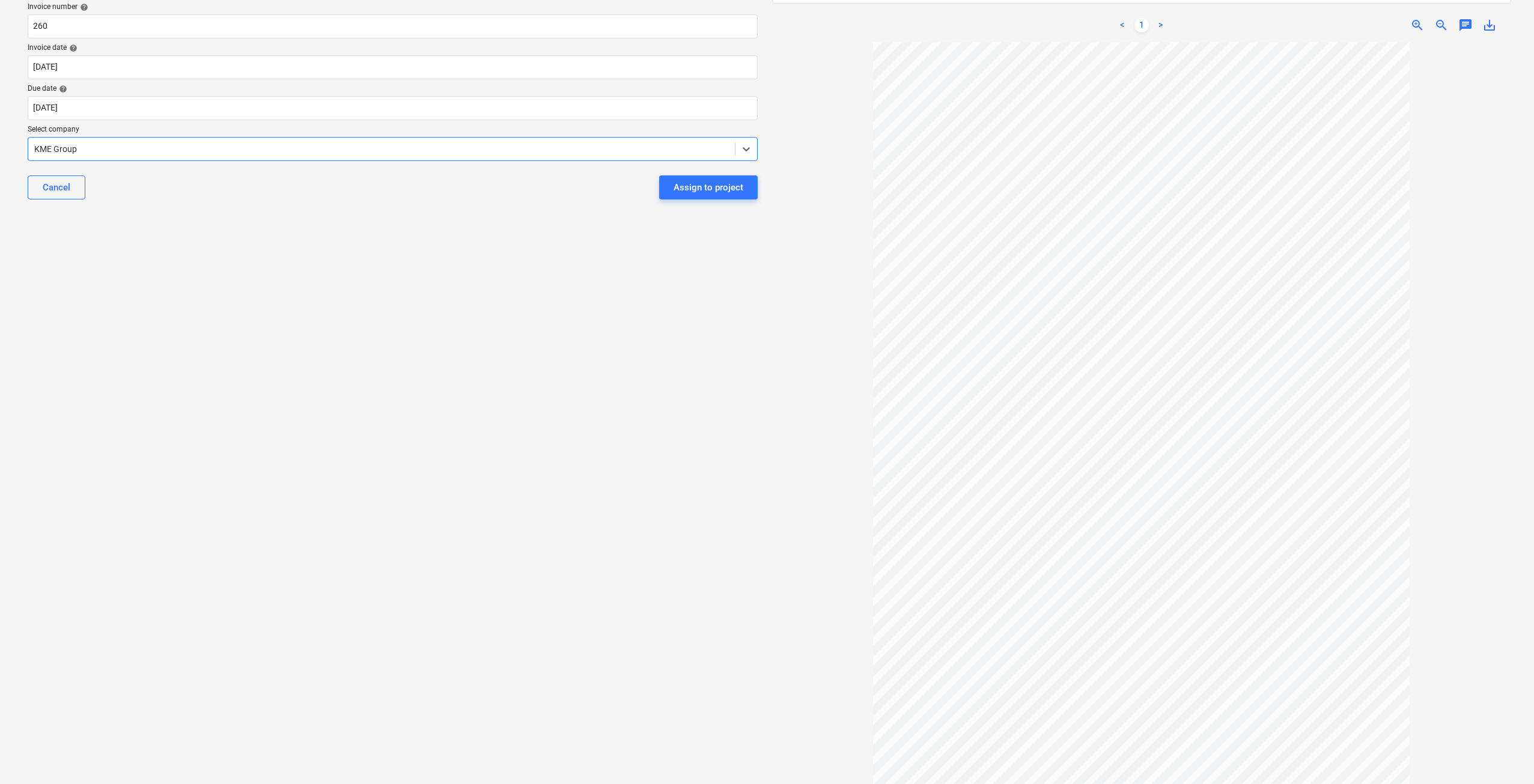
click at [393, 384] on div "Select document type or project help [STREET_ADDRESS][PERSON_NAME] file name he…" at bounding box center [393, 329] width 750 height 890
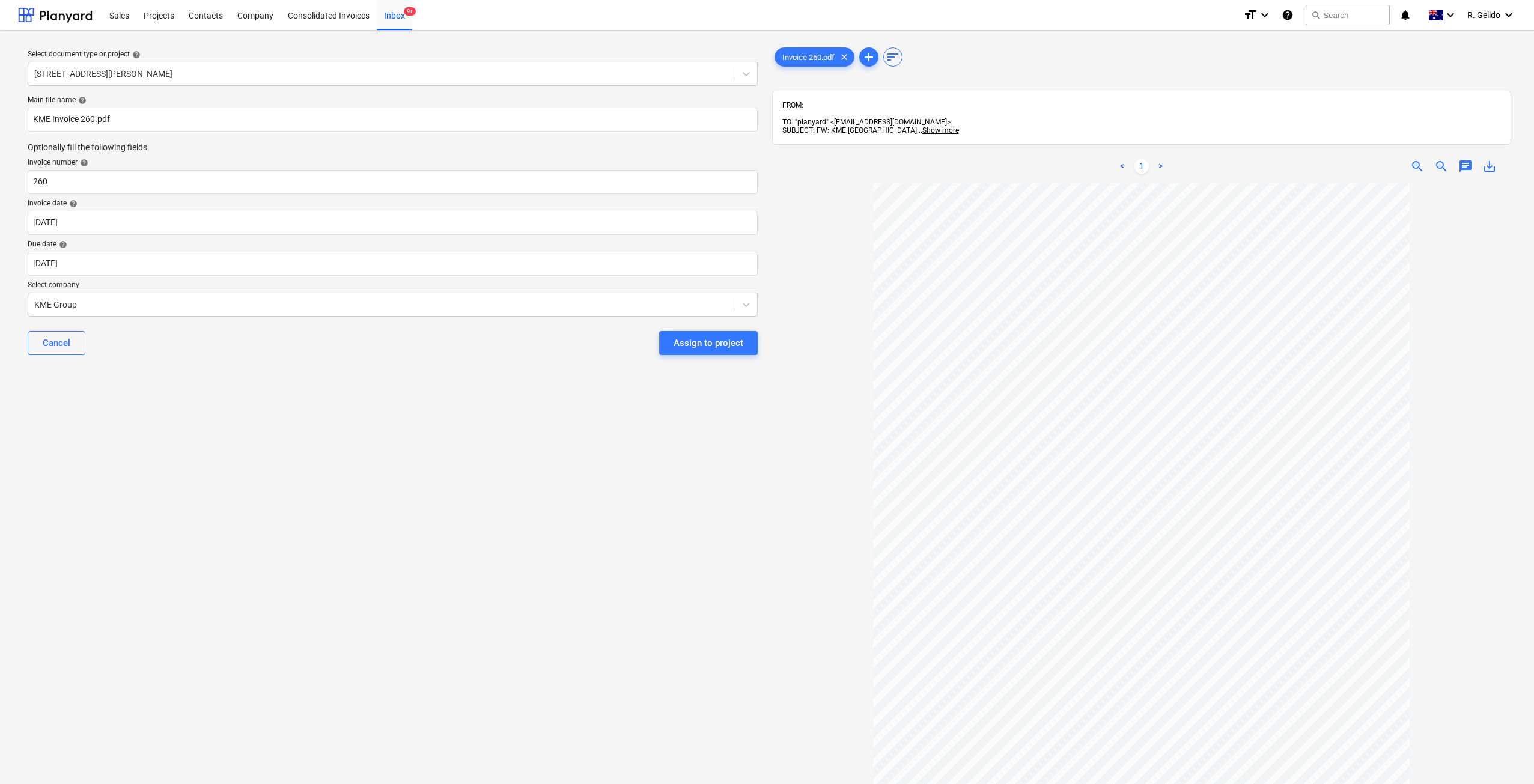
click at [712, 340] on div "Assign to project" at bounding box center [708, 343] width 69 height 16
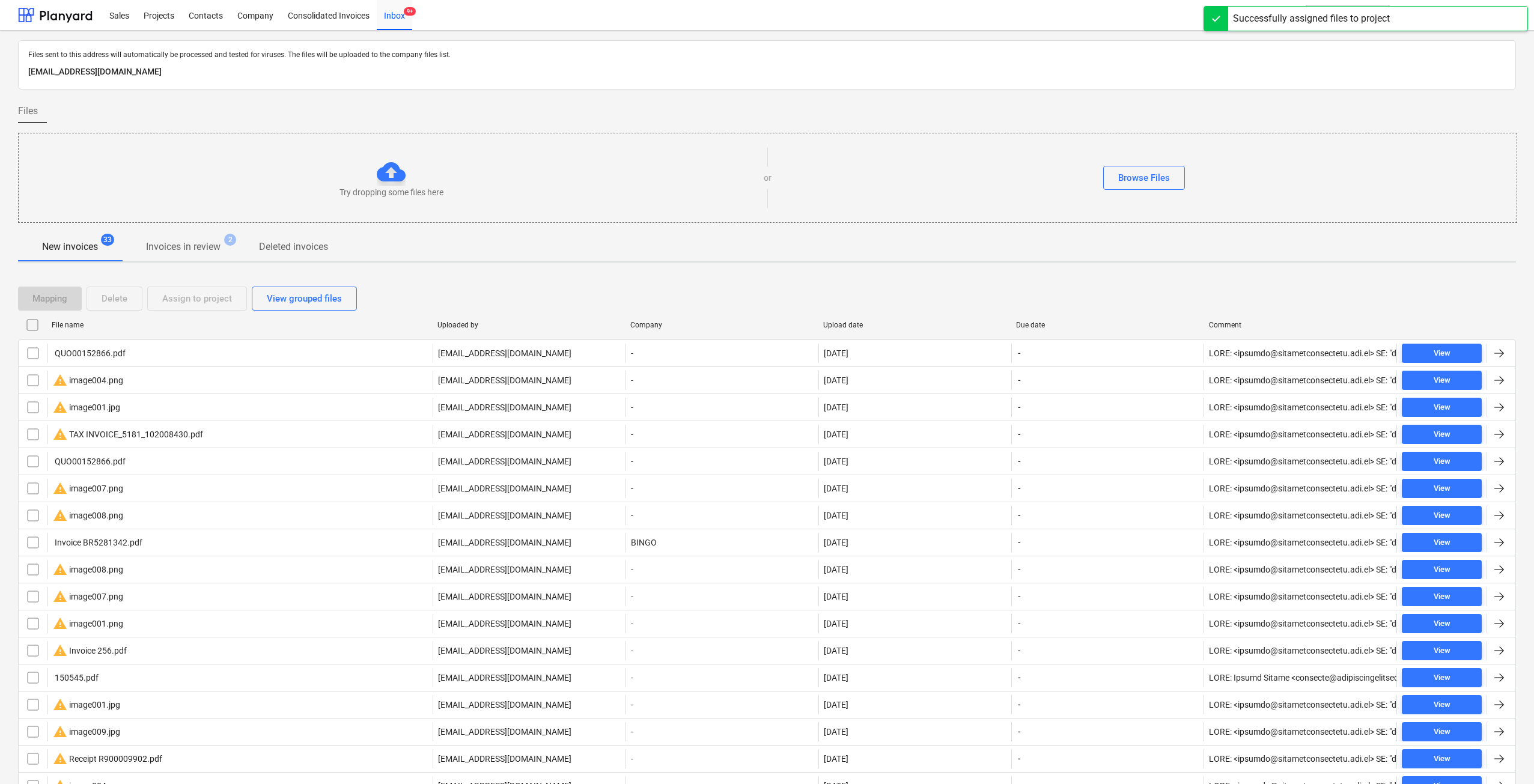
click at [70, 328] on div "File name" at bounding box center [239, 324] width 376 height 8
checkbox input "false"
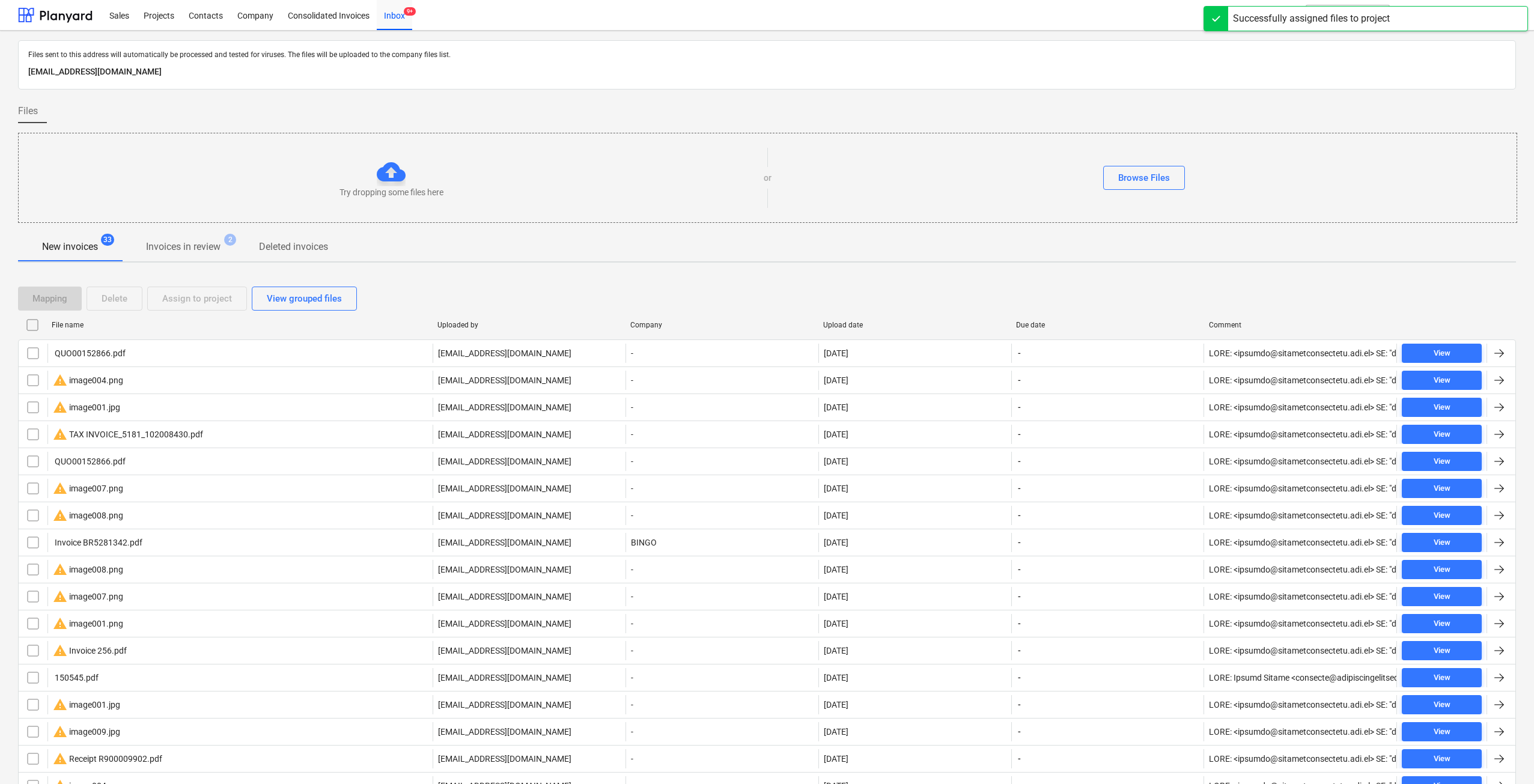
checkbox input "false"
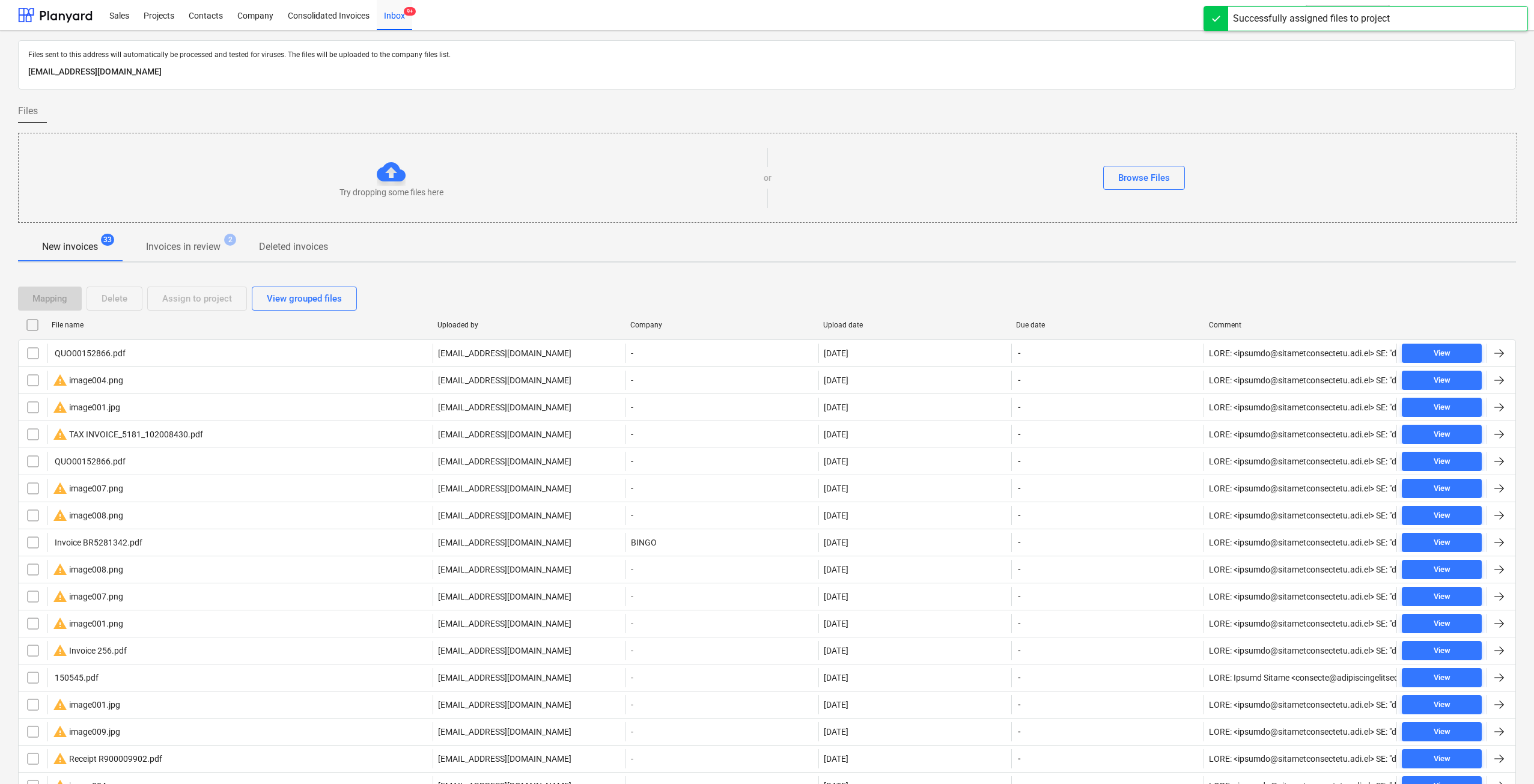
checkbox input "false"
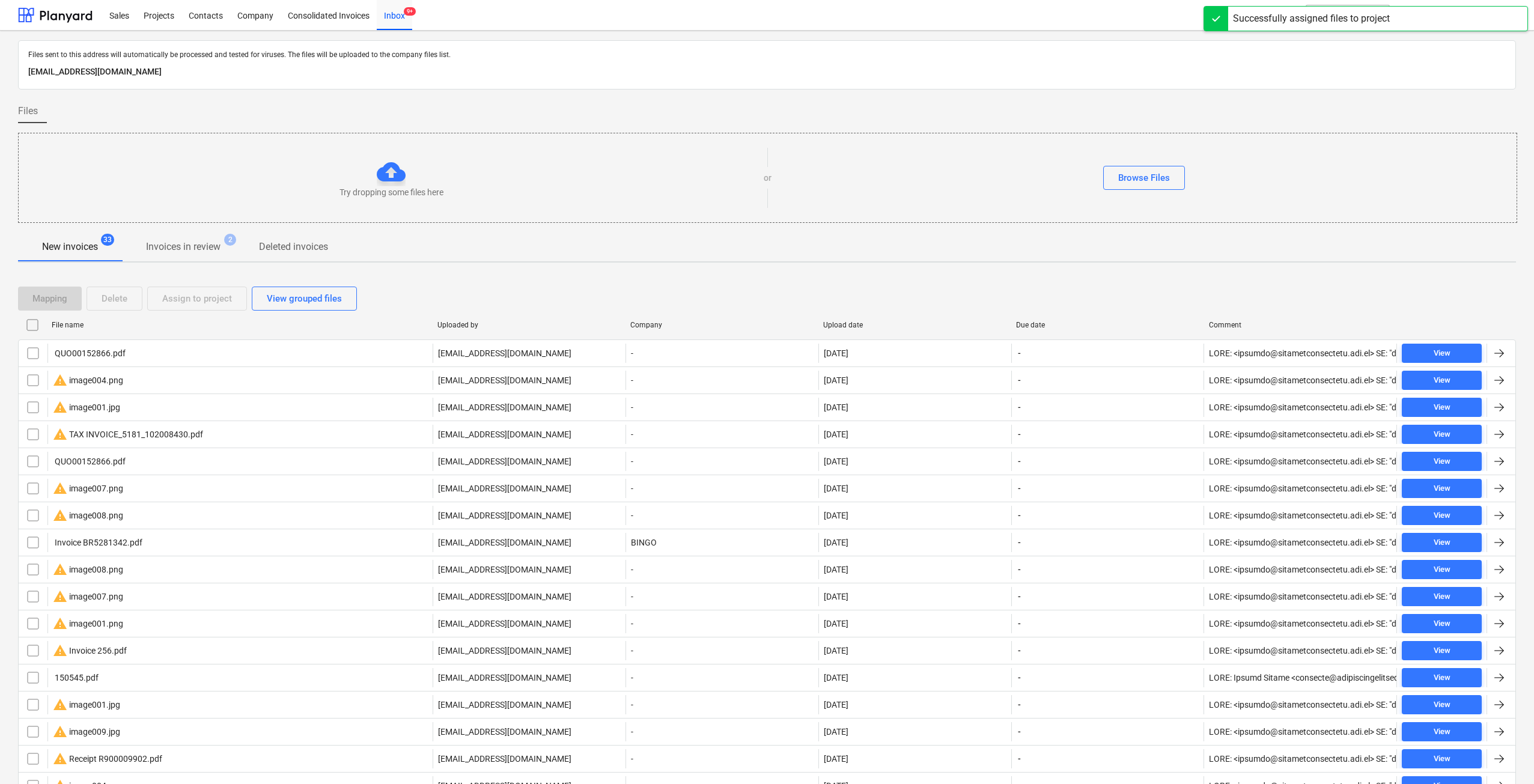
checkbox input "false"
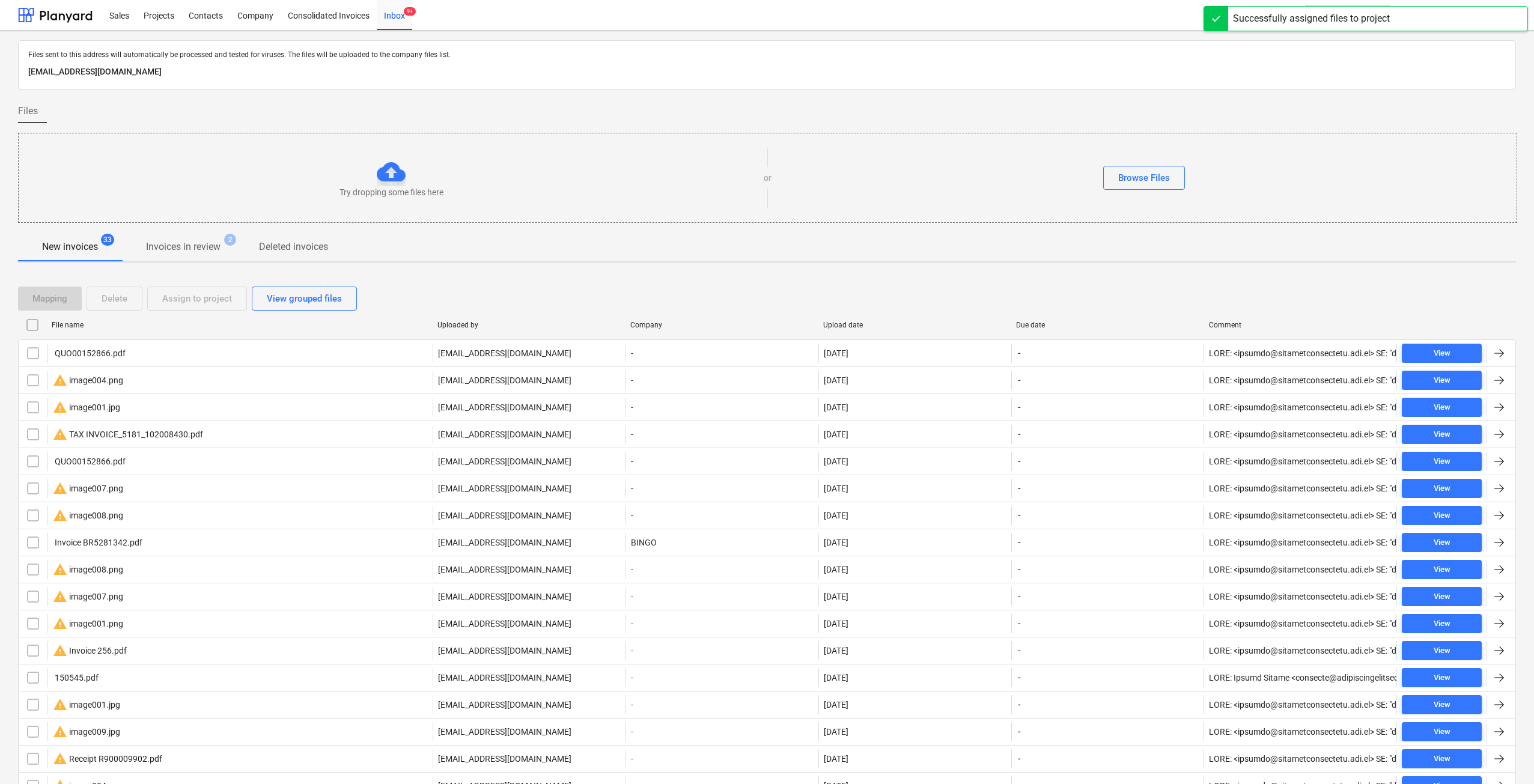
checkbox input "false"
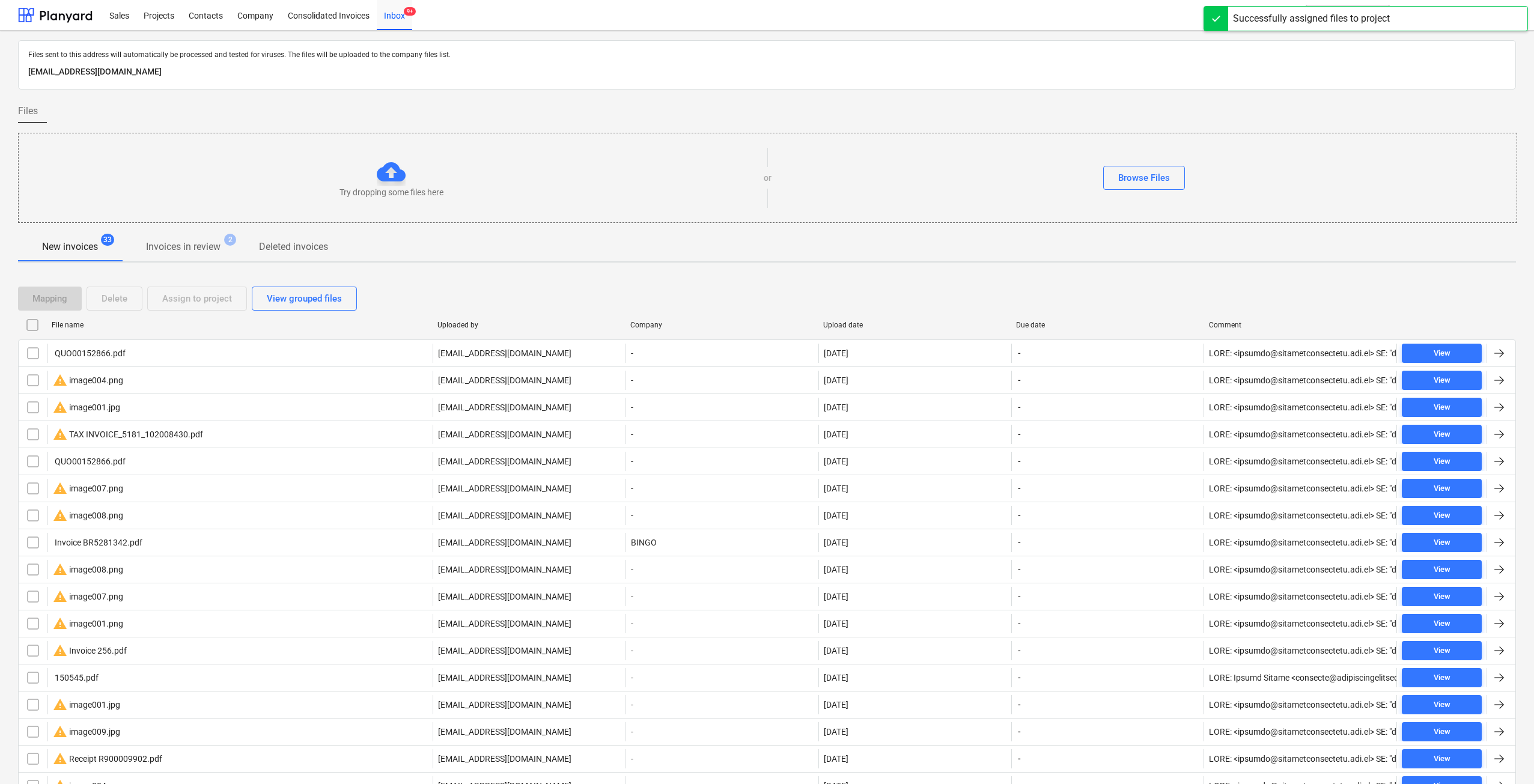
checkbox input "false"
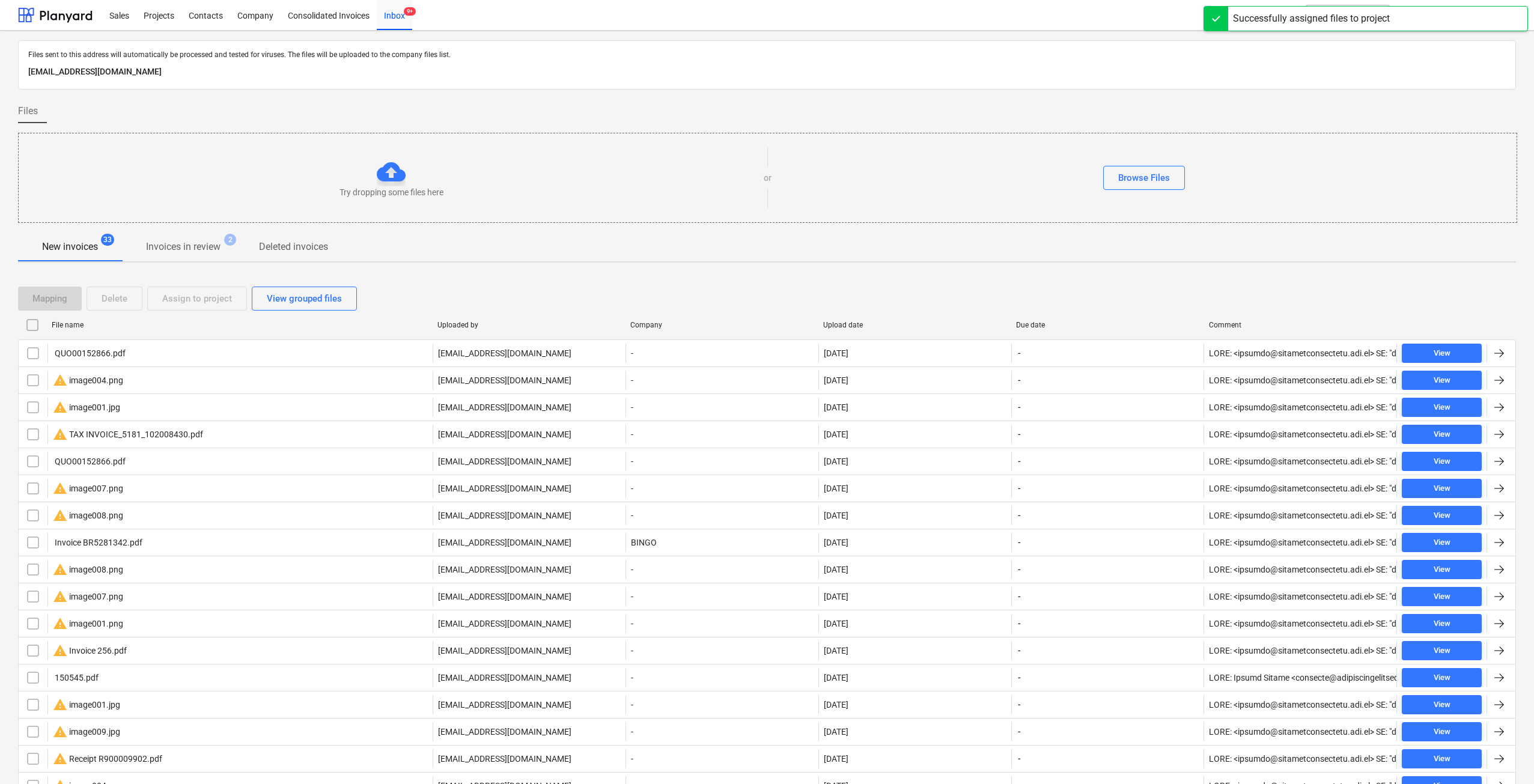
checkbox input "false"
click at [70, 328] on div "File name" at bounding box center [239, 324] width 376 height 8
checkbox input "false"
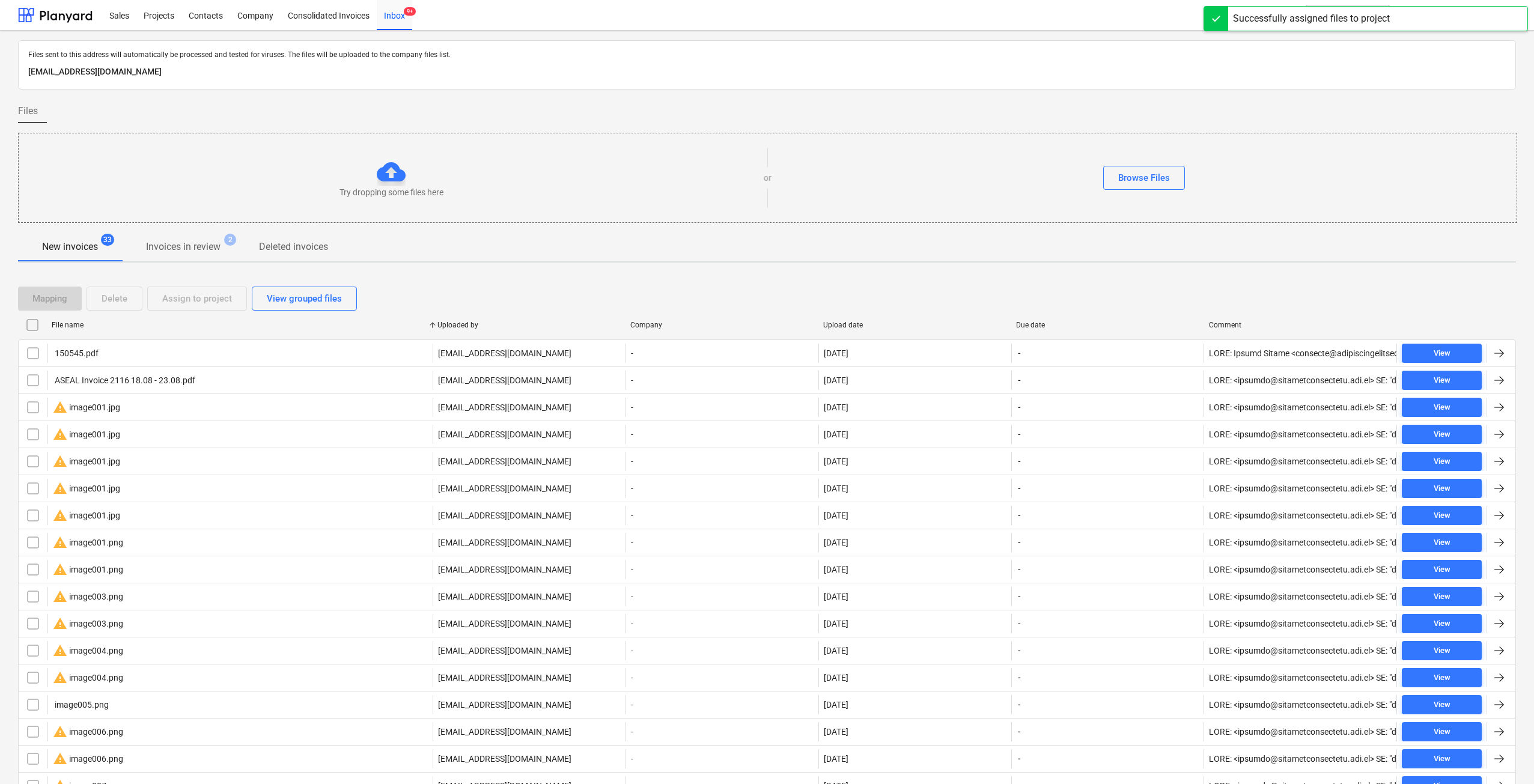
checkbox input "false"
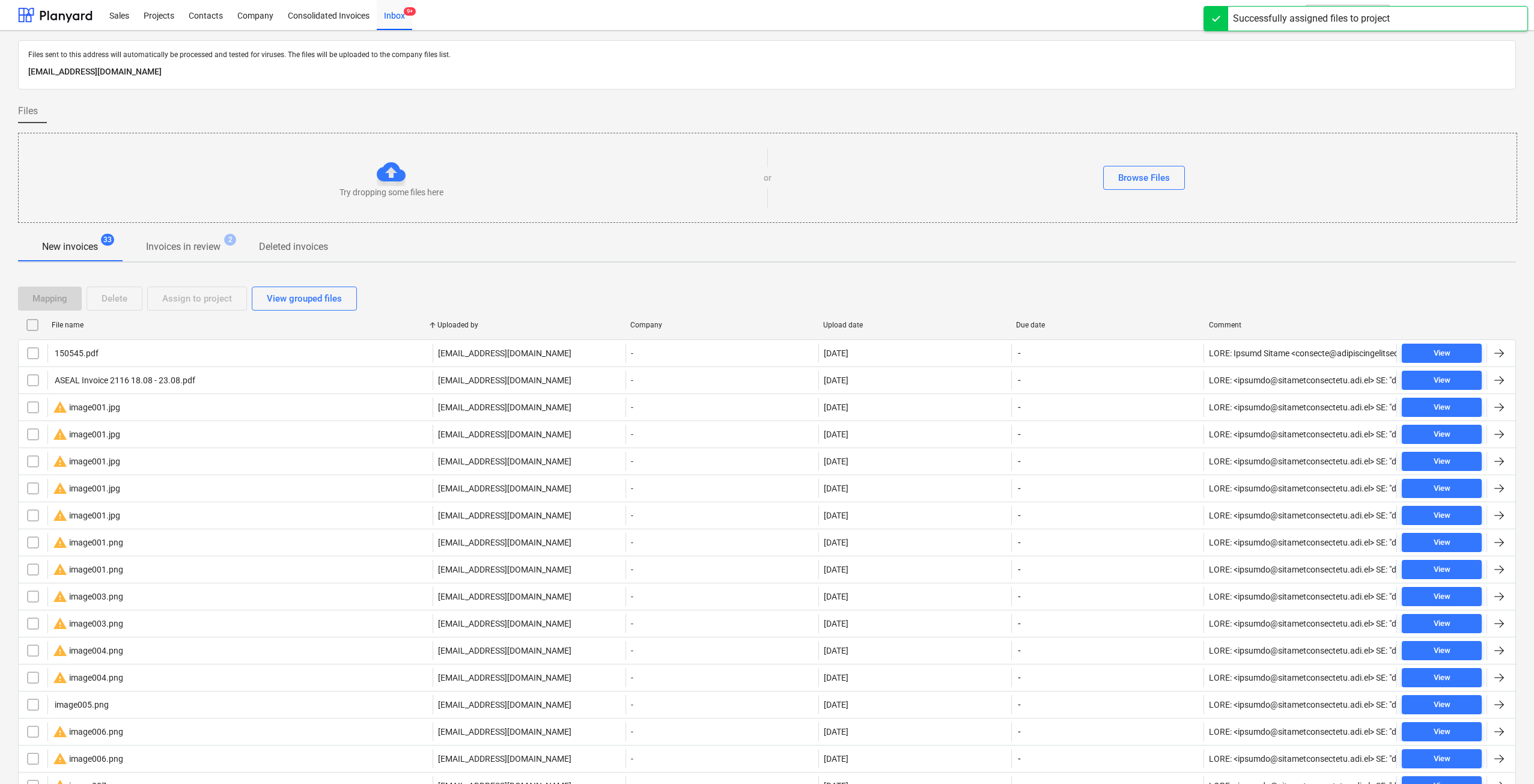
checkbox input "false"
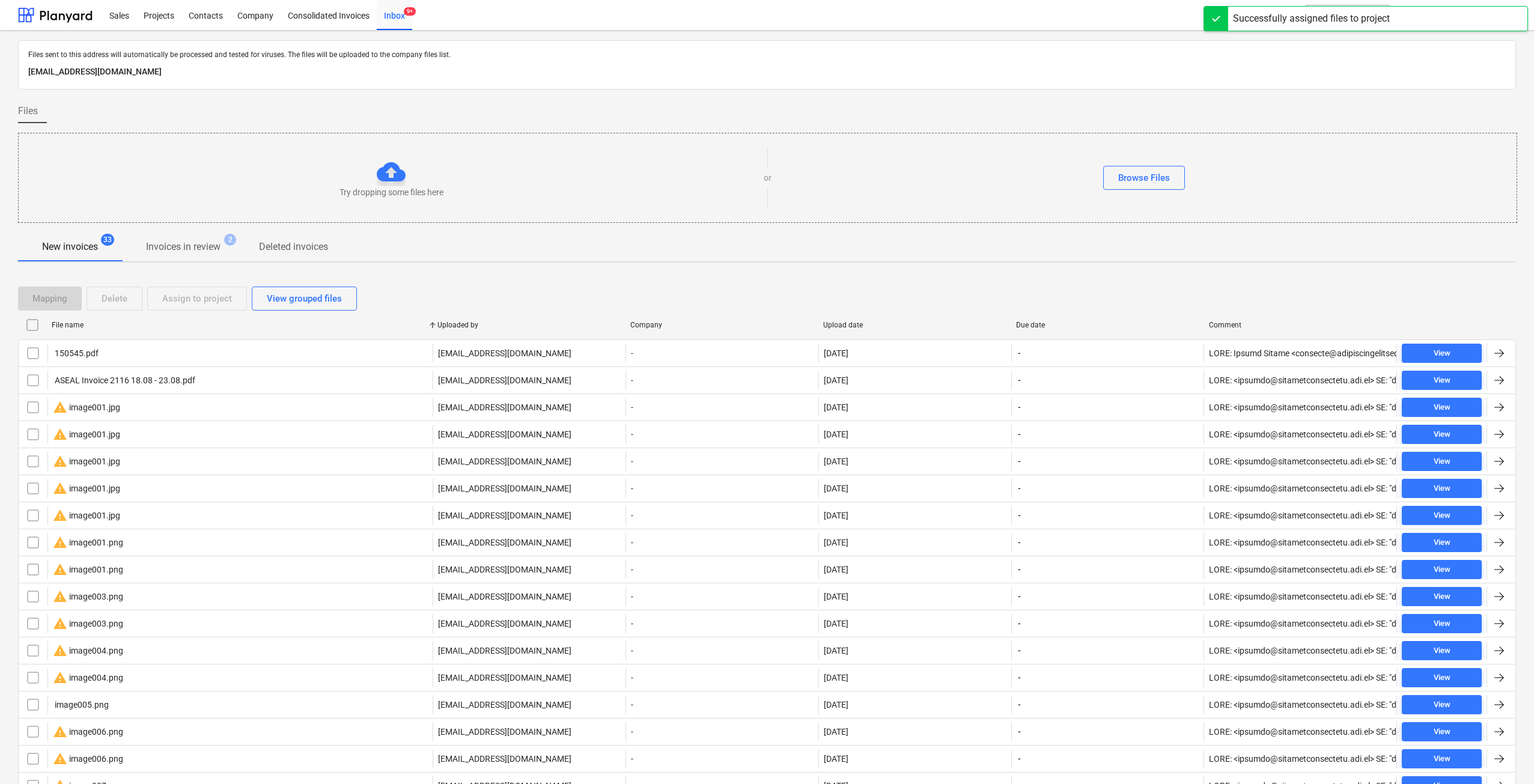
checkbox input "false"
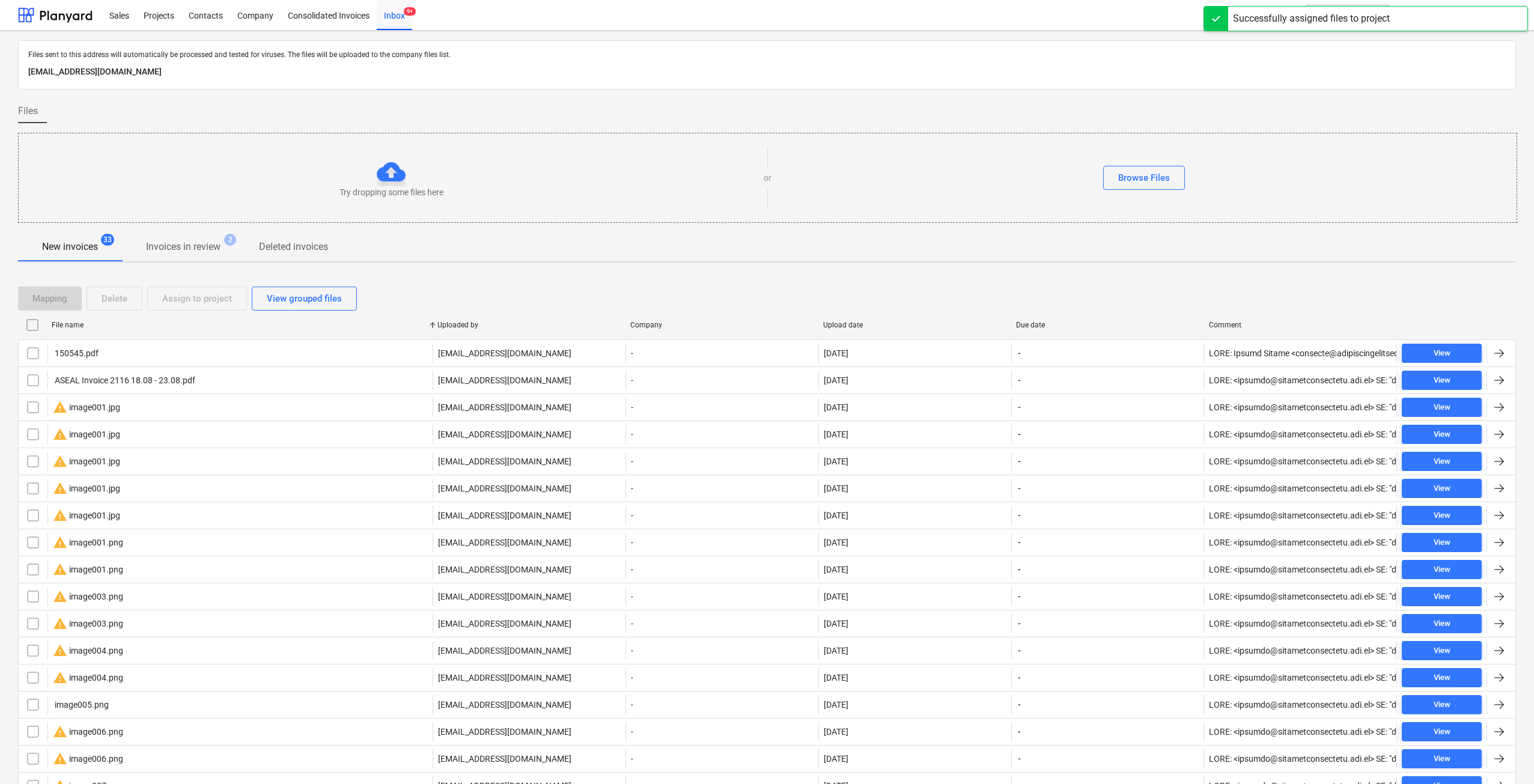
checkbox input "false"
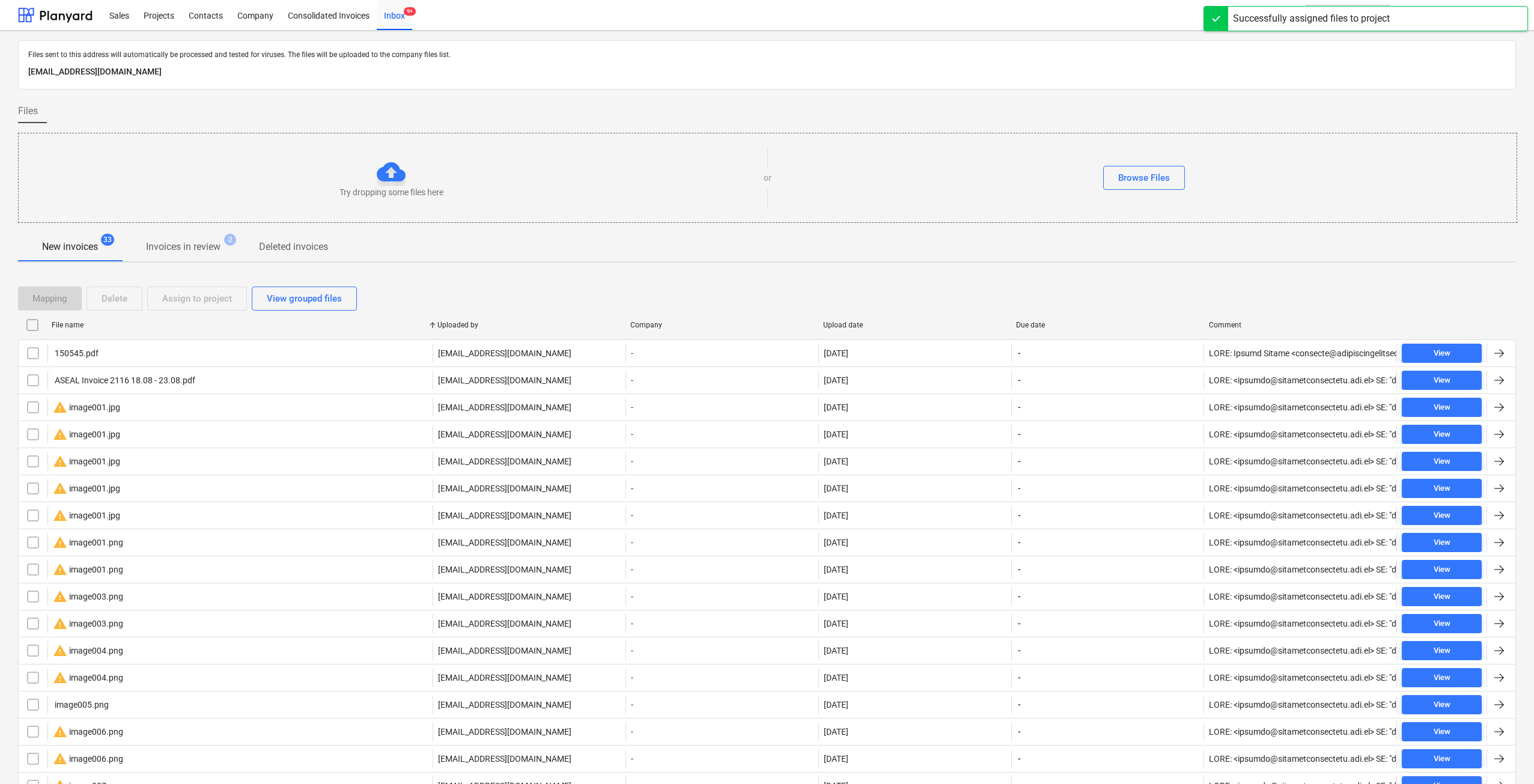
checkbox input "false"
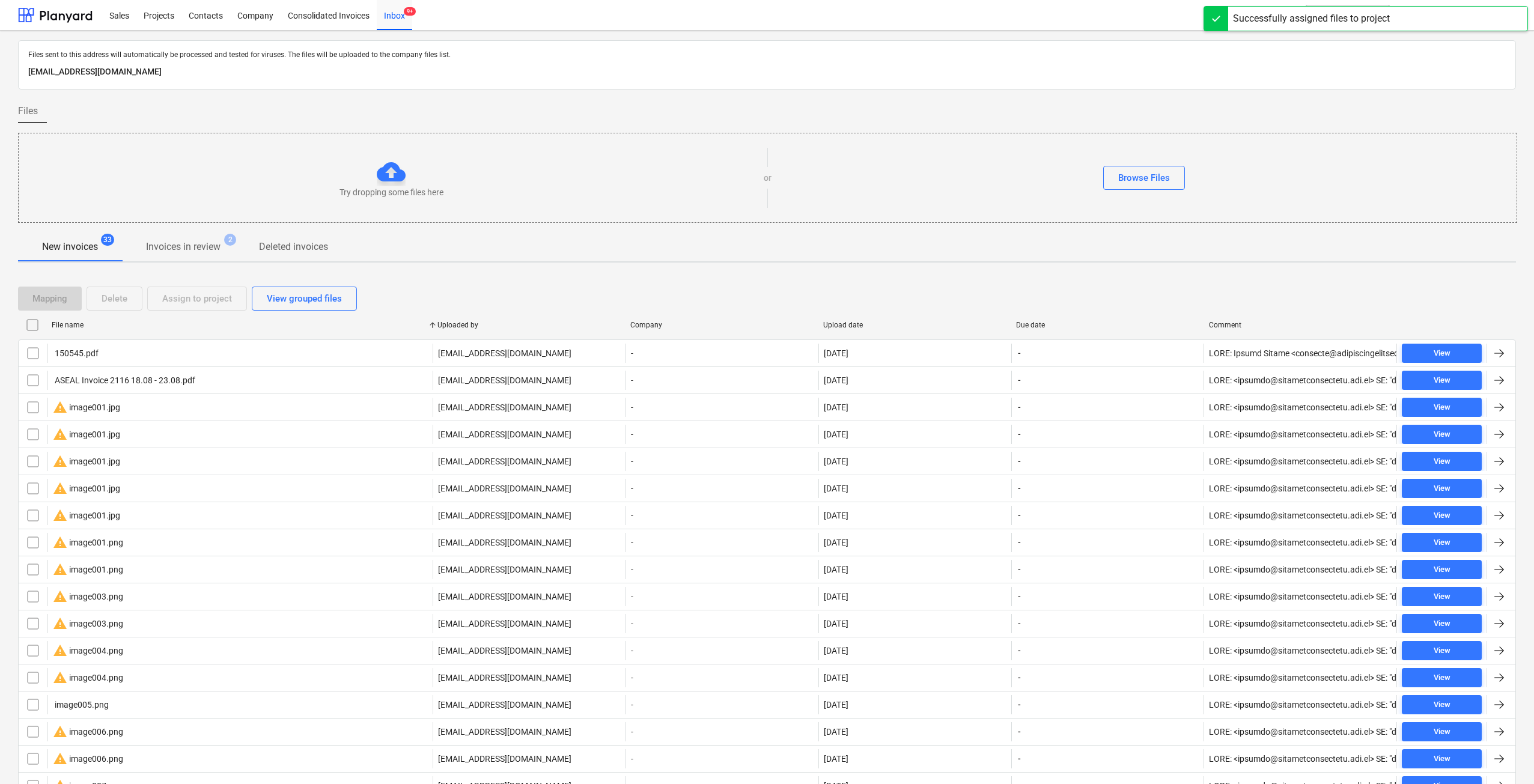
checkbox input "false"
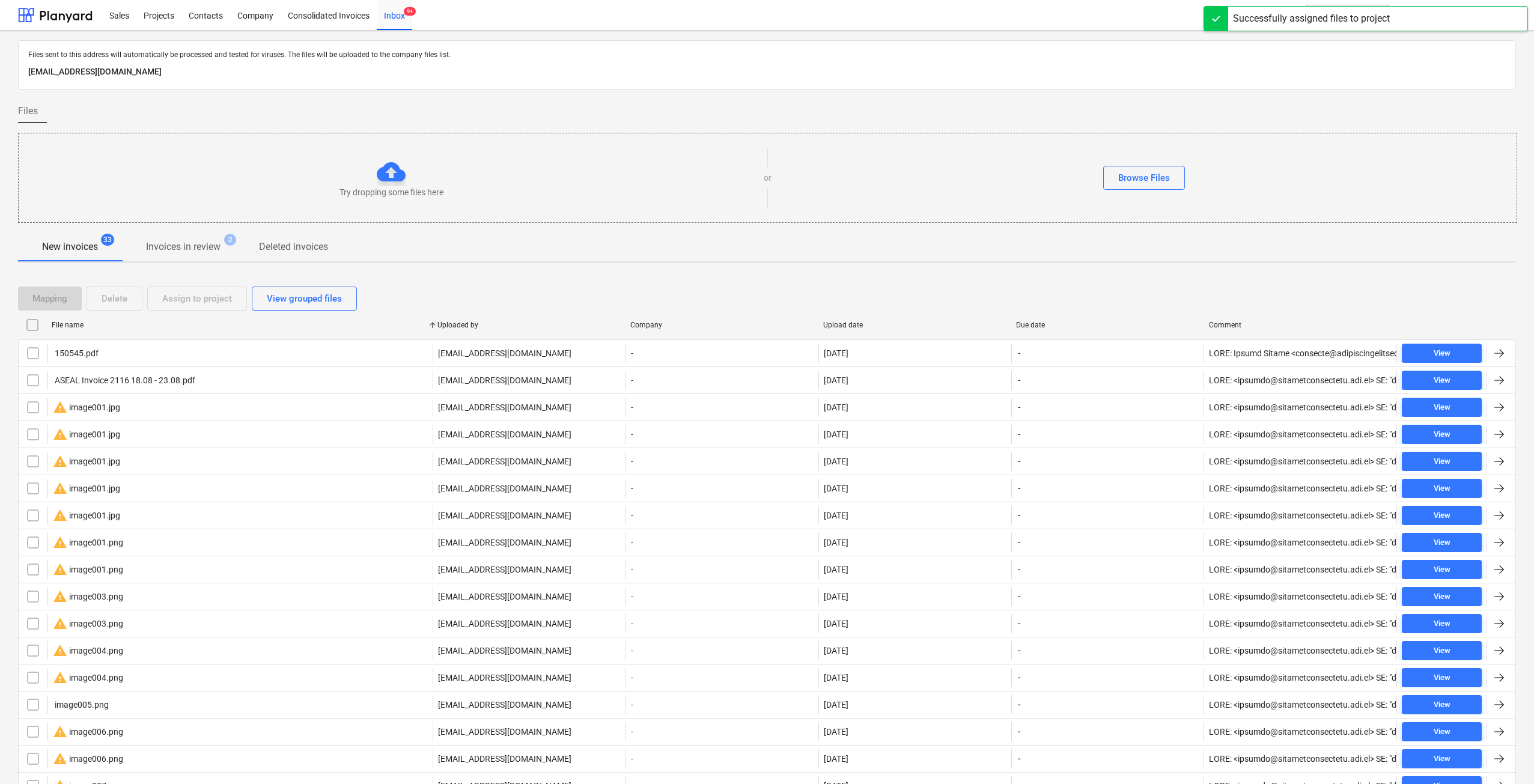
checkbox input "false"
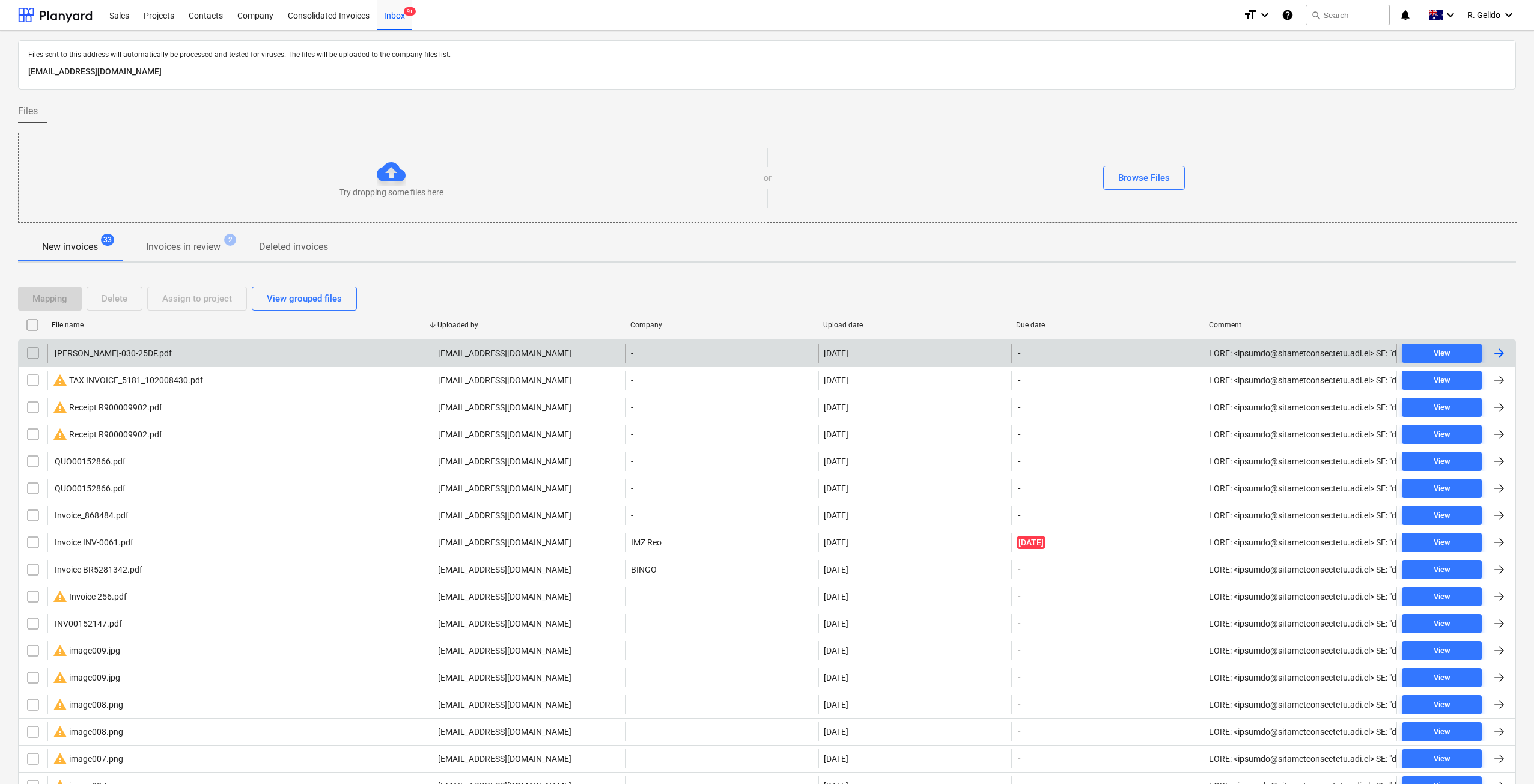
click at [162, 356] on div "[PERSON_NAME]-030-25DF.pdf" at bounding box center [240, 352] width 385 height 19
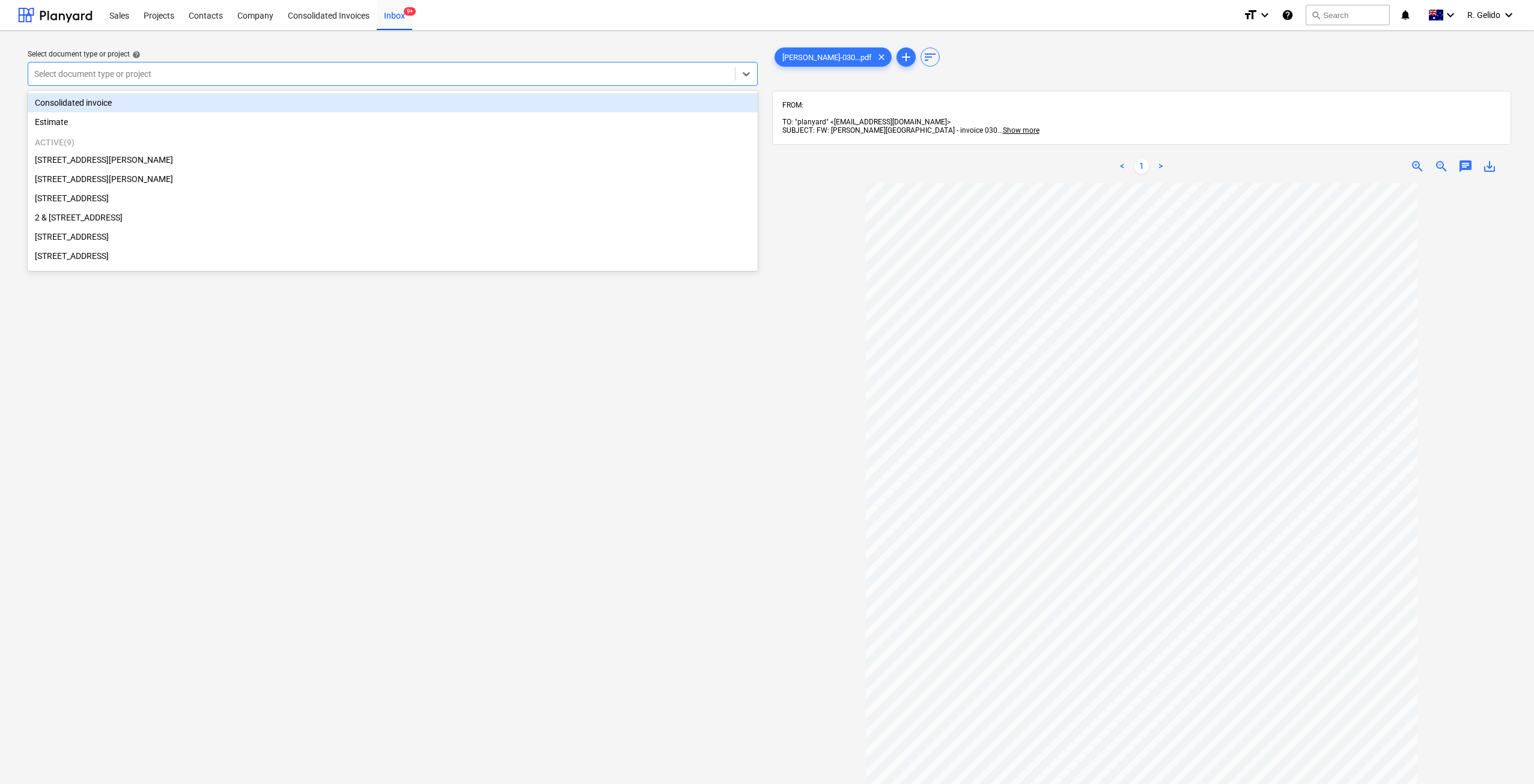
click at [392, 75] on div at bounding box center [381, 74] width 695 height 12
click at [236, 83] on div "Select document type or project" at bounding box center [393, 74] width 730 height 24
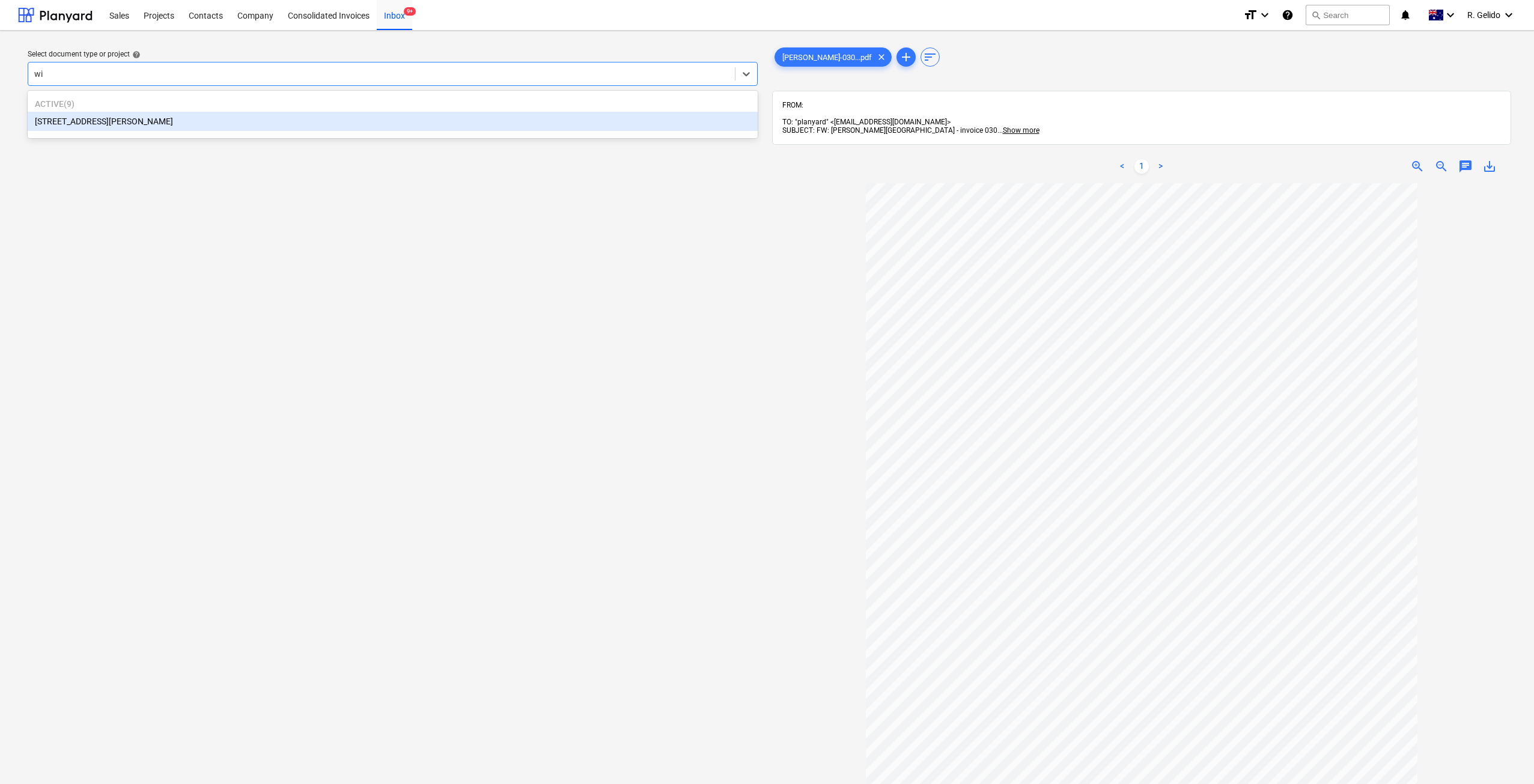
type input "wil"
click at [180, 122] on div "[STREET_ADDRESS][PERSON_NAME]" at bounding box center [393, 121] width 730 height 19
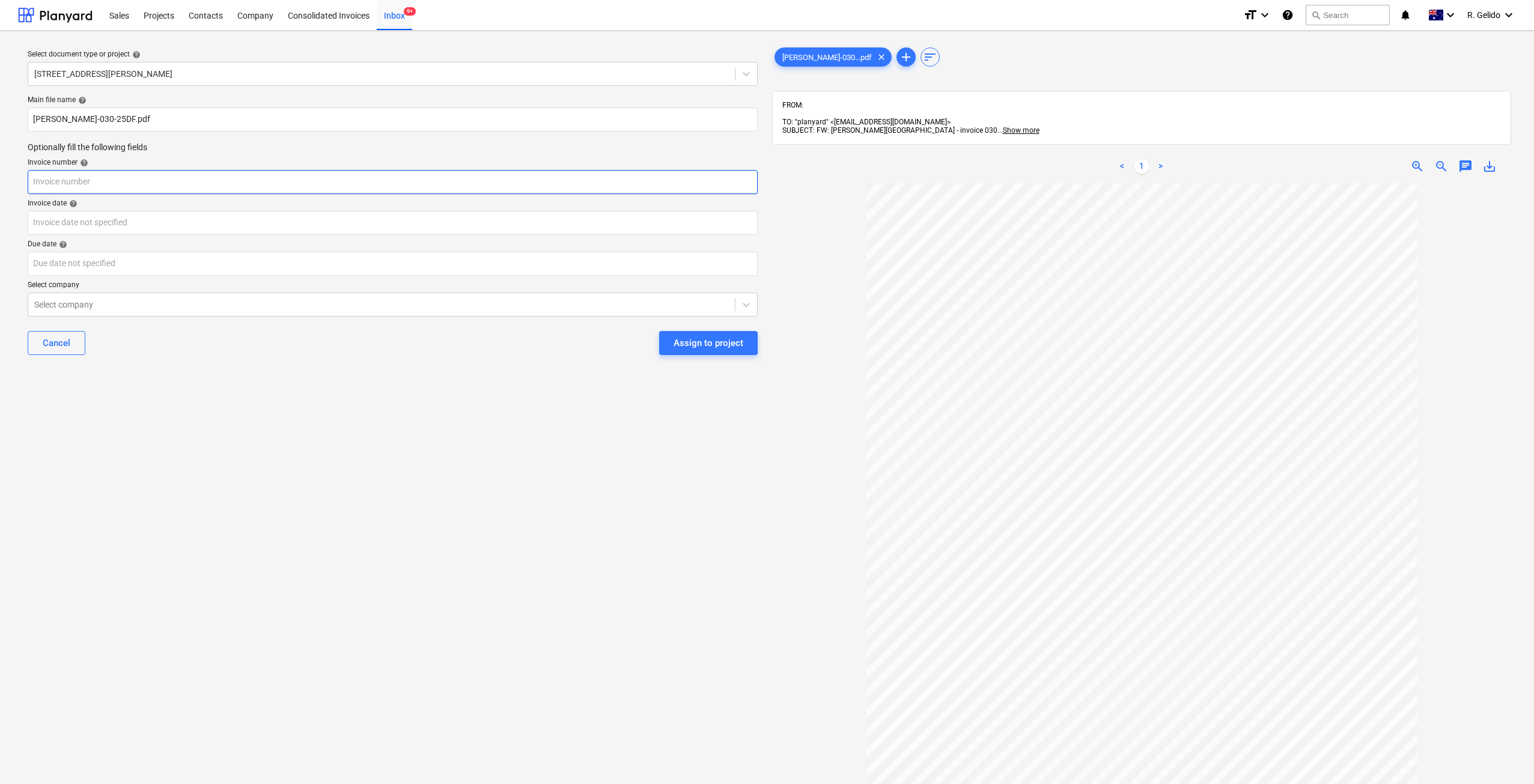
click at [119, 186] on input "text" at bounding box center [393, 182] width 730 height 24
type input "030-25DF"
drag, startPoint x: 240, startPoint y: 364, endPoint x: 191, endPoint y: 337, distance: 55.9
click at [239, 364] on div "Cancel Assign to project" at bounding box center [393, 343] width 730 height 43
click at [99, 223] on body "Sales Projects Contacts Company Consolidated Invoices Inbox 9+ format_size keyb…" at bounding box center [767, 392] width 1534 height 784
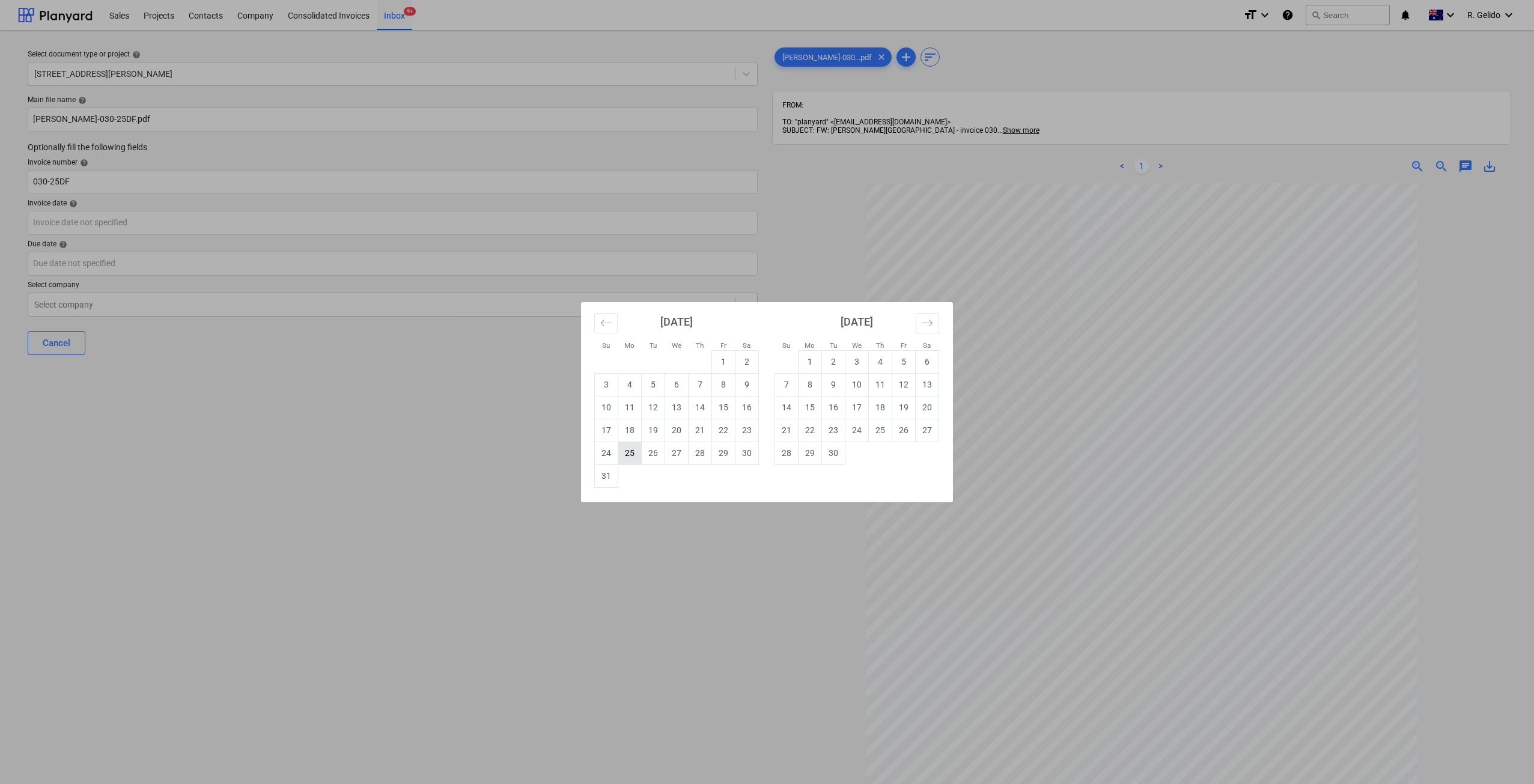
click at [626, 449] on td "25" at bounding box center [630, 453] width 23 height 23
type input "[DATE]"
click at [187, 258] on body "Sales Projects Contacts Company Consolidated Invoices Inbox 9+ format_size keyb…" at bounding box center [767, 392] width 1534 height 784
click at [633, 455] on td "25" at bounding box center [630, 453] width 23 height 23
type input "[DATE]"
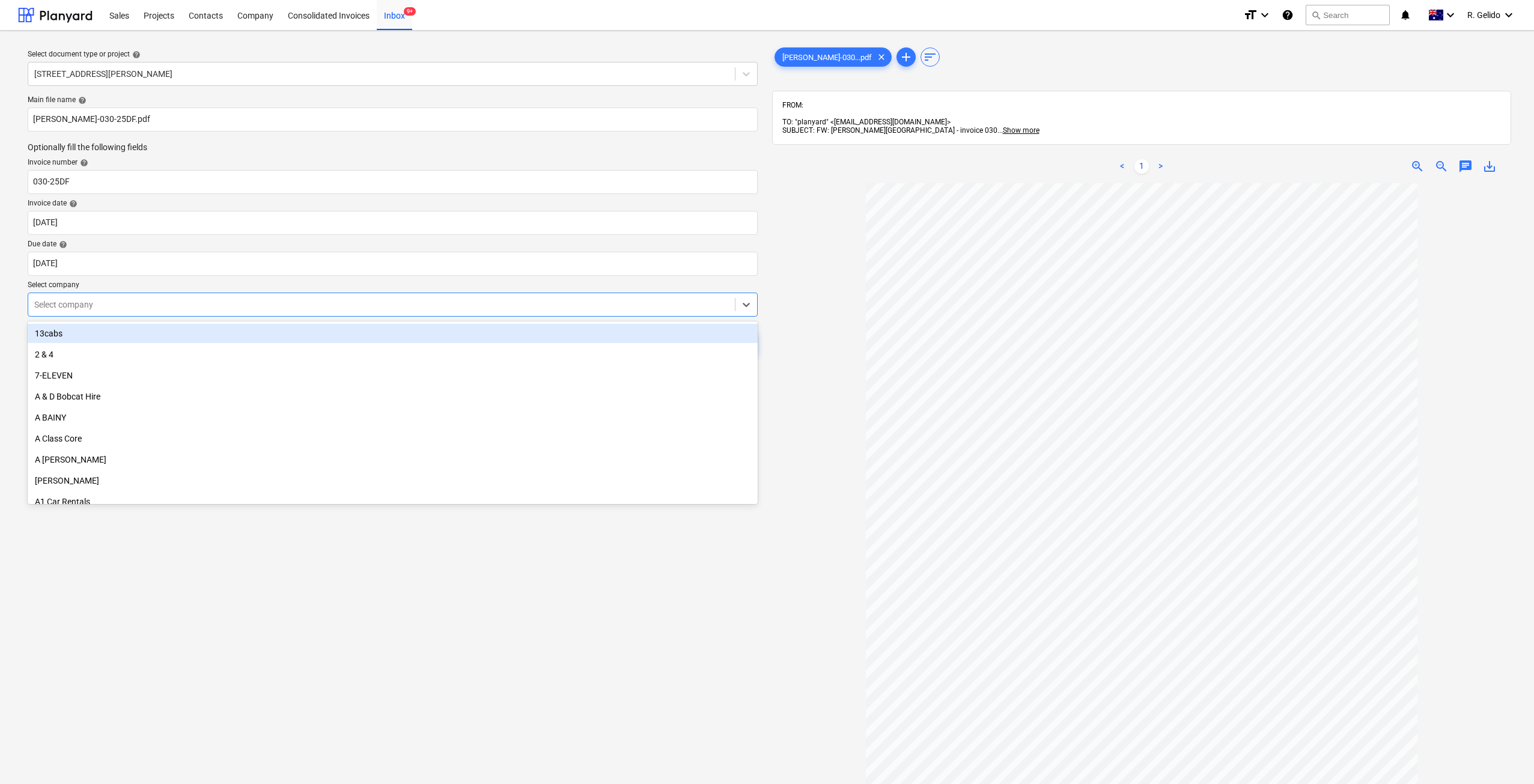
click at [250, 299] on div at bounding box center [381, 305] width 695 height 12
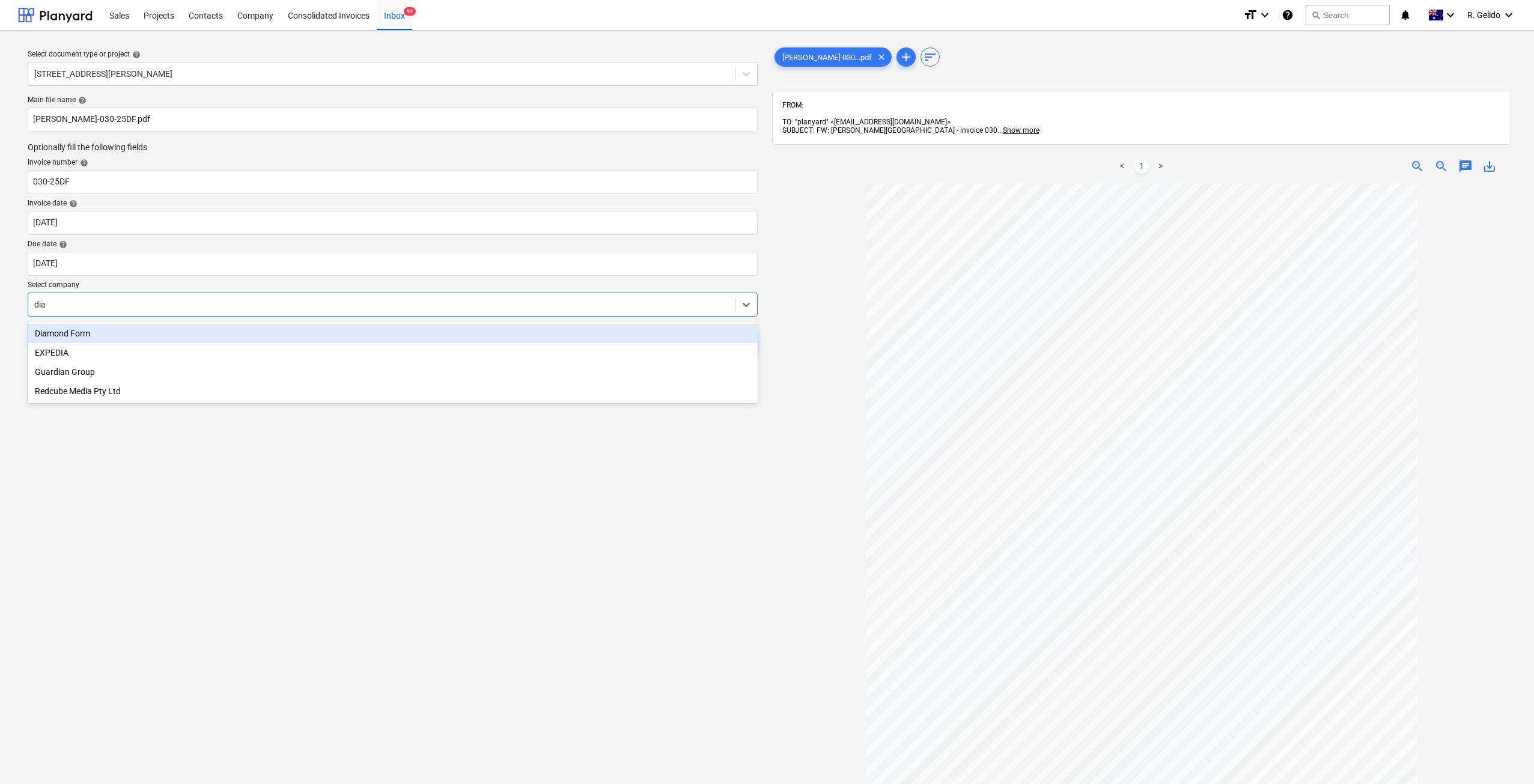
type input "diam"
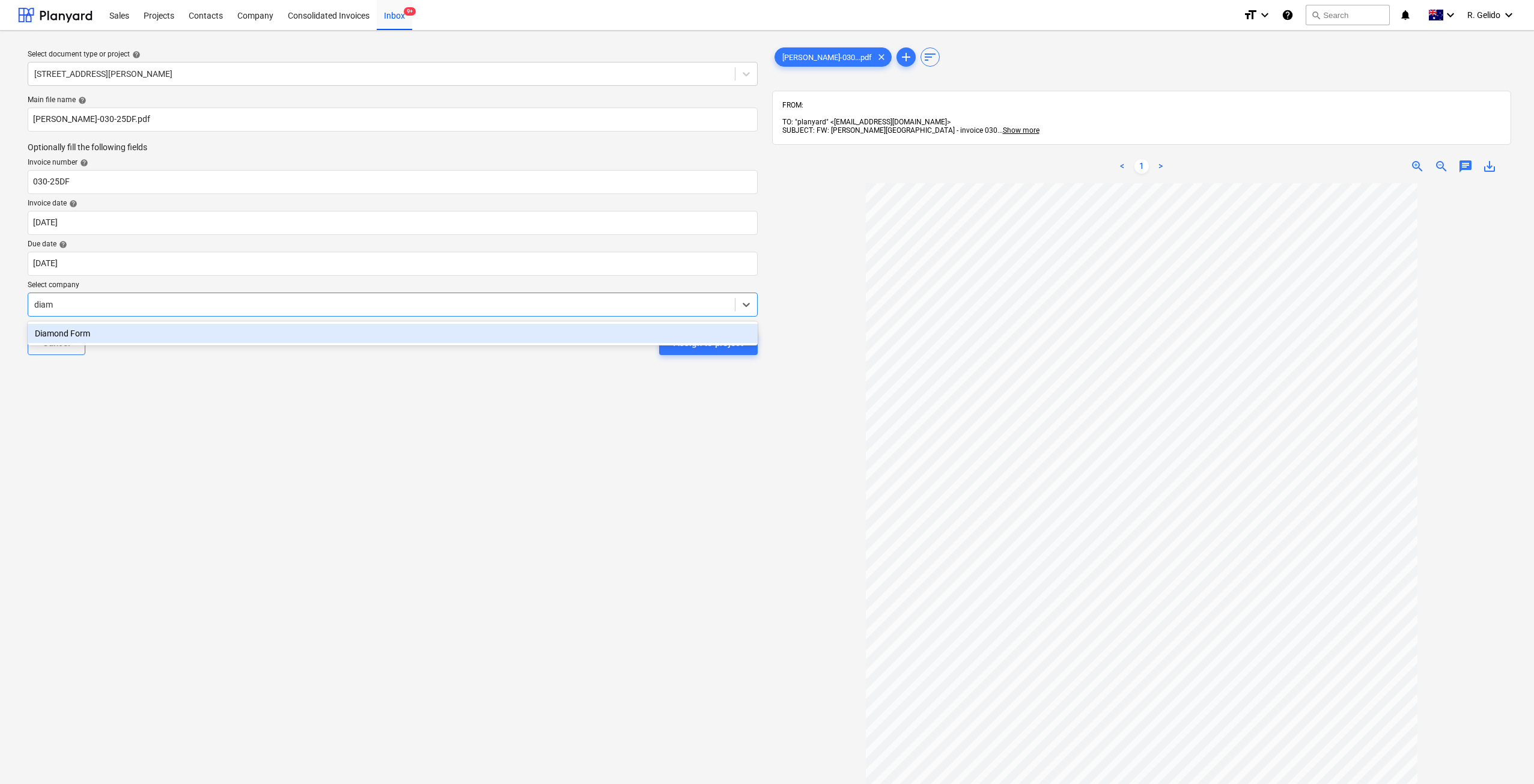
click at [306, 327] on div "Diamond Form" at bounding box center [393, 333] width 730 height 19
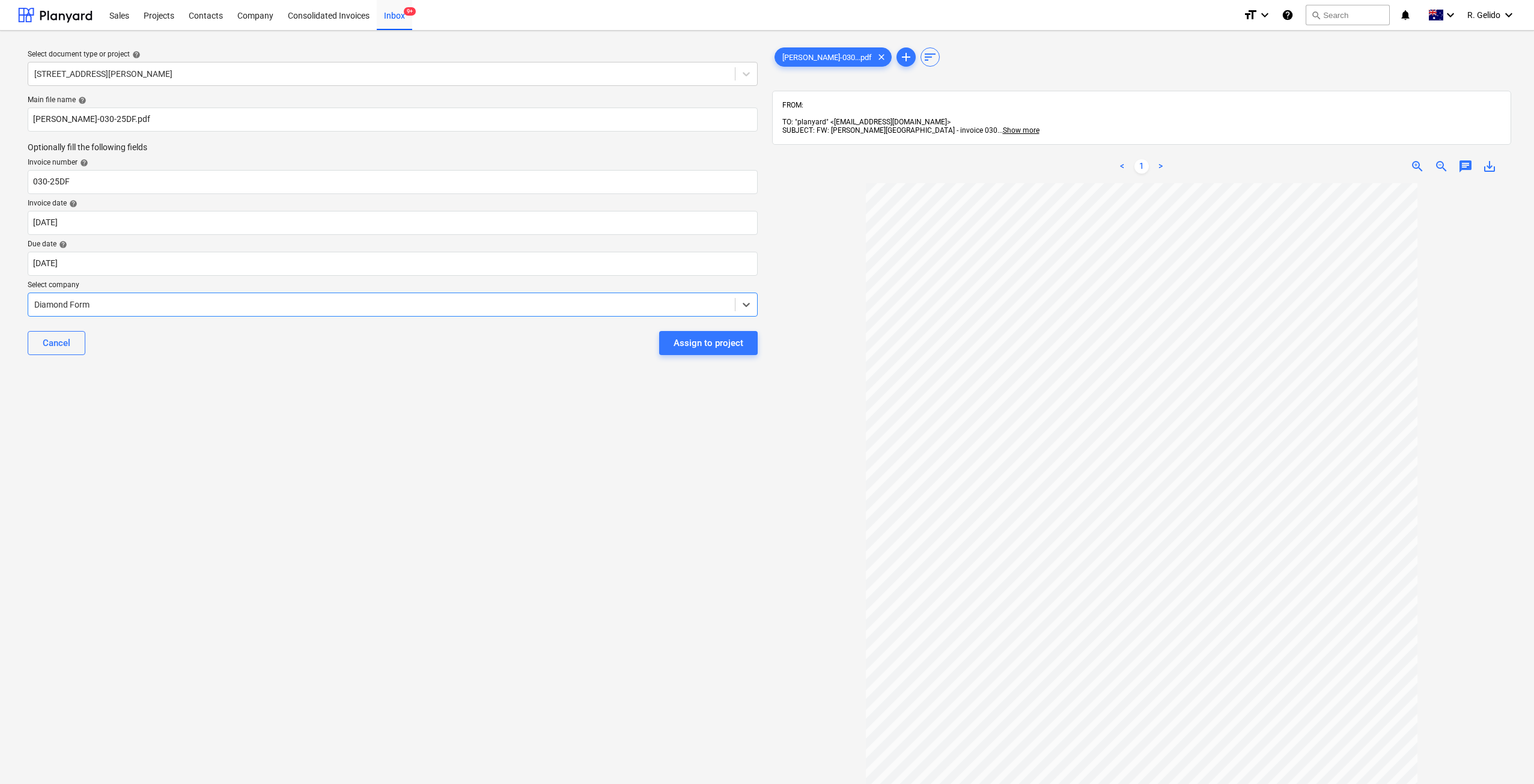
click at [684, 348] on div "Assign to project" at bounding box center [708, 343] width 69 height 16
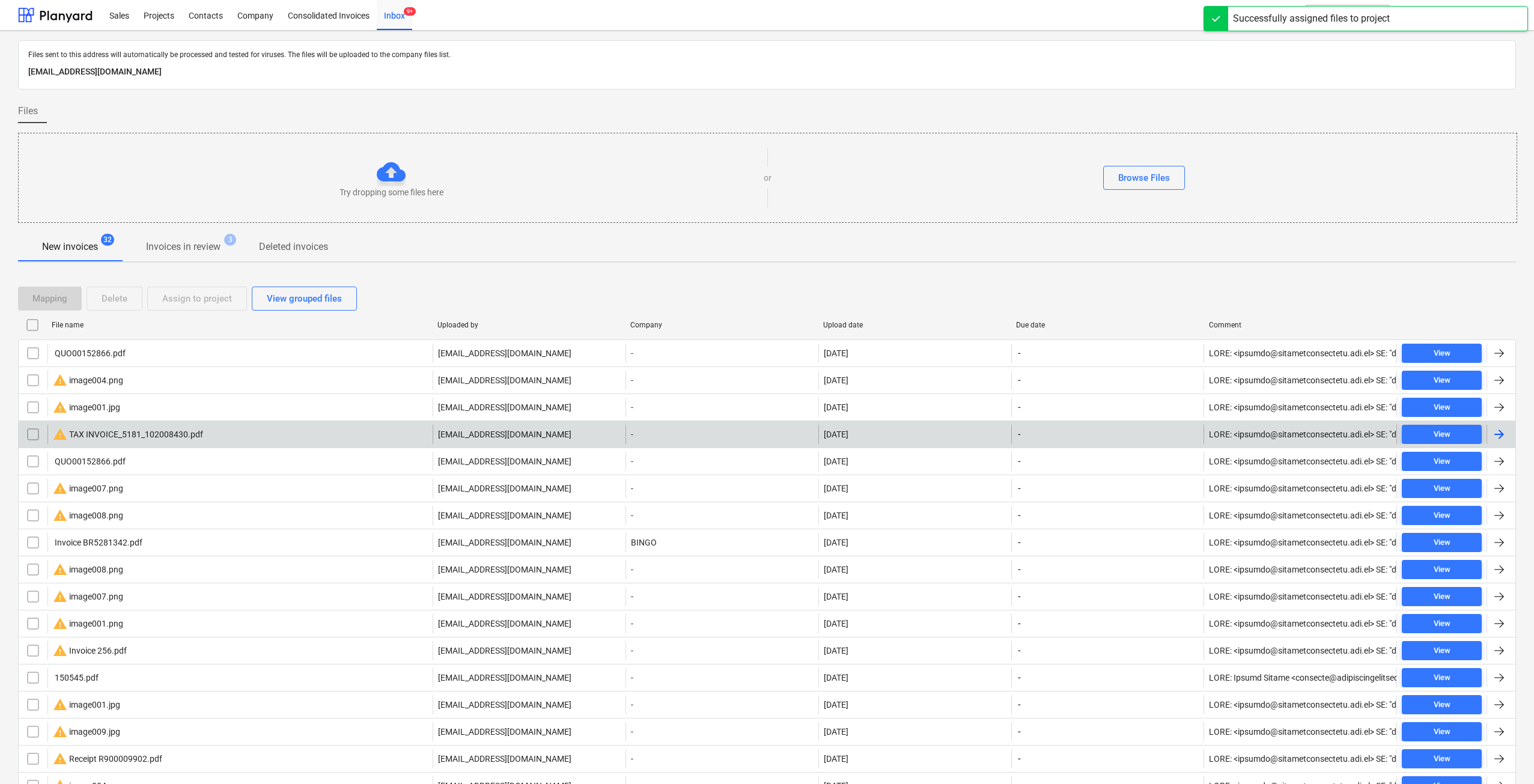
scroll to position [100, 0]
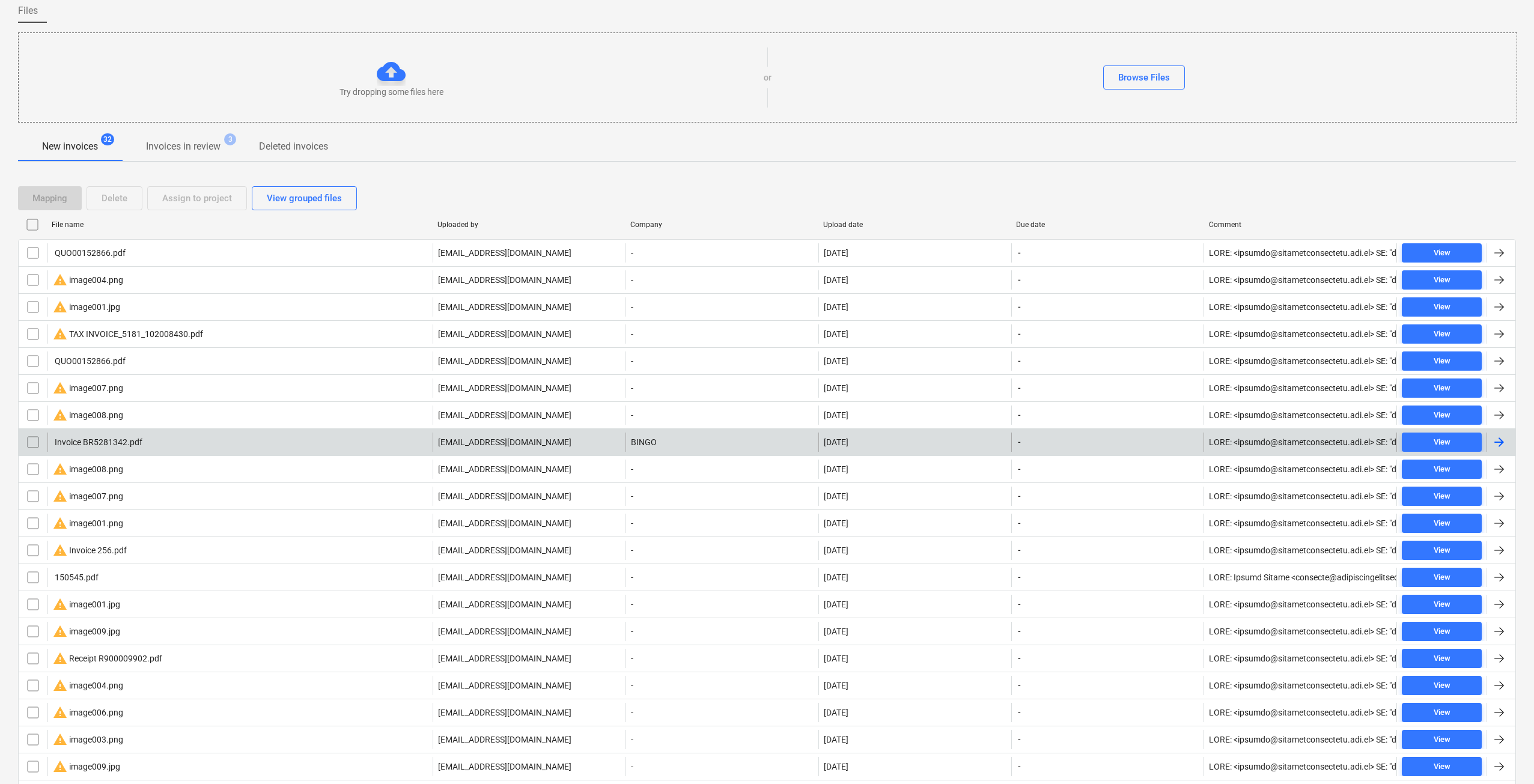
click at [226, 435] on div "Invoice BR5281342.pdf" at bounding box center [240, 441] width 385 height 19
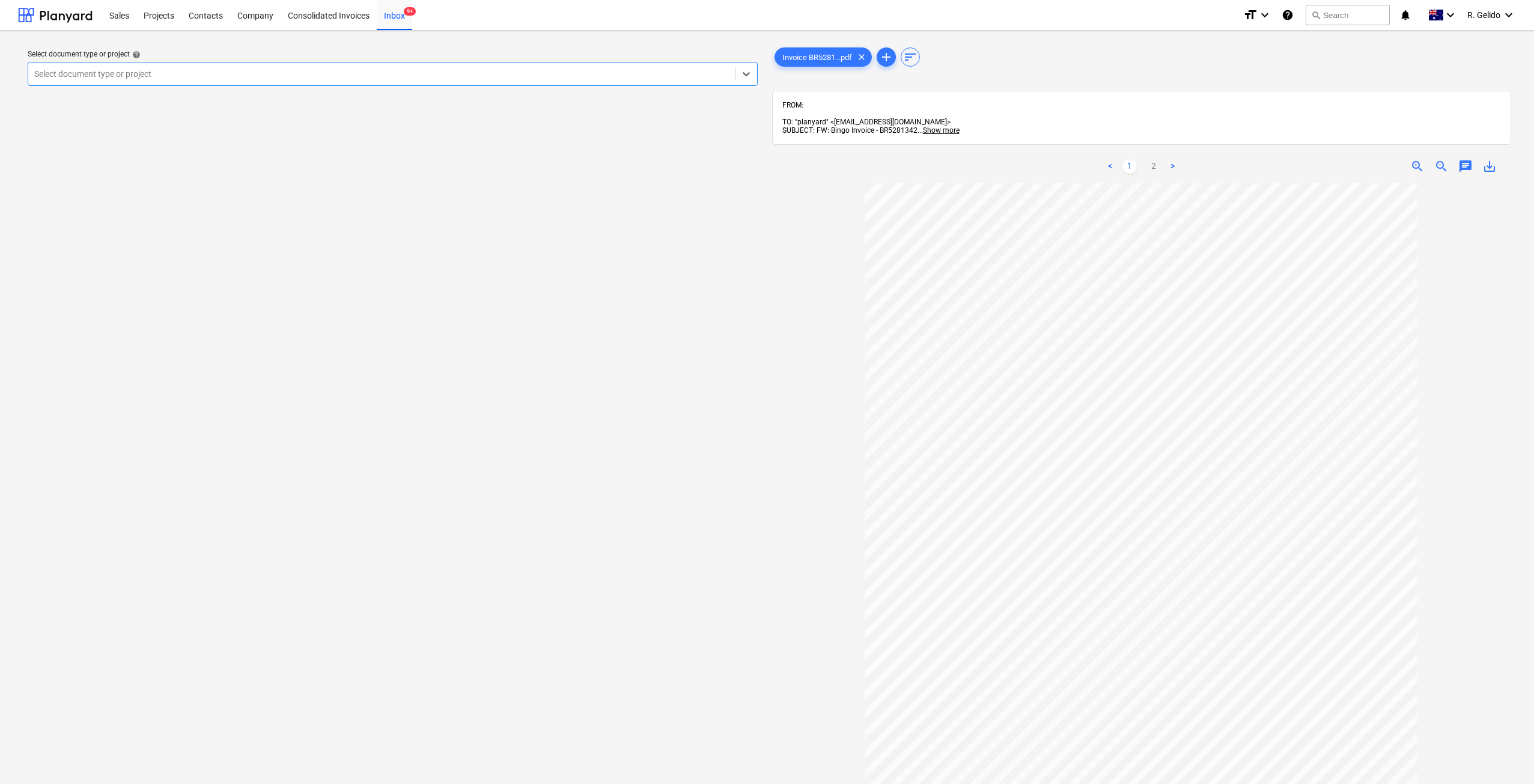
scroll to position [155, 0]
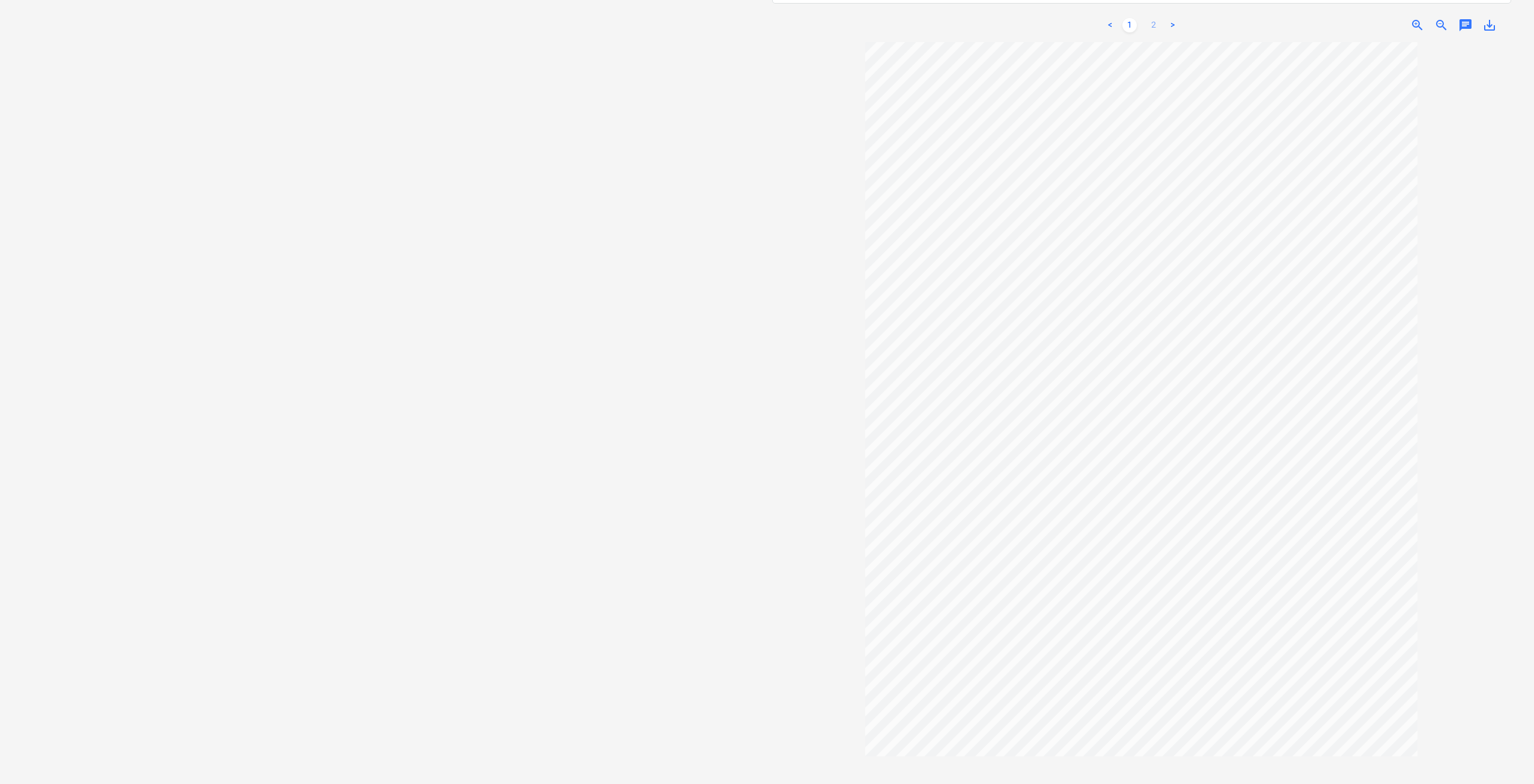
click at [1151, 18] on link "2" at bounding box center [1154, 25] width 14 height 14
click at [1112, 19] on link "<" at bounding box center [1110, 25] width 14 height 14
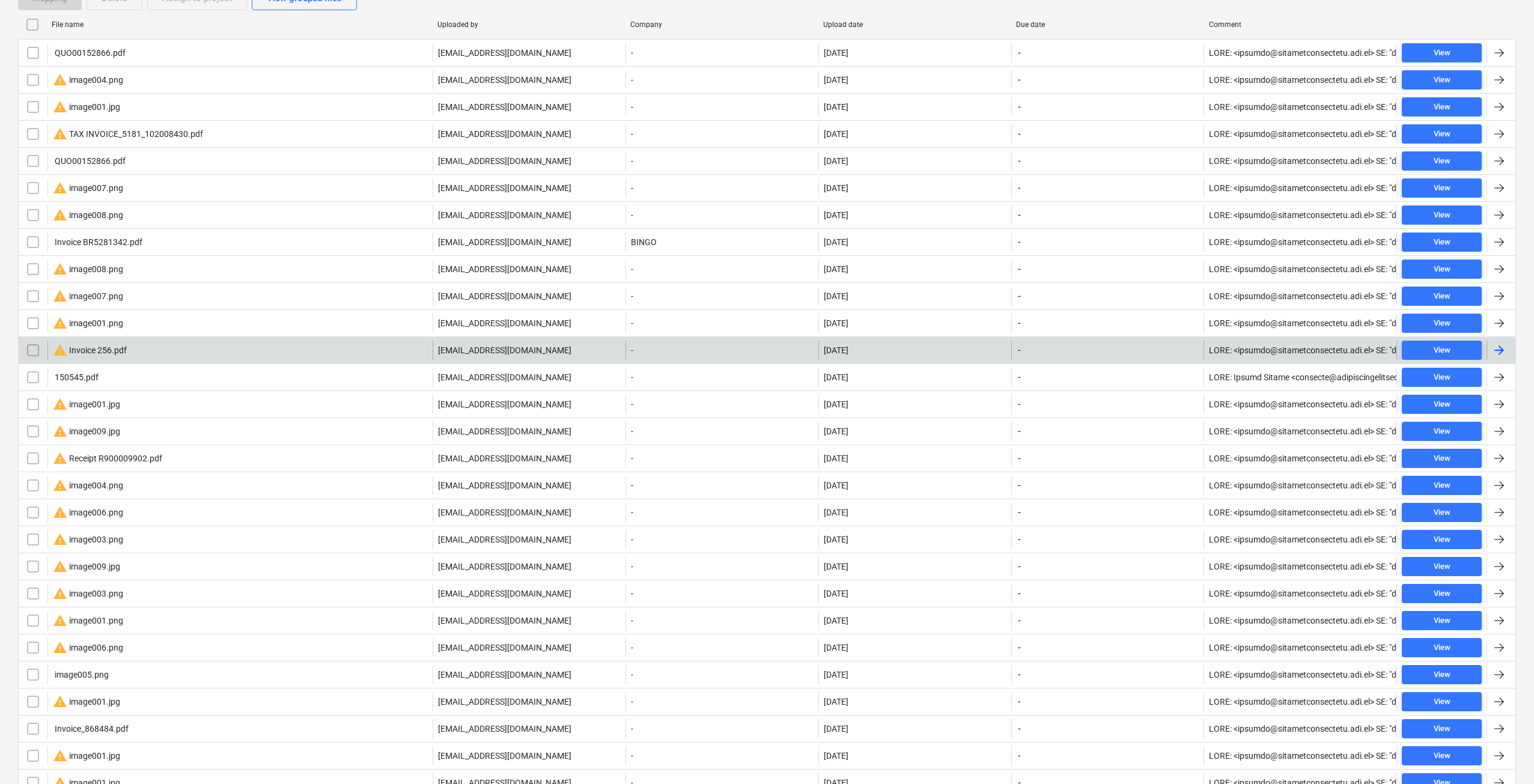
scroll to position [201, 0]
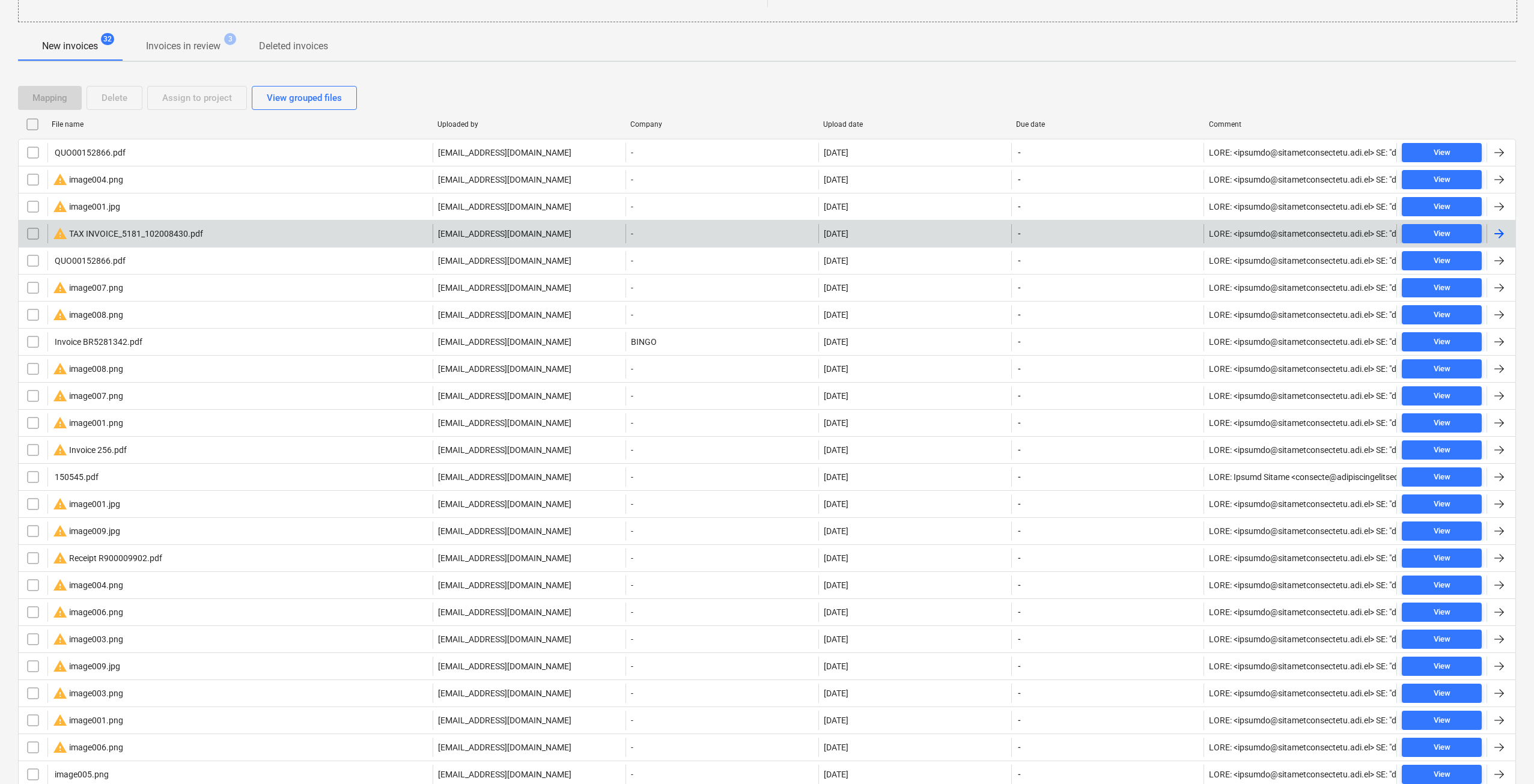
click at [188, 234] on div "warning TAX INVOICE_5181_102008430.pdf" at bounding box center [128, 233] width 150 height 14
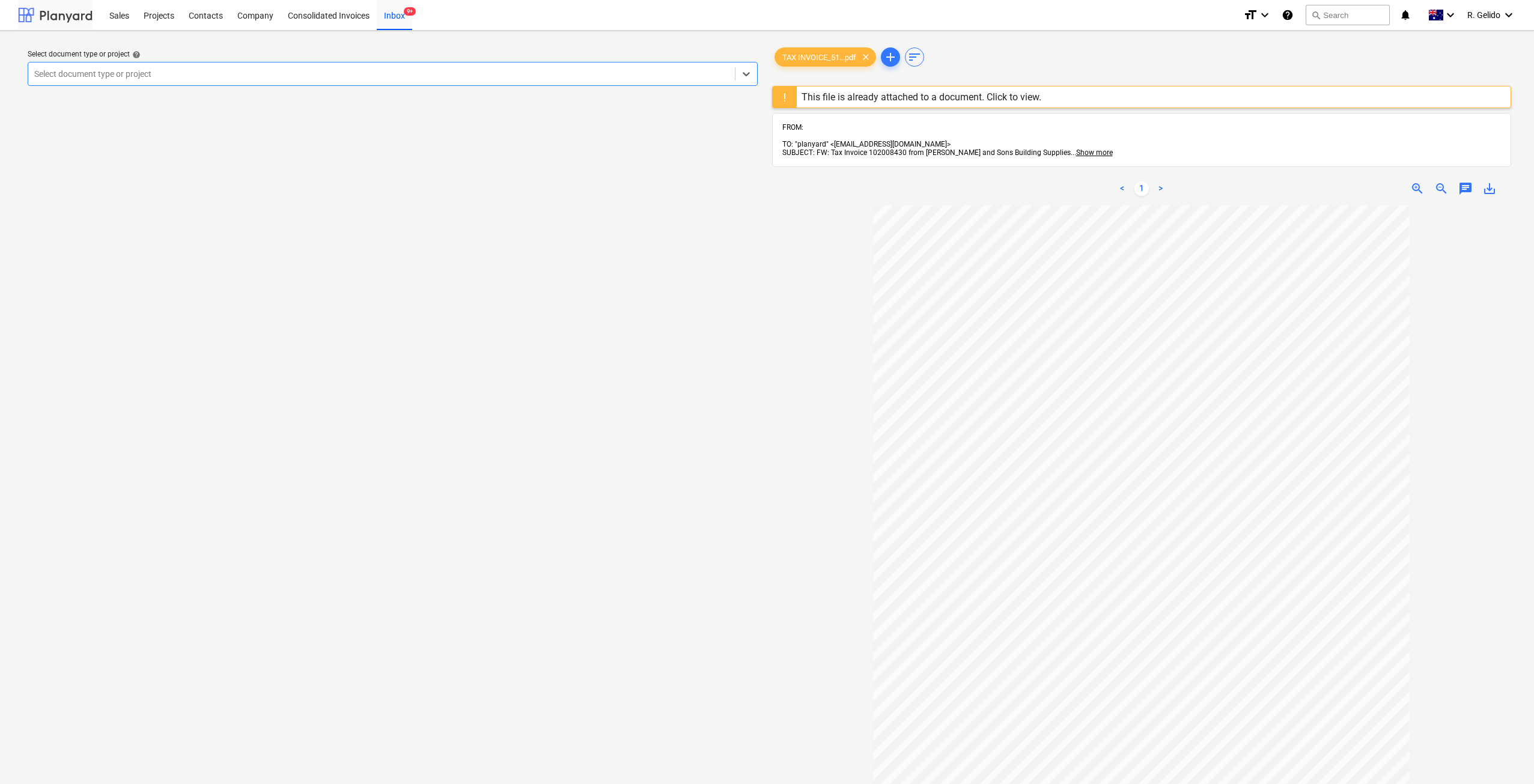
scroll to position [201, 0]
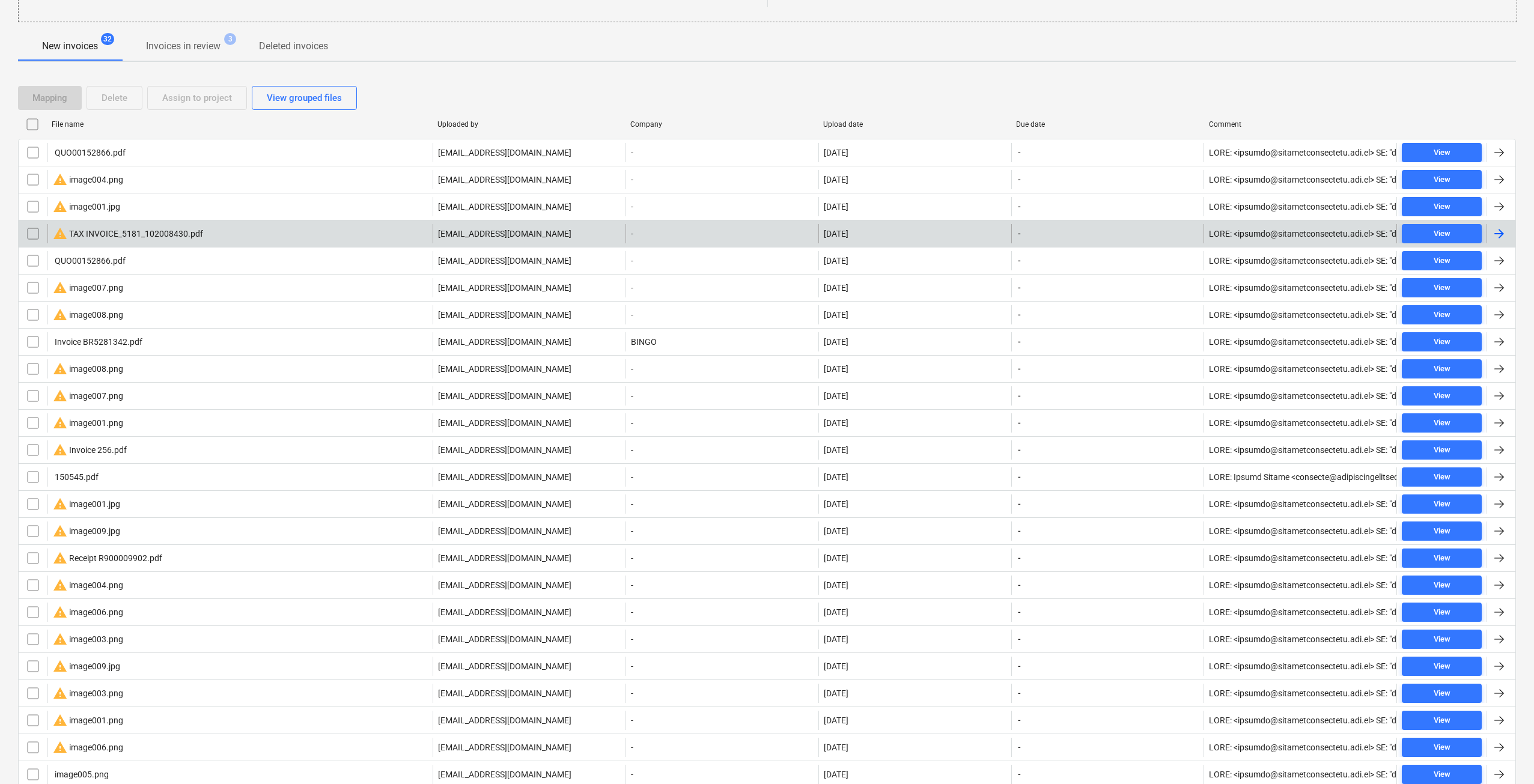
click at [32, 231] on input "checkbox" at bounding box center [32, 233] width 19 height 19
click at [124, 88] on button "Delete" at bounding box center [115, 98] width 56 height 24
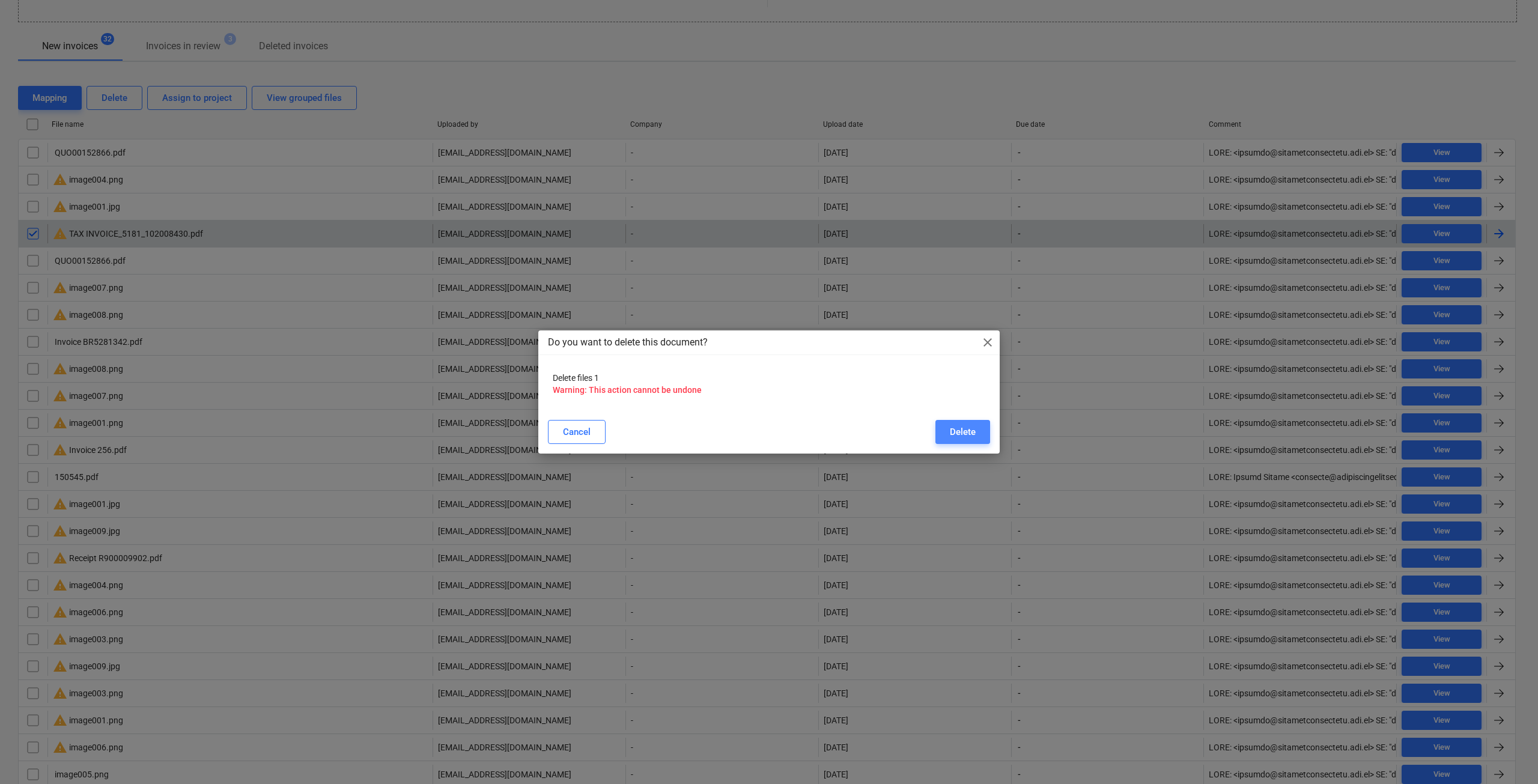
click at [959, 436] on div "Delete" at bounding box center [962, 432] width 26 height 16
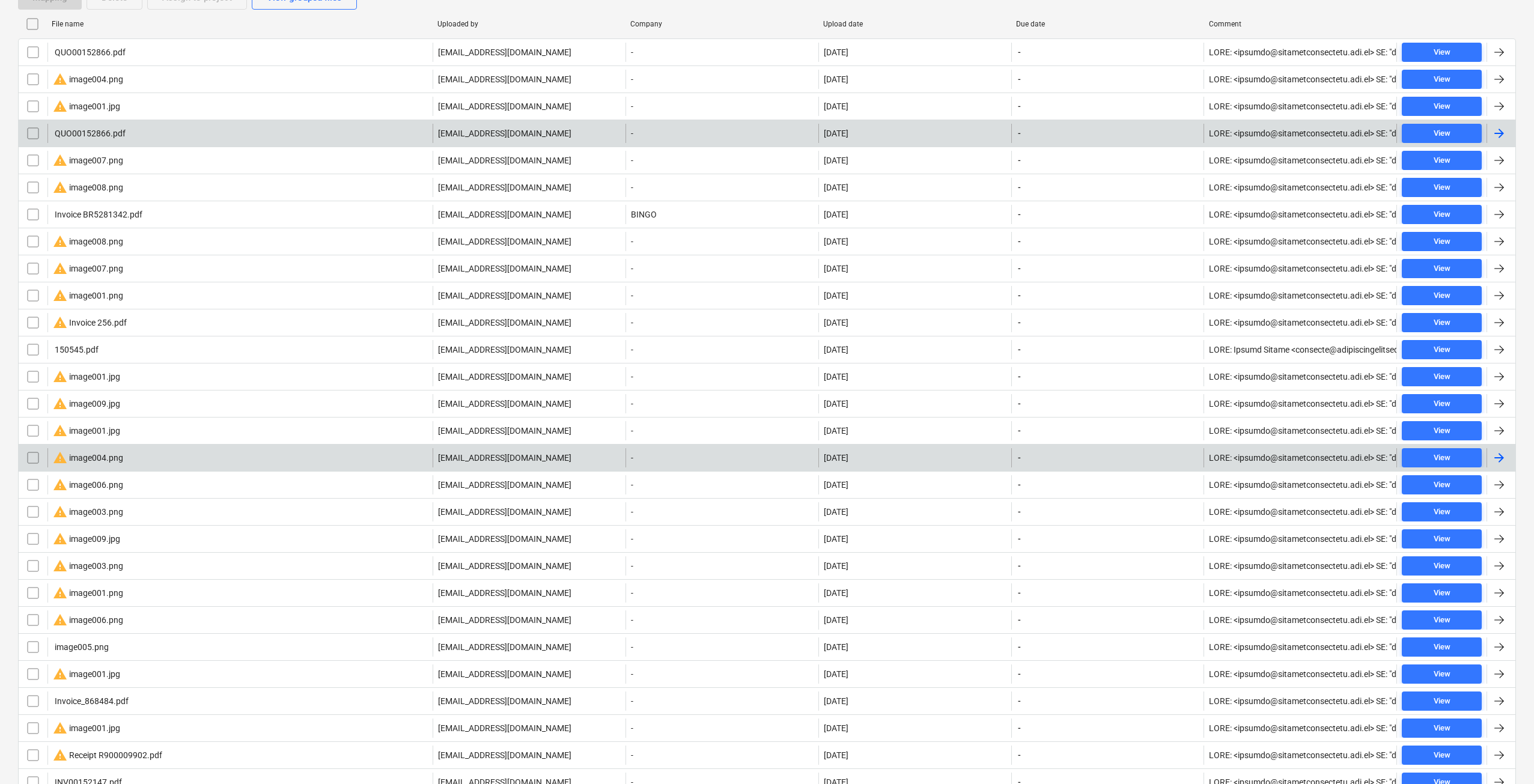
scroll to position [401, 0]
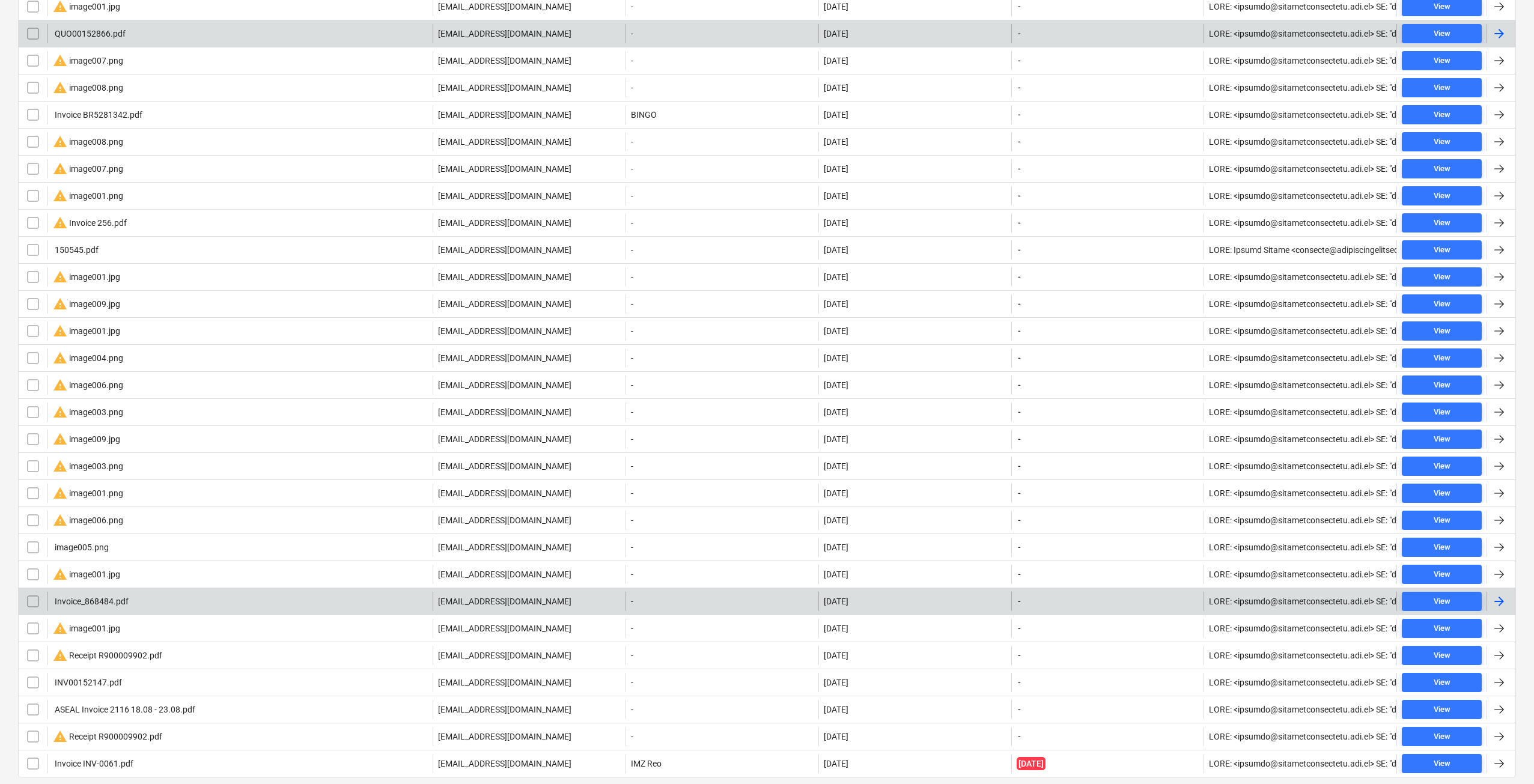
click at [148, 595] on div "Invoice_868484.pdf" at bounding box center [240, 601] width 385 height 19
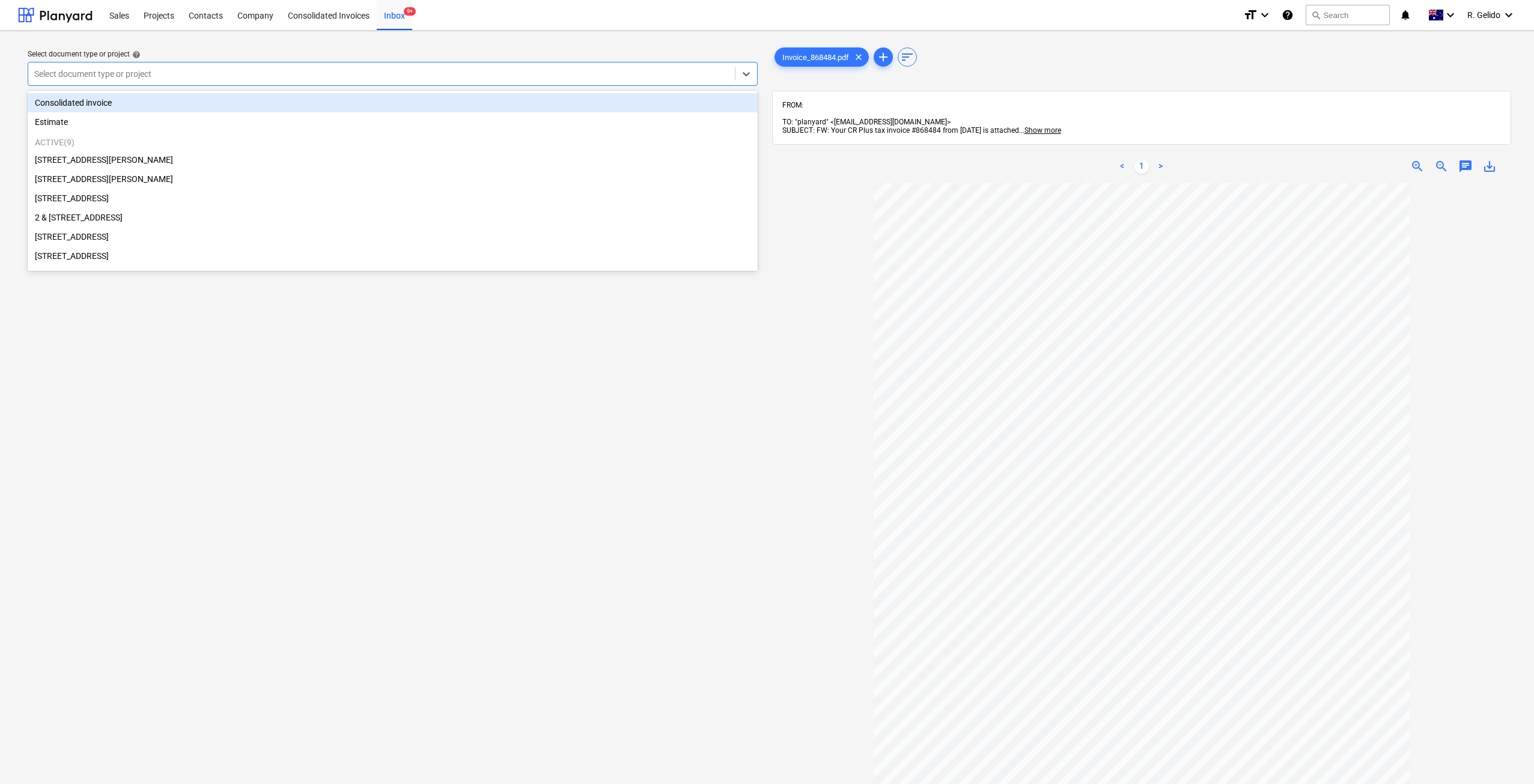
click at [317, 74] on div at bounding box center [381, 74] width 695 height 12
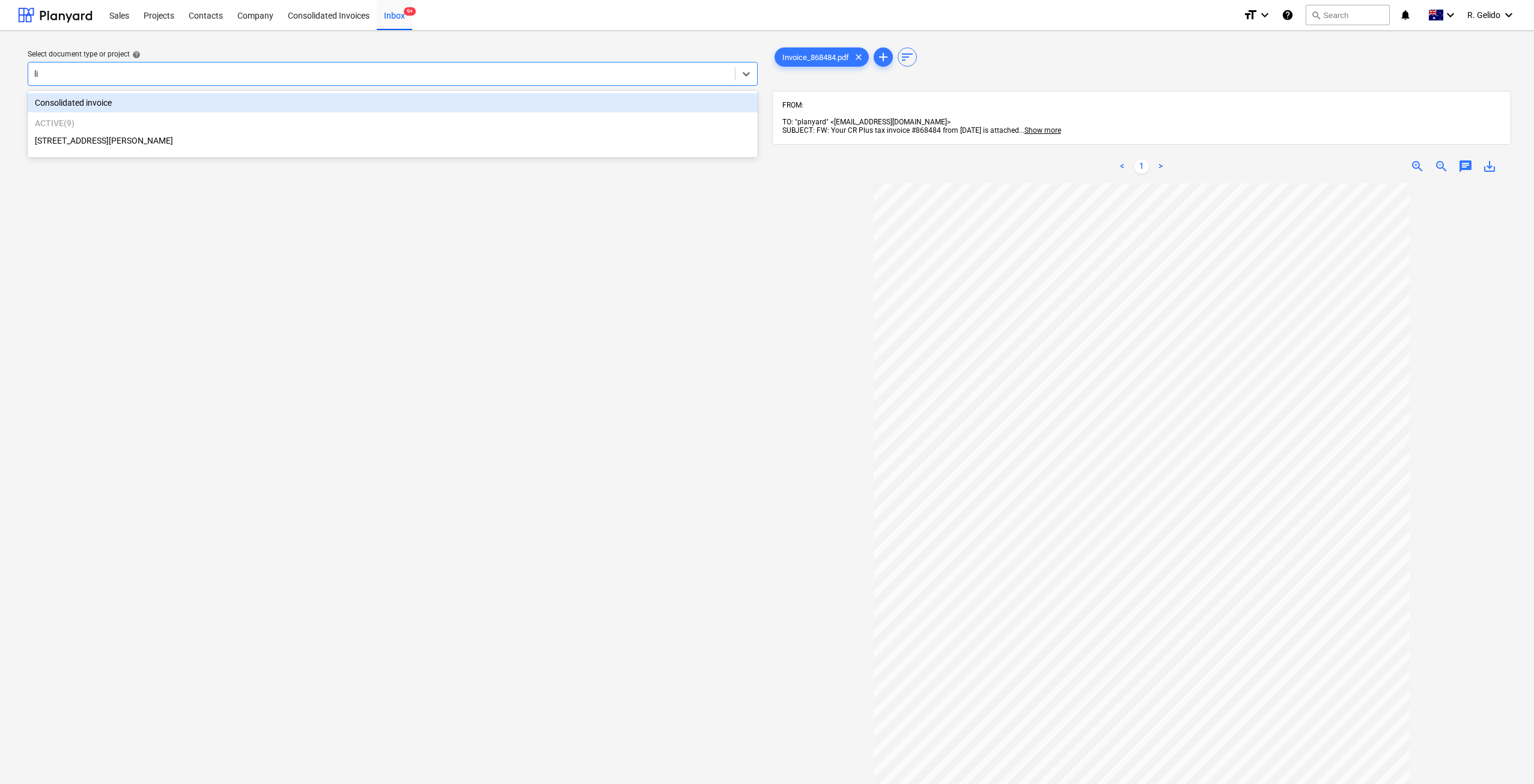
type input "lil"
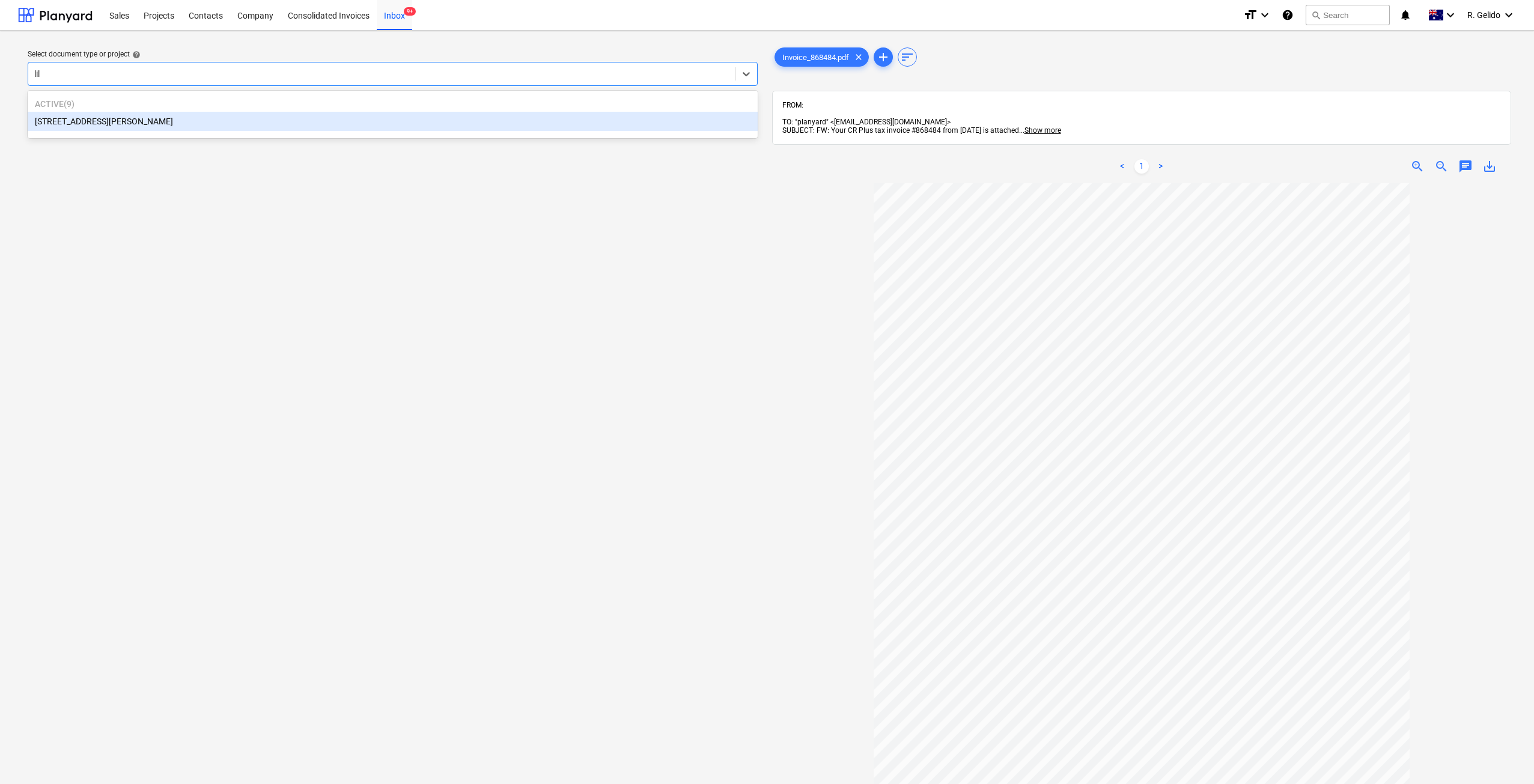
click at [336, 125] on div "[STREET_ADDRESS][PERSON_NAME]" at bounding box center [393, 121] width 730 height 19
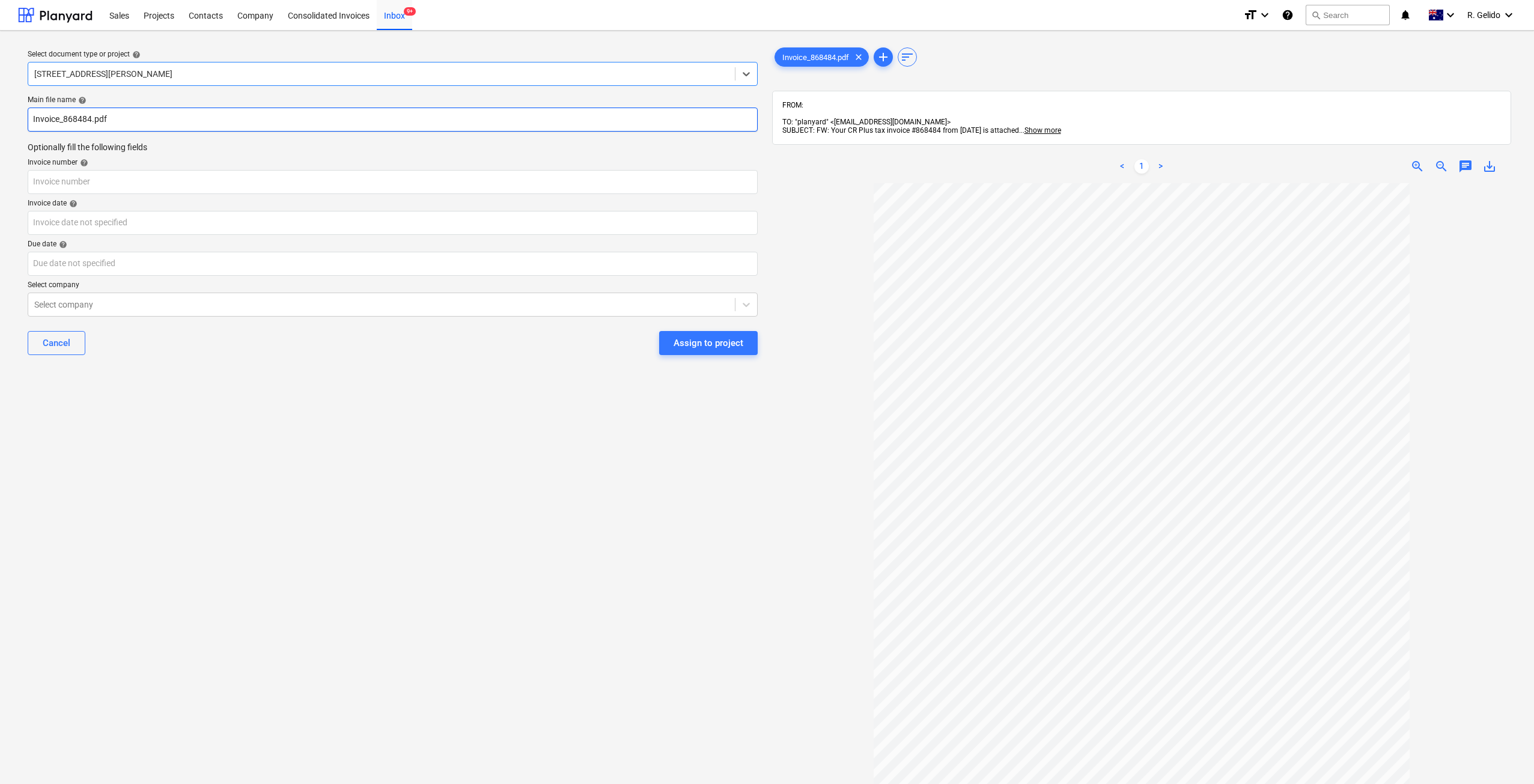
click at [31, 127] on input "Invoice_868484.pdf" at bounding box center [393, 119] width 730 height 24
click at [60, 177] on input "text" at bounding box center [393, 182] width 730 height 24
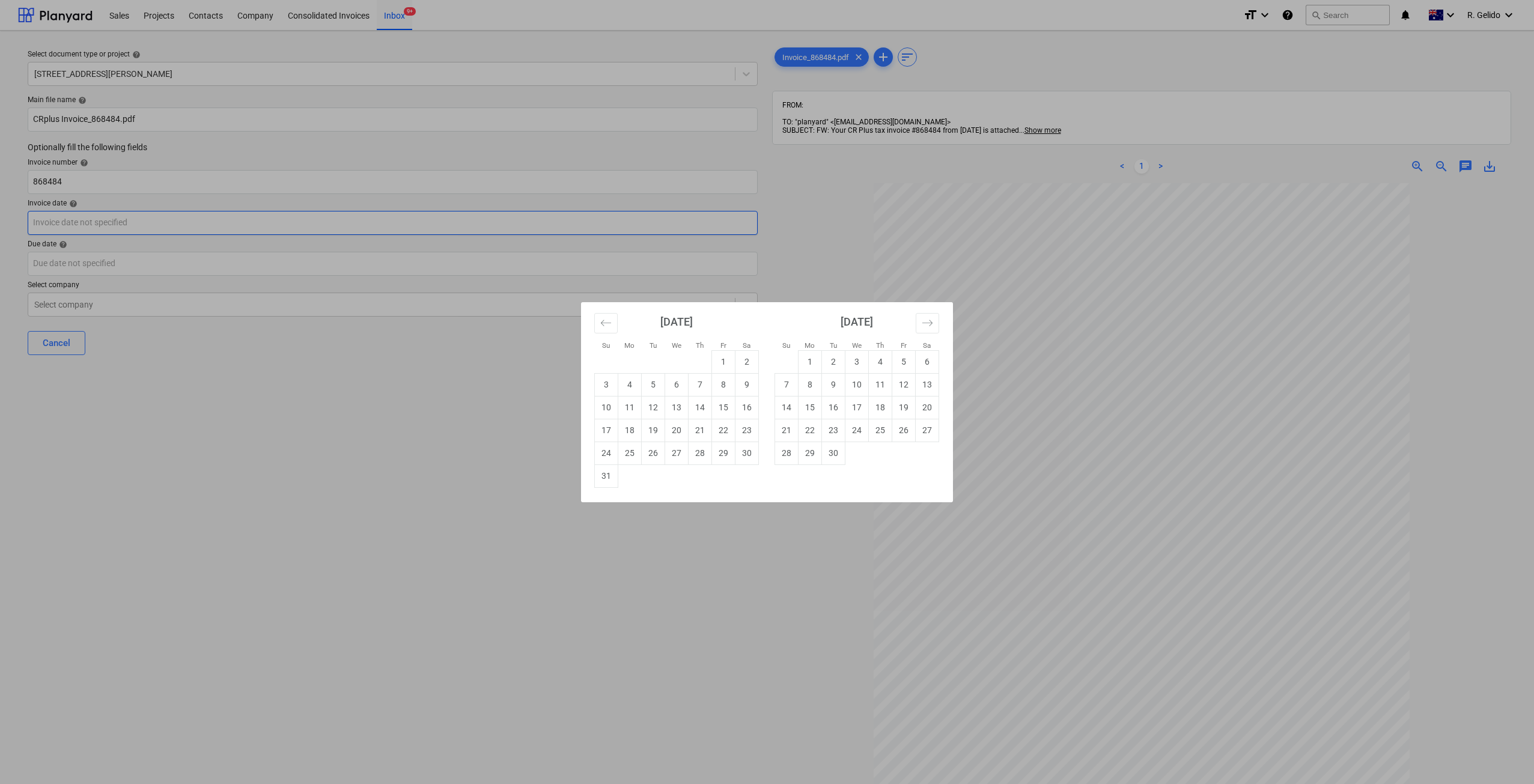
click at [170, 219] on body "Sales Projects Contacts Company Consolidated Invoices Inbox 9+ format_size keyb…" at bounding box center [767, 392] width 1534 height 784
click at [737, 427] on td "23" at bounding box center [747, 430] width 23 height 23
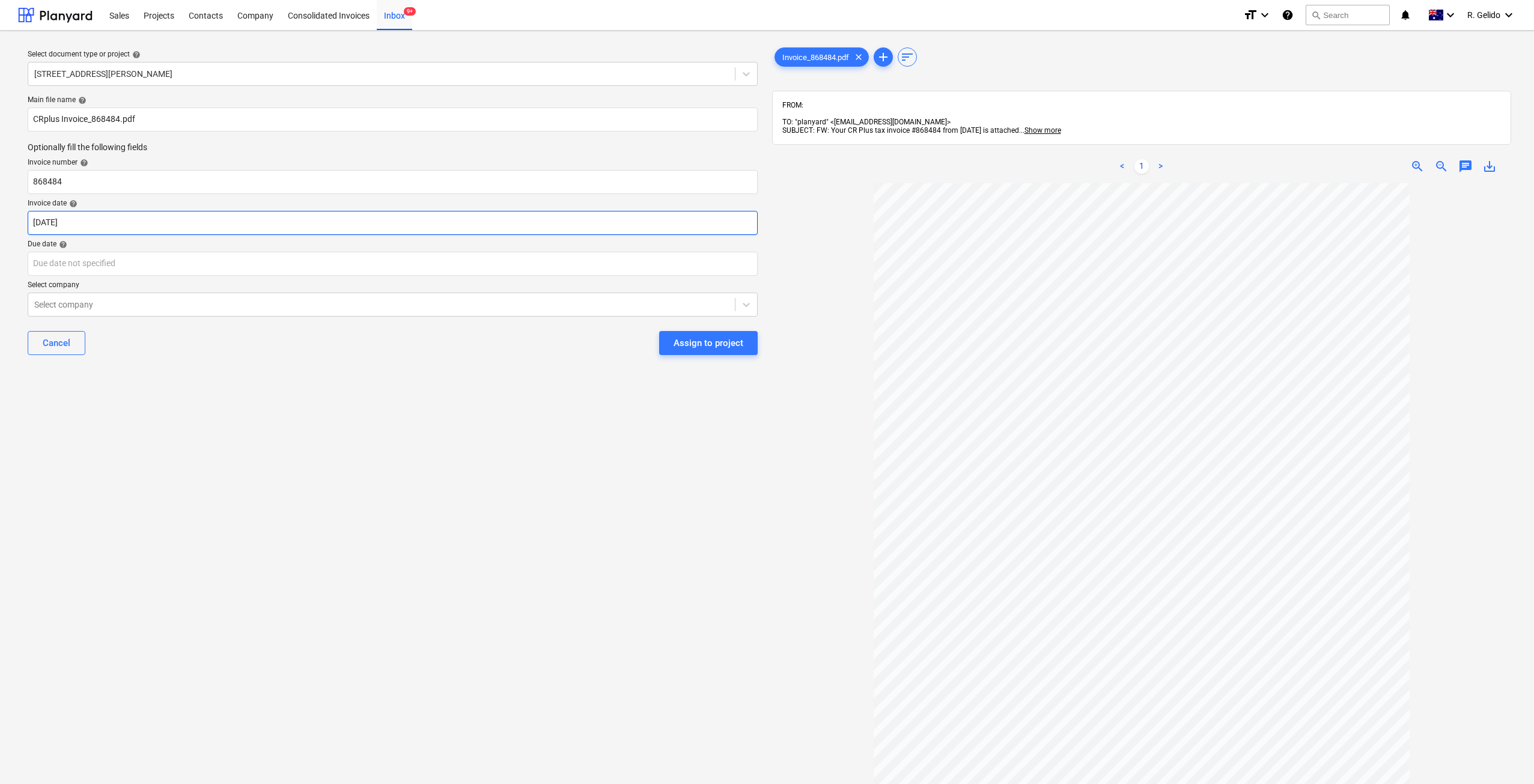
click at [128, 214] on body "Sales Projects Contacts Company Consolidated Invoices Inbox 9+ format_size keyb…" at bounding box center [767, 392] width 1534 height 784
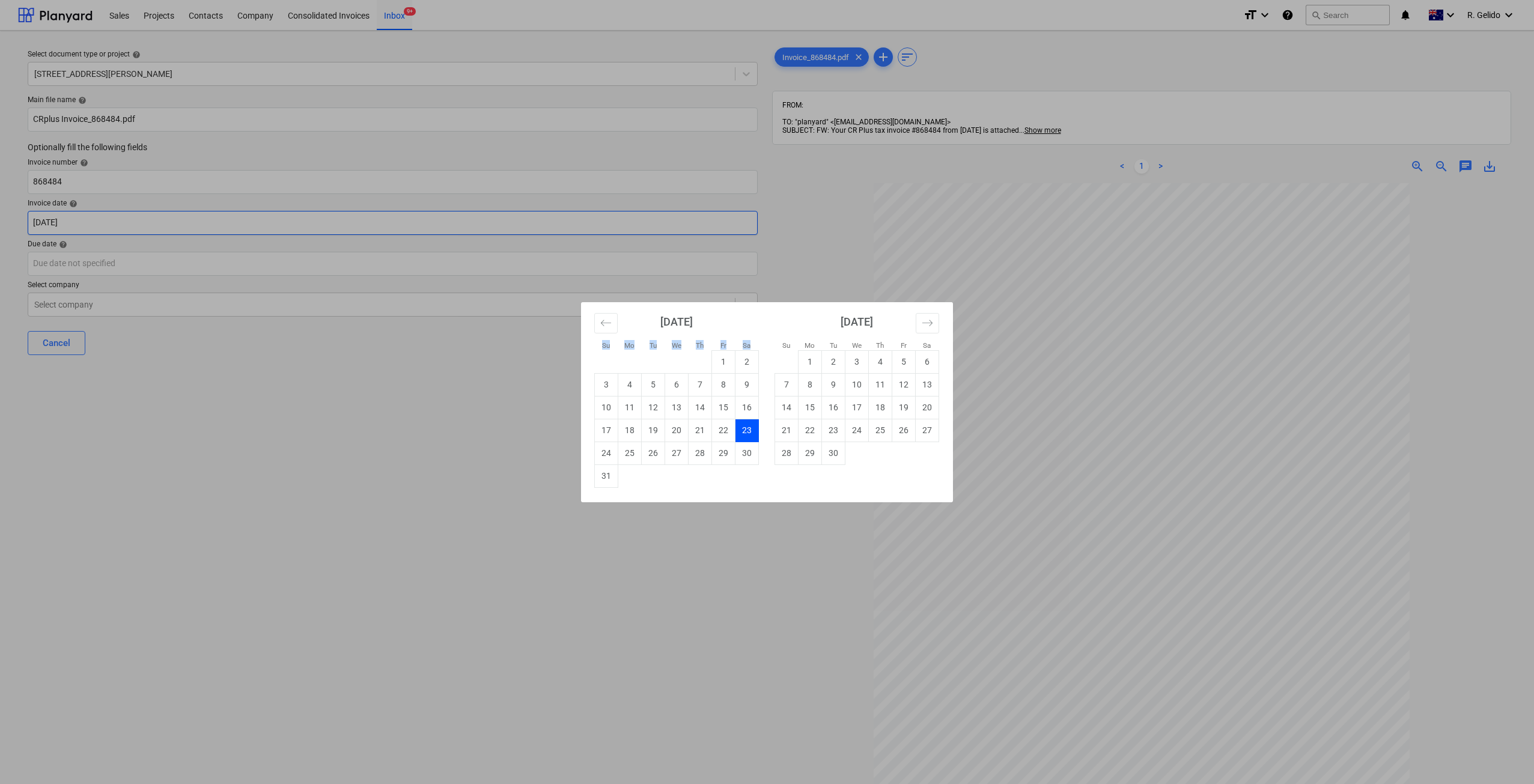
click at [128, 214] on div "Su Mo Tu We Th Fr Sa Su Mo Tu We Th Fr Sa [DATE] 1 2 3 4 5 6 7 8 9 10 11 12 13 …" at bounding box center [767, 392] width 1534 height 784
click at [128, 214] on body "Sales Projects Contacts Company Consolidated Invoices Inbox 9+ format_size keyb…" at bounding box center [767, 392] width 1534 height 784
click at [134, 260] on div "Su Mo Tu We Th Fr Sa Su Mo Tu We Th Fr Sa [DATE] 1 2 3 4 5 6 7 8 9 10 11 12 13 …" at bounding box center [767, 392] width 1534 height 784
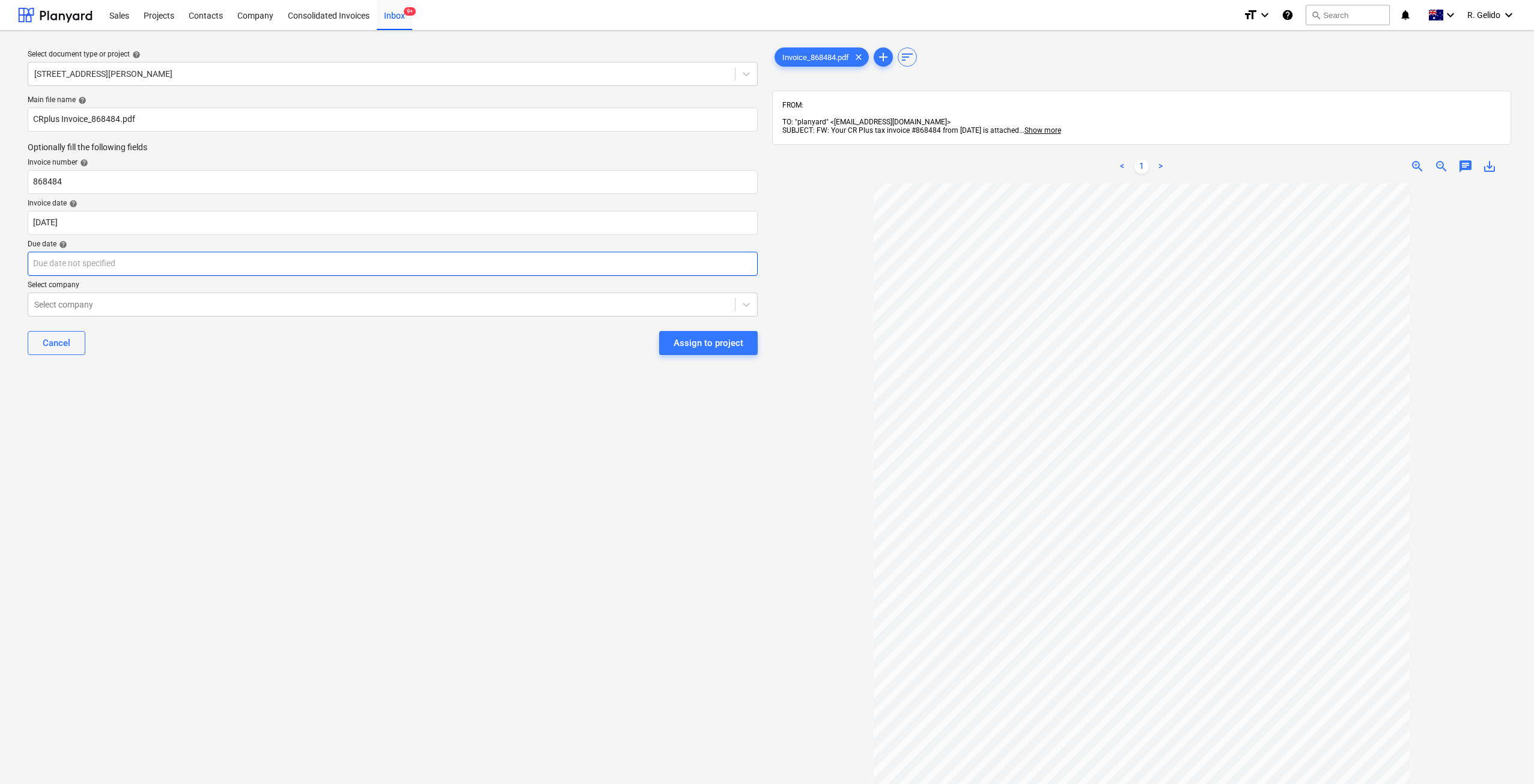
click at [139, 263] on body "Sales Projects Contacts Company Consolidated Invoices Inbox 9+ format_size keyb…" at bounding box center [767, 392] width 1534 height 784
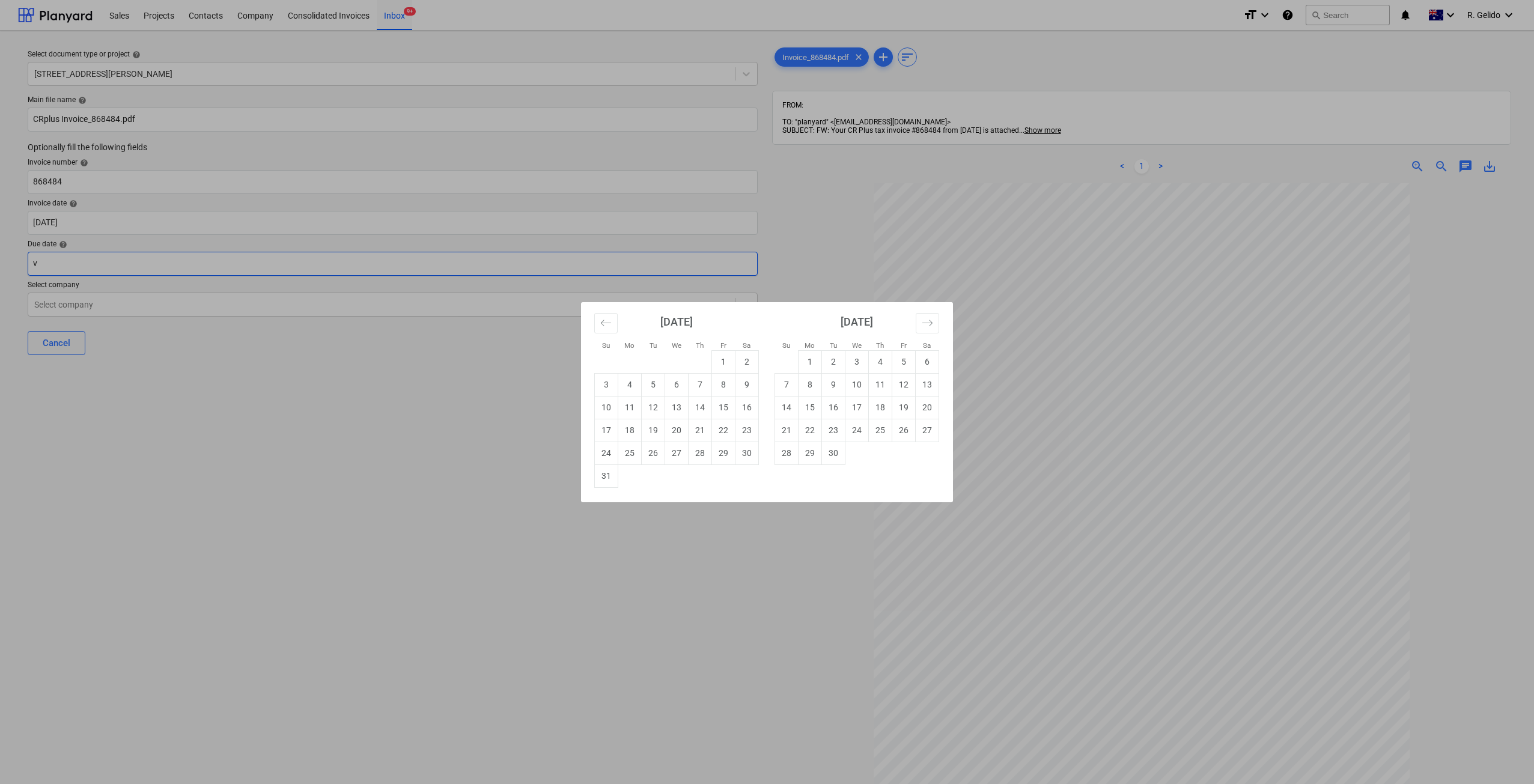
paste input "[DATE]"
click at [130, 262] on div "Su Mo Tu We Th Fr Sa Su Mo Tu We Th Fr Sa [DATE] 1 2 3 4 5 6 7 8 9 10 11 12 13 …" at bounding box center [767, 392] width 1534 height 784
click at [130, 262] on body "Sales Projects Contacts Company Consolidated Invoices Inbox 9+ format_size keyb…" at bounding box center [767, 392] width 1534 height 784
click at [130, 262] on div "Su Mo Tu We Th Fr Sa Su Mo Tu We Th Fr Sa [DATE] 1 2 3 4 5 6 7 8 9 10 11 12 13 …" at bounding box center [767, 392] width 1534 height 784
drag, startPoint x: 130, startPoint y: 262, endPoint x: 25, endPoint y: 254, distance: 105.3
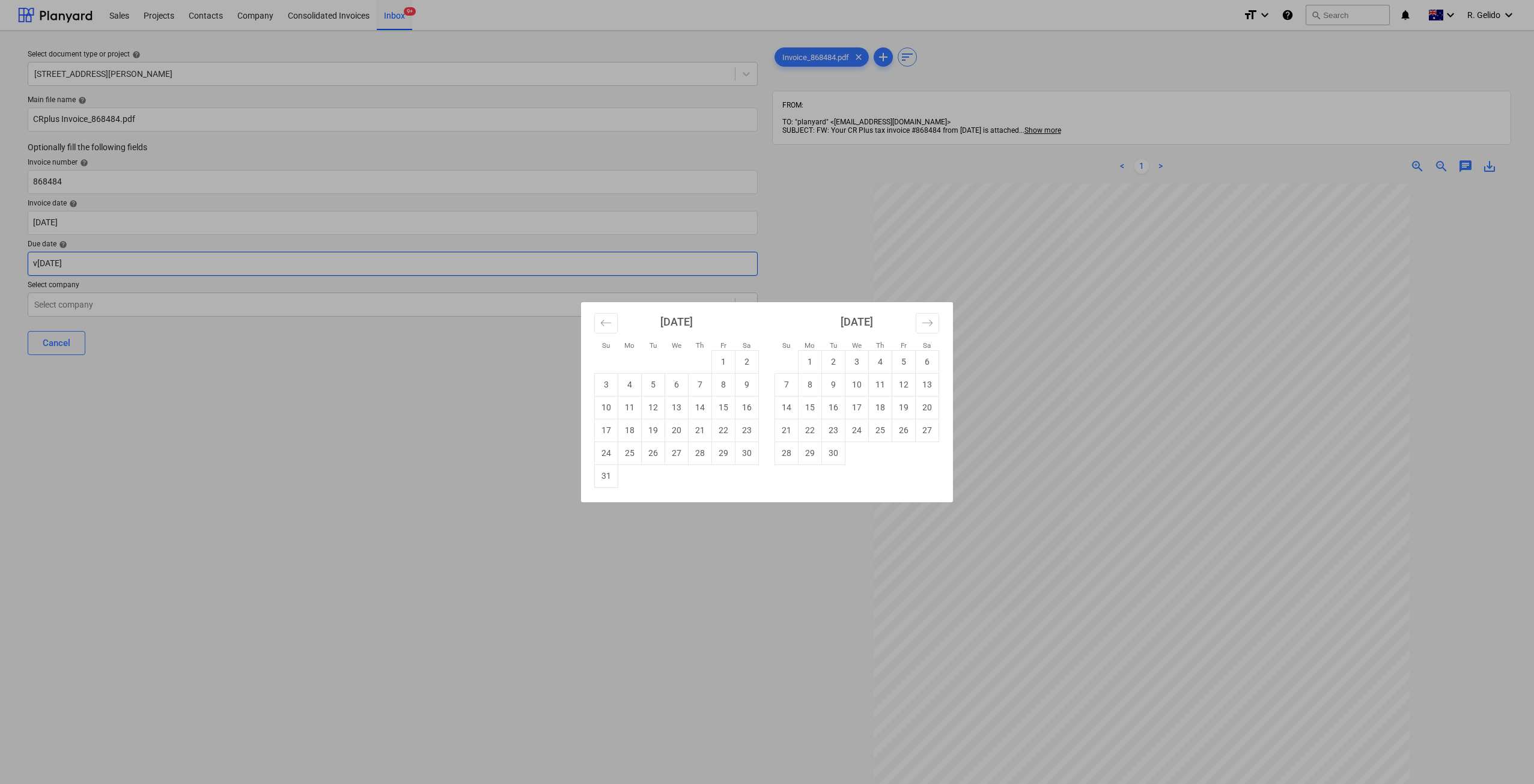
click at [25, 254] on body "Sales Projects Contacts Company Consolidated Invoices Inbox 9+ format_size keyb…" at bounding box center [767, 392] width 1534 height 784
paste input "text"
drag, startPoint x: 180, startPoint y: 361, endPoint x: 166, endPoint y: 352, distance: 16.6
click at [179, 361] on div "Su Mo Tu We Th Fr Sa Su Mo Tu We Th Fr Sa [DATE] 1 2 3 4 5 6 7 8 9 10 11 12 13 …" at bounding box center [767, 392] width 1534 height 784
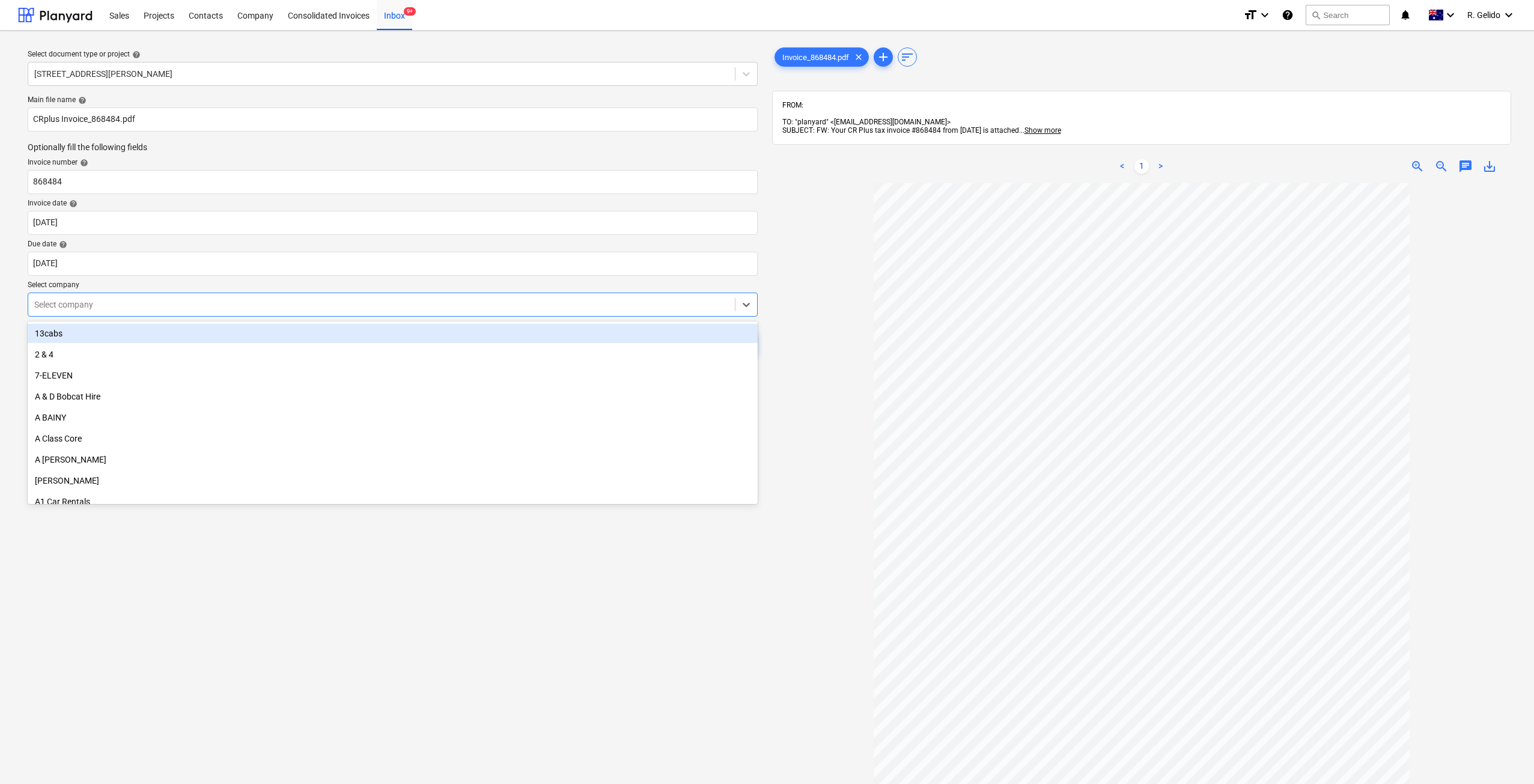
click at [106, 308] on div at bounding box center [381, 305] width 695 height 12
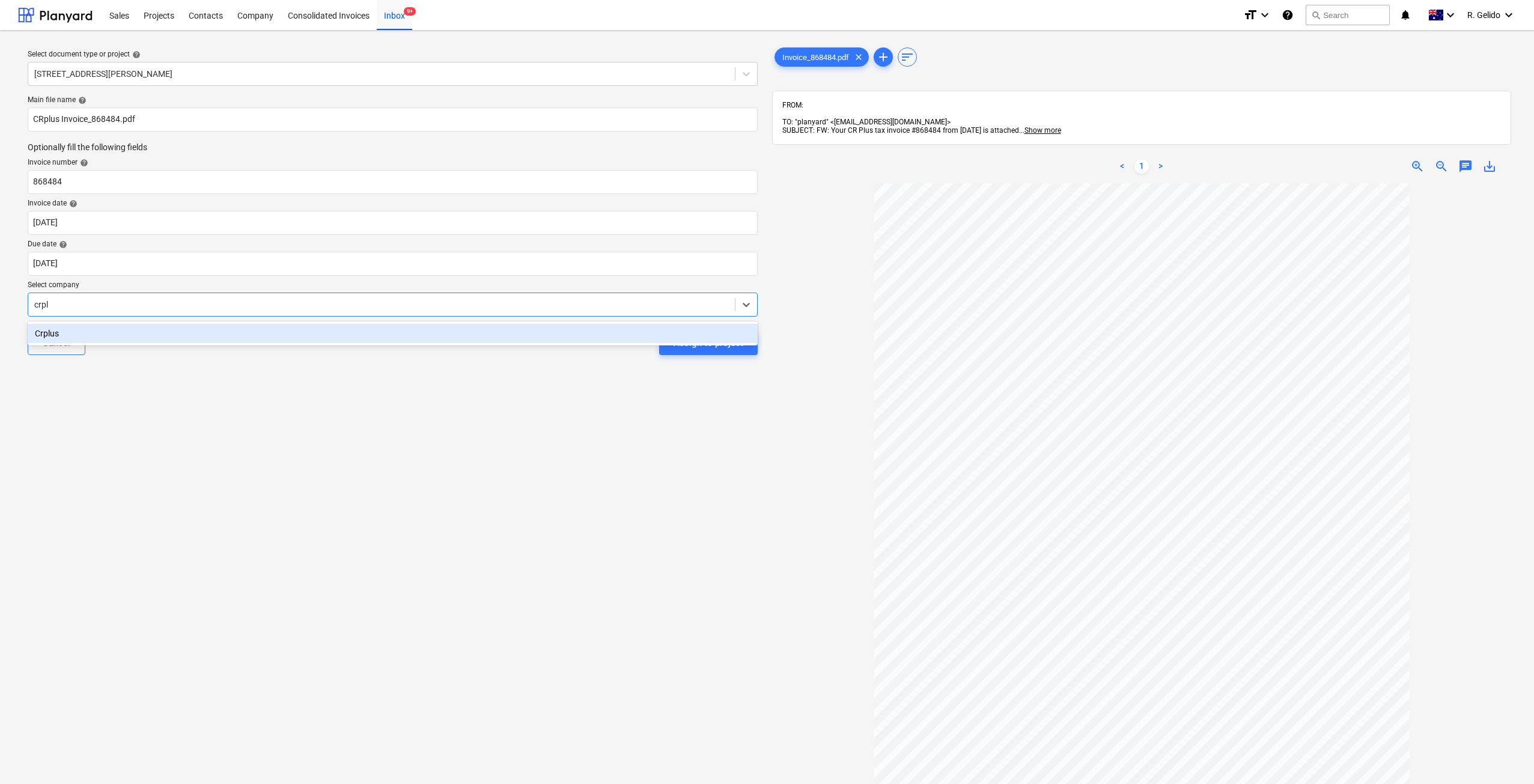
click at [182, 332] on div "Crplus" at bounding box center [393, 333] width 730 height 19
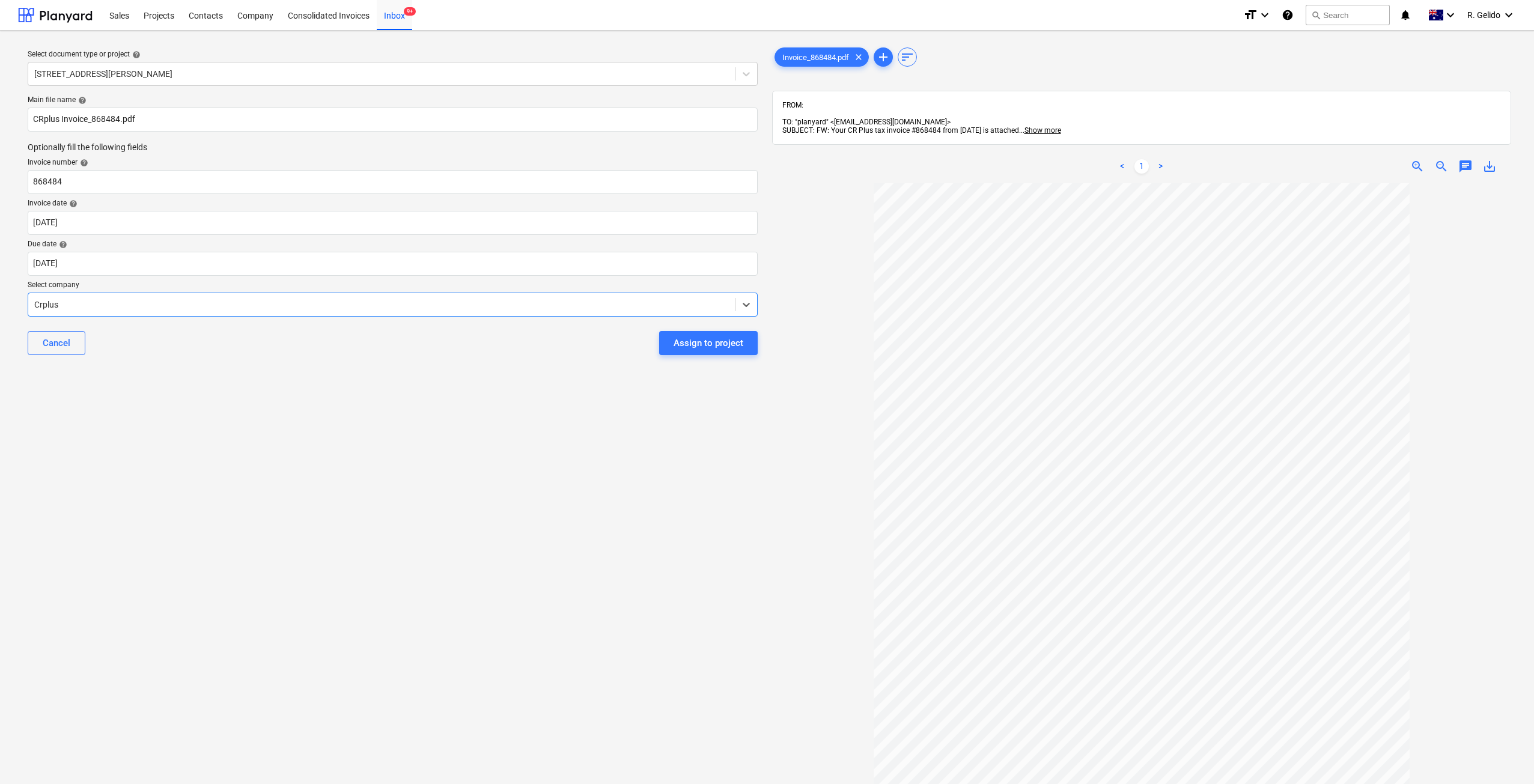
click at [308, 406] on div "Select document type or project help [STREET_ADDRESS][PERSON_NAME] Main file na…" at bounding box center [393, 489] width 750 height 898
click at [696, 338] on div "Assign to project" at bounding box center [708, 343] width 69 height 16
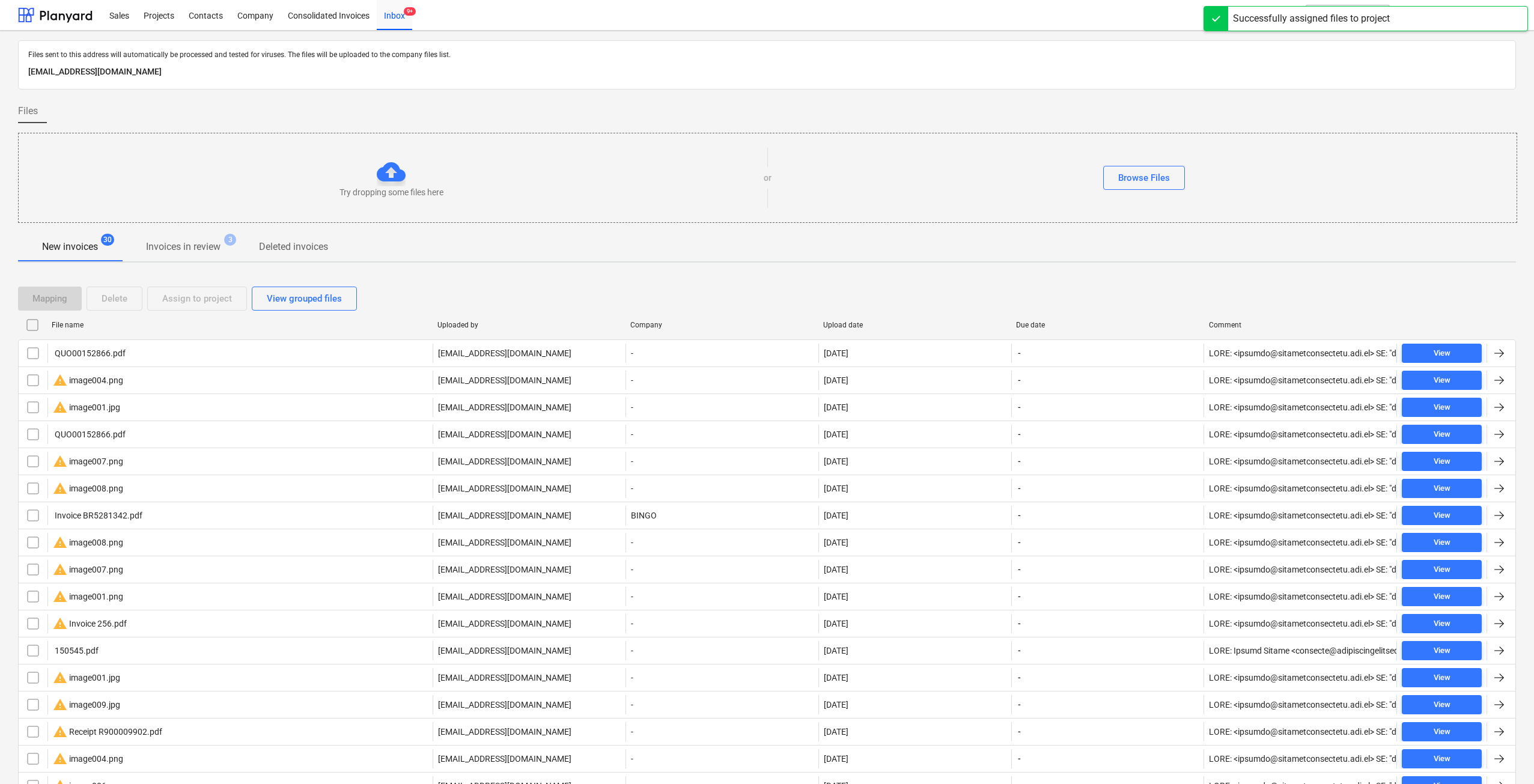
scroll to position [410, 0]
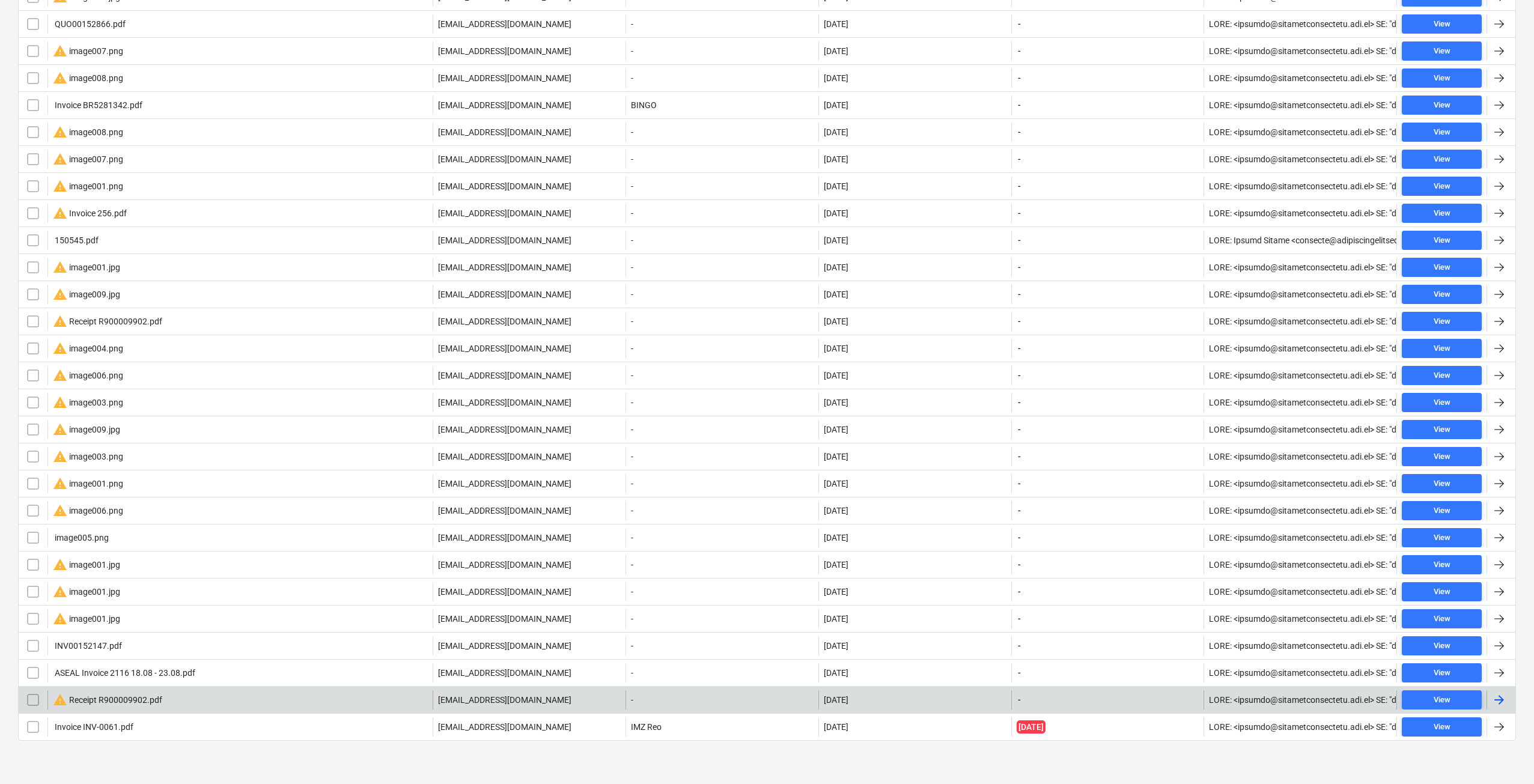
click at [182, 697] on div "warning Receipt R900009902.pdf" at bounding box center [240, 699] width 385 height 19
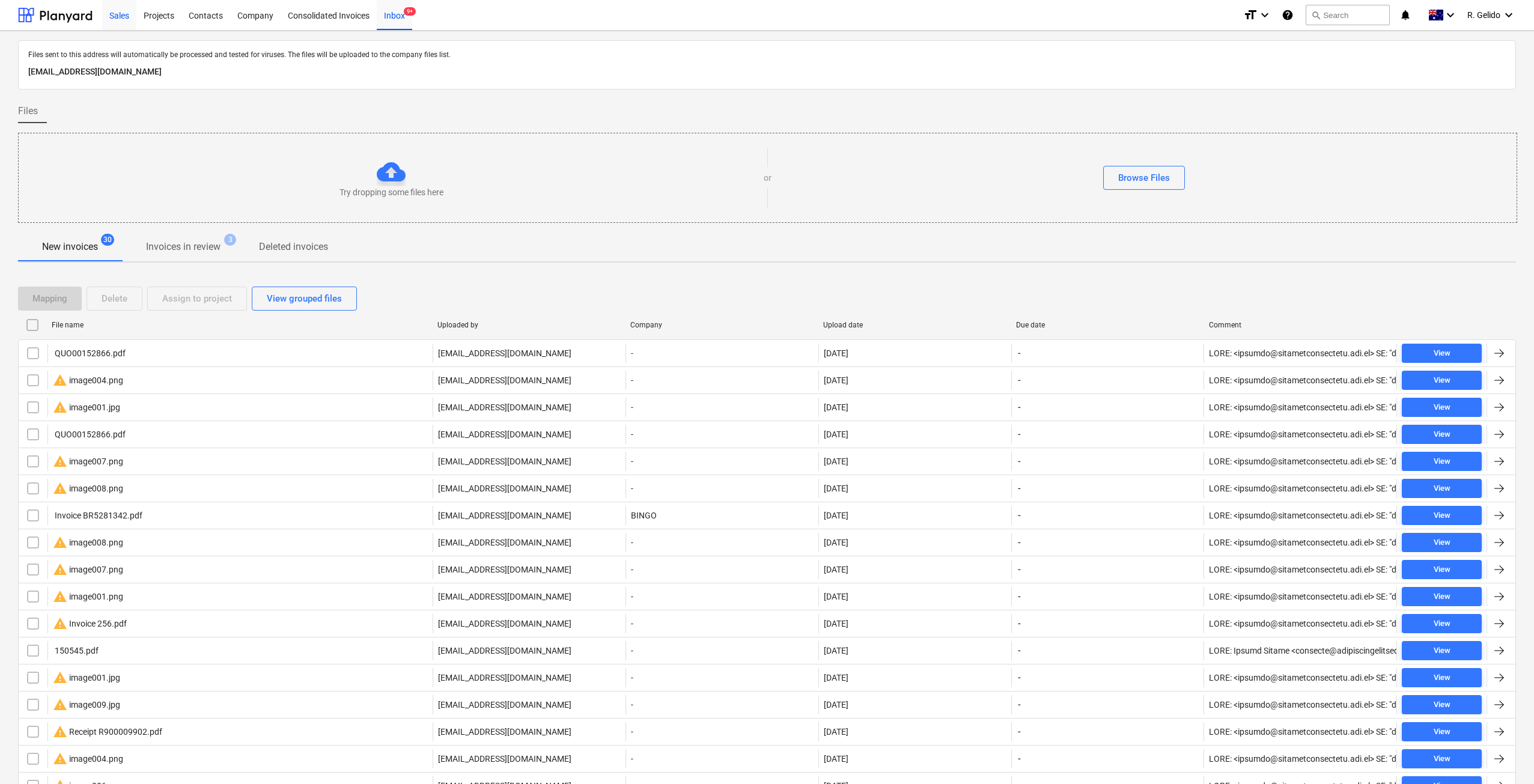
scroll to position [410, 0]
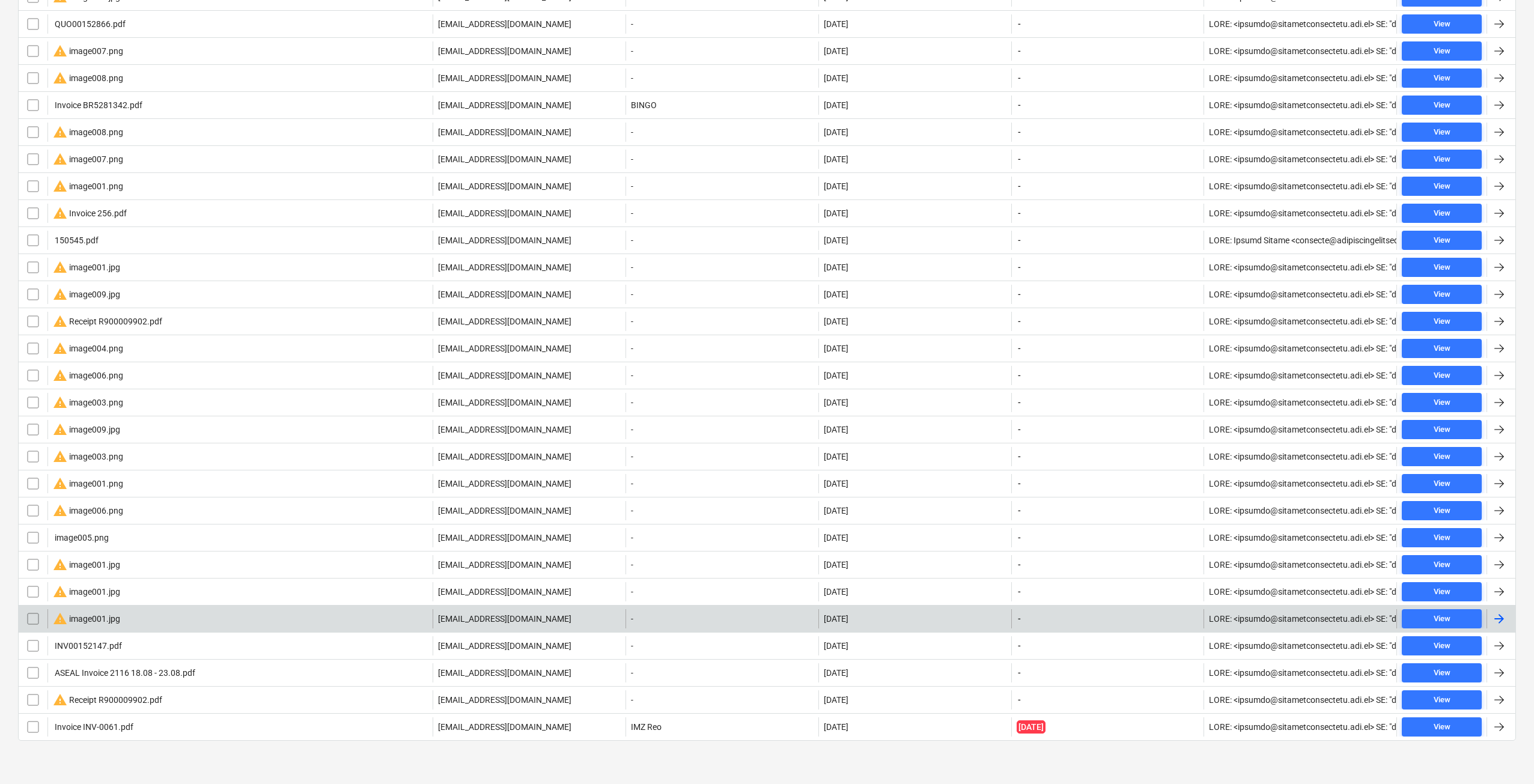
click at [190, 618] on div "warning image001.jpg" at bounding box center [240, 618] width 385 height 19
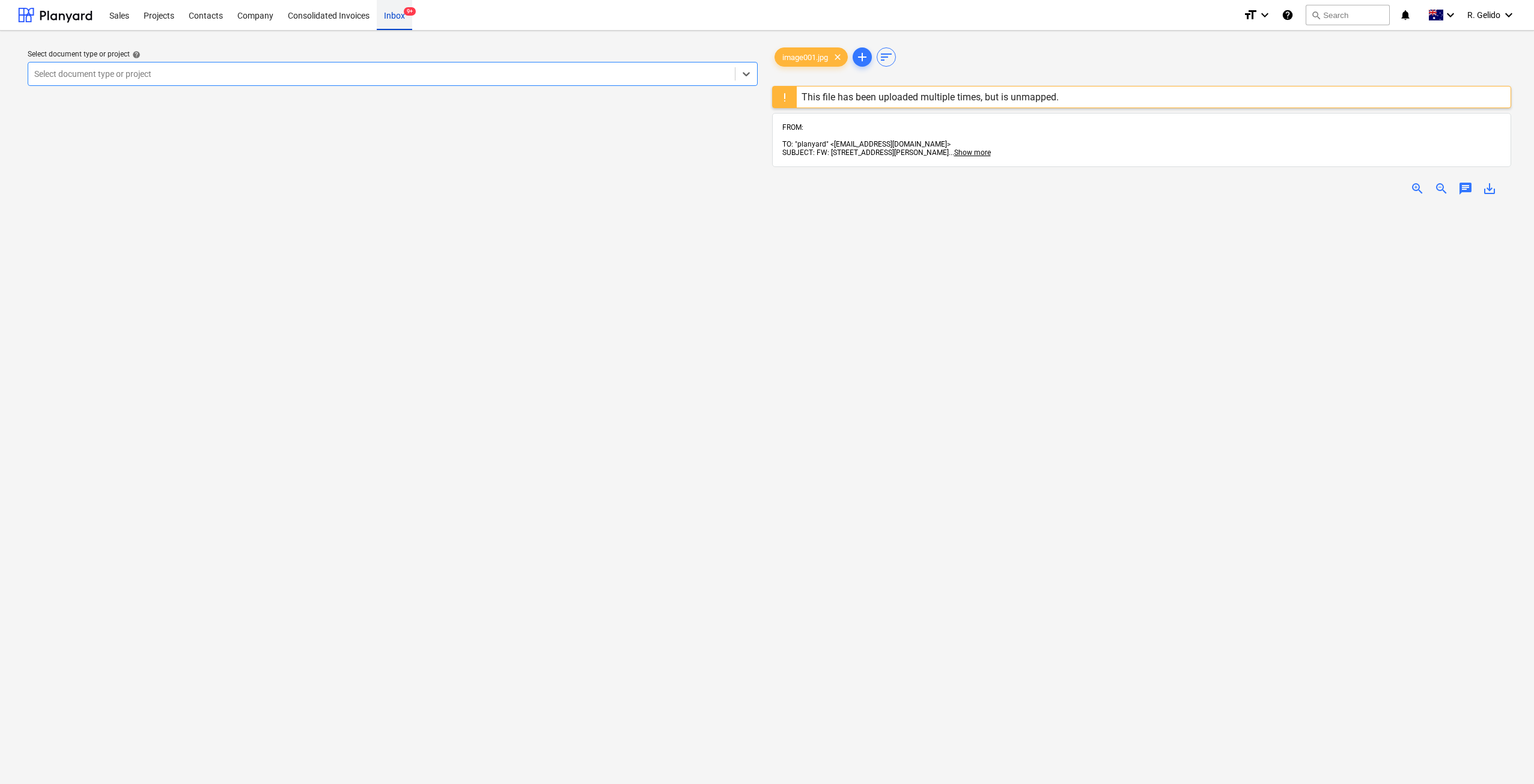
click at [396, 14] on div "Inbox 9+" at bounding box center [394, 14] width 35 height 31
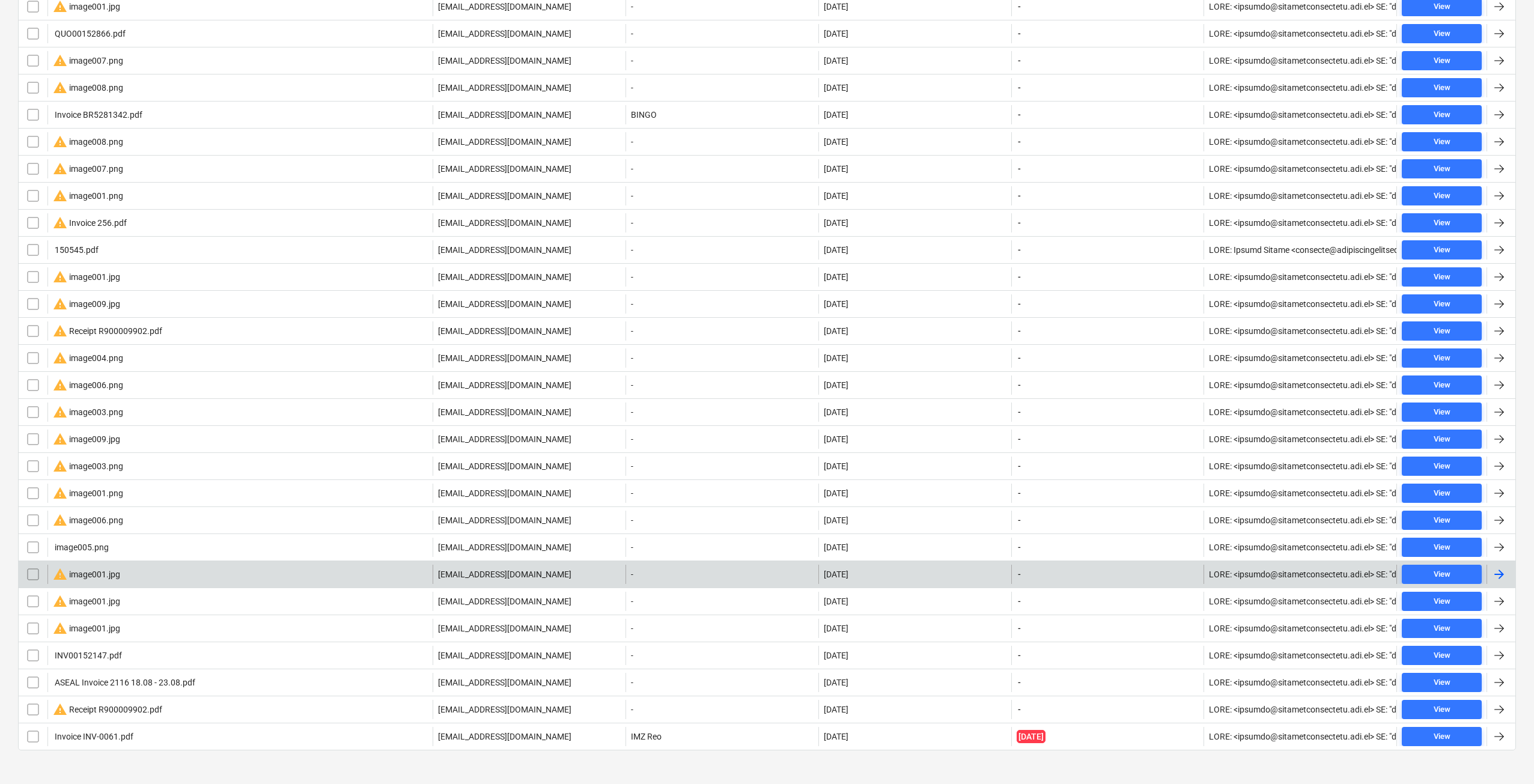
scroll to position [410, 0]
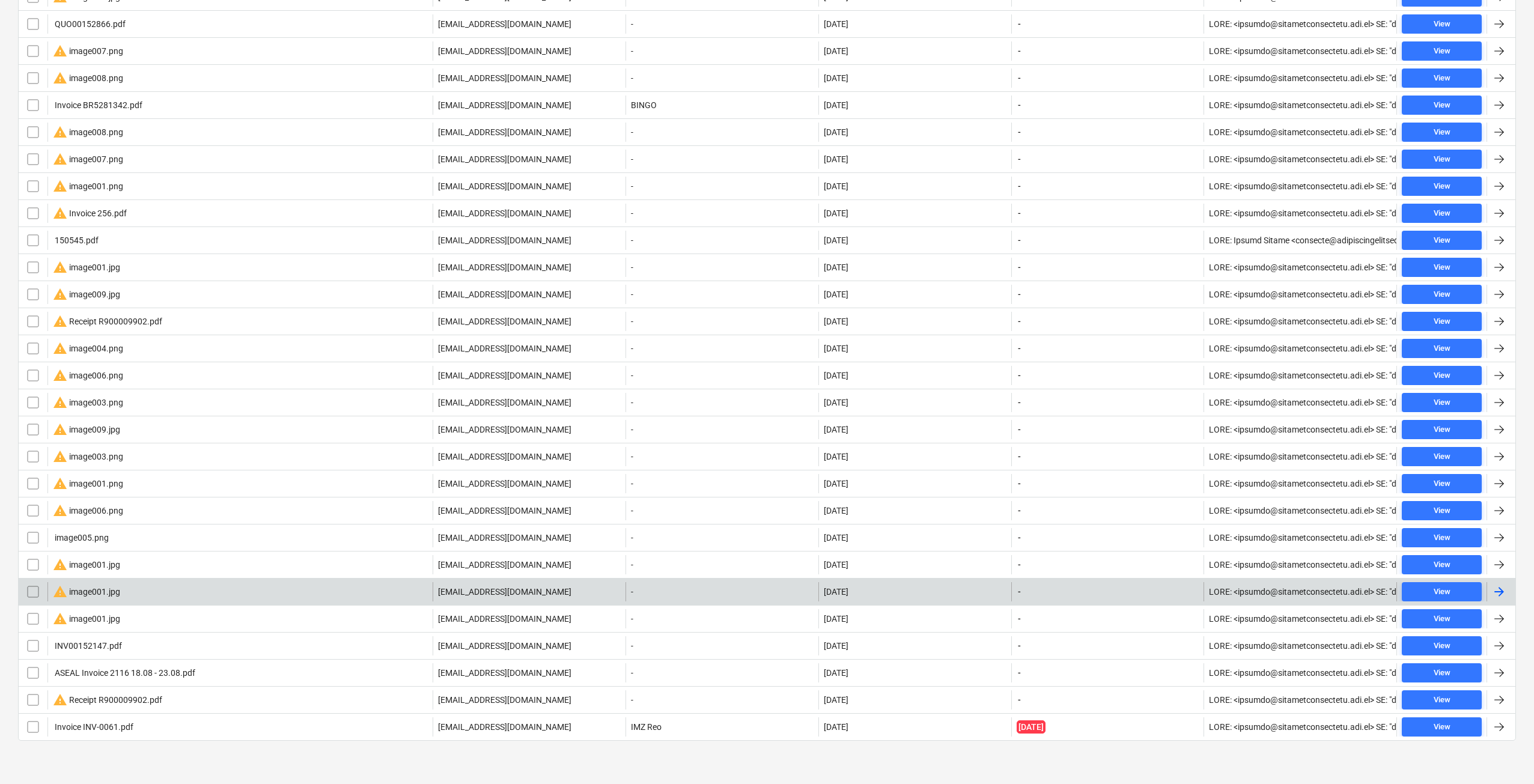
click at [155, 587] on div "warning image001.jpg" at bounding box center [240, 591] width 385 height 19
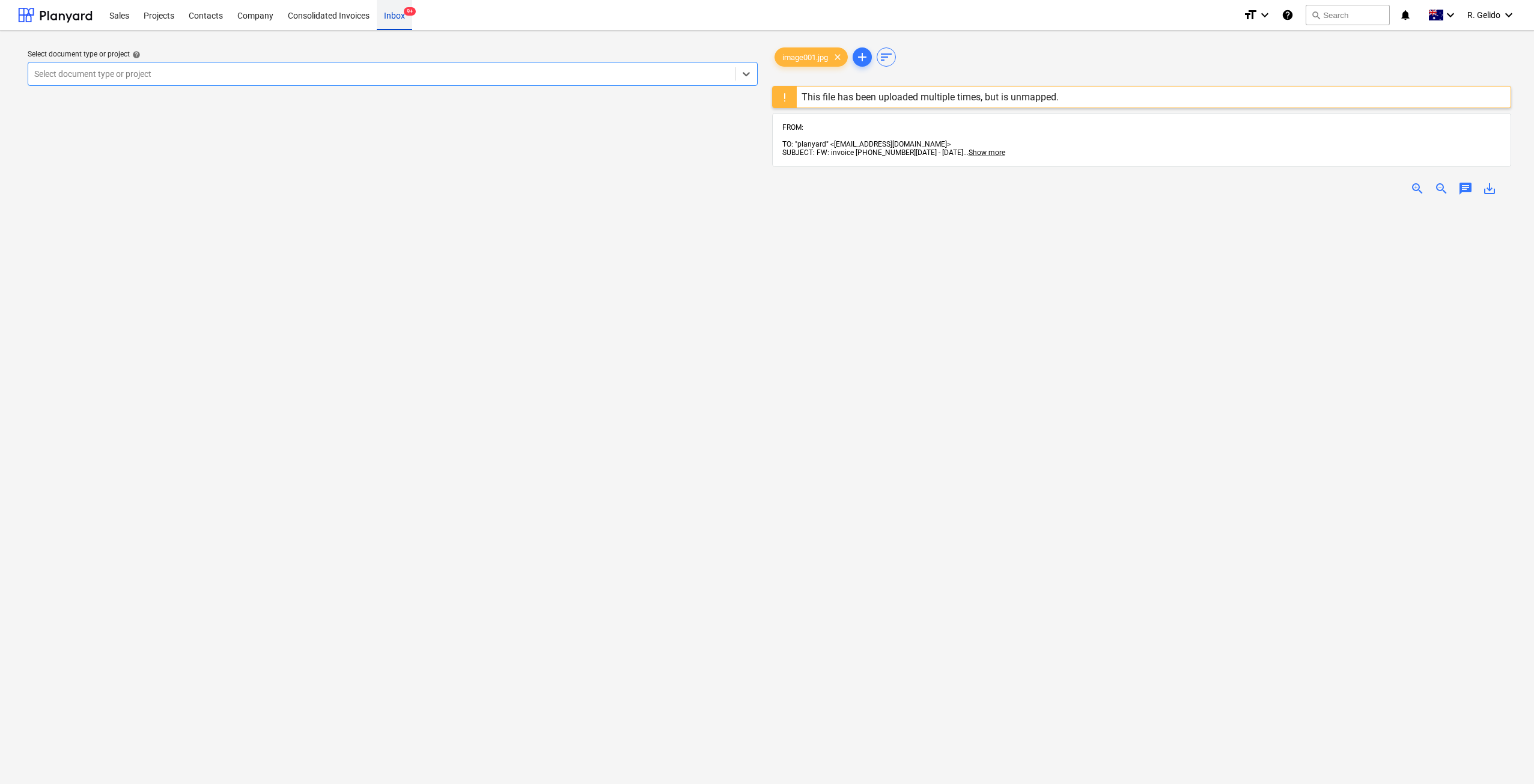
click at [399, 9] on div "Inbox 9+" at bounding box center [394, 14] width 35 height 31
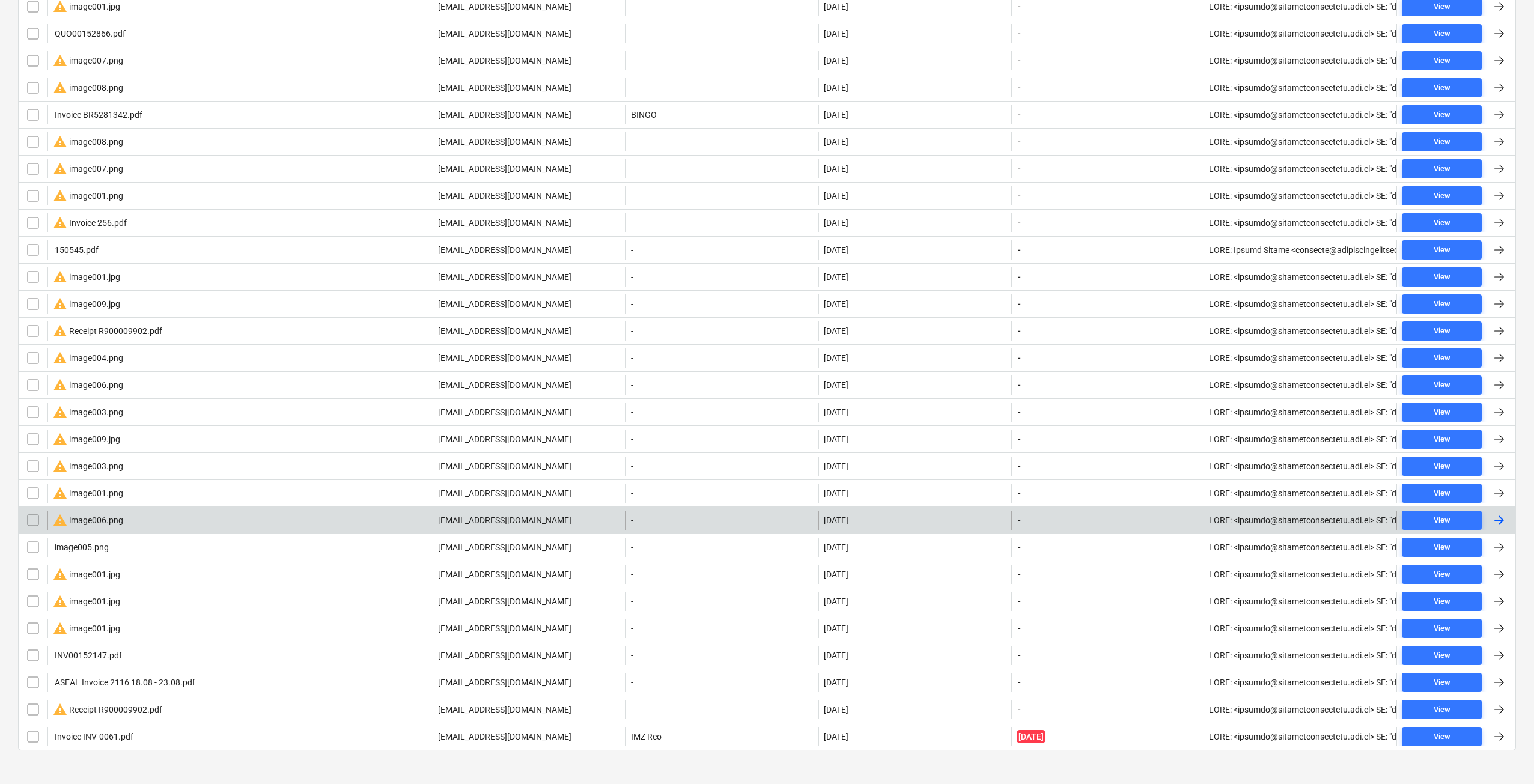
scroll to position [410, 0]
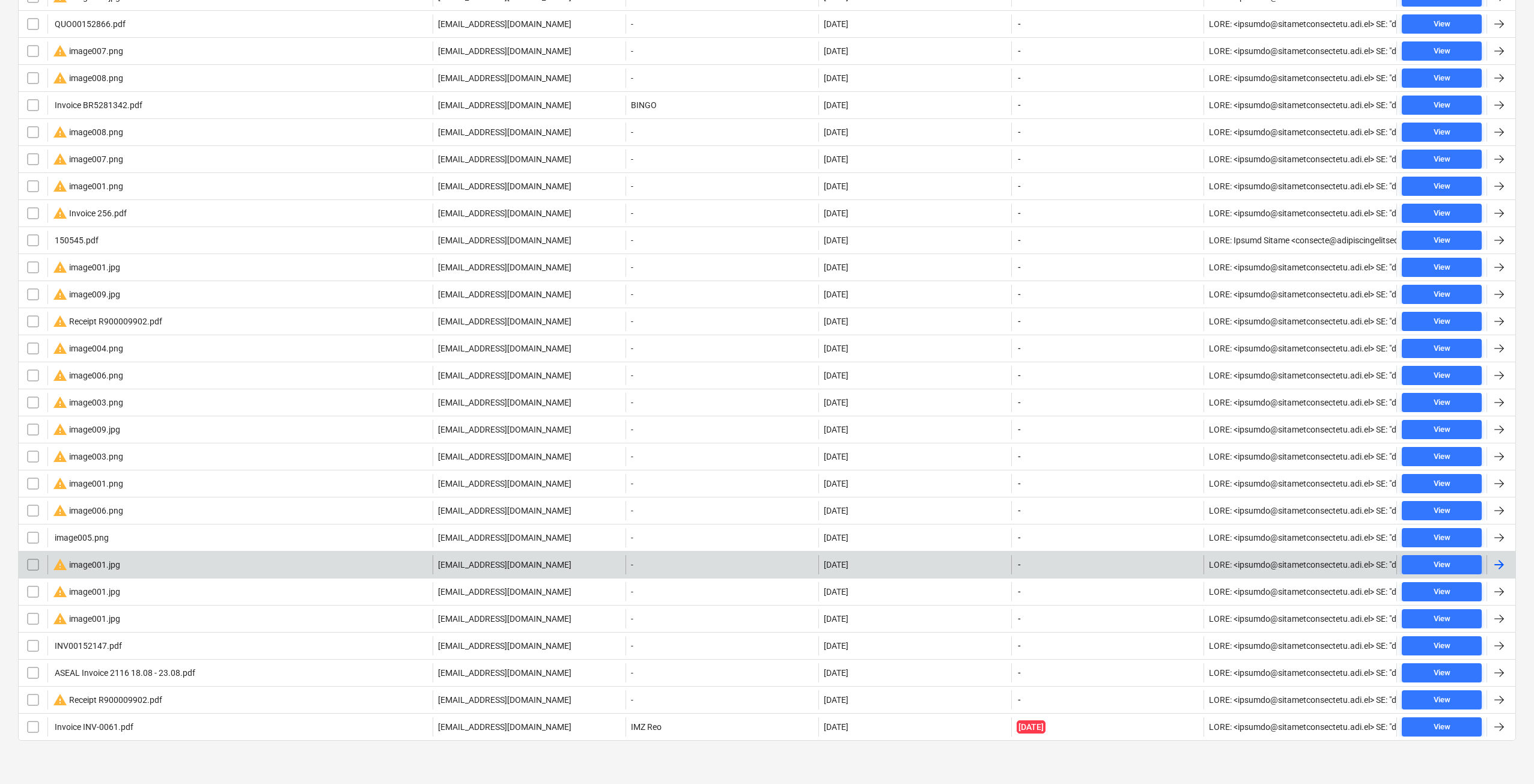
click at [146, 567] on div "warning image001.jpg" at bounding box center [240, 564] width 385 height 19
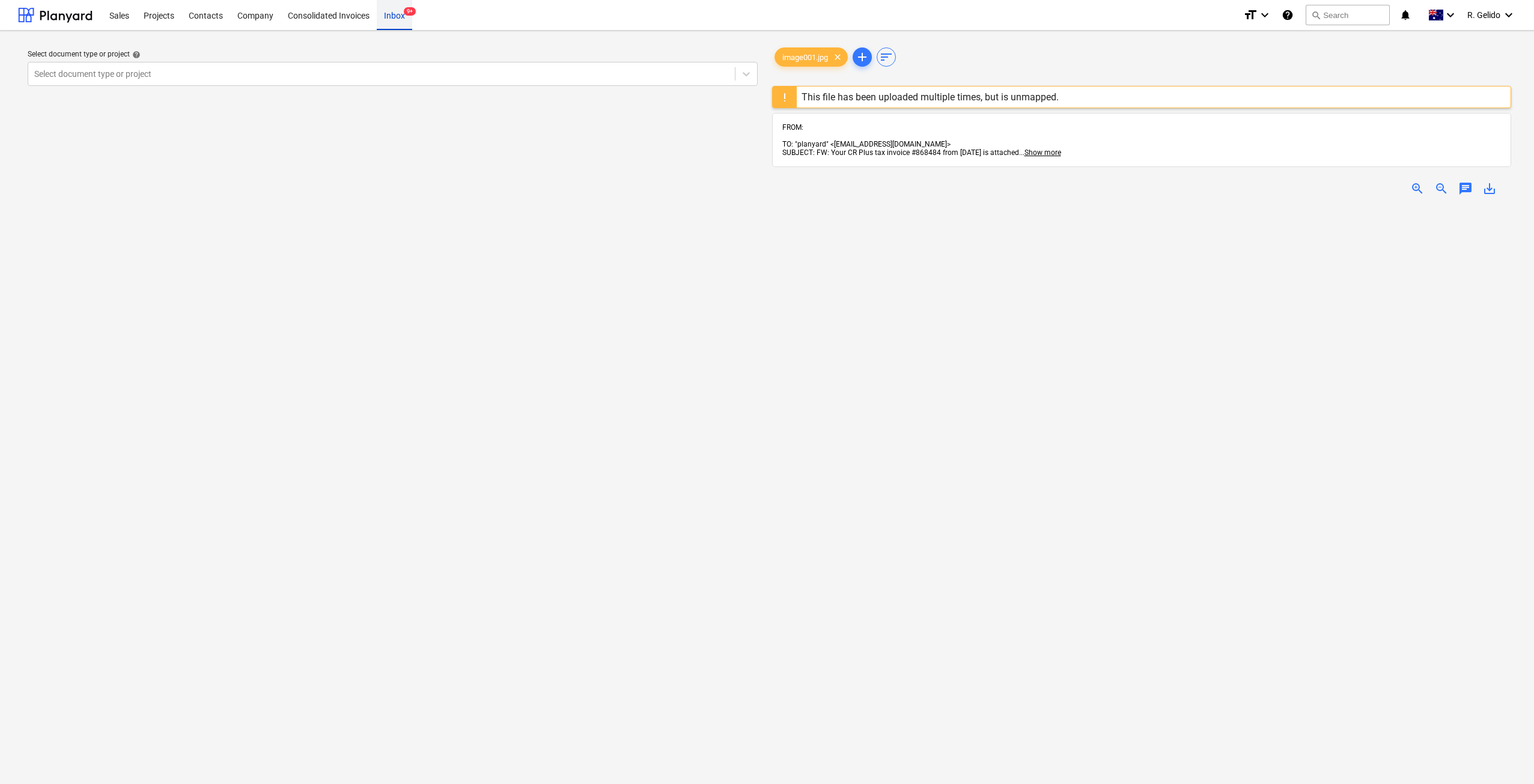
click at [402, 14] on div "Inbox 9+" at bounding box center [394, 14] width 35 height 31
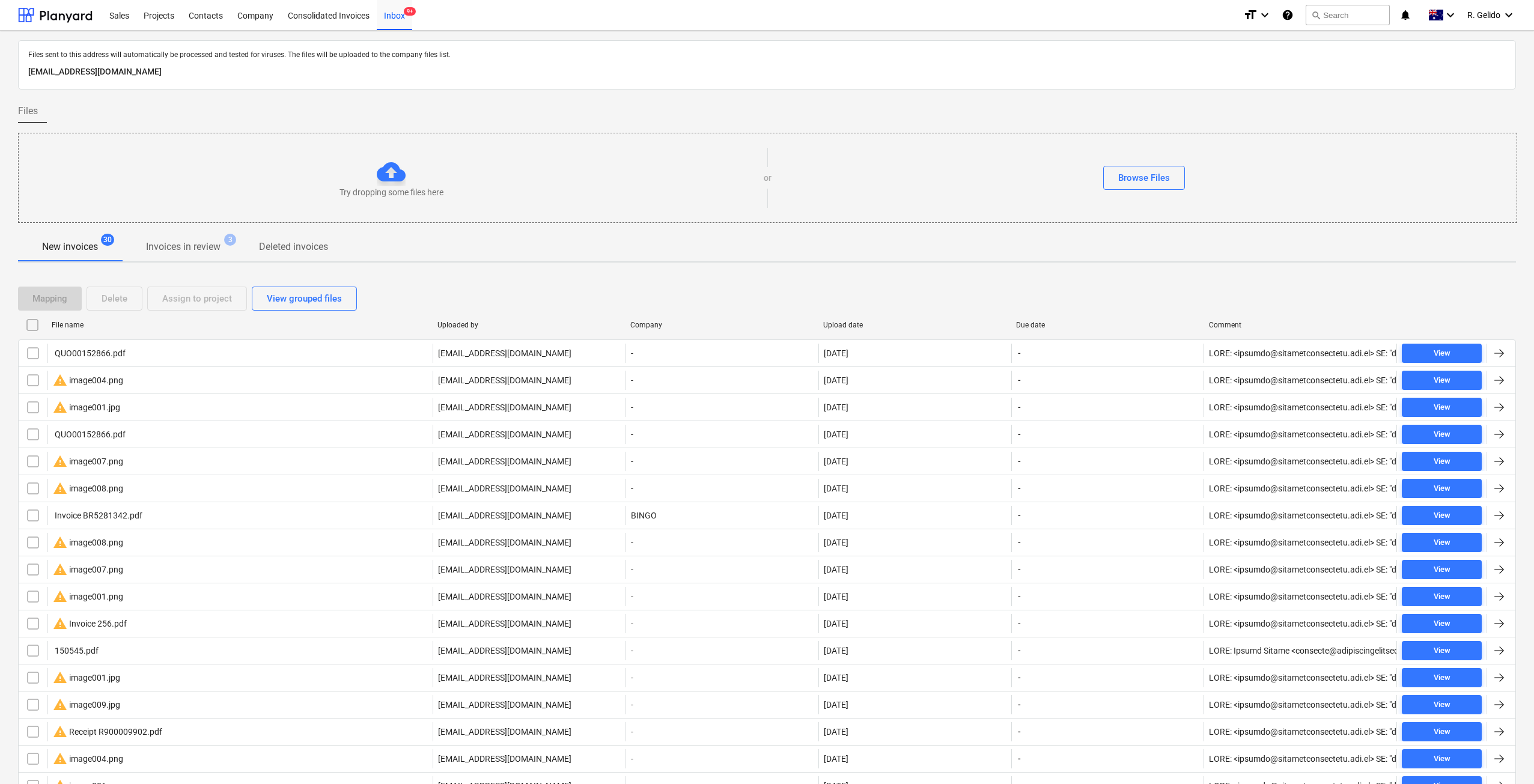
scroll to position [300, 0]
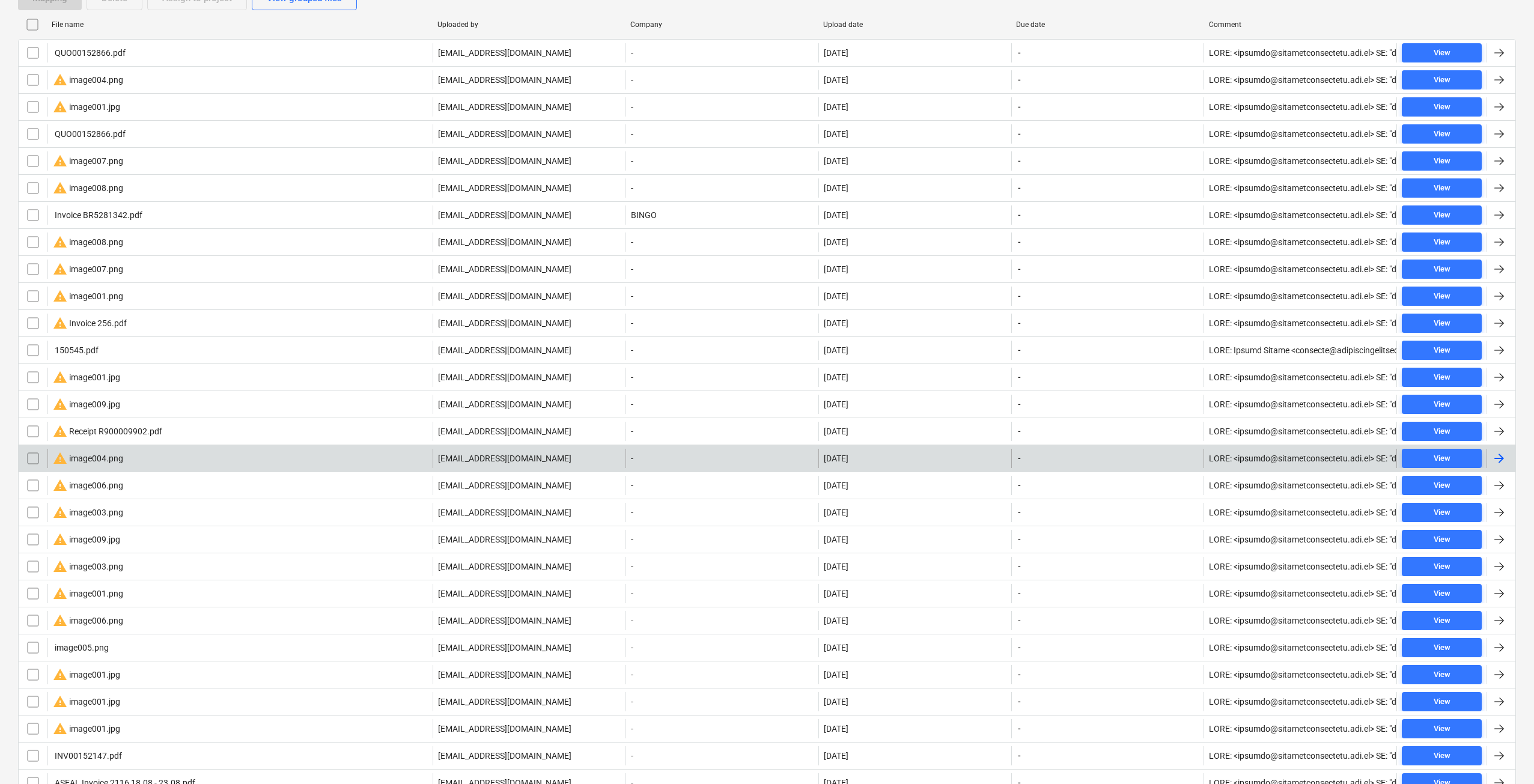
click at [128, 452] on div "warning image004.png" at bounding box center [240, 458] width 385 height 19
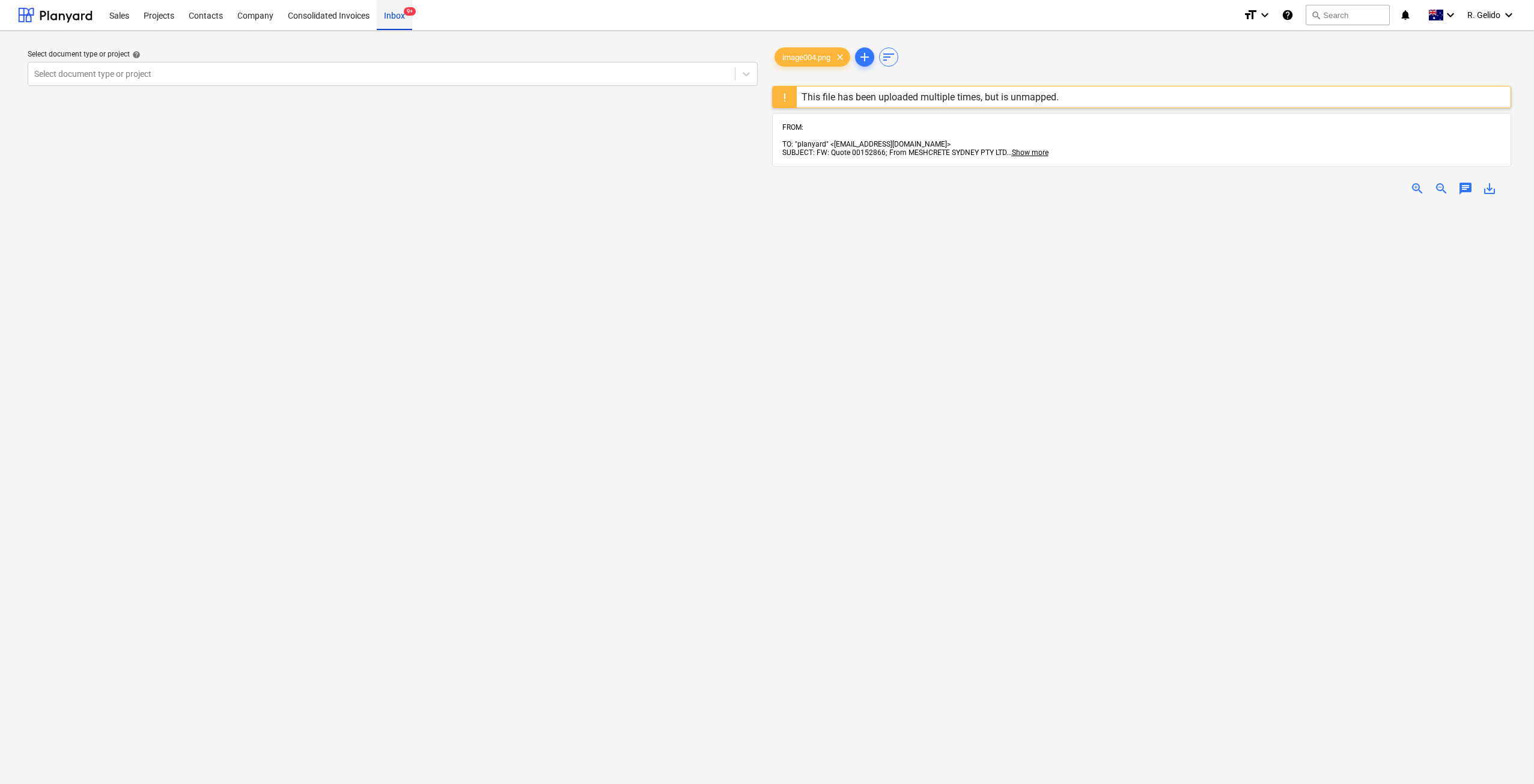
click at [399, 16] on div "Inbox 9+" at bounding box center [394, 14] width 35 height 31
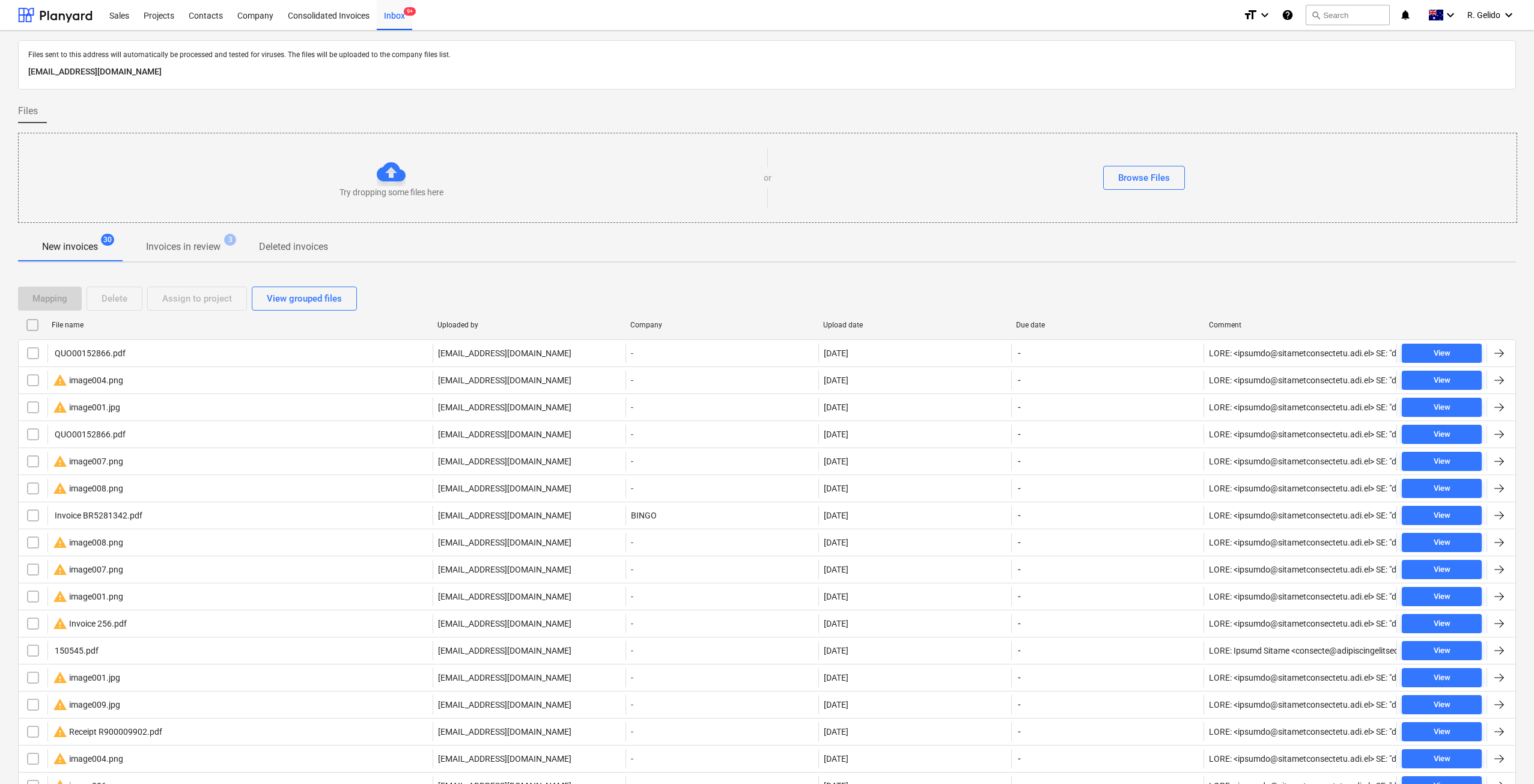
scroll to position [401, 0]
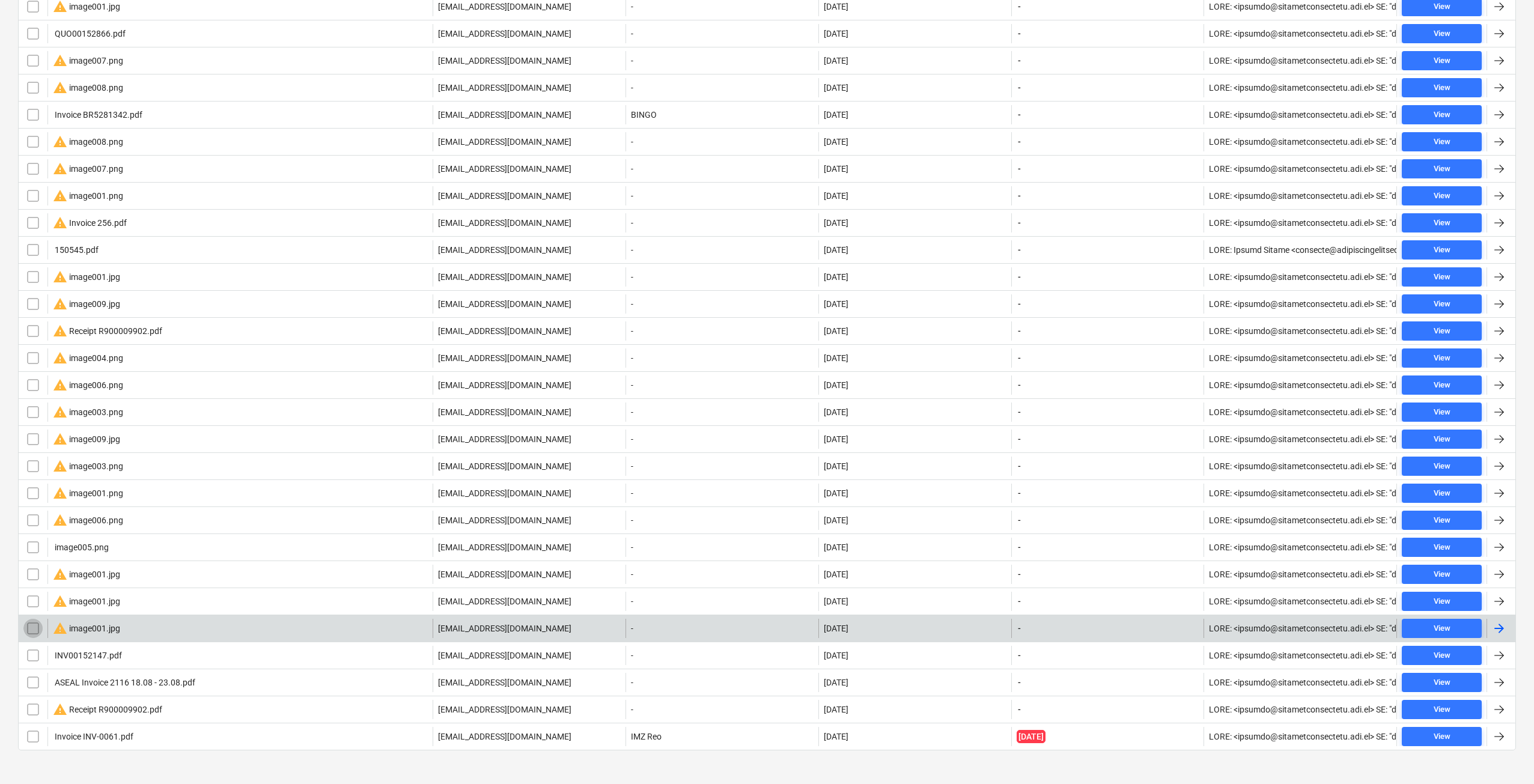
click at [32, 629] on input "checkbox" at bounding box center [32, 628] width 19 height 19
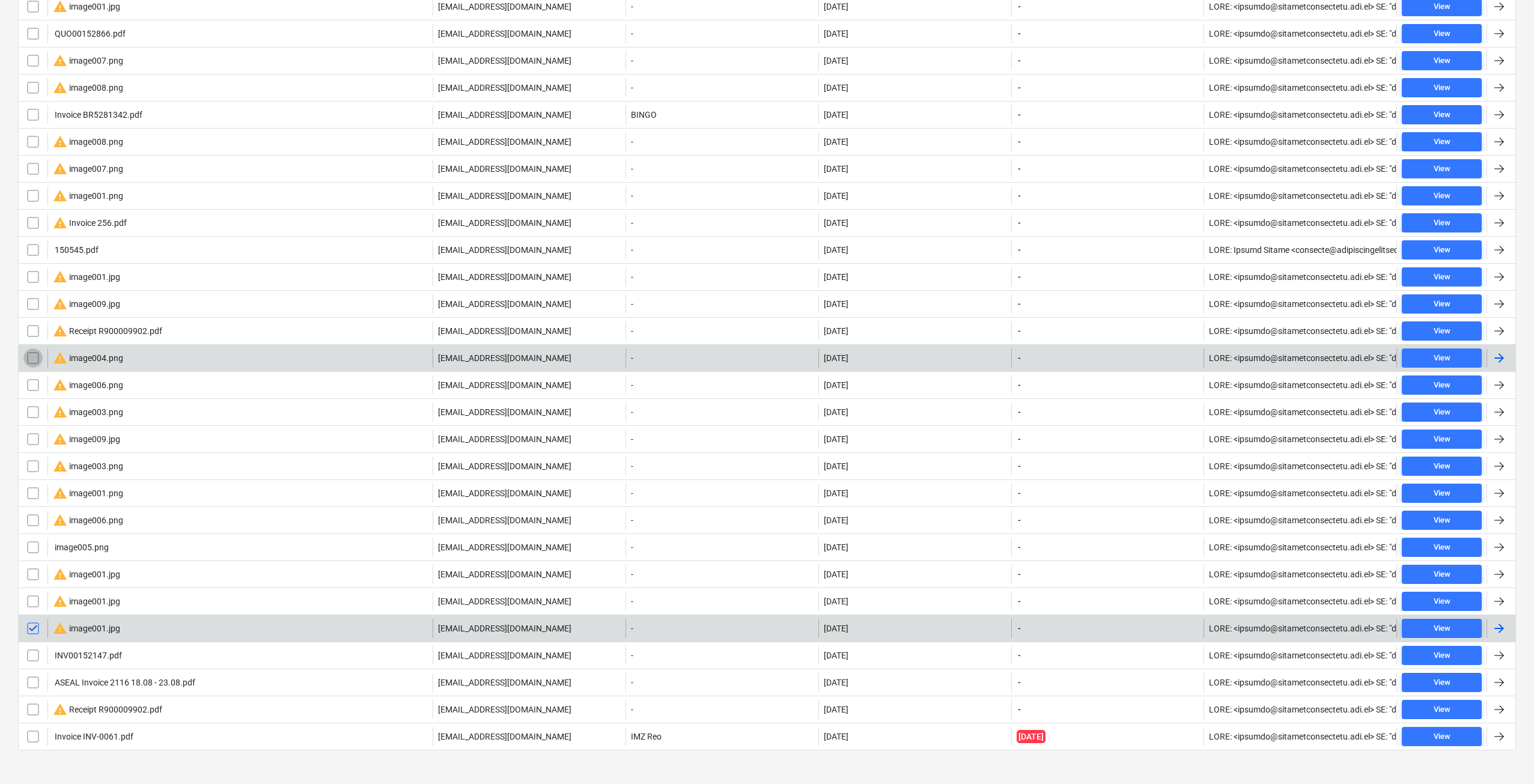
click at [36, 355] on input "checkbox" at bounding box center [32, 358] width 19 height 19
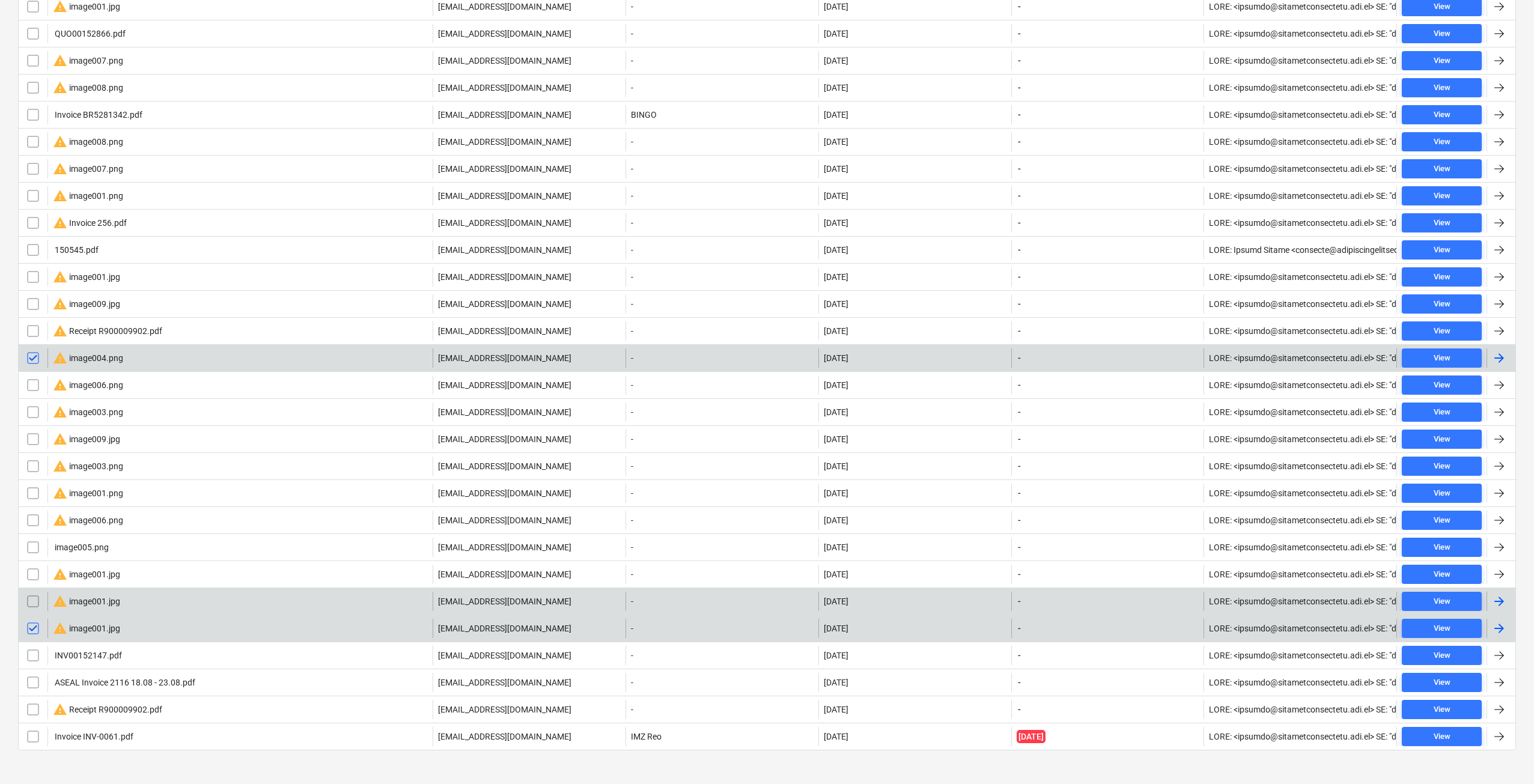
click at [35, 606] on input "checkbox" at bounding box center [32, 601] width 19 height 19
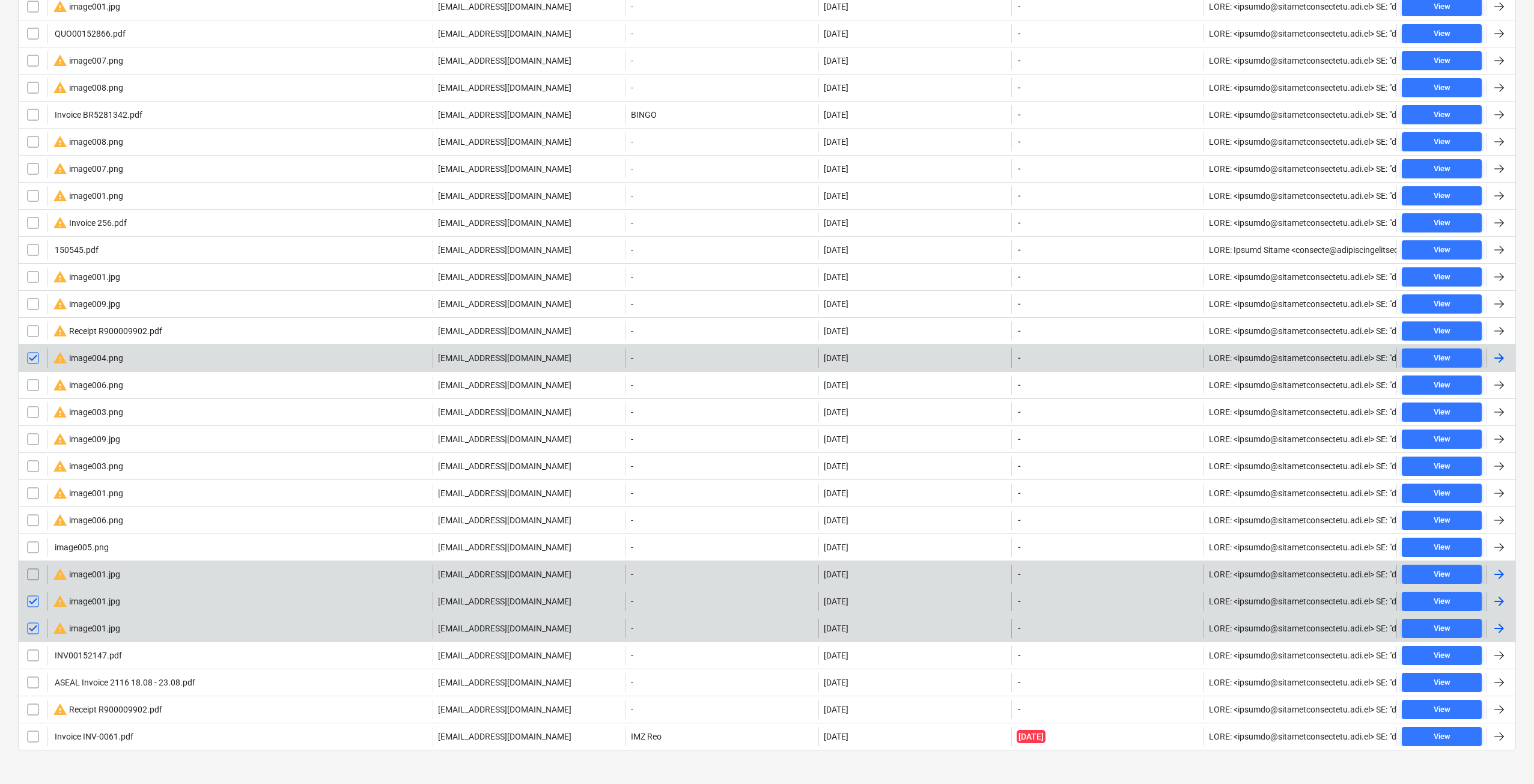
click at [35, 576] on input "checkbox" at bounding box center [32, 573] width 19 height 19
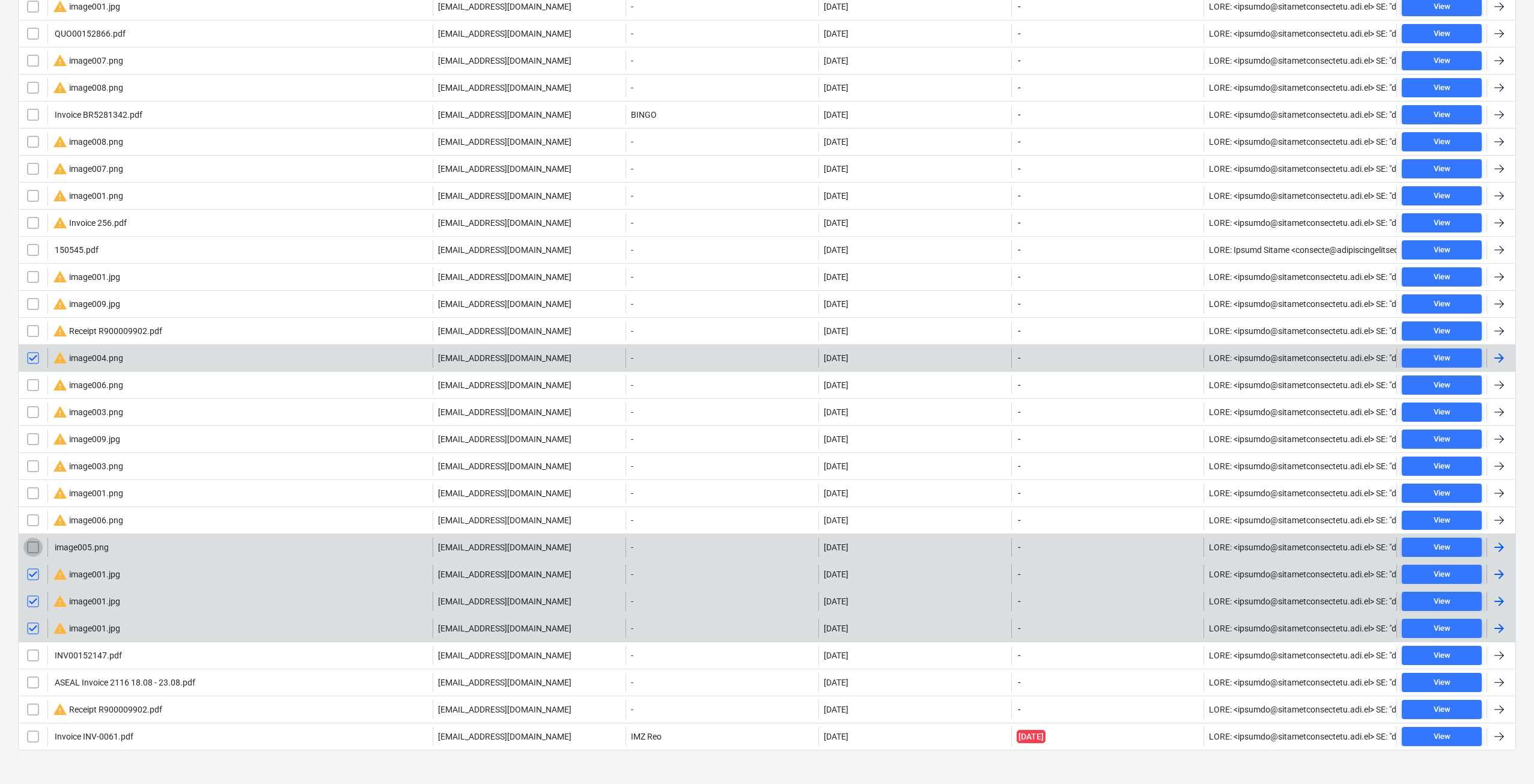
click at [35, 546] on input "checkbox" at bounding box center [32, 546] width 19 height 19
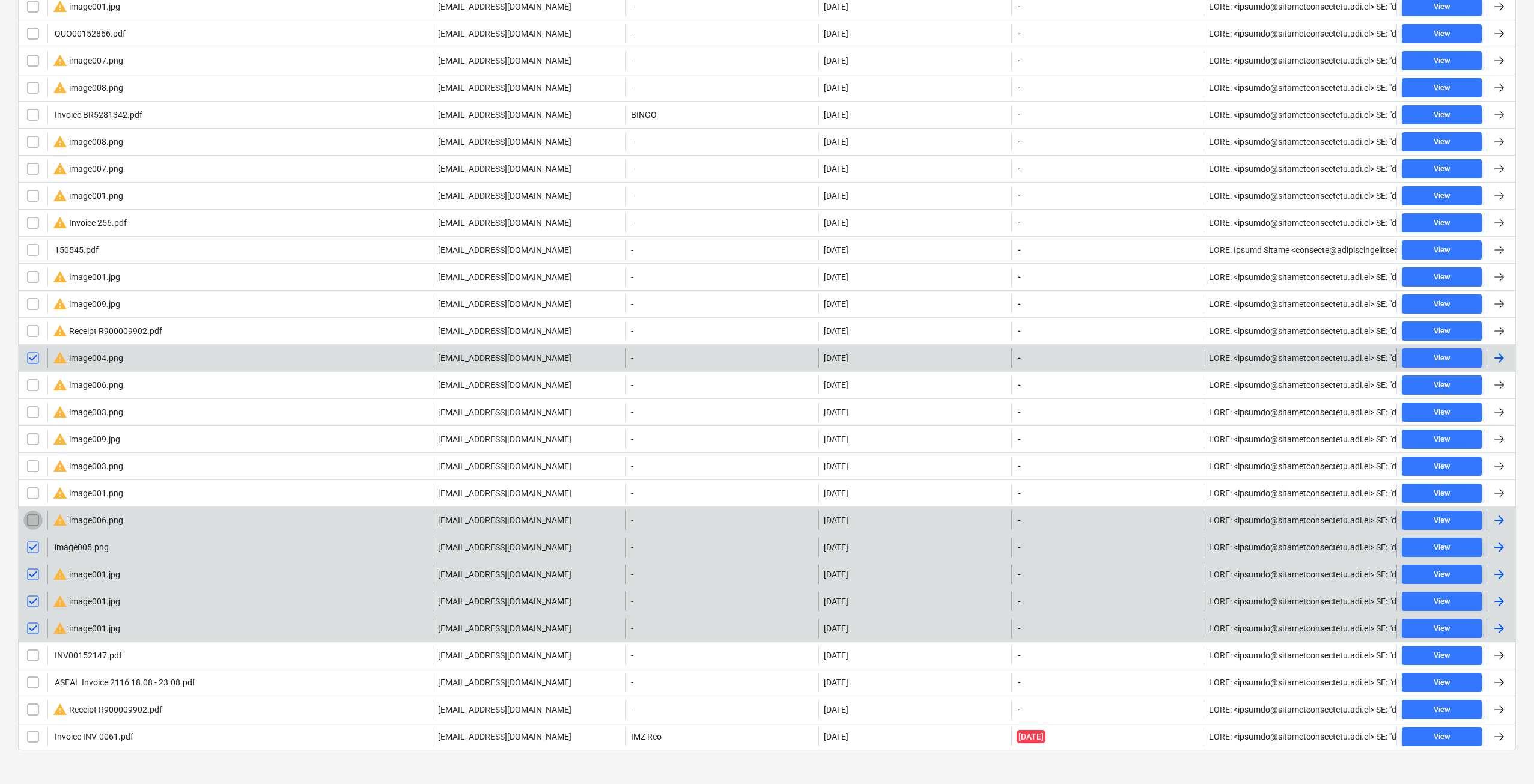
click at [35, 520] on input "checkbox" at bounding box center [32, 520] width 19 height 19
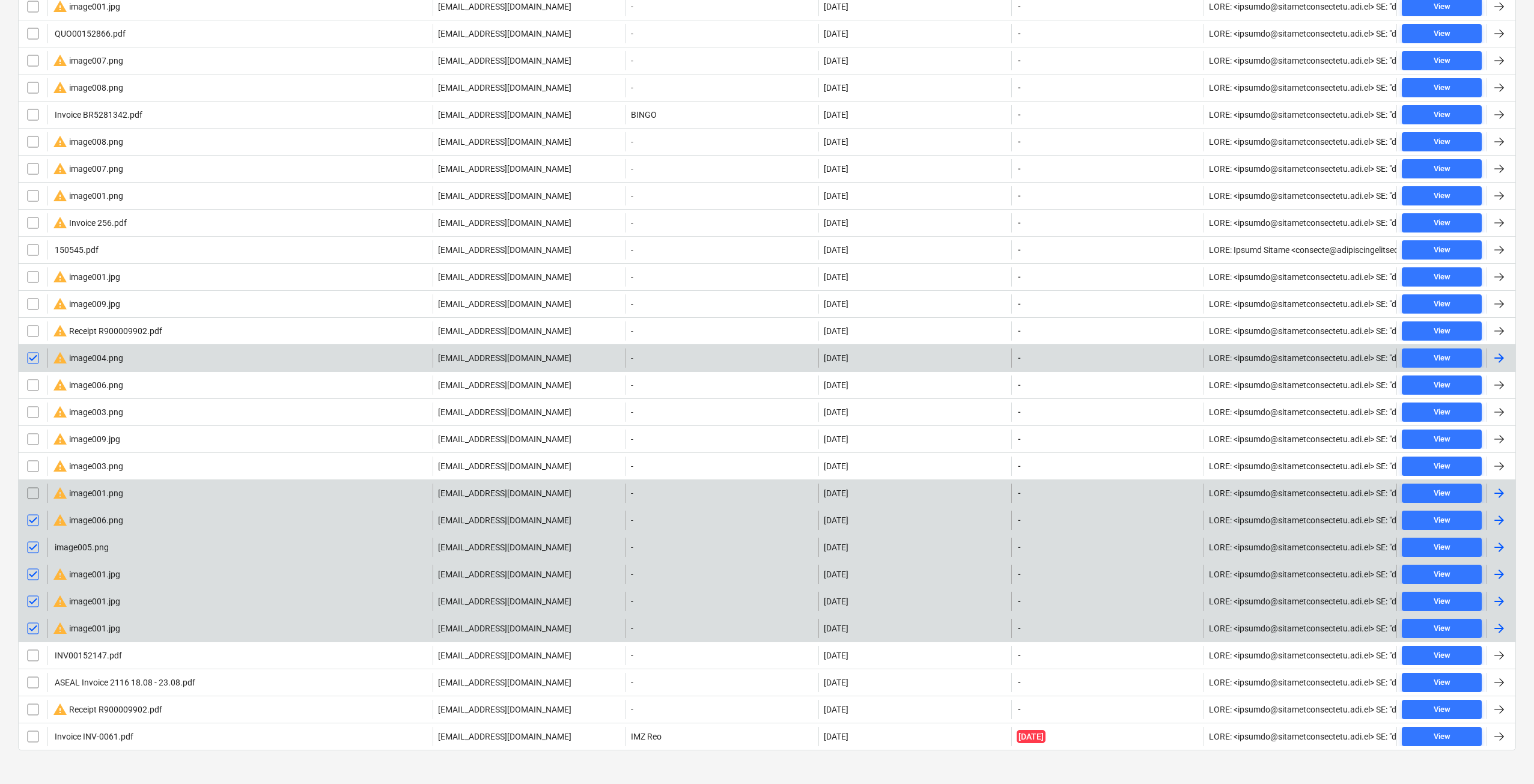
click at [34, 497] on input "checkbox" at bounding box center [32, 493] width 19 height 19
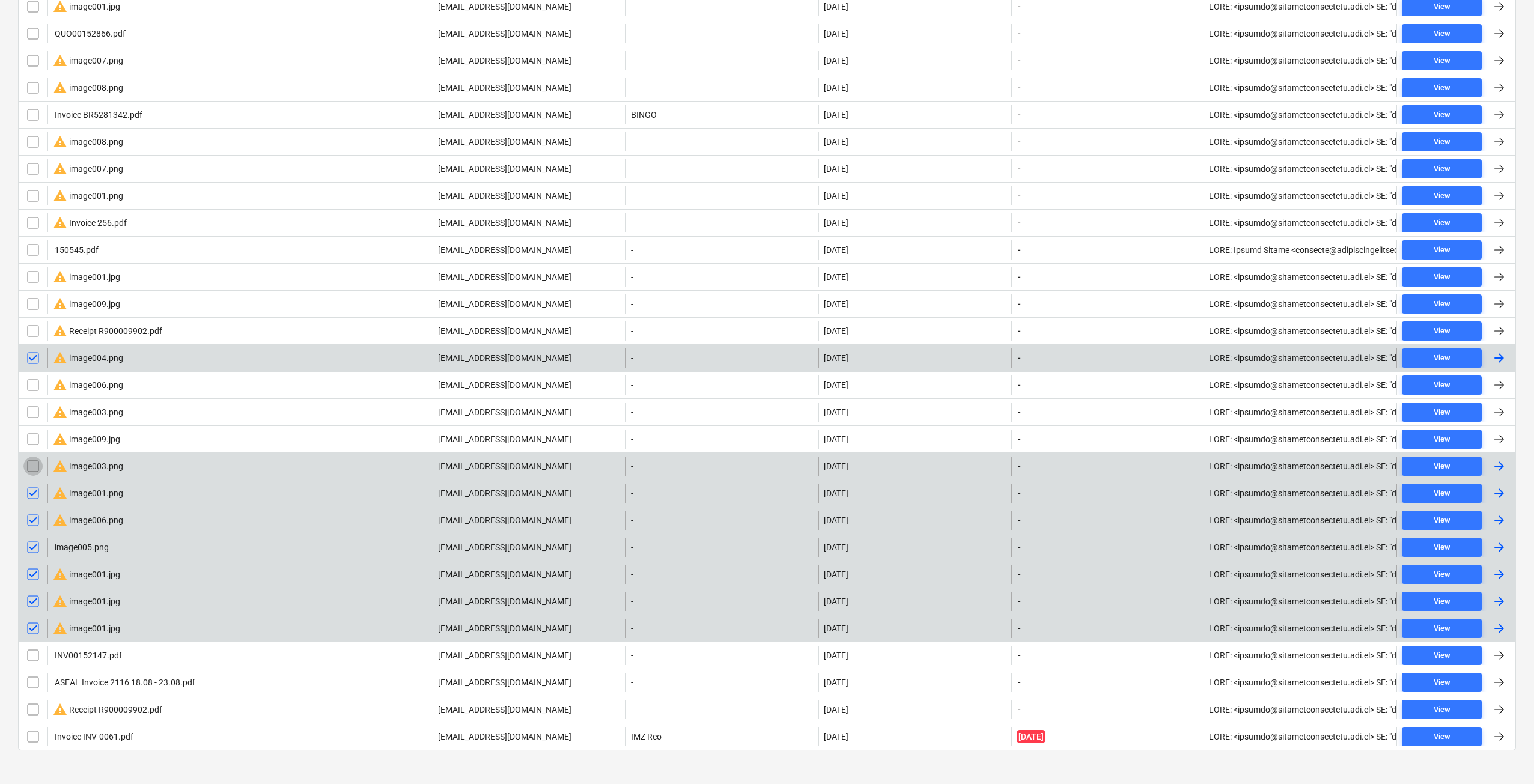
click at [32, 465] on input "checkbox" at bounding box center [32, 466] width 19 height 19
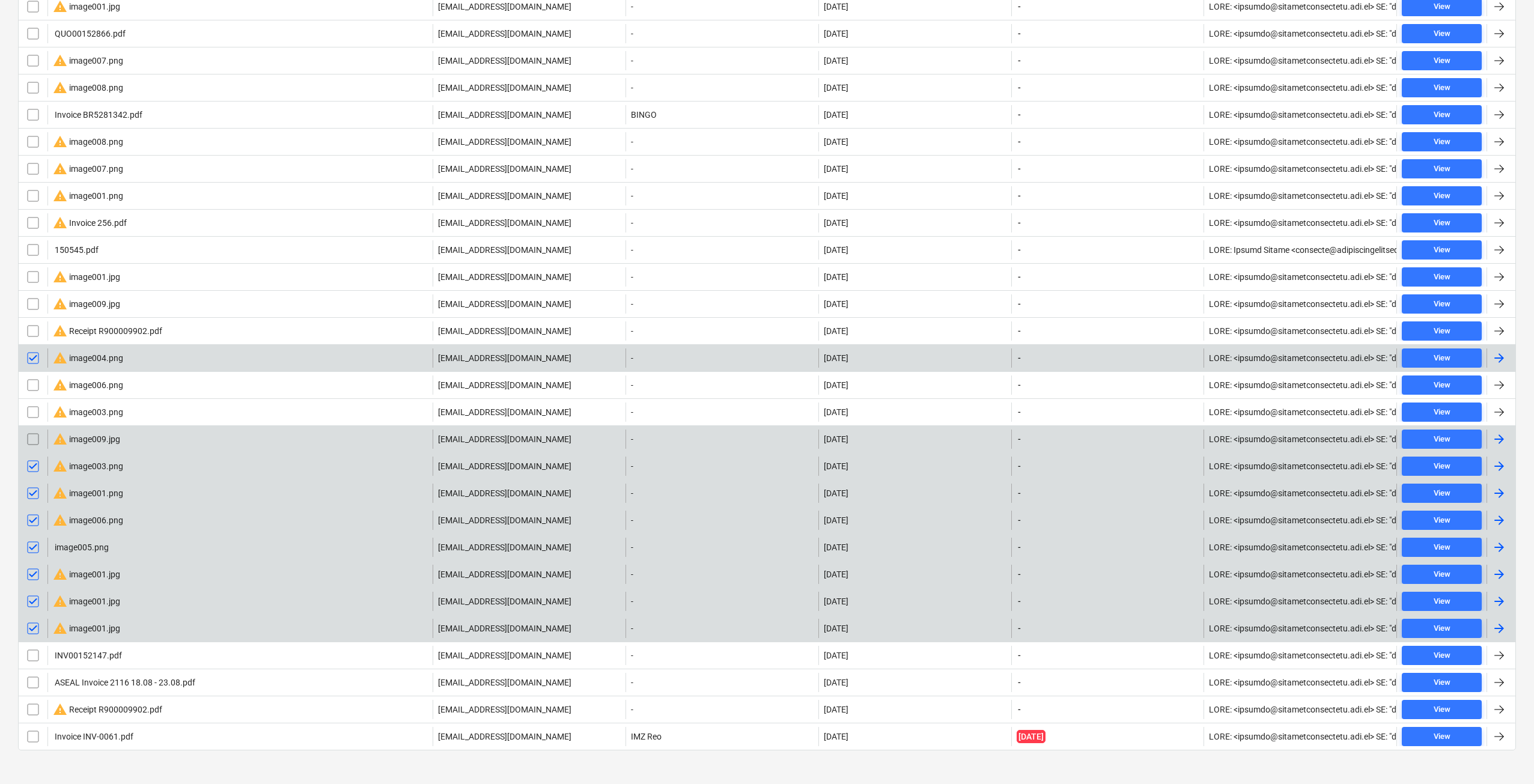
click at [33, 438] on input "checkbox" at bounding box center [32, 438] width 19 height 19
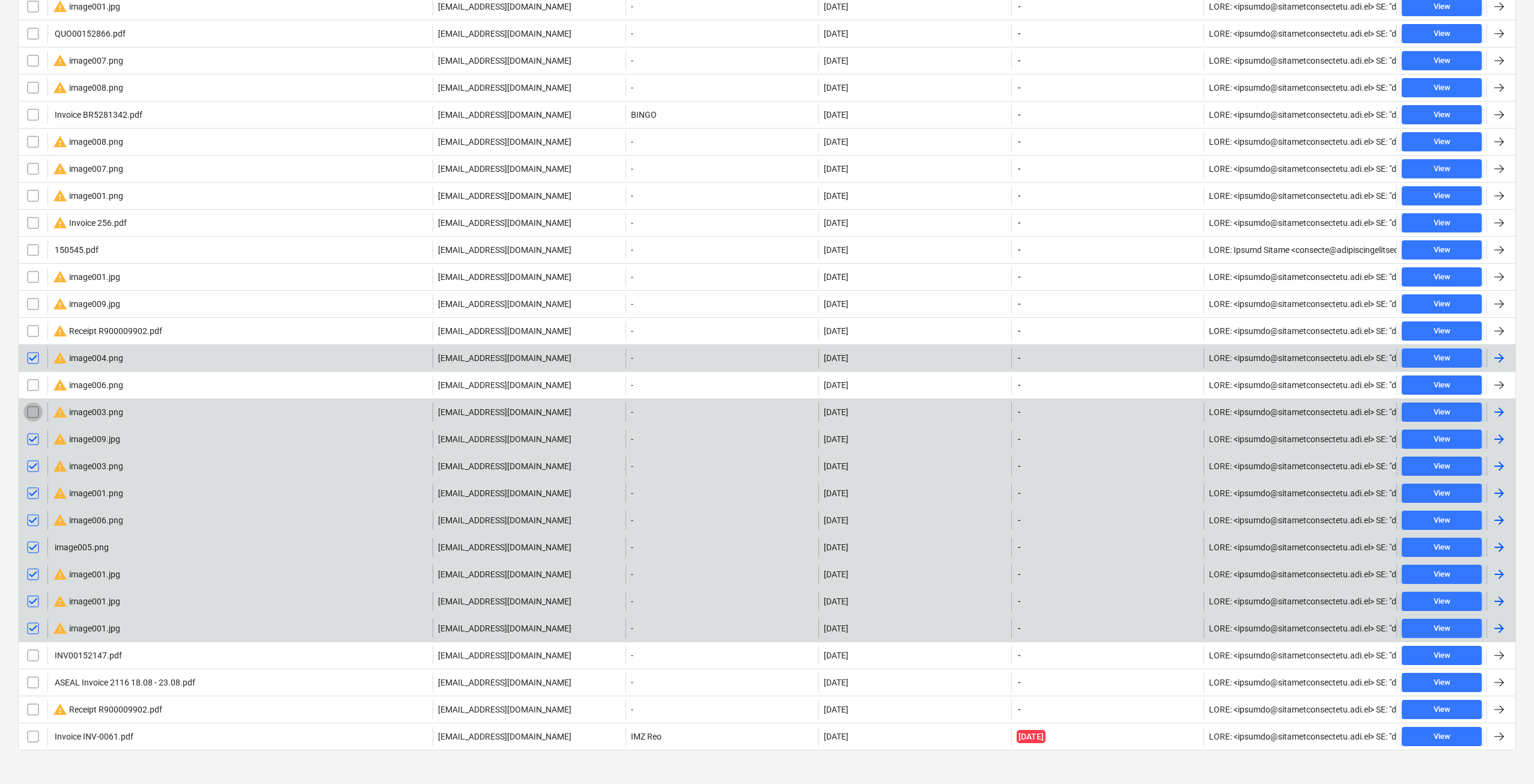
click at [35, 411] on input "checkbox" at bounding box center [32, 411] width 19 height 19
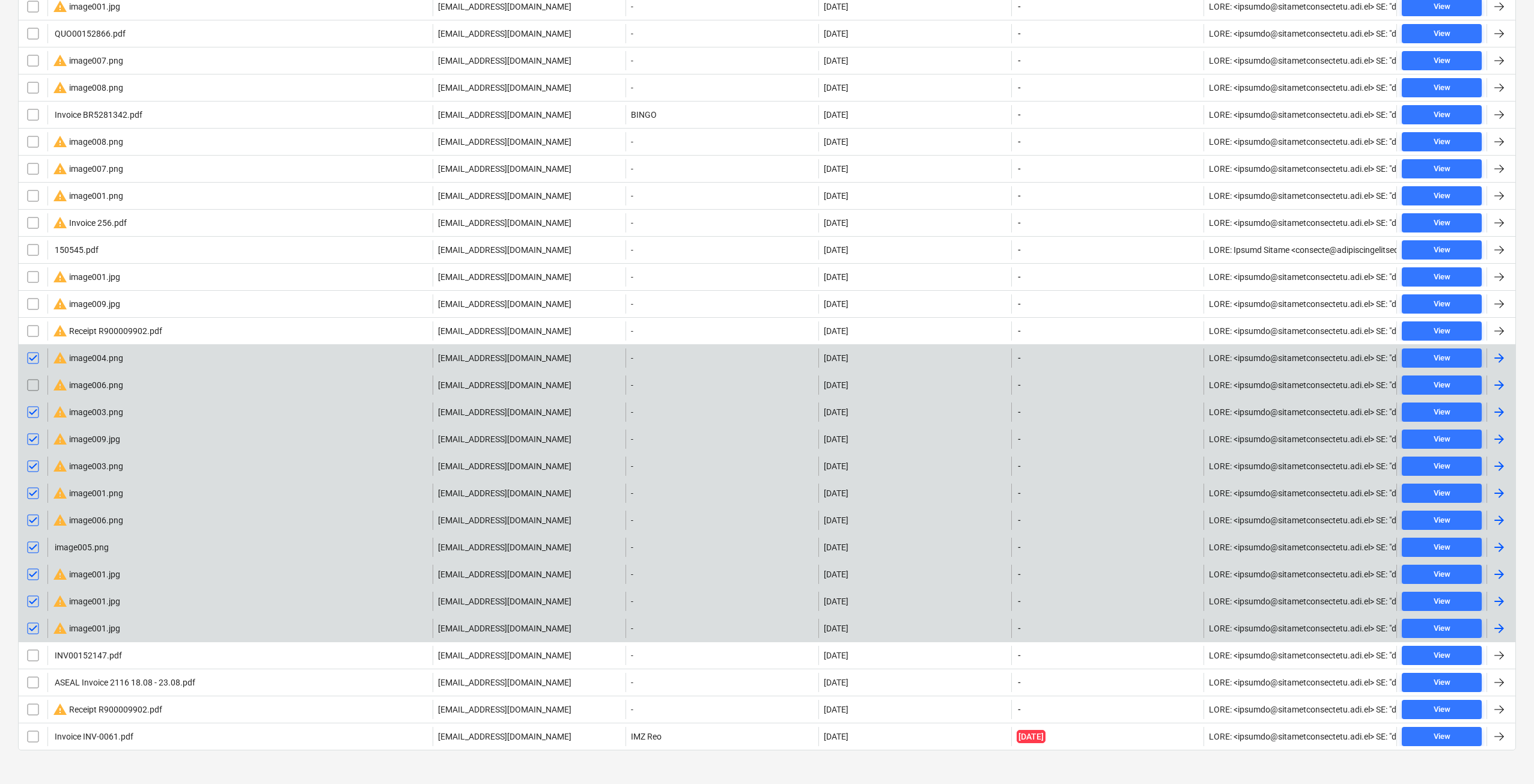
click at [35, 387] on input "checkbox" at bounding box center [32, 384] width 19 height 19
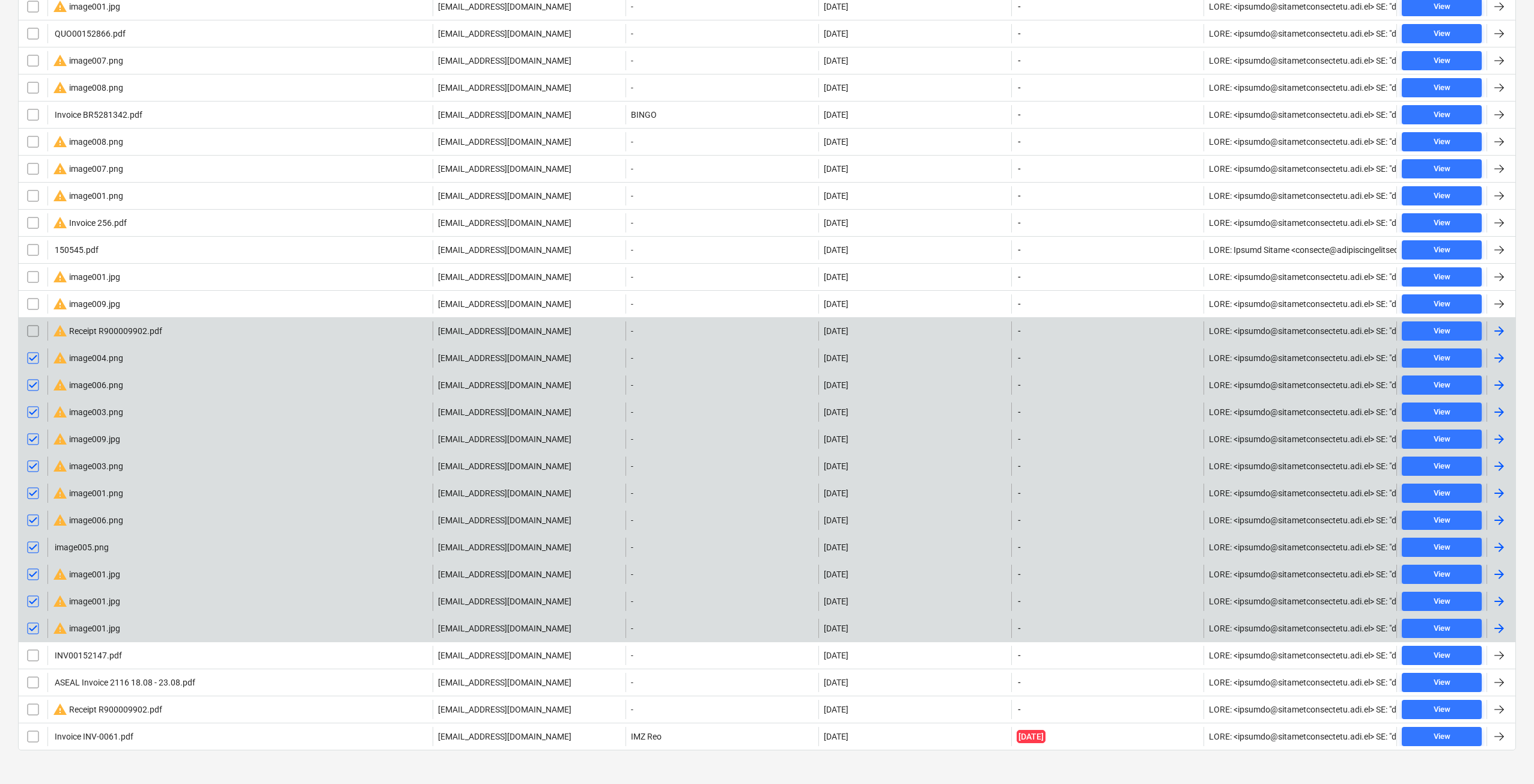
scroll to position [200, 0]
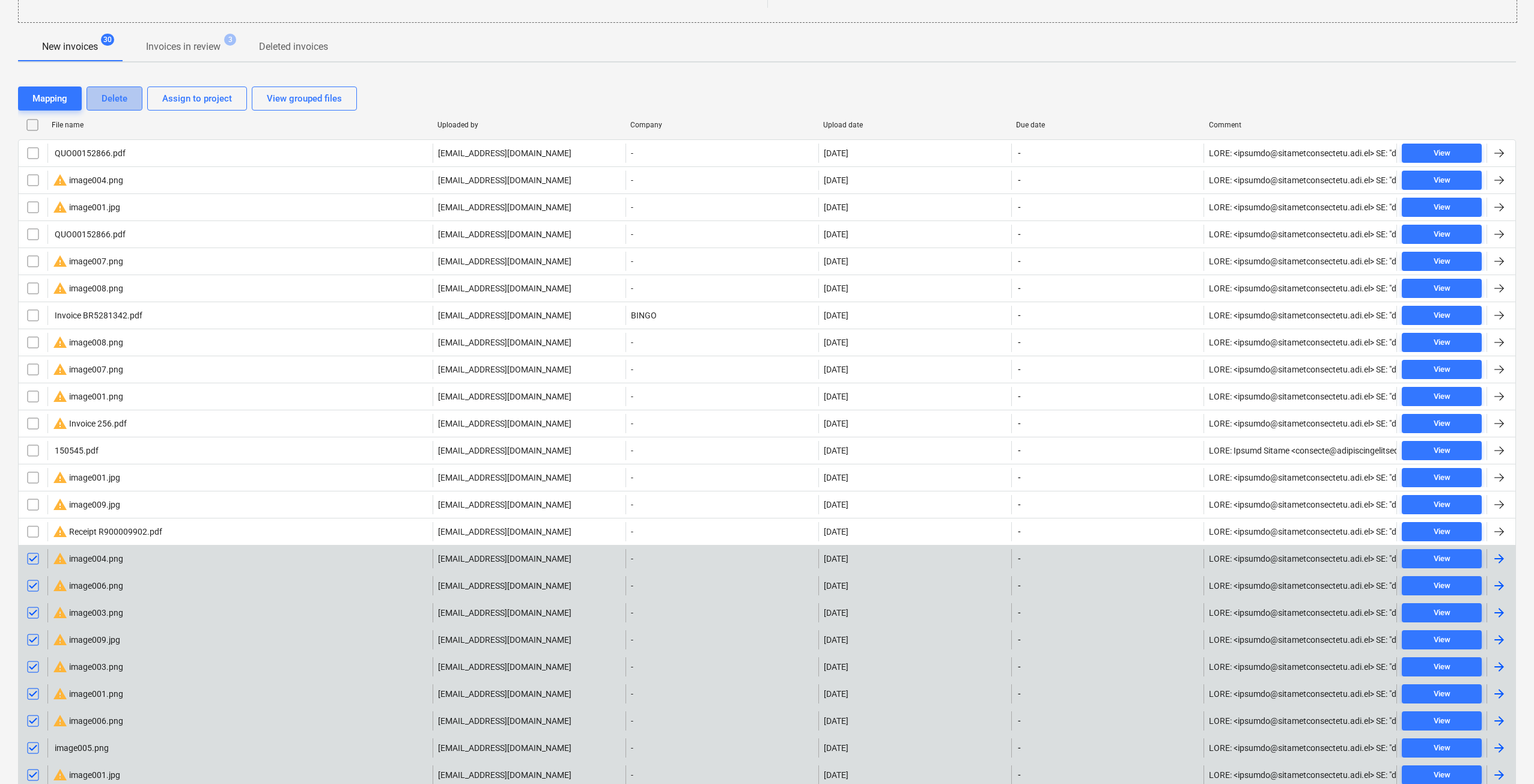
click at [112, 90] on button "Delete" at bounding box center [115, 99] width 56 height 24
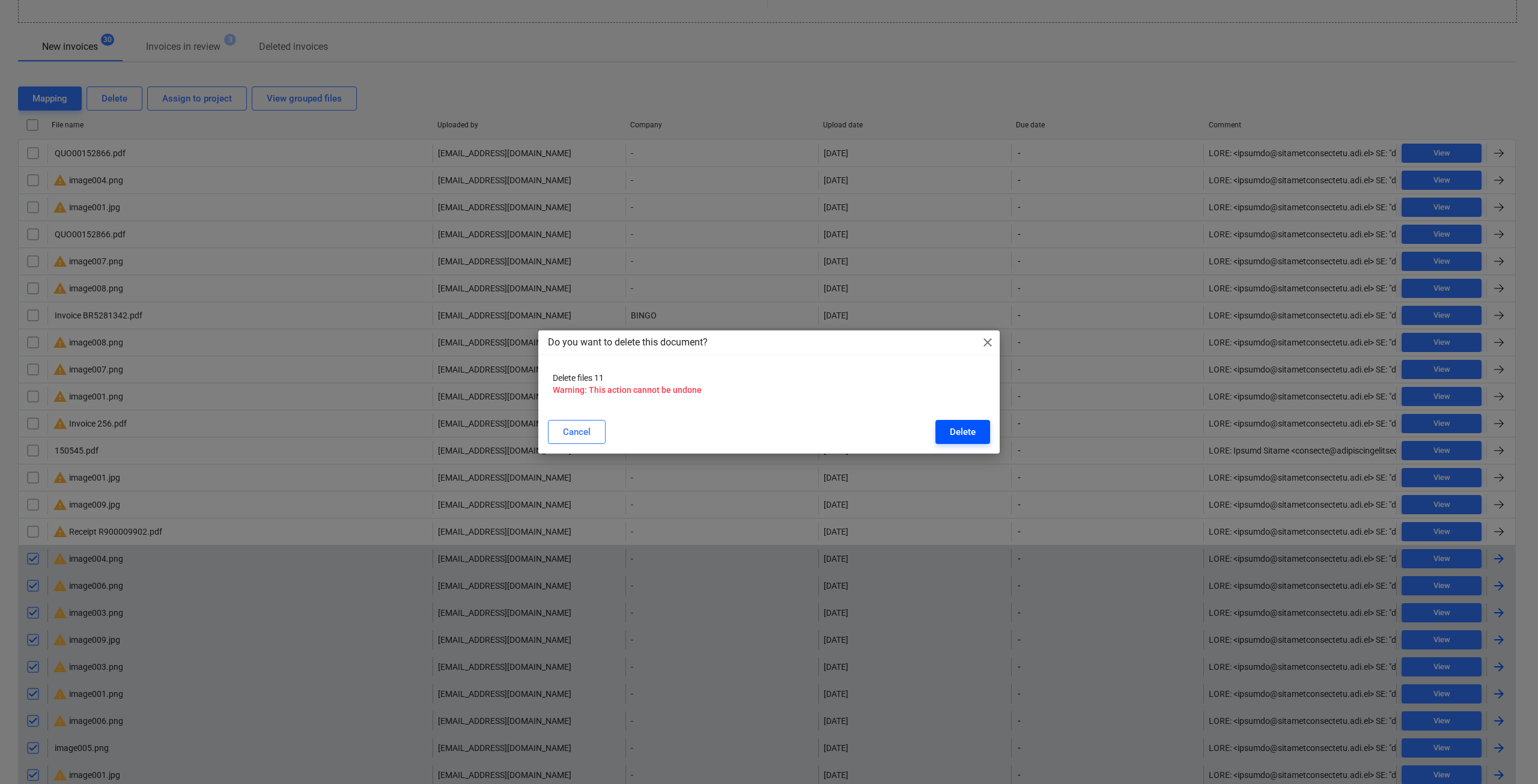
click at [961, 433] on div "Delete" at bounding box center [962, 432] width 26 height 16
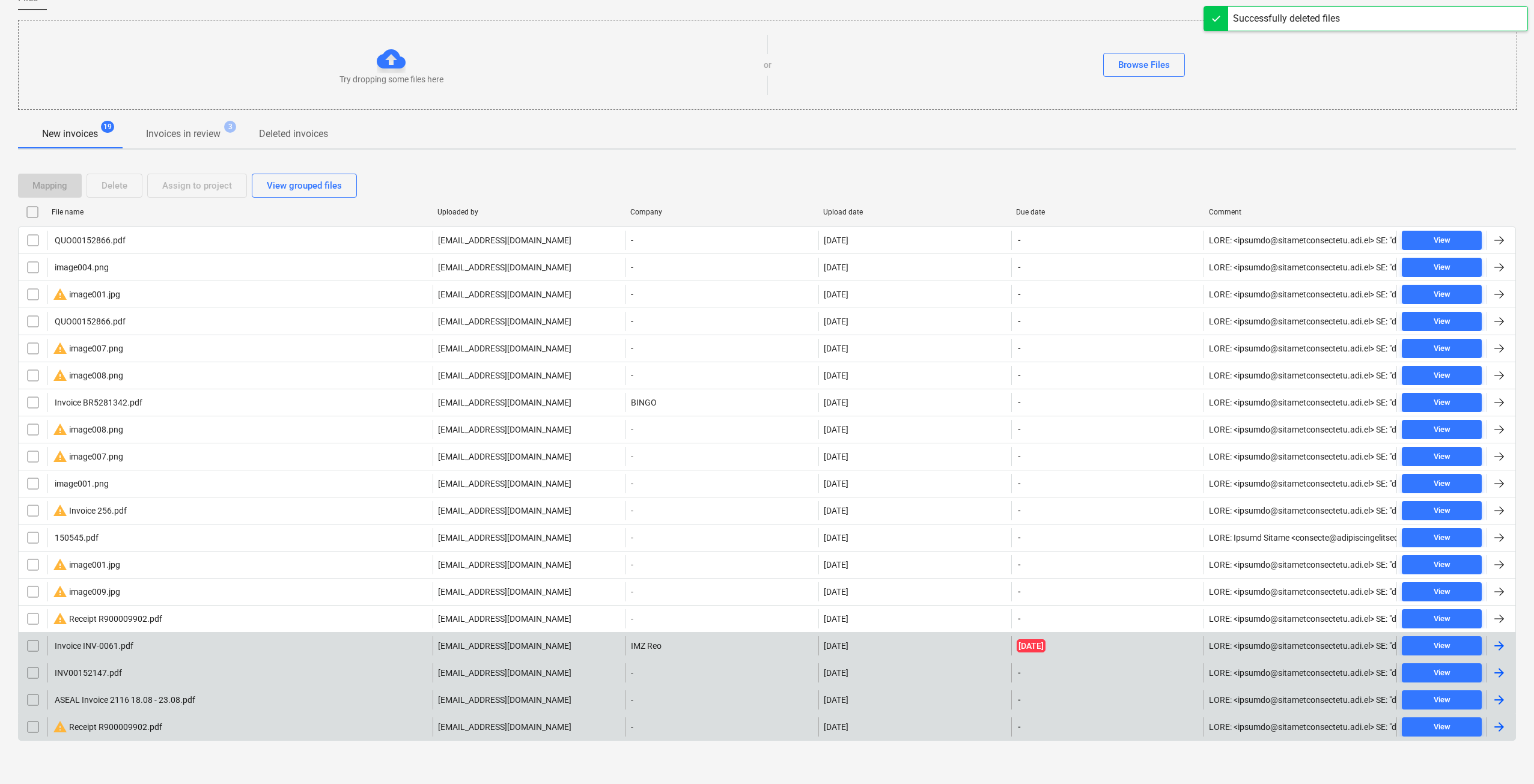
scroll to position [113, 0]
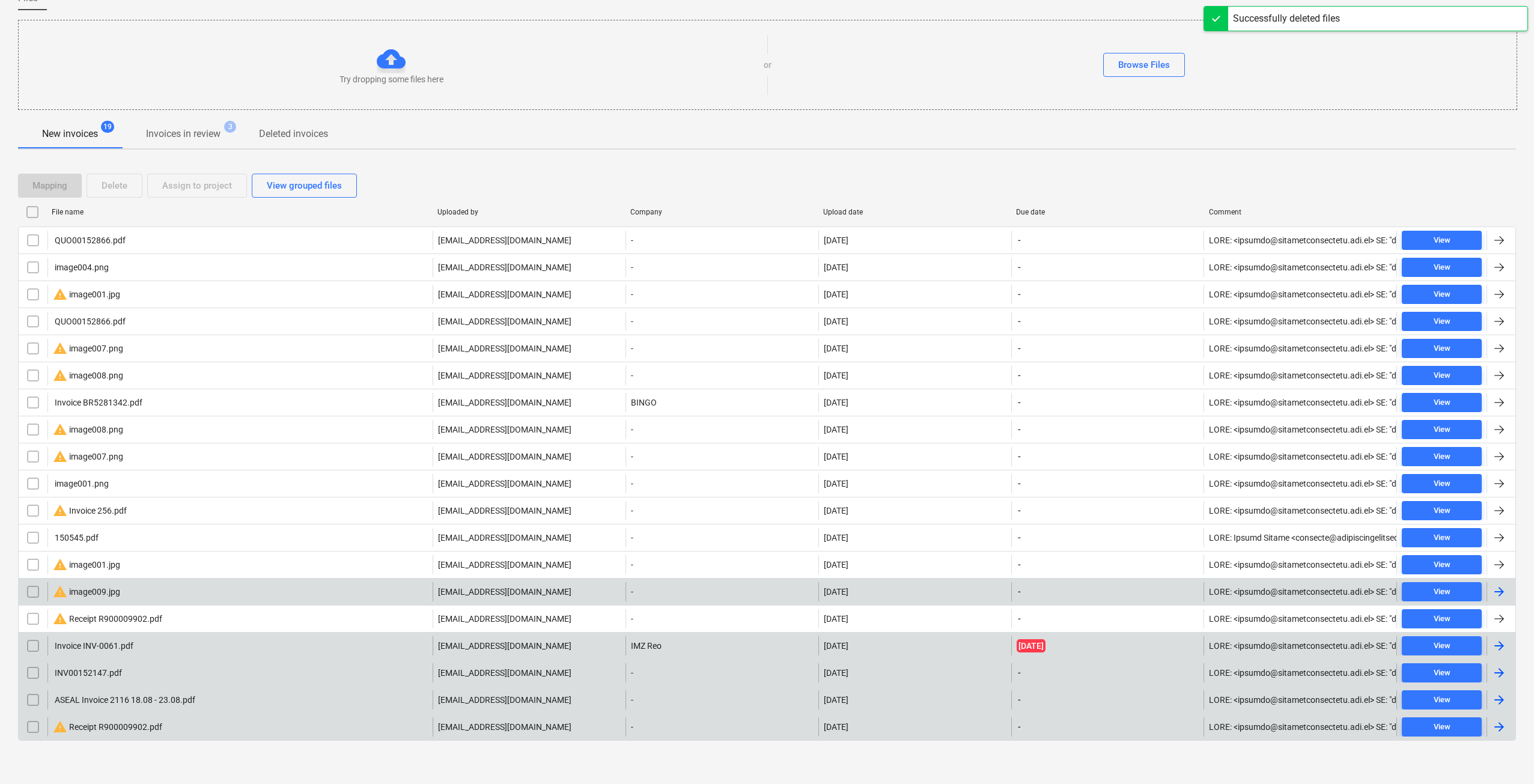
click at [104, 587] on div "warning image009.jpg" at bounding box center [86, 591] width 67 height 14
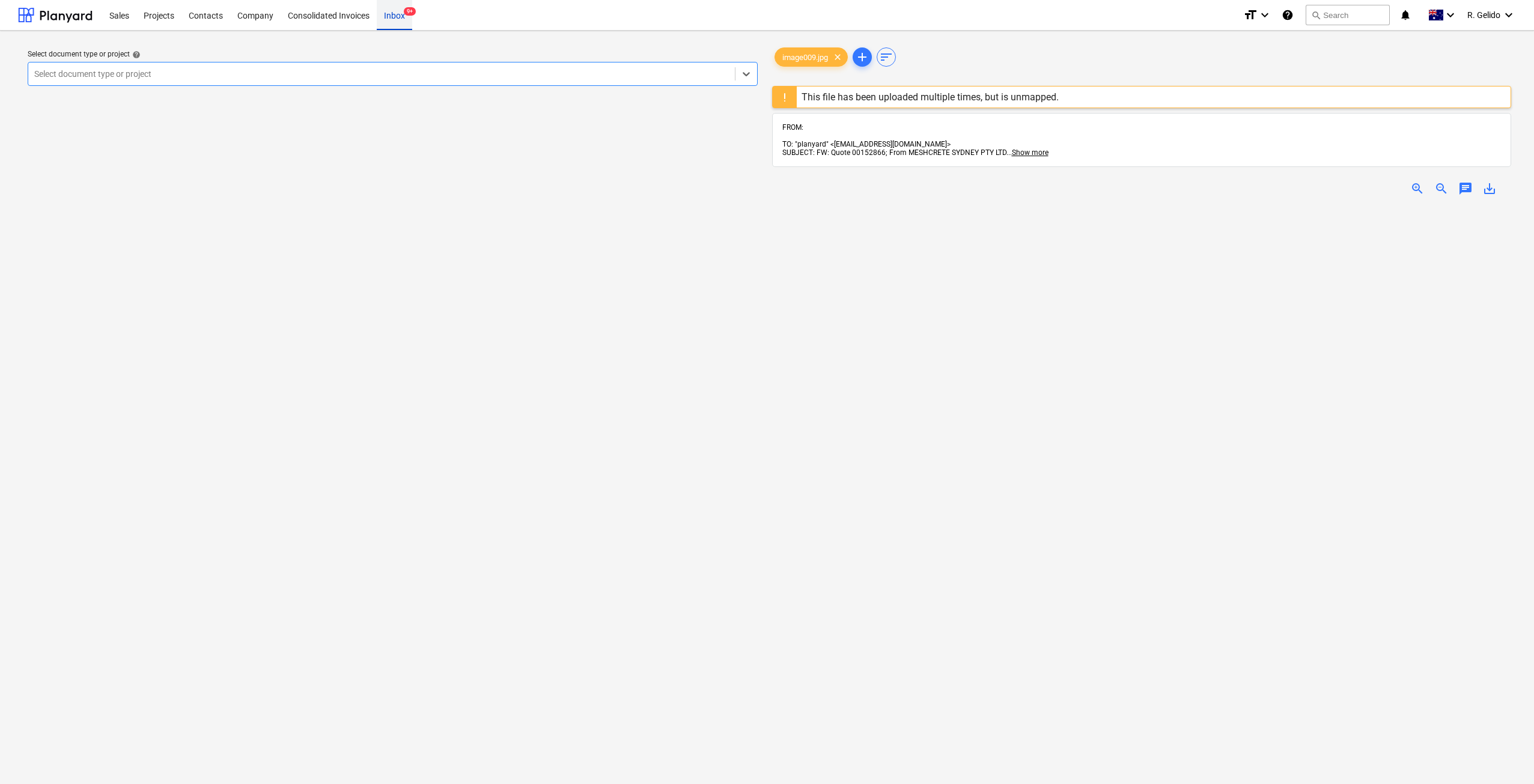
click at [399, 18] on div "Inbox 9+" at bounding box center [394, 14] width 35 height 31
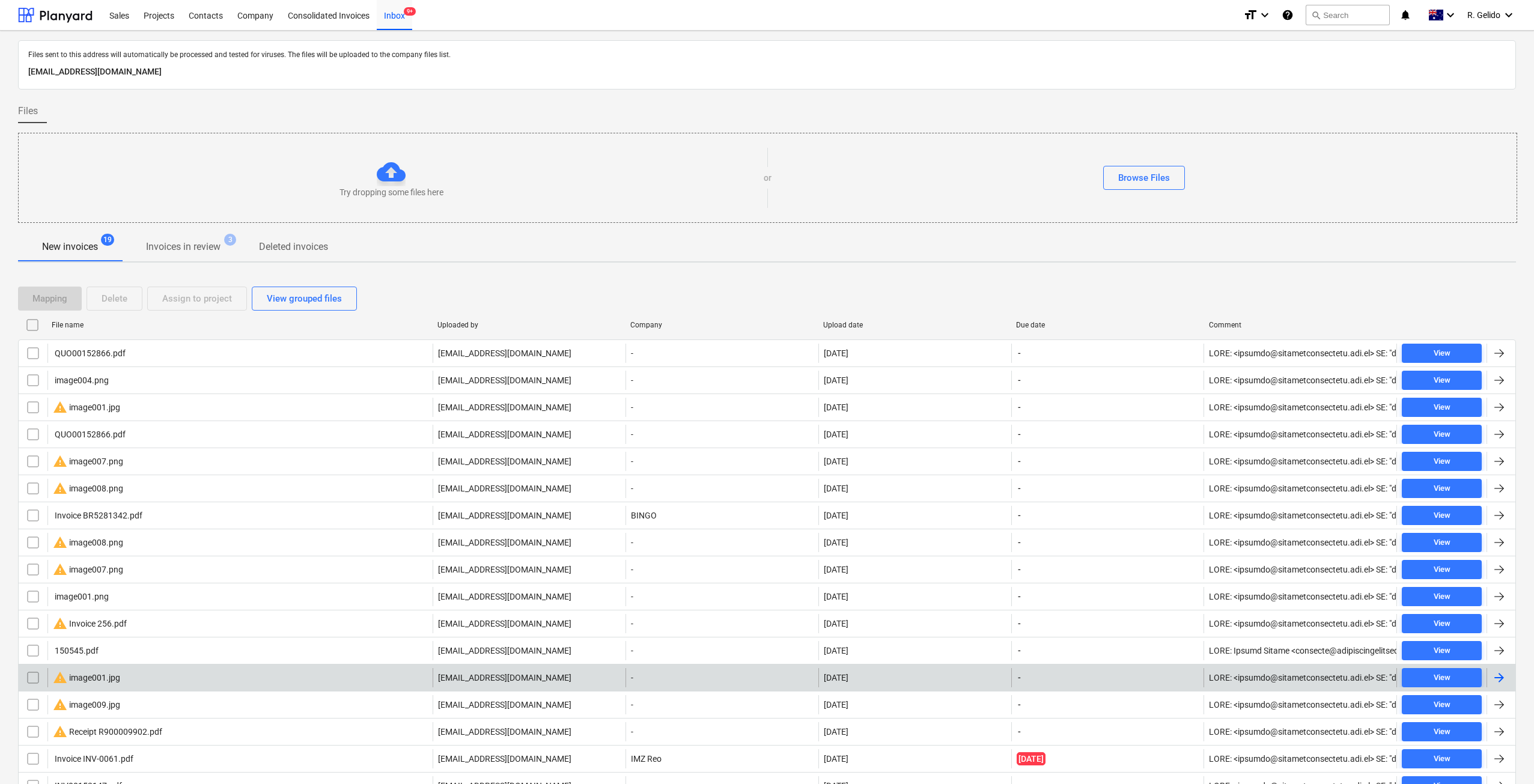
click at [106, 673] on div "warning image001.jpg" at bounding box center [86, 677] width 67 height 14
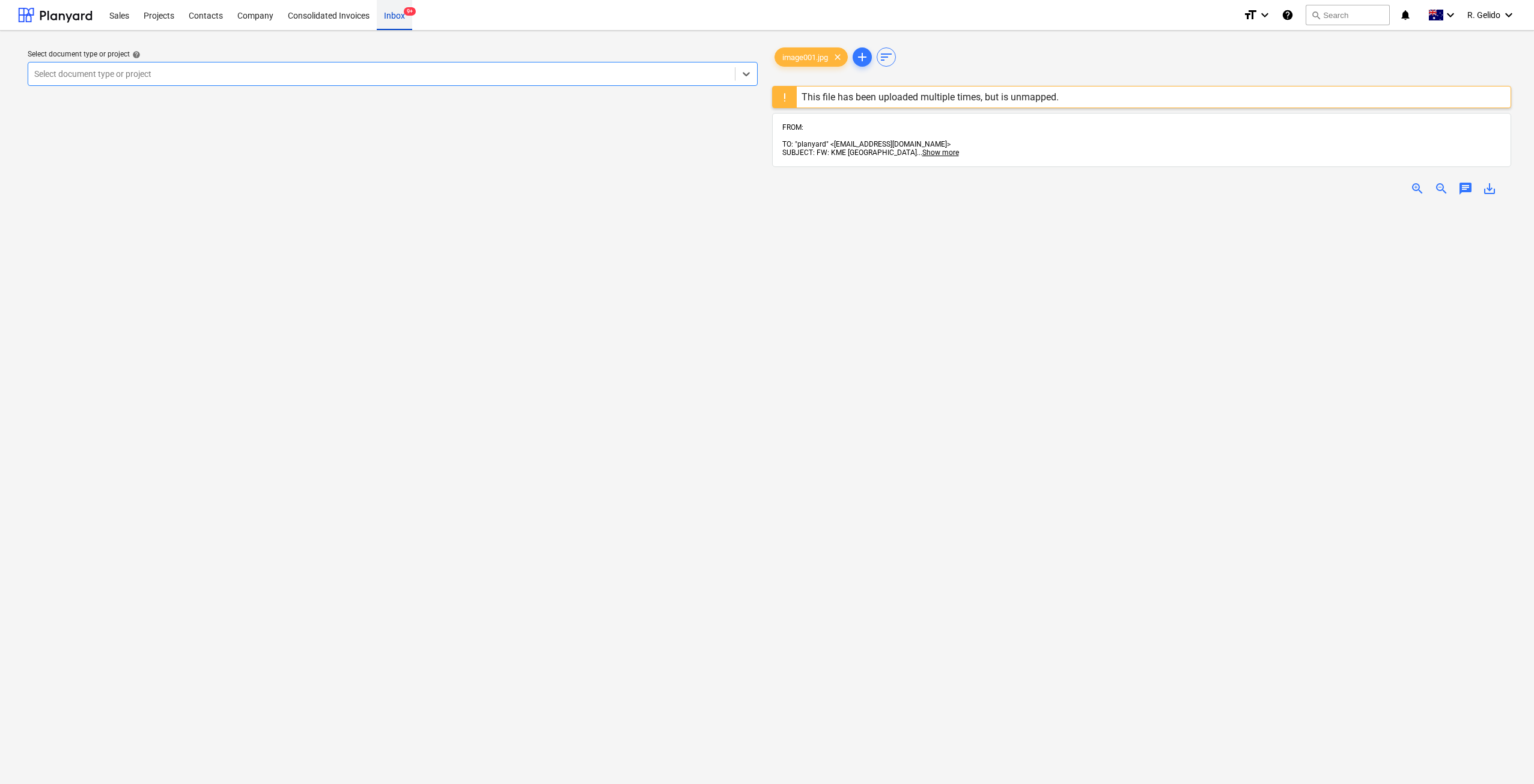
click at [402, 13] on div "Inbox 9+" at bounding box center [394, 14] width 35 height 31
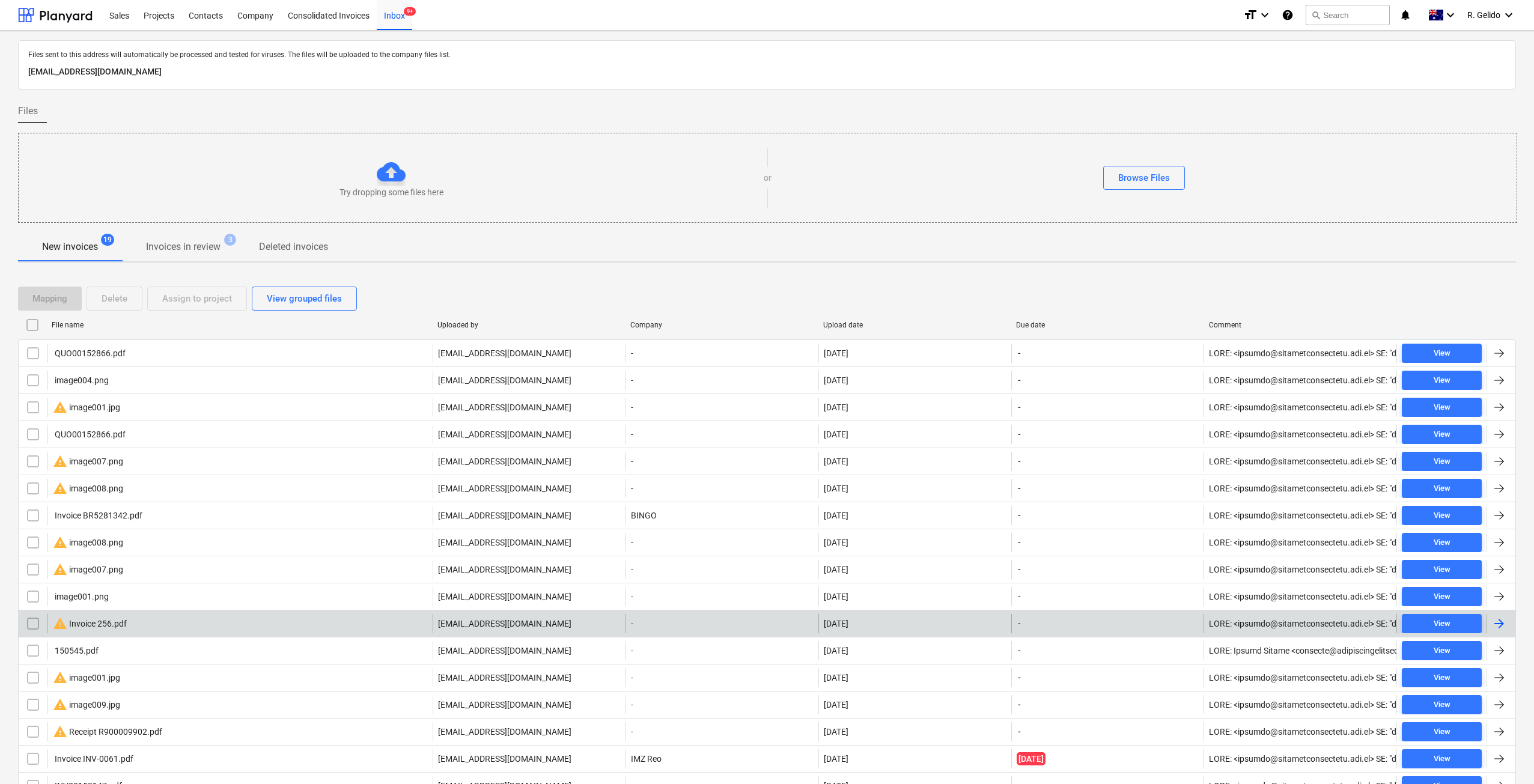
click at [137, 623] on div "warning Invoice 256.pdf" at bounding box center [240, 623] width 385 height 19
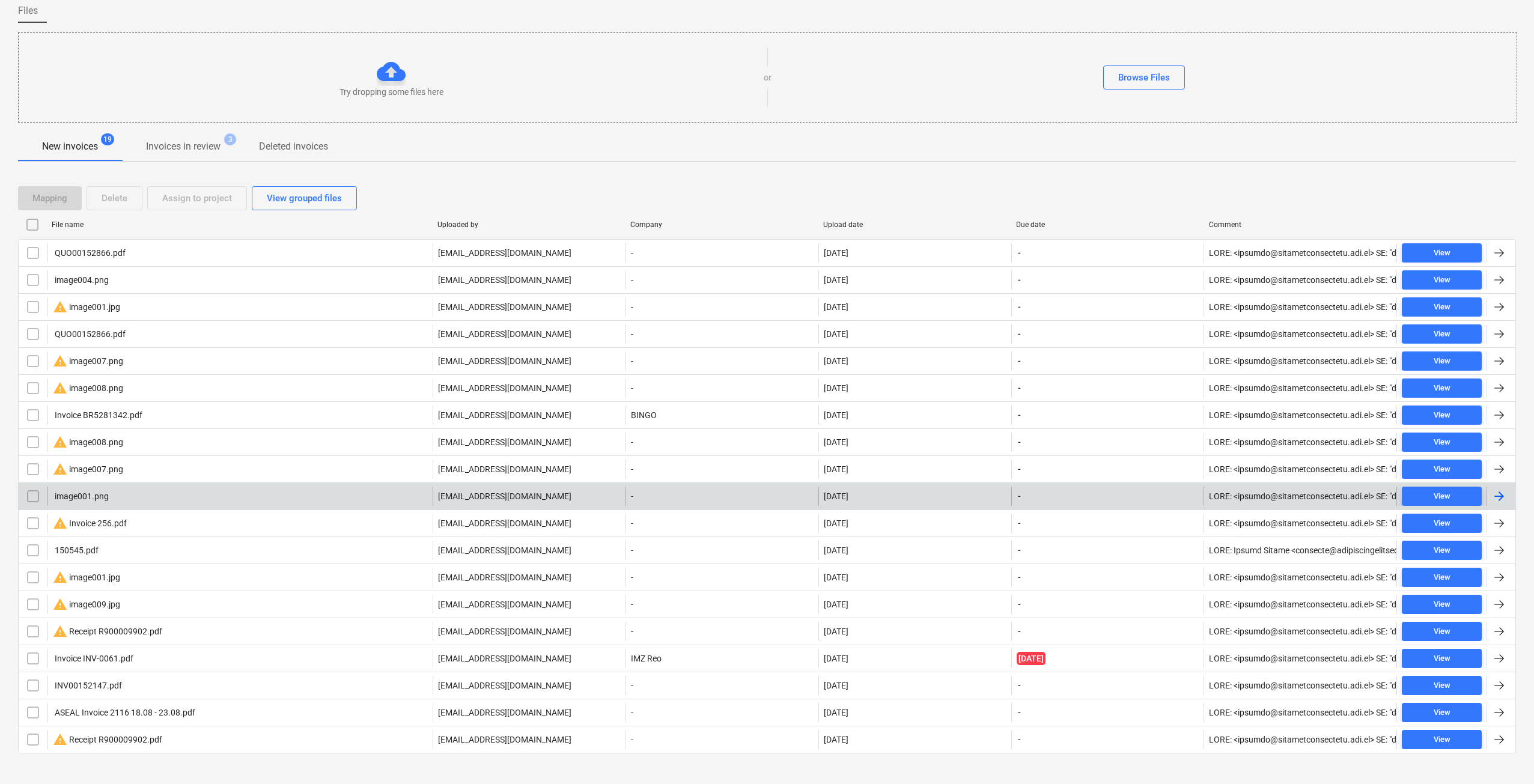
scroll to position [113, 0]
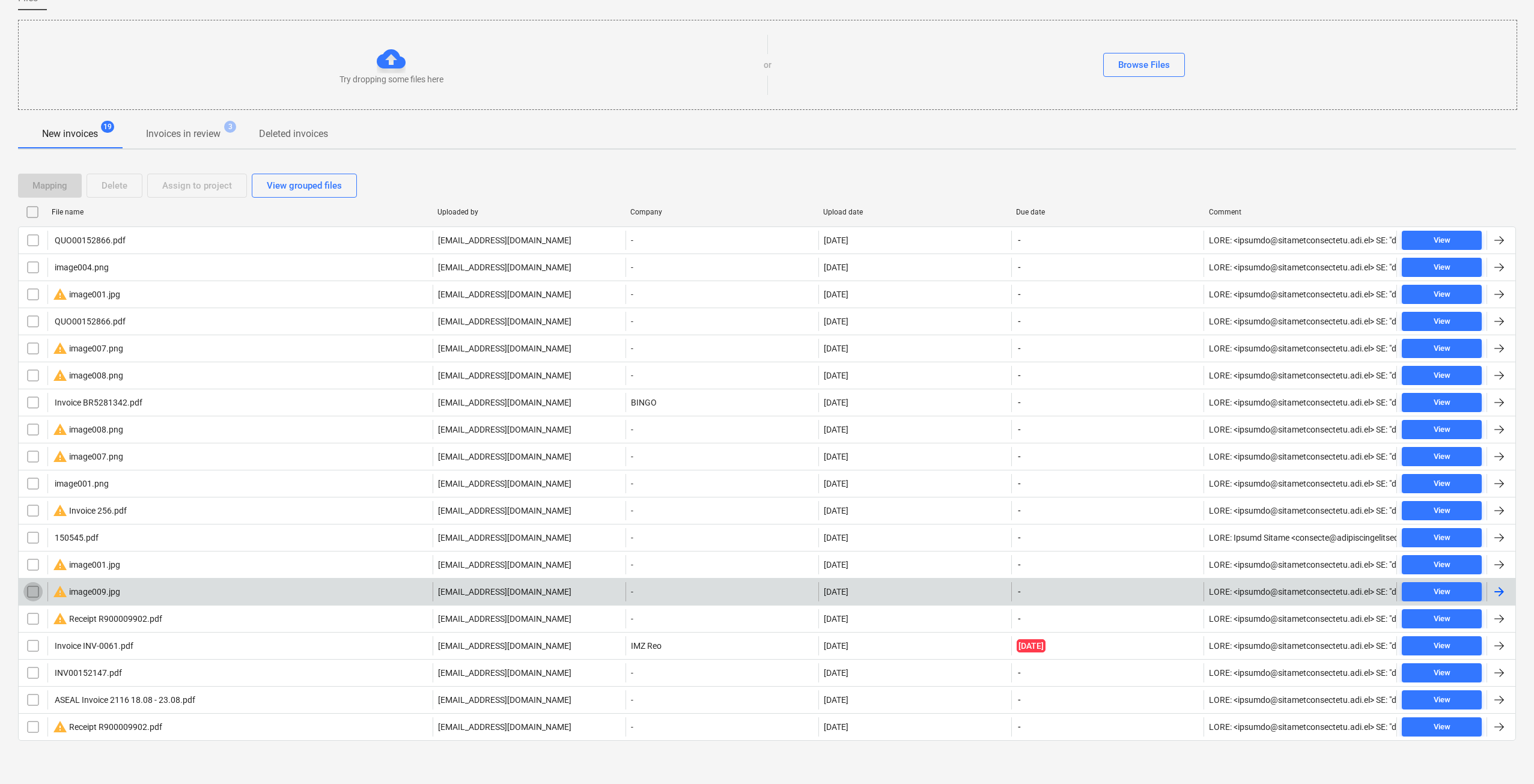
click at [32, 590] on input "checkbox" at bounding box center [32, 591] width 19 height 19
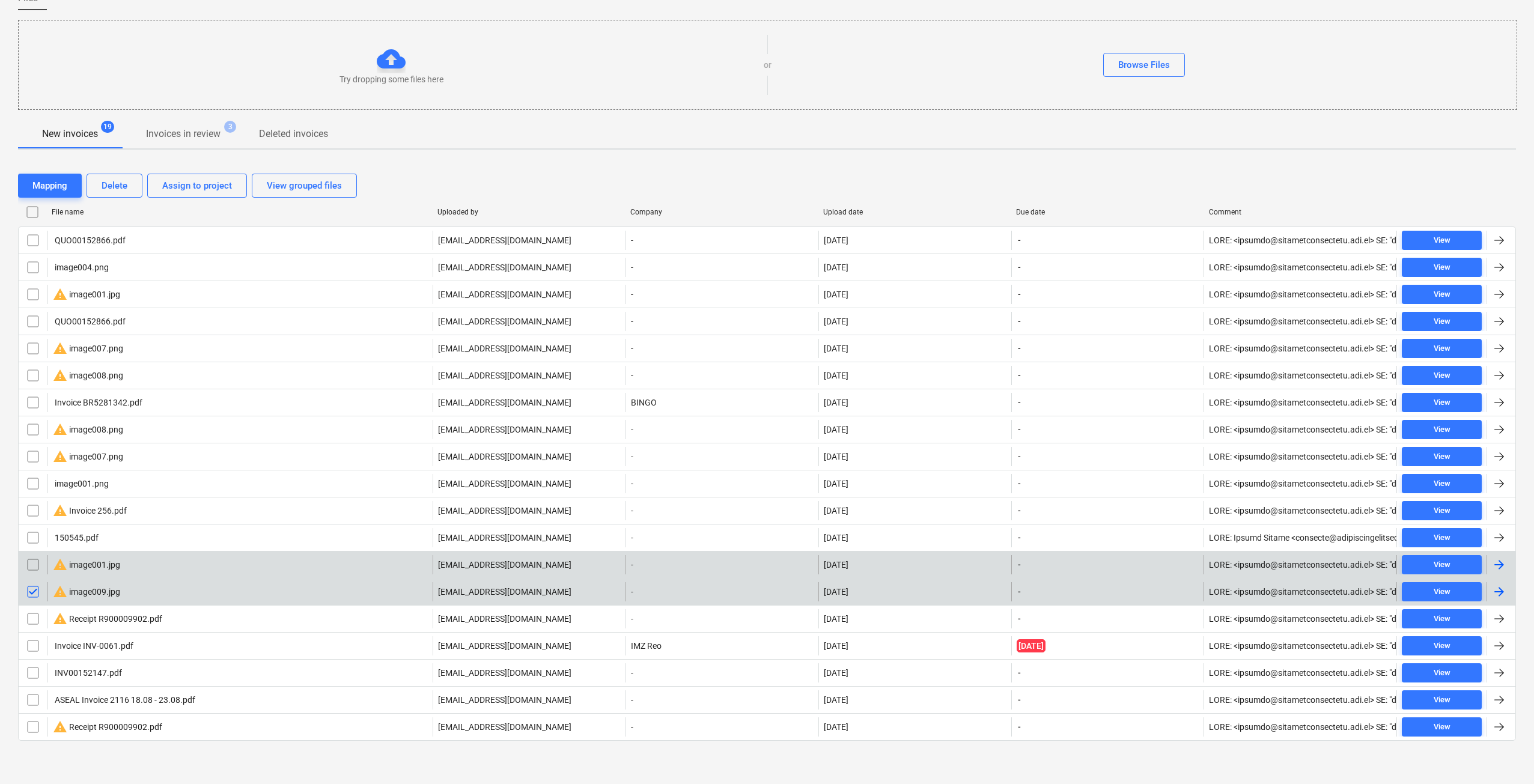
click at [33, 564] on input "checkbox" at bounding box center [32, 564] width 19 height 19
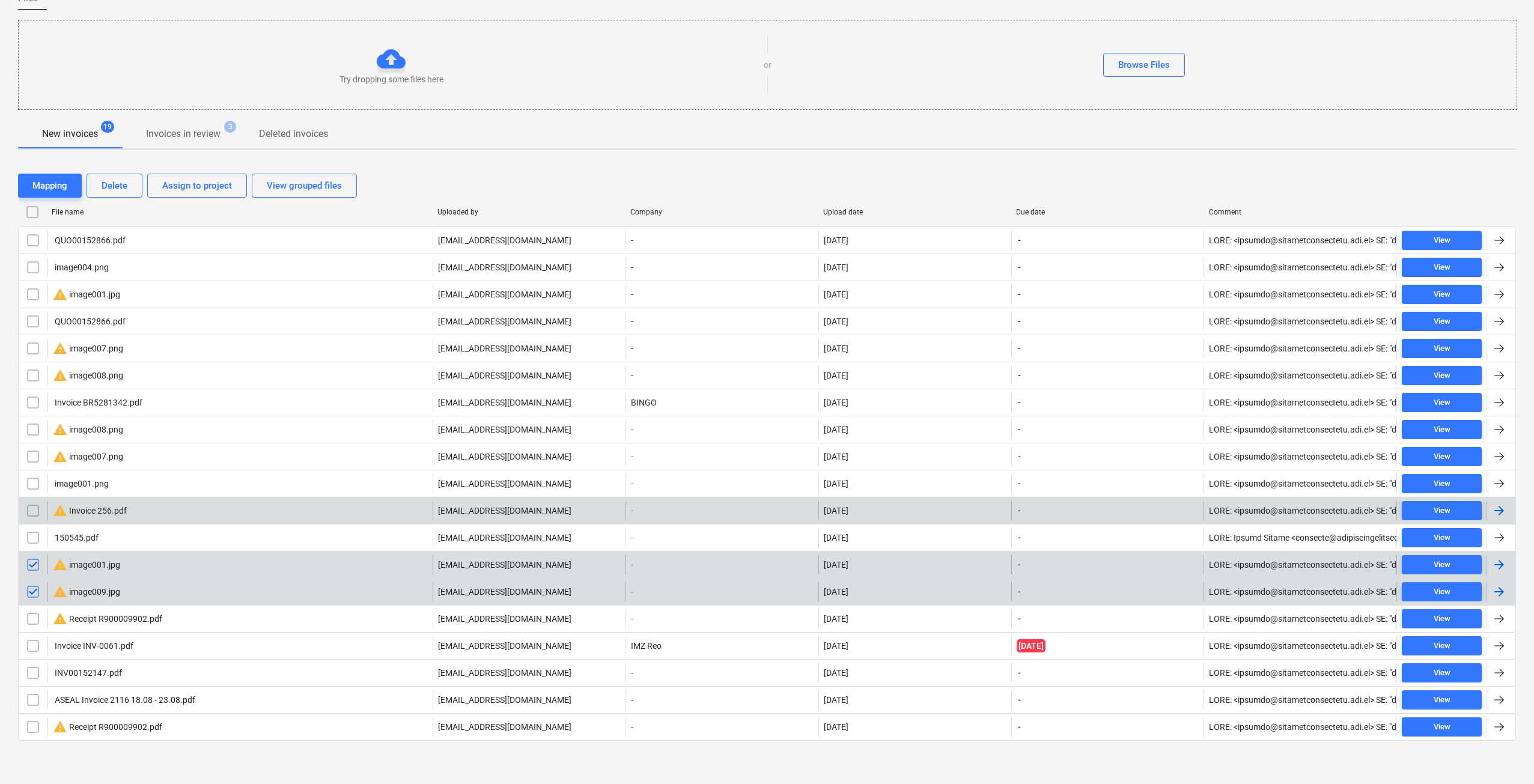
click at [36, 509] on input "checkbox" at bounding box center [32, 510] width 19 height 19
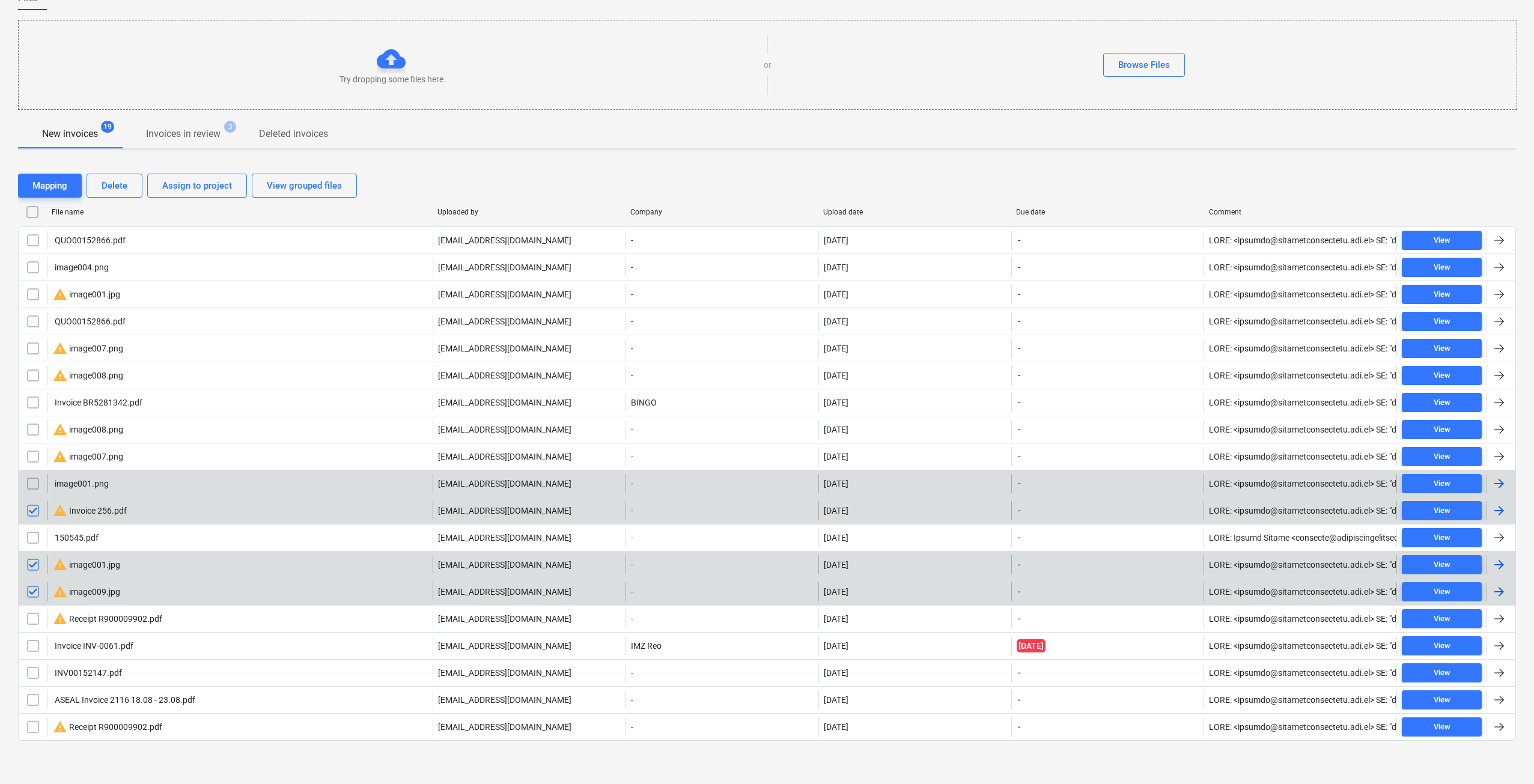
click at [32, 490] on input "checkbox" at bounding box center [32, 483] width 19 height 19
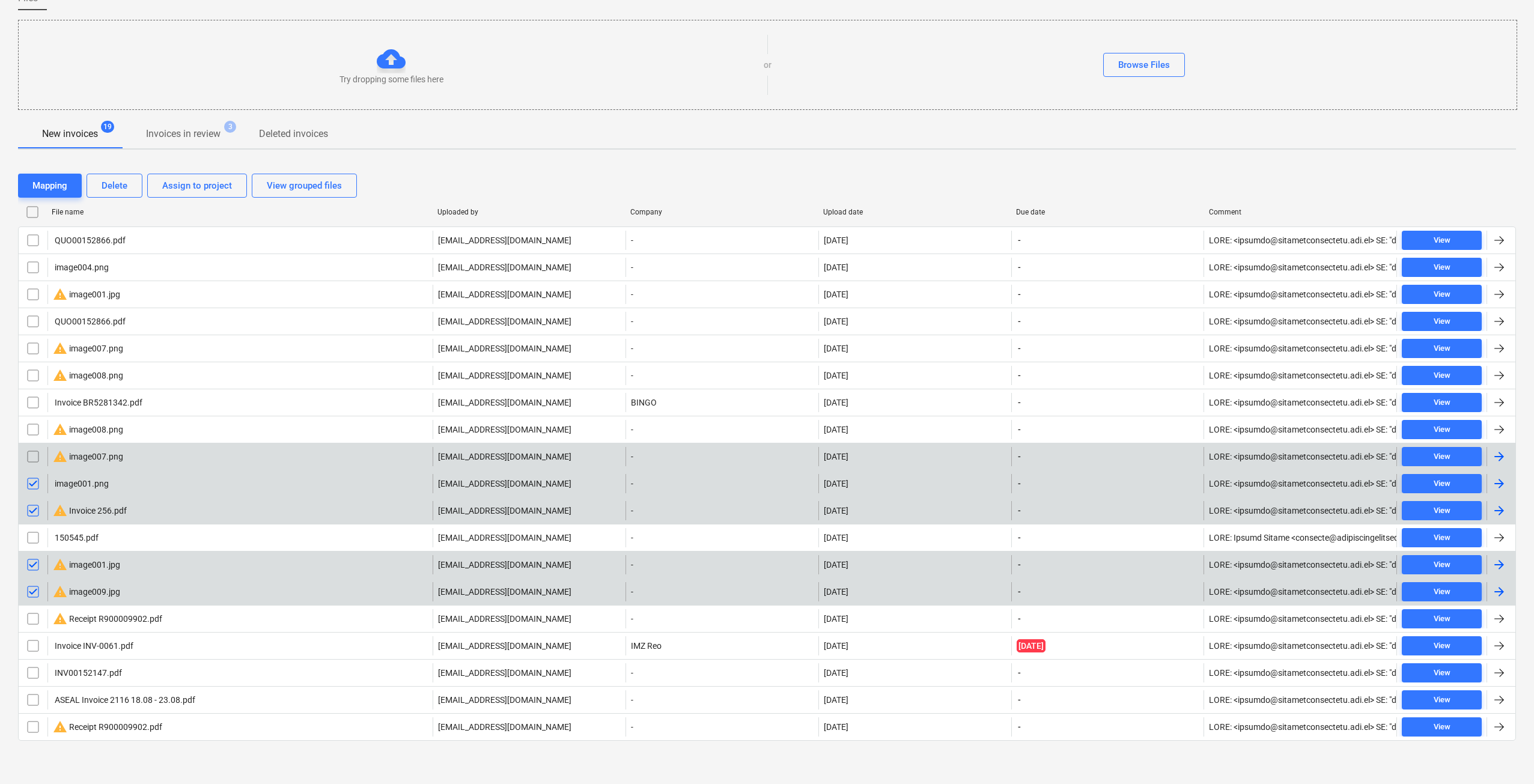
click at [31, 458] on input "checkbox" at bounding box center [32, 456] width 19 height 19
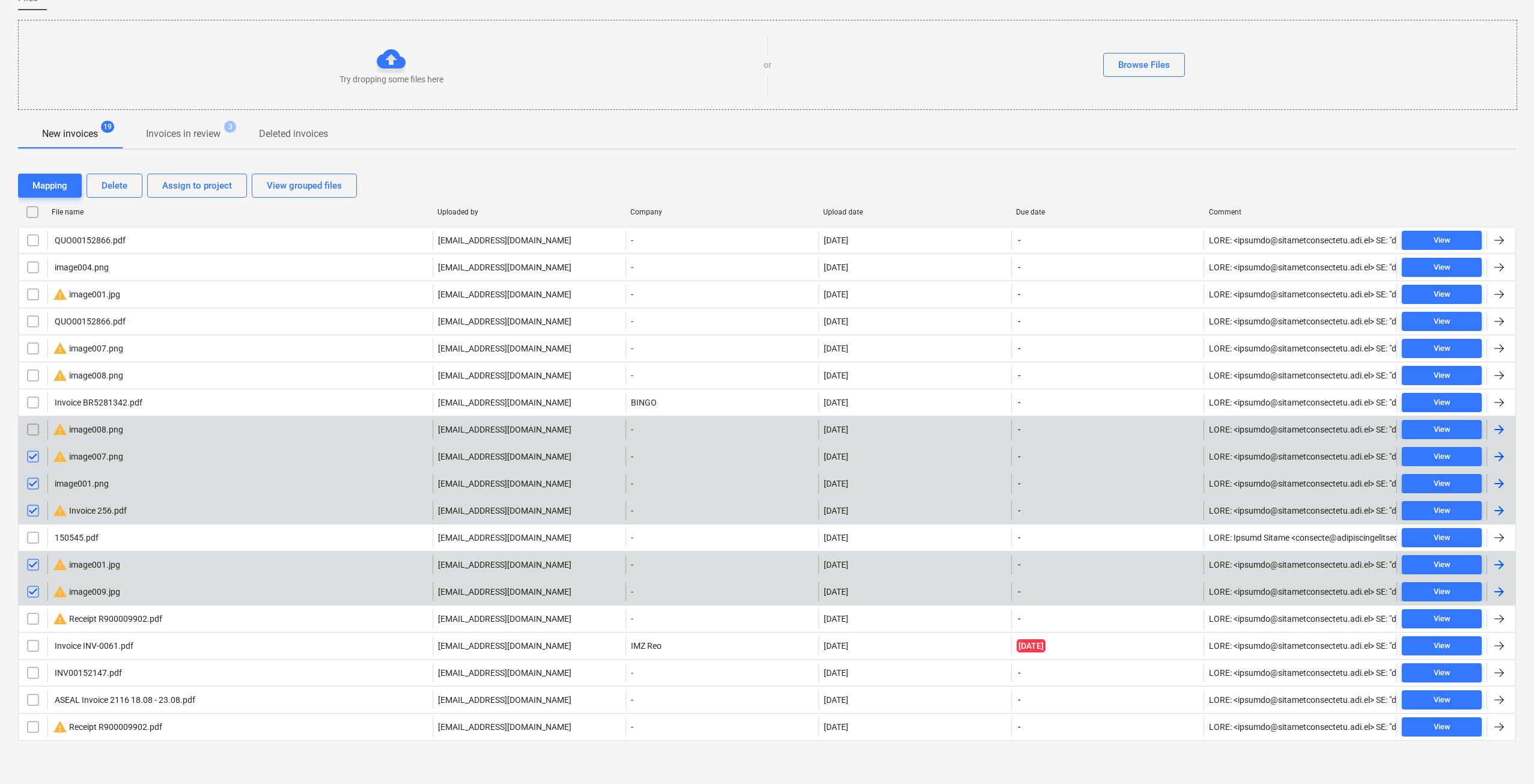
click at [37, 423] on input "checkbox" at bounding box center [32, 429] width 19 height 19
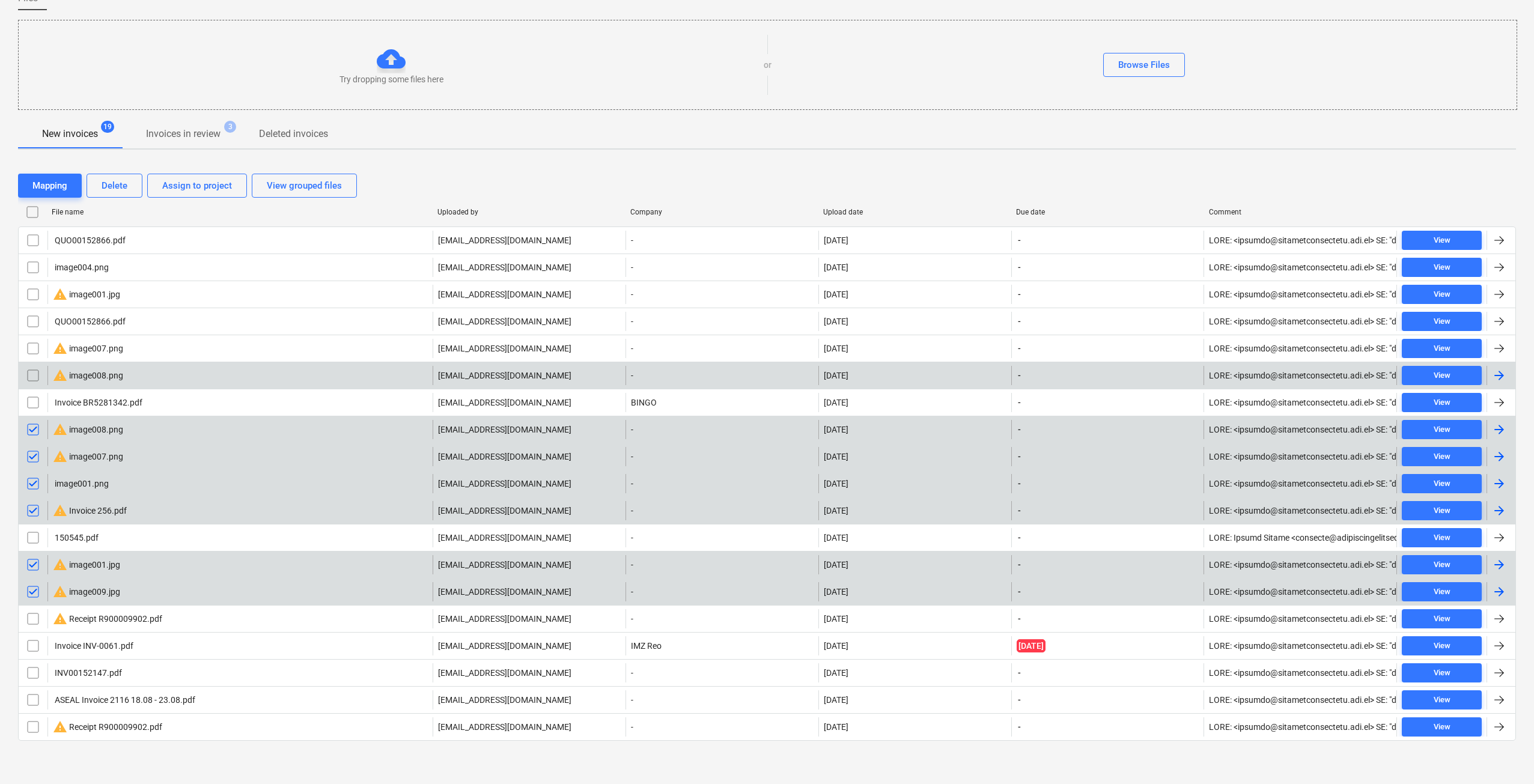
click at [34, 371] on input "checkbox" at bounding box center [32, 375] width 19 height 19
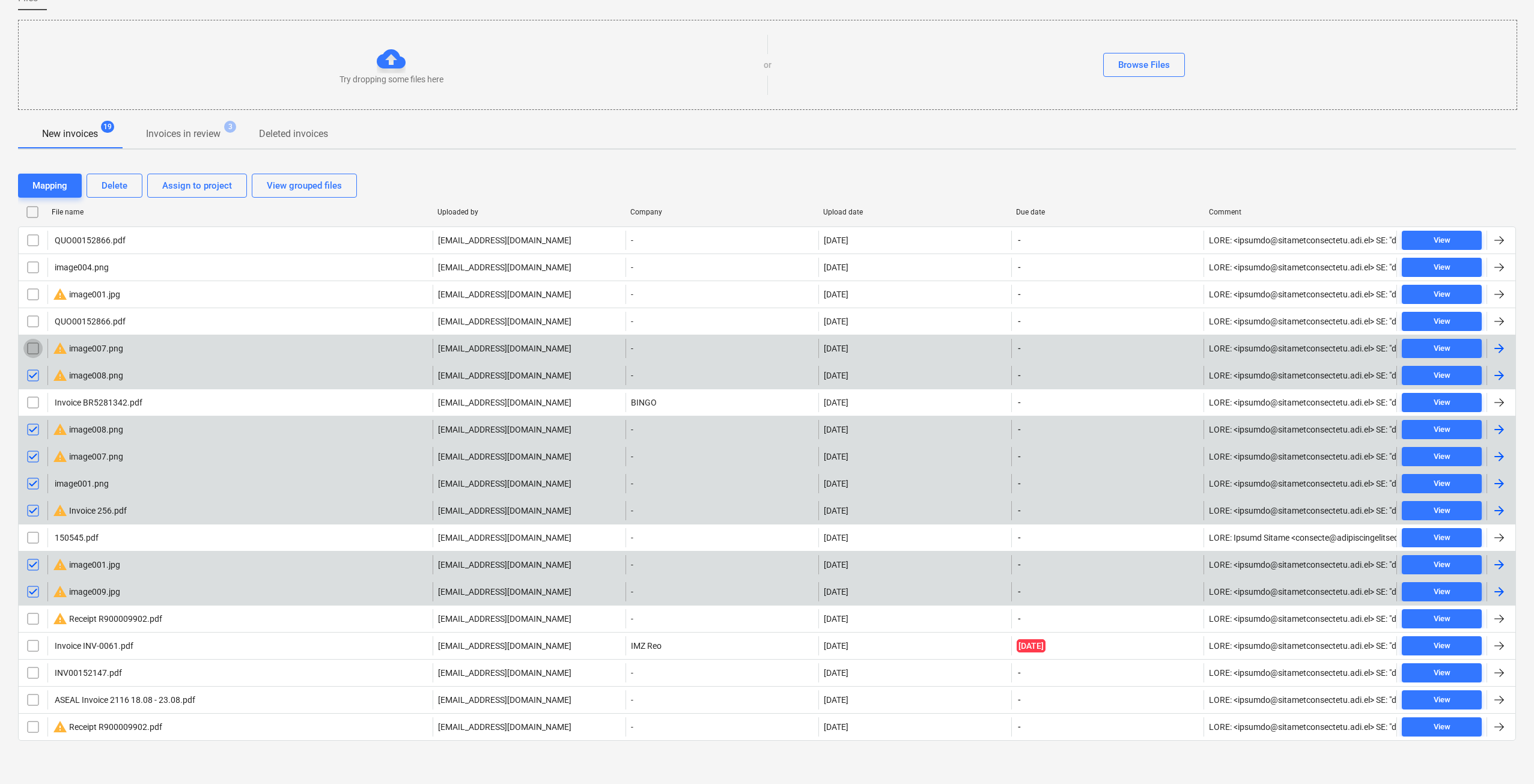
click at [32, 348] on input "checkbox" at bounding box center [32, 348] width 19 height 19
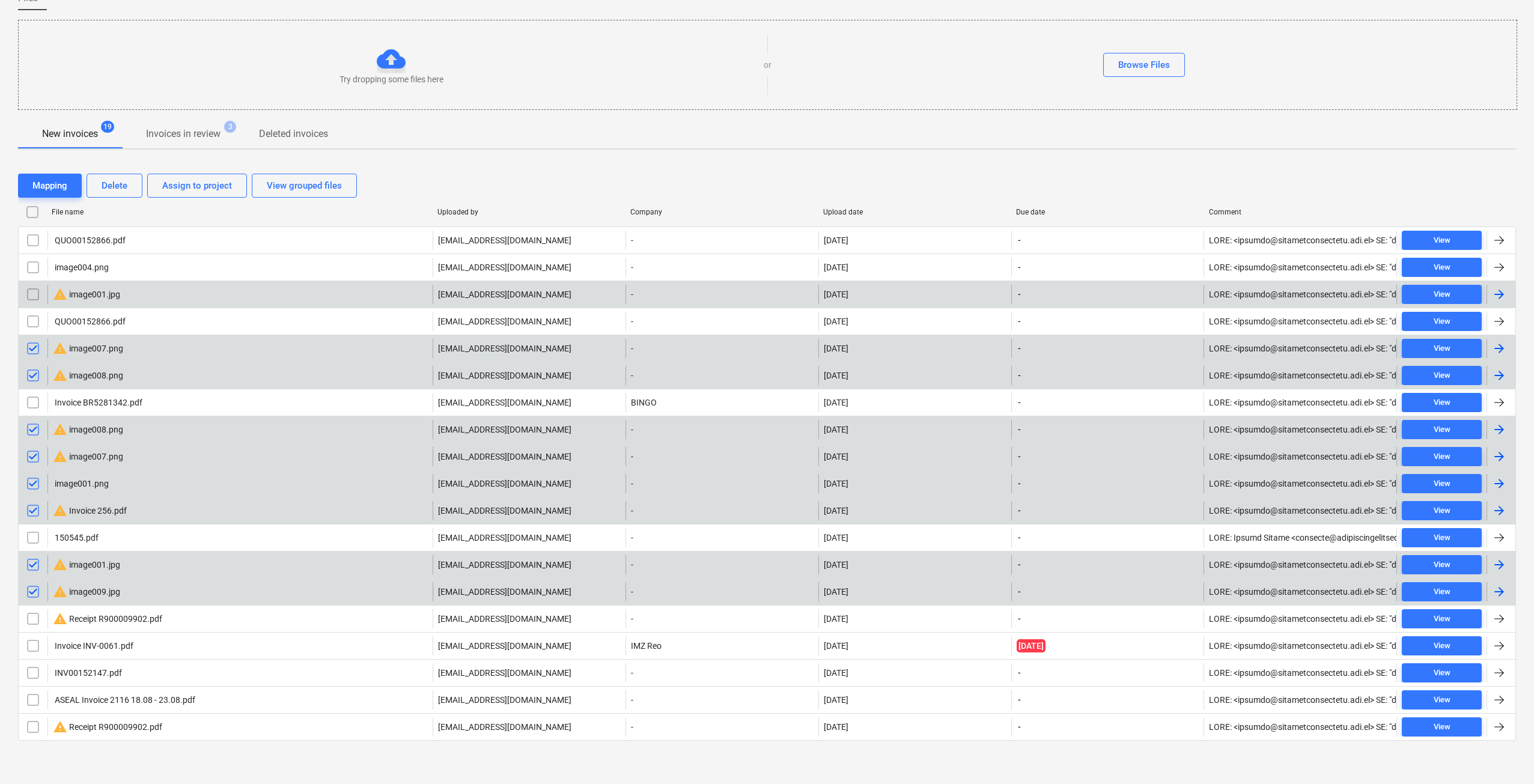
click at [34, 293] on input "checkbox" at bounding box center [32, 294] width 19 height 19
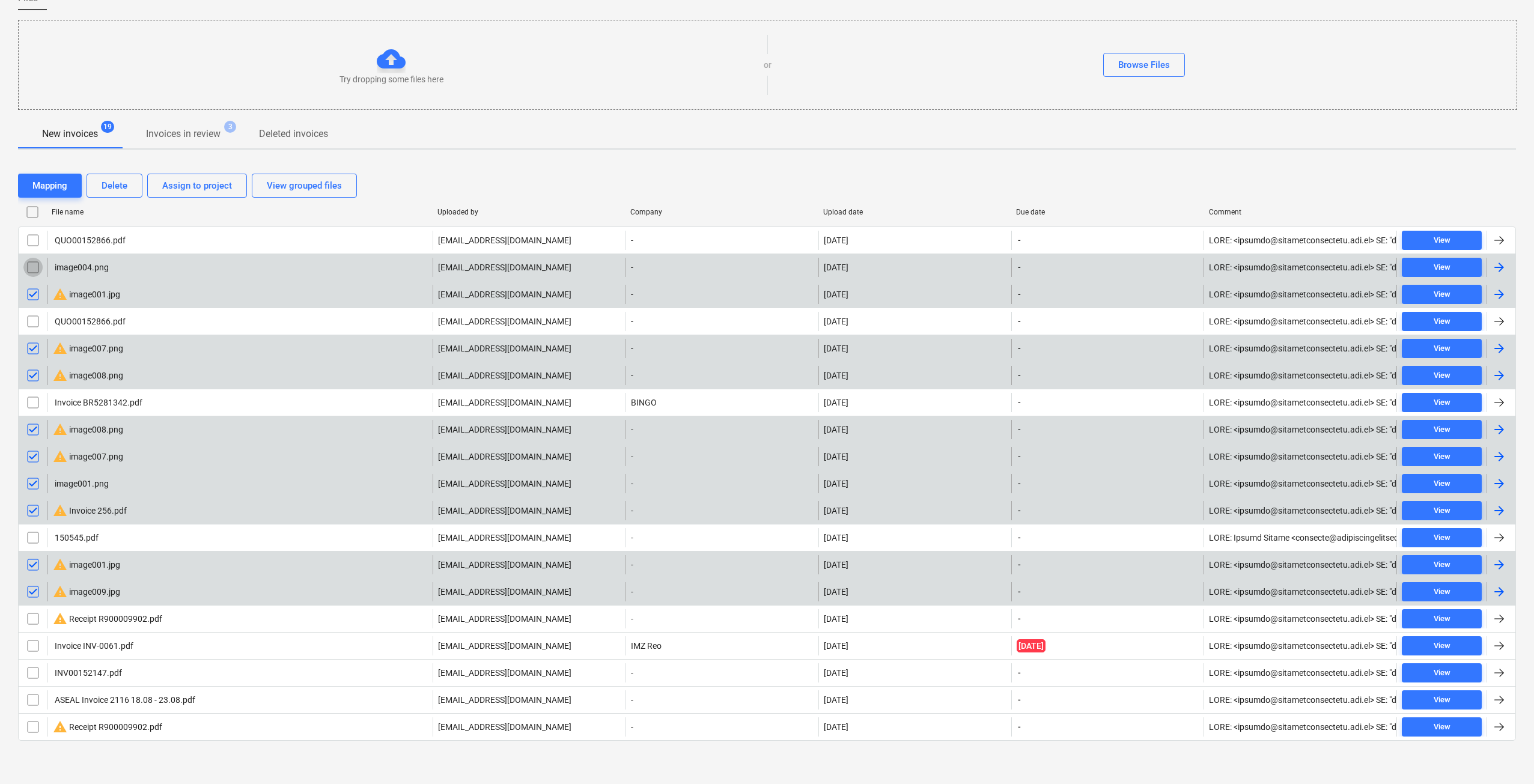
click at [32, 268] on input "checkbox" at bounding box center [32, 266] width 19 height 19
click at [106, 186] on div "Delete" at bounding box center [115, 186] width 26 height 16
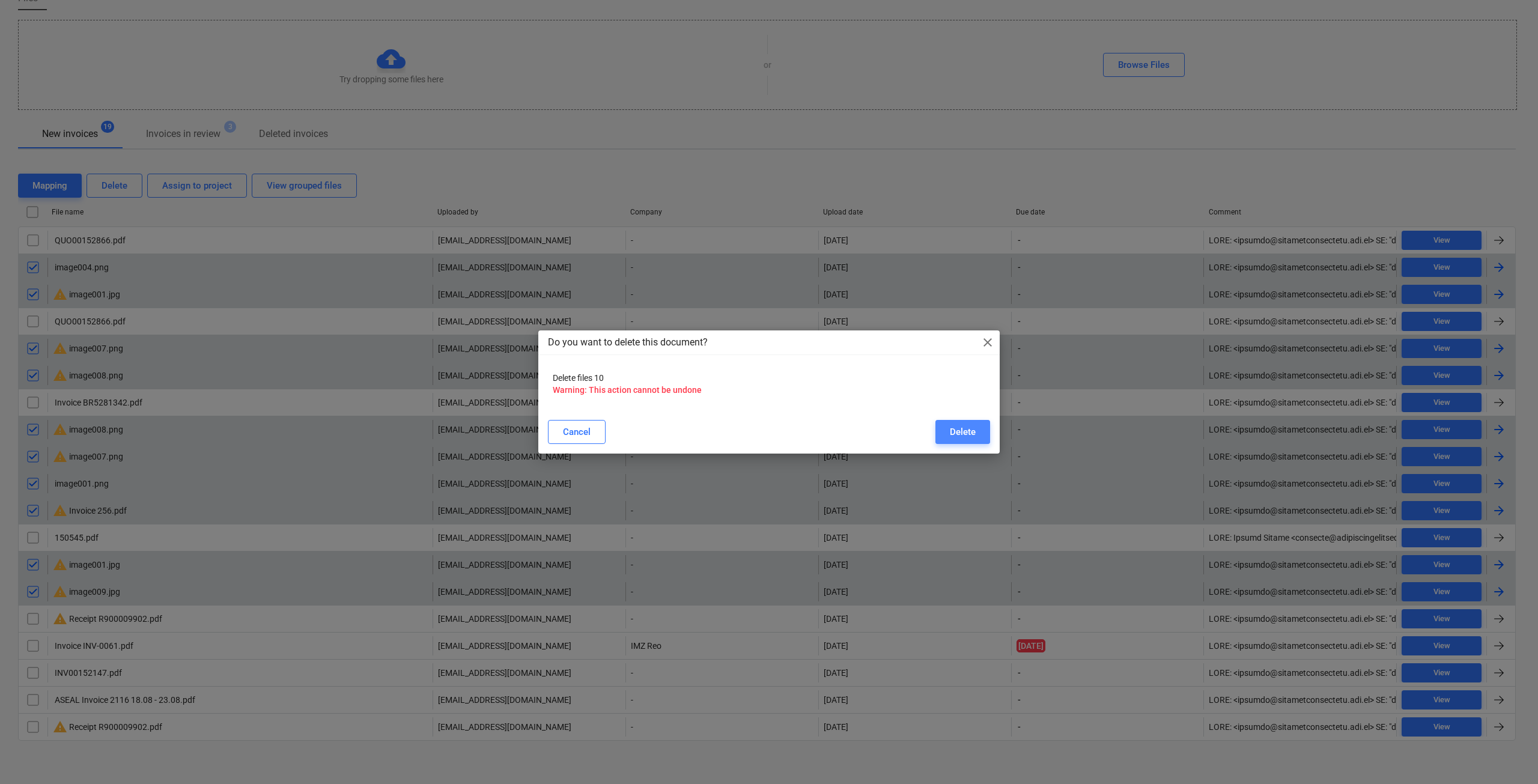
click at [950, 434] on div "Delete" at bounding box center [962, 432] width 26 height 16
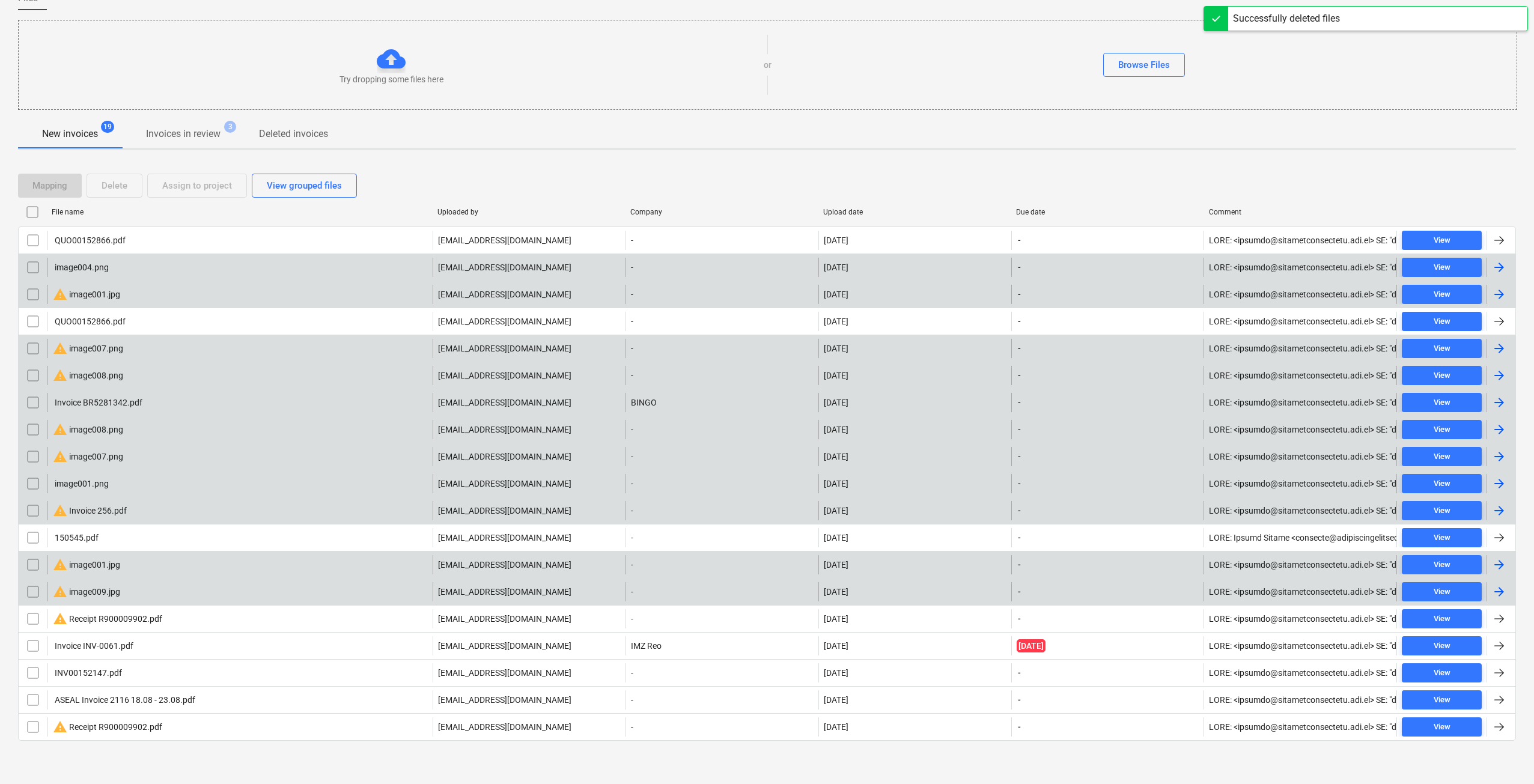
scroll to position [0, 0]
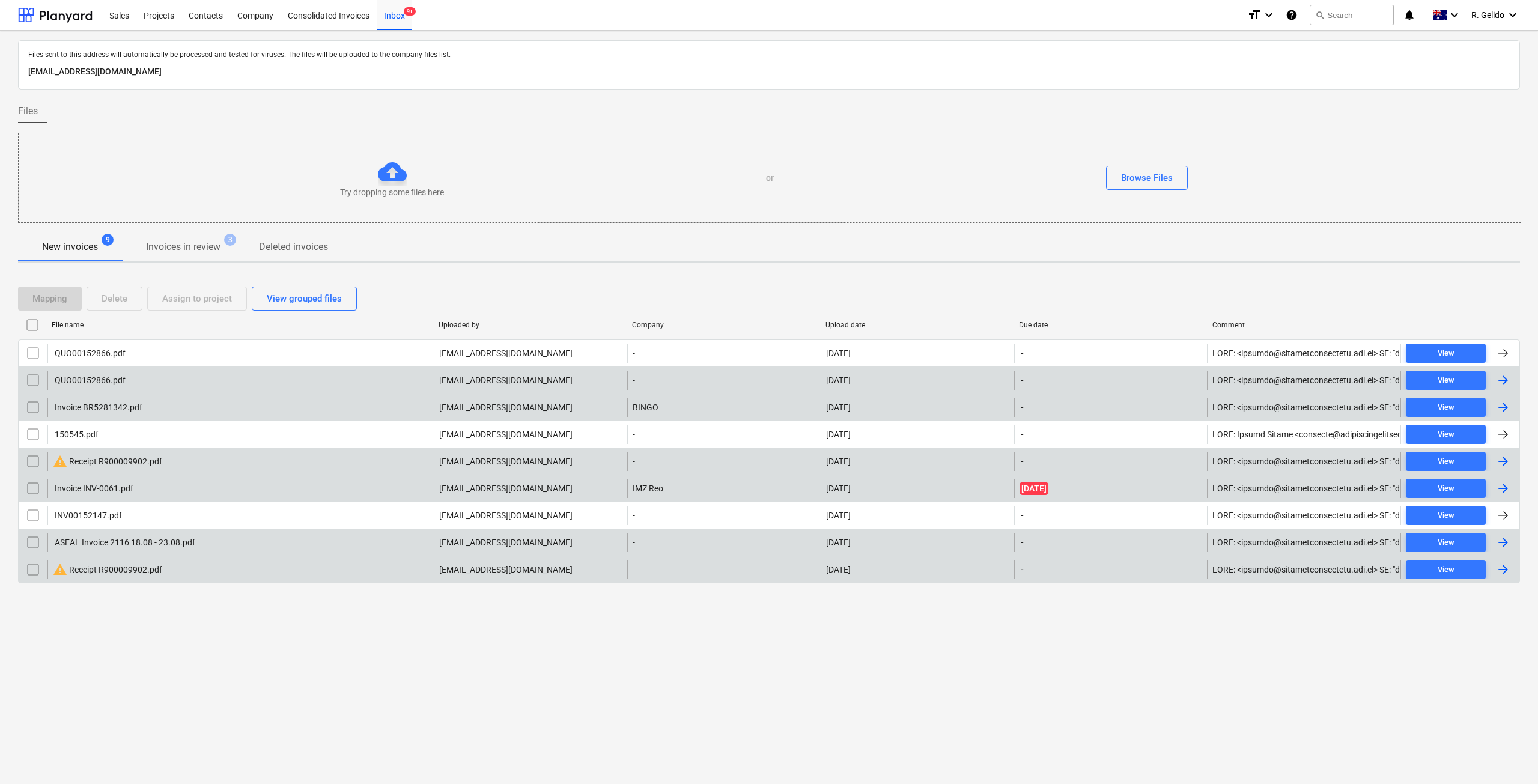
click at [136, 573] on div "warning Receipt R900009902.pdf" at bounding box center [107, 569] width 109 height 14
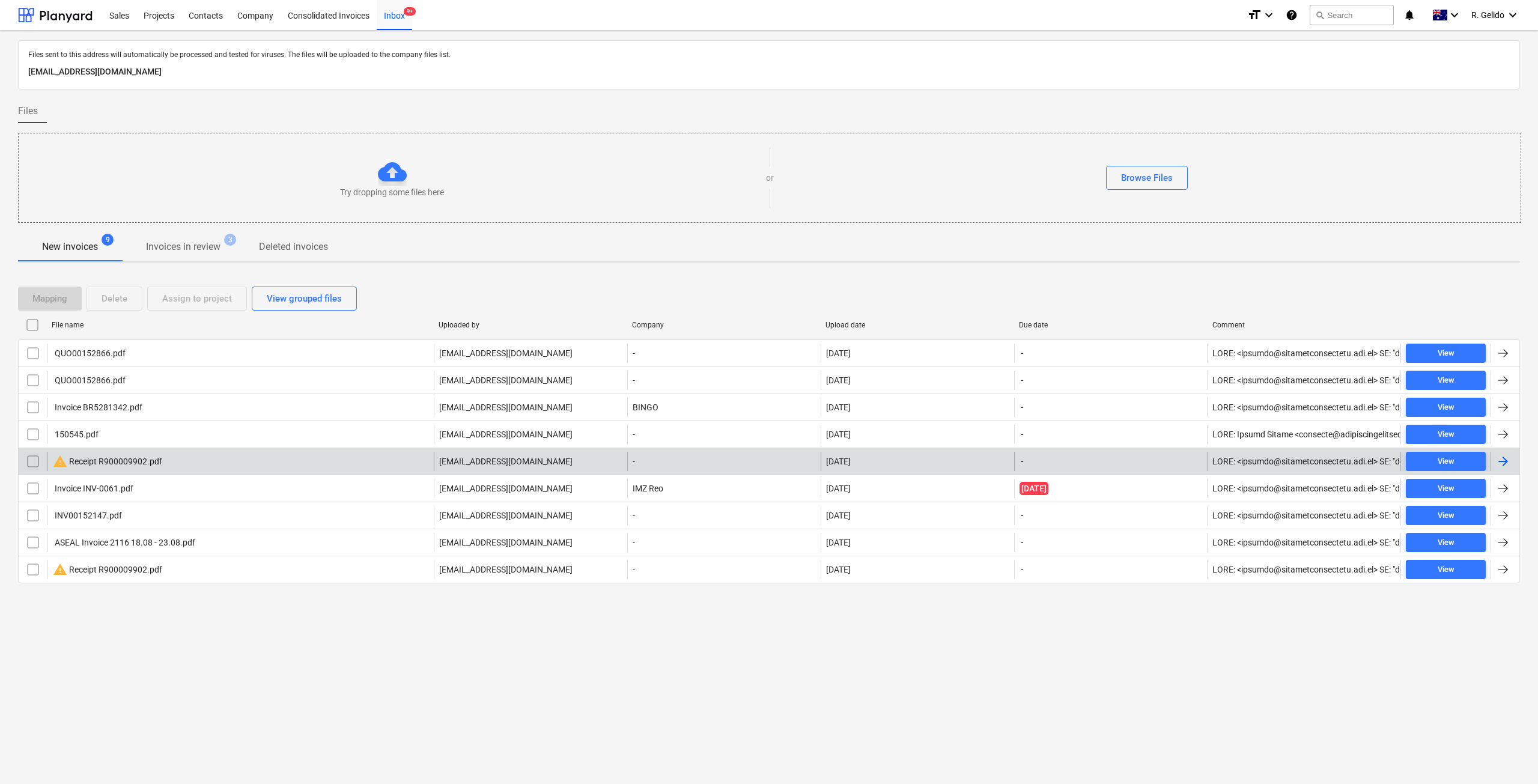
click at [116, 452] on div "warning Receipt R900009902.pdf" at bounding box center [241, 461] width 386 height 19
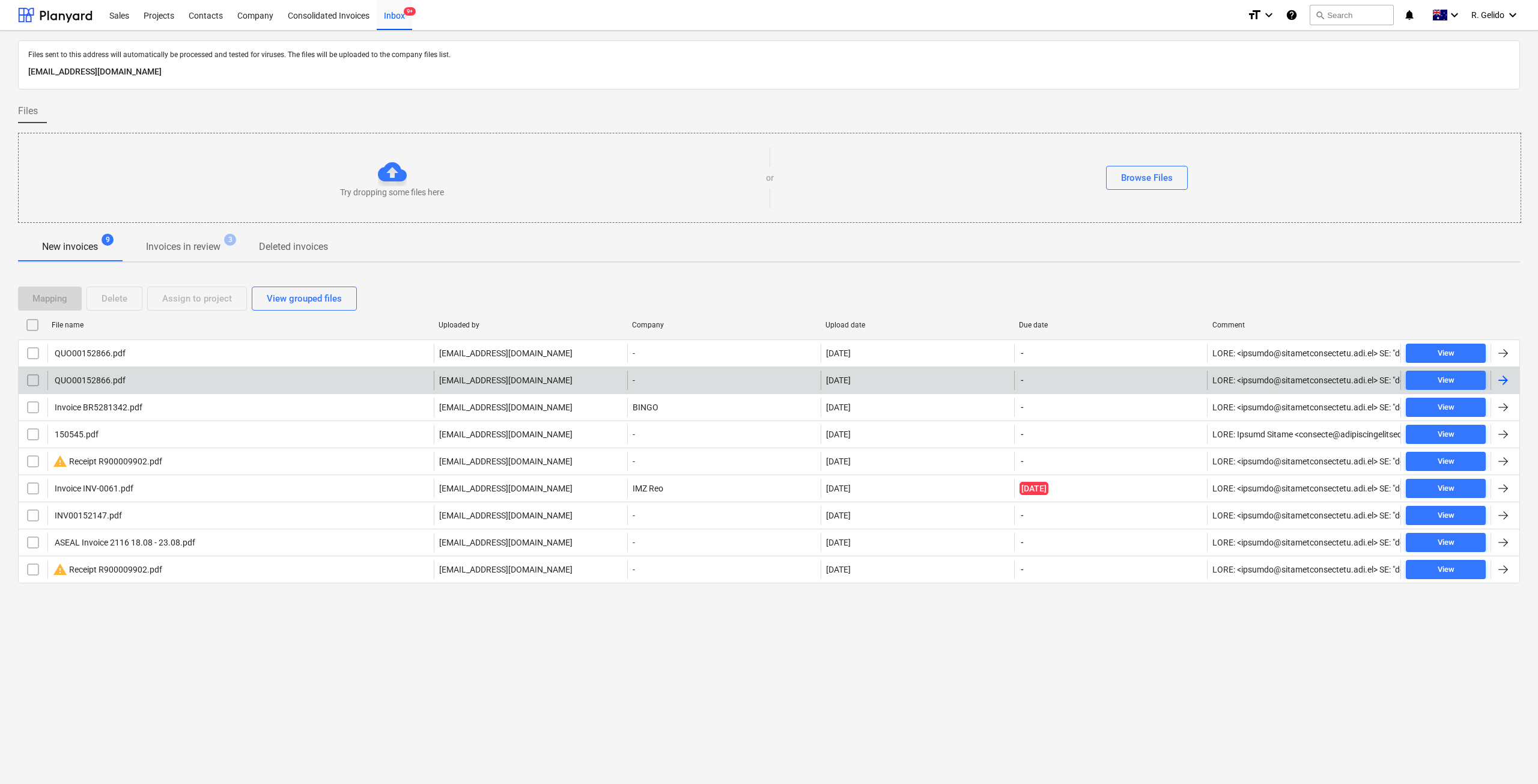
click at [143, 383] on div "QUO00152866.pdf" at bounding box center [241, 380] width 386 height 19
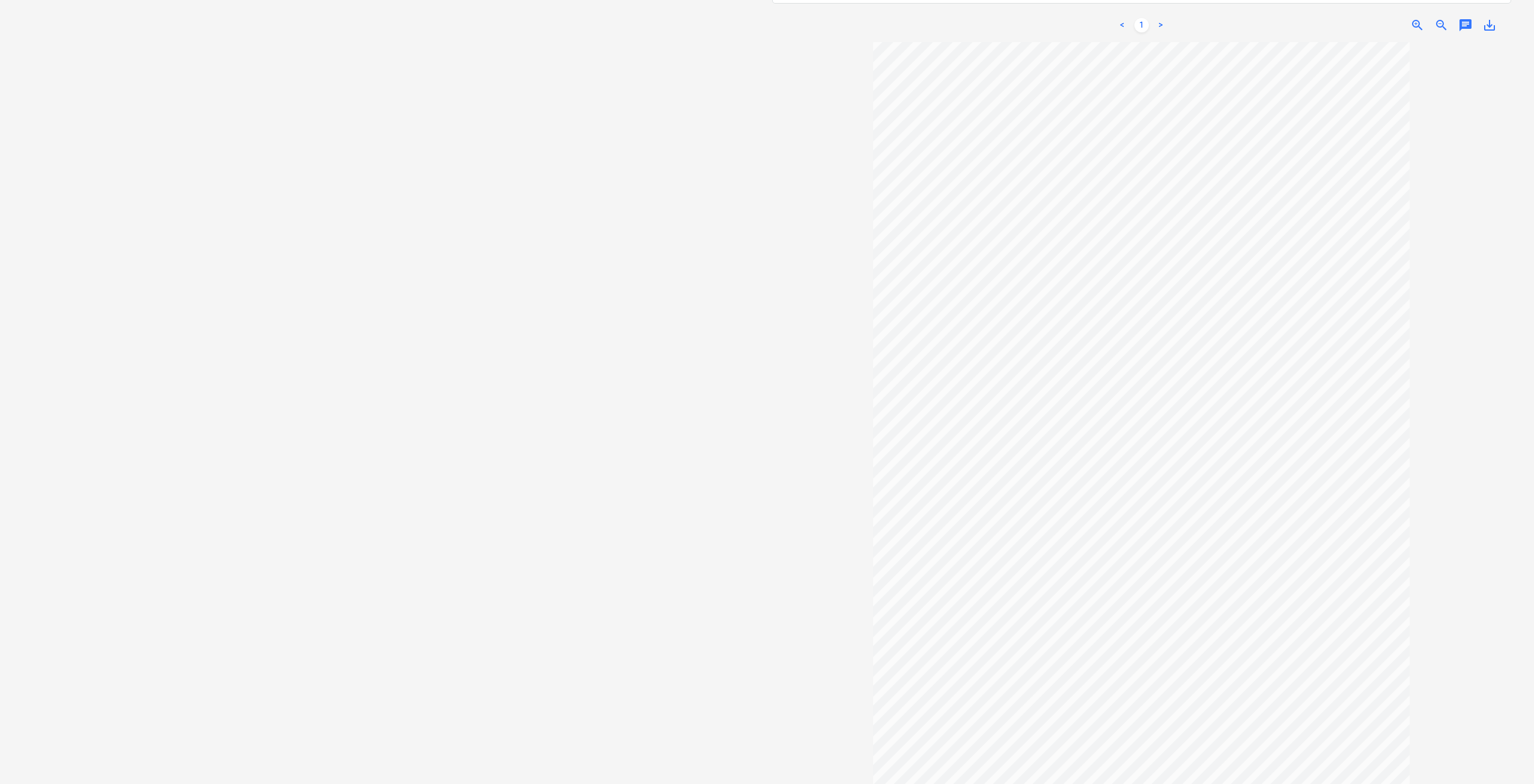
scroll to position [114, 0]
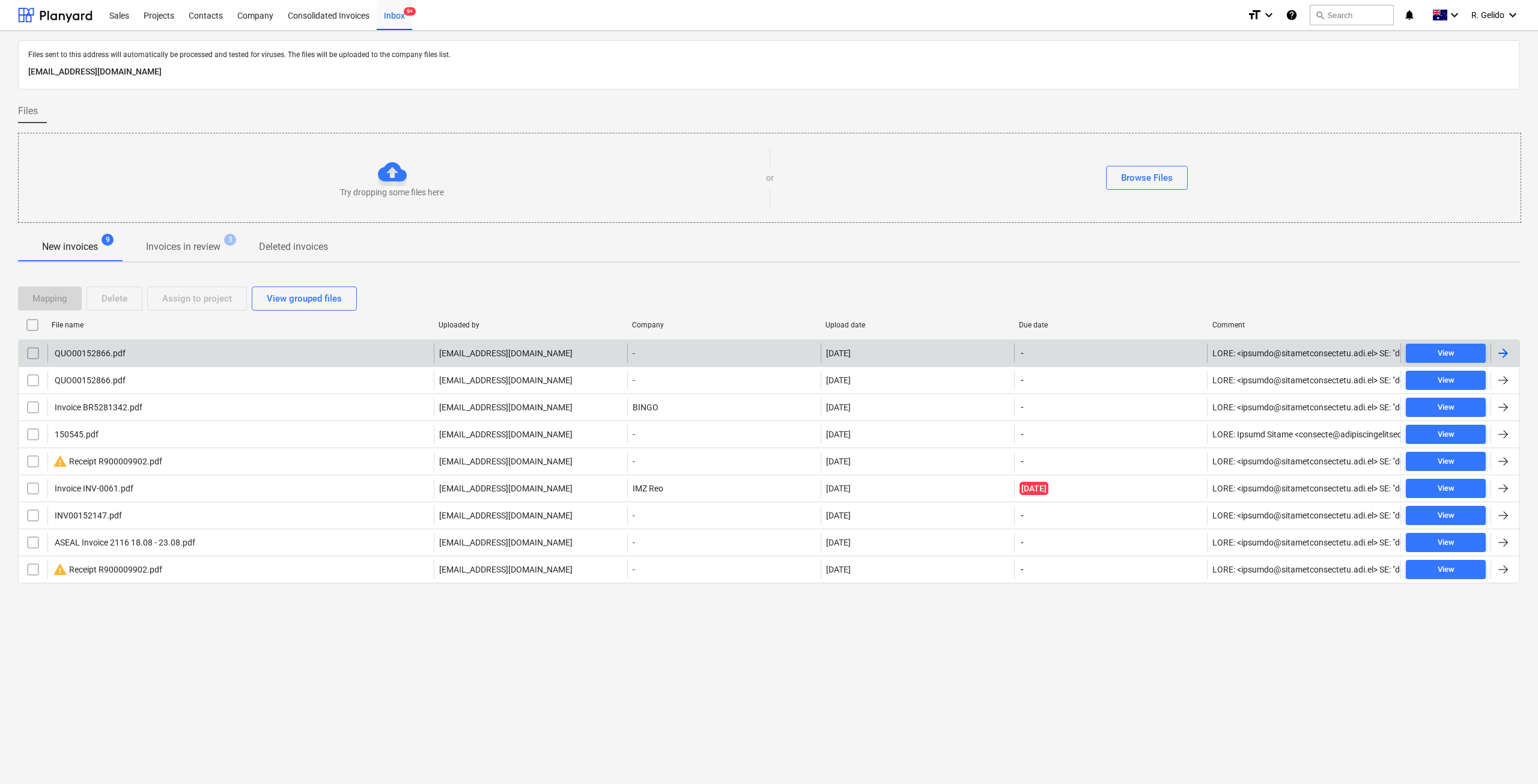
click at [166, 352] on div "QUO00152866.pdf" at bounding box center [241, 352] width 386 height 19
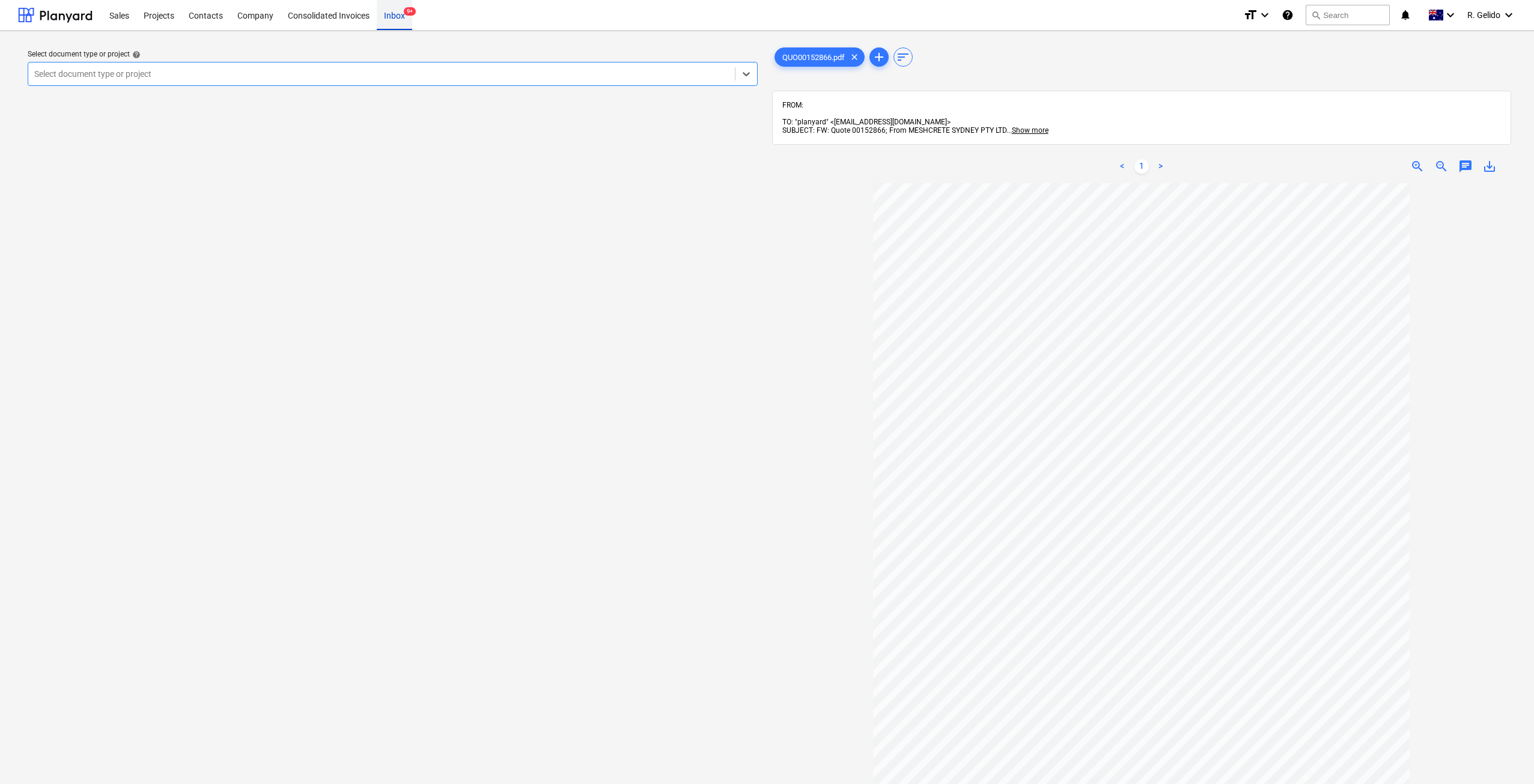
click at [398, 23] on div "Inbox 9+" at bounding box center [394, 14] width 35 height 31
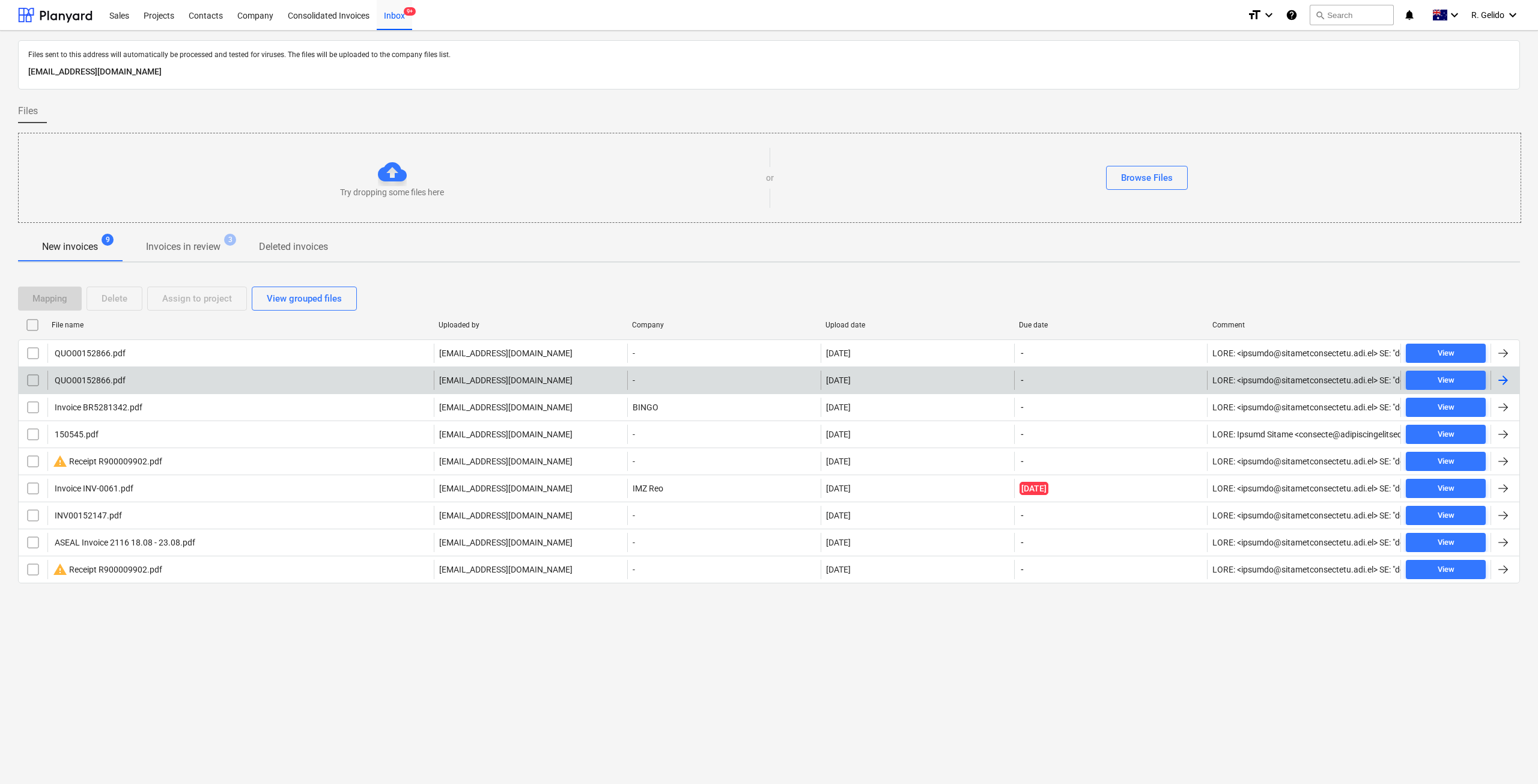
click at [103, 380] on div "QUO00152866.pdf" at bounding box center [89, 380] width 72 height 10
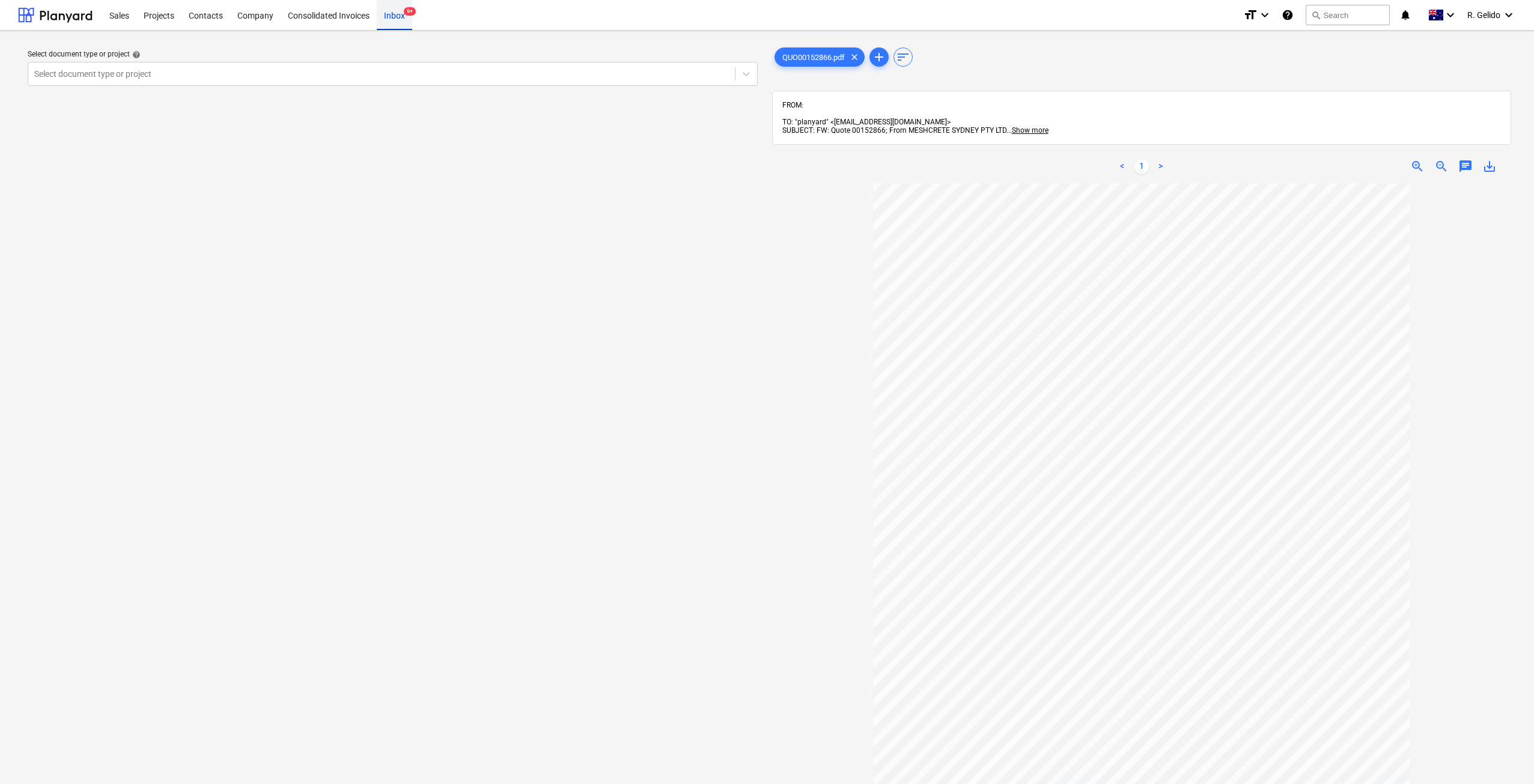
click at [396, 10] on div "Inbox 9+" at bounding box center [394, 14] width 35 height 31
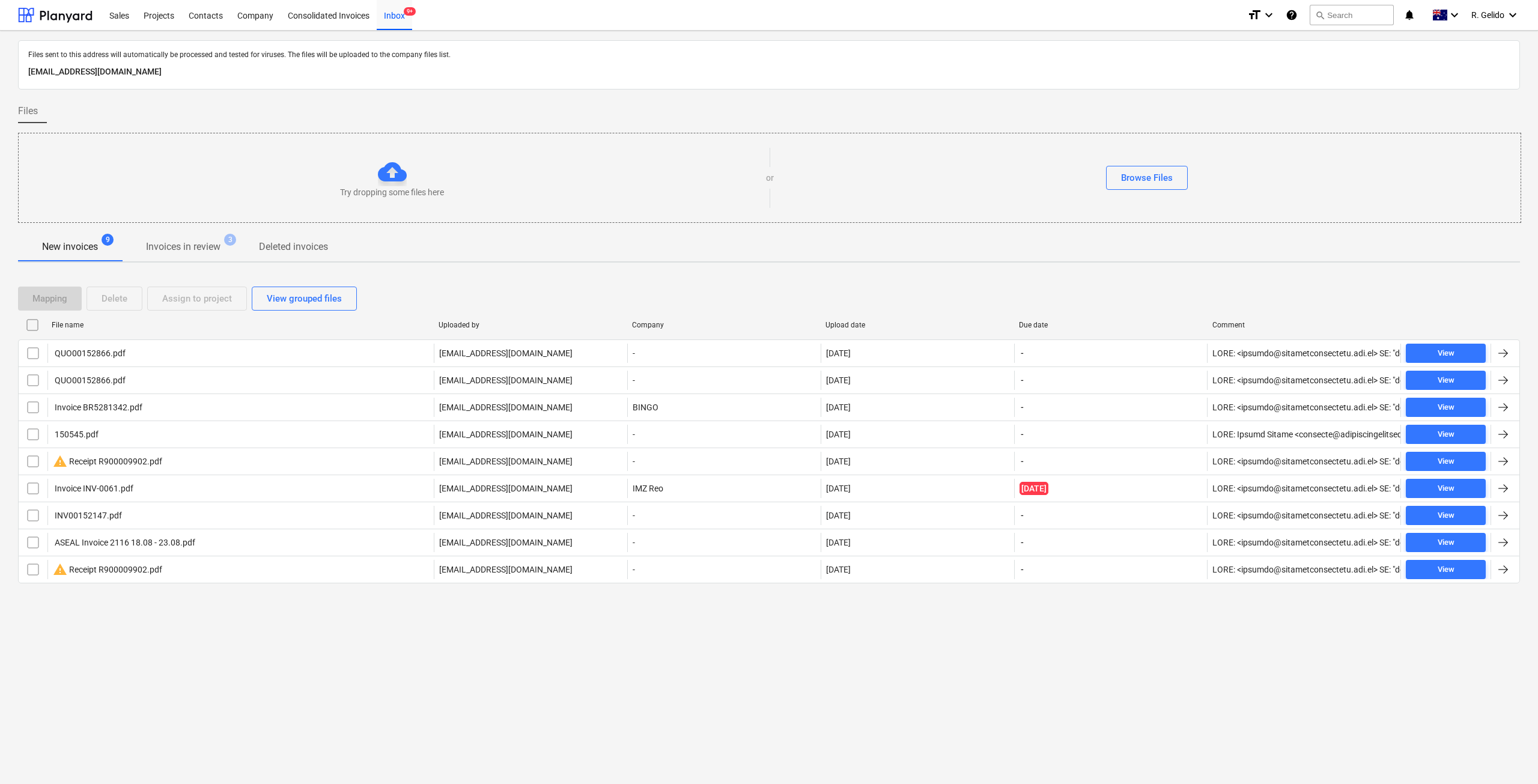
click at [78, 326] on div "File name" at bounding box center [240, 324] width 377 height 8
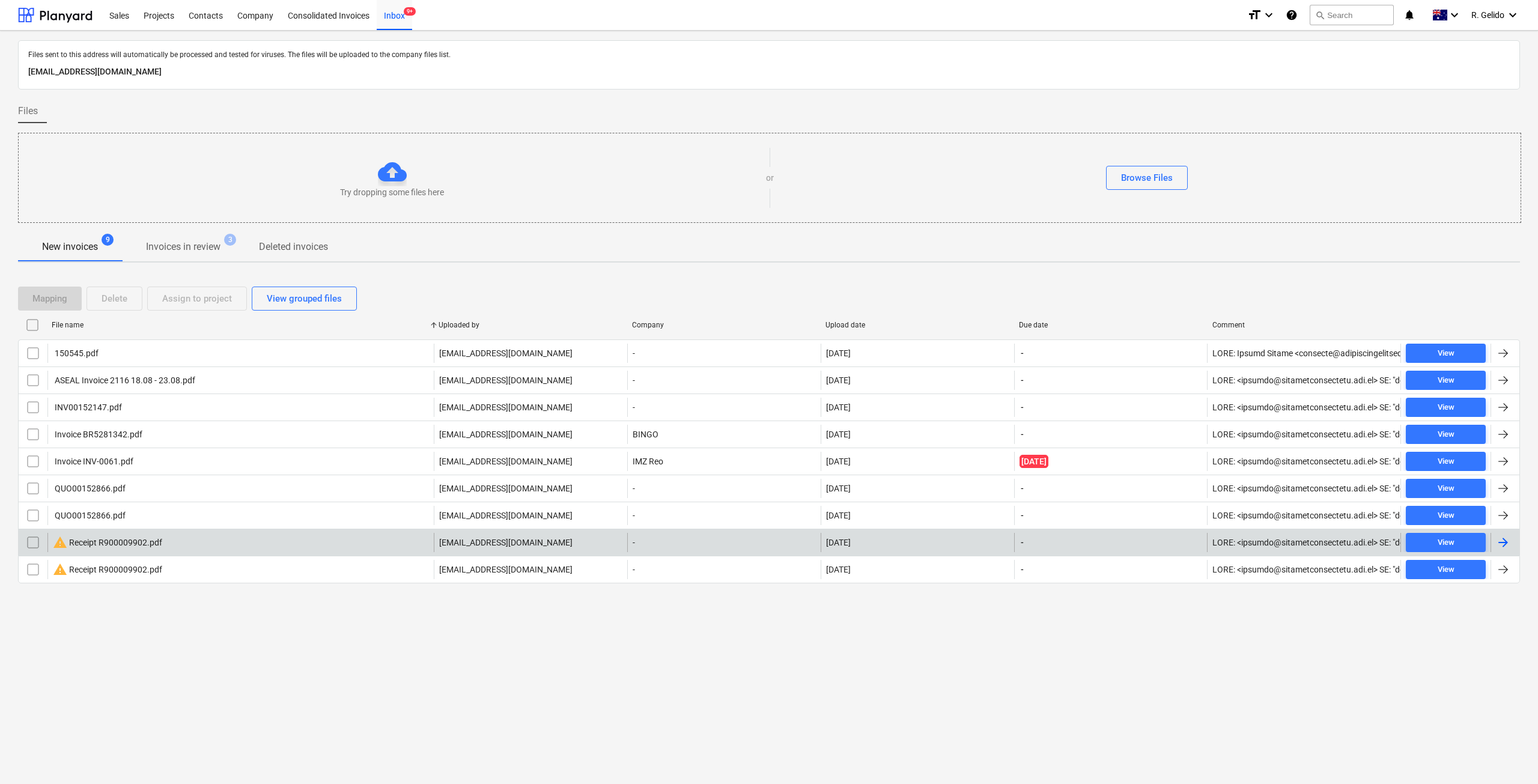
click at [122, 546] on div "warning Receipt R900009902.pdf" at bounding box center [107, 542] width 109 height 14
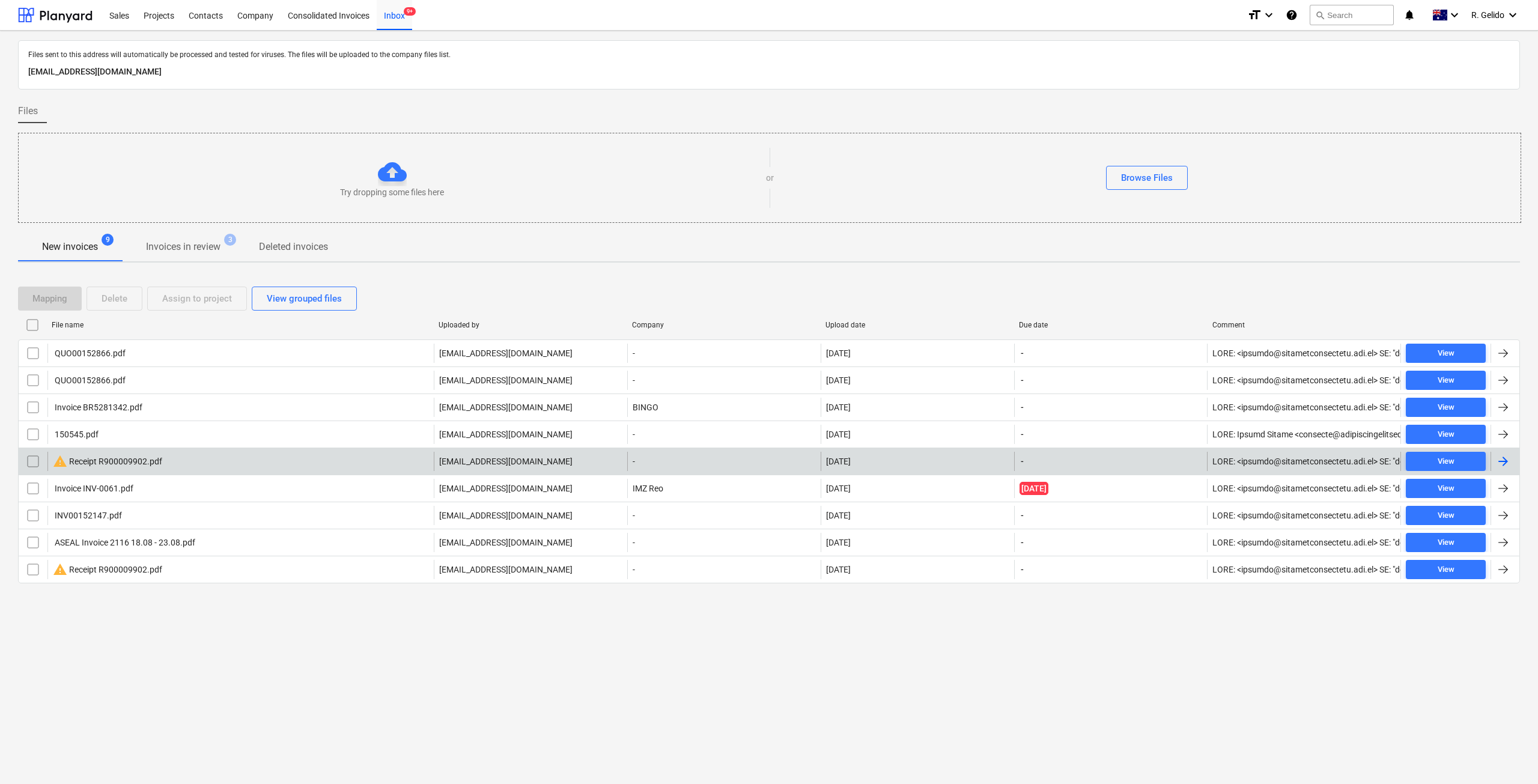
click at [137, 458] on div "warning Receipt R900009902.pdf" at bounding box center [107, 461] width 109 height 14
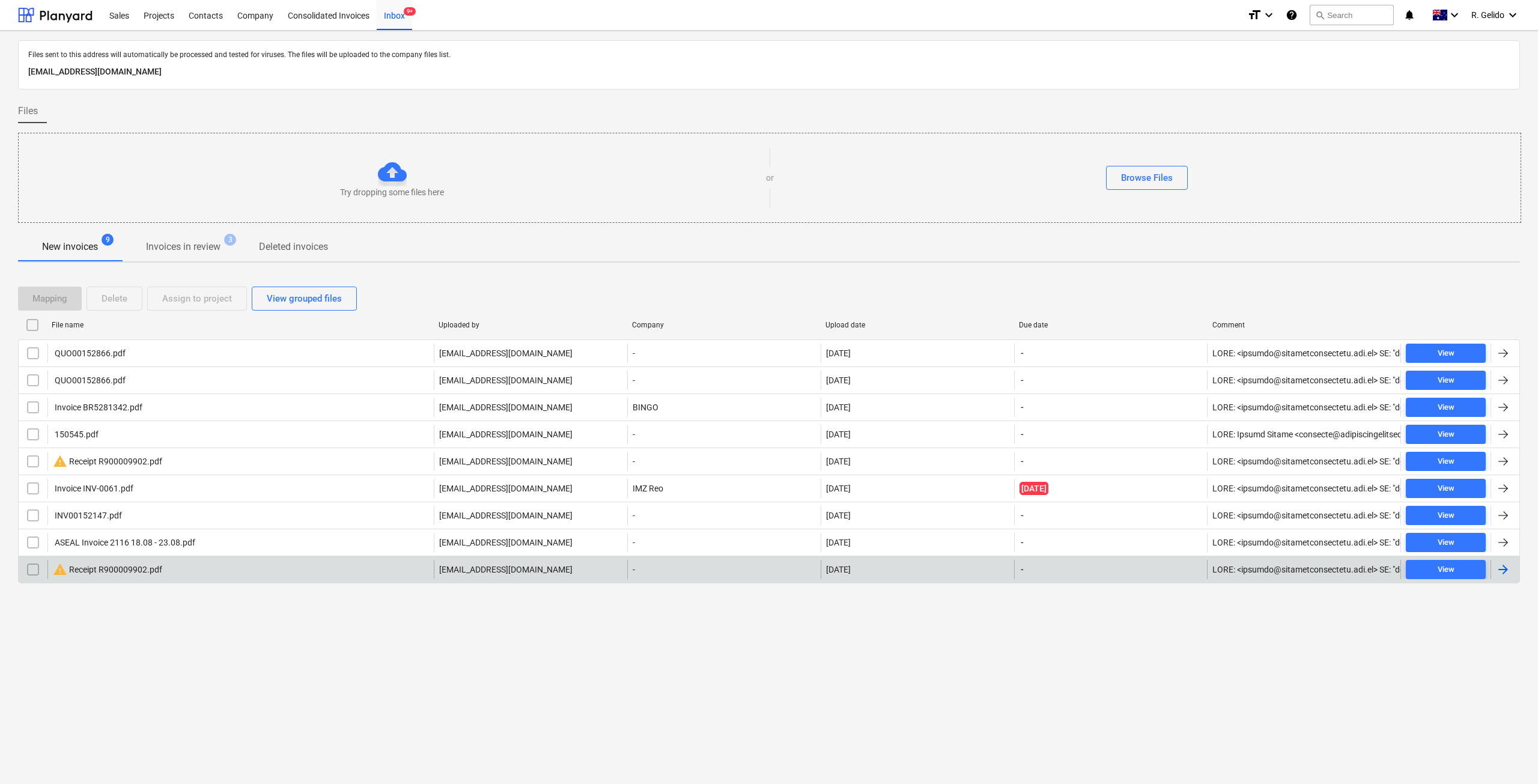
click at [110, 559] on div "warning Receipt R900009902.pdf [EMAIL_ADDRESS][DOMAIN_NAME] - [DATE] - View" at bounding box center [769, 569] width 1502 height 28
click at [112, 570] on div "warning Receipt R900009902.pdf" at bounding box center [107, 569] width 109 height 14
click at [32, 567] on input "checkbox" at bounding box center [32, 569] width 19 height 19
click at [114, 290] on button "Delete" at bounding box center [115, 299] width 56 height 24
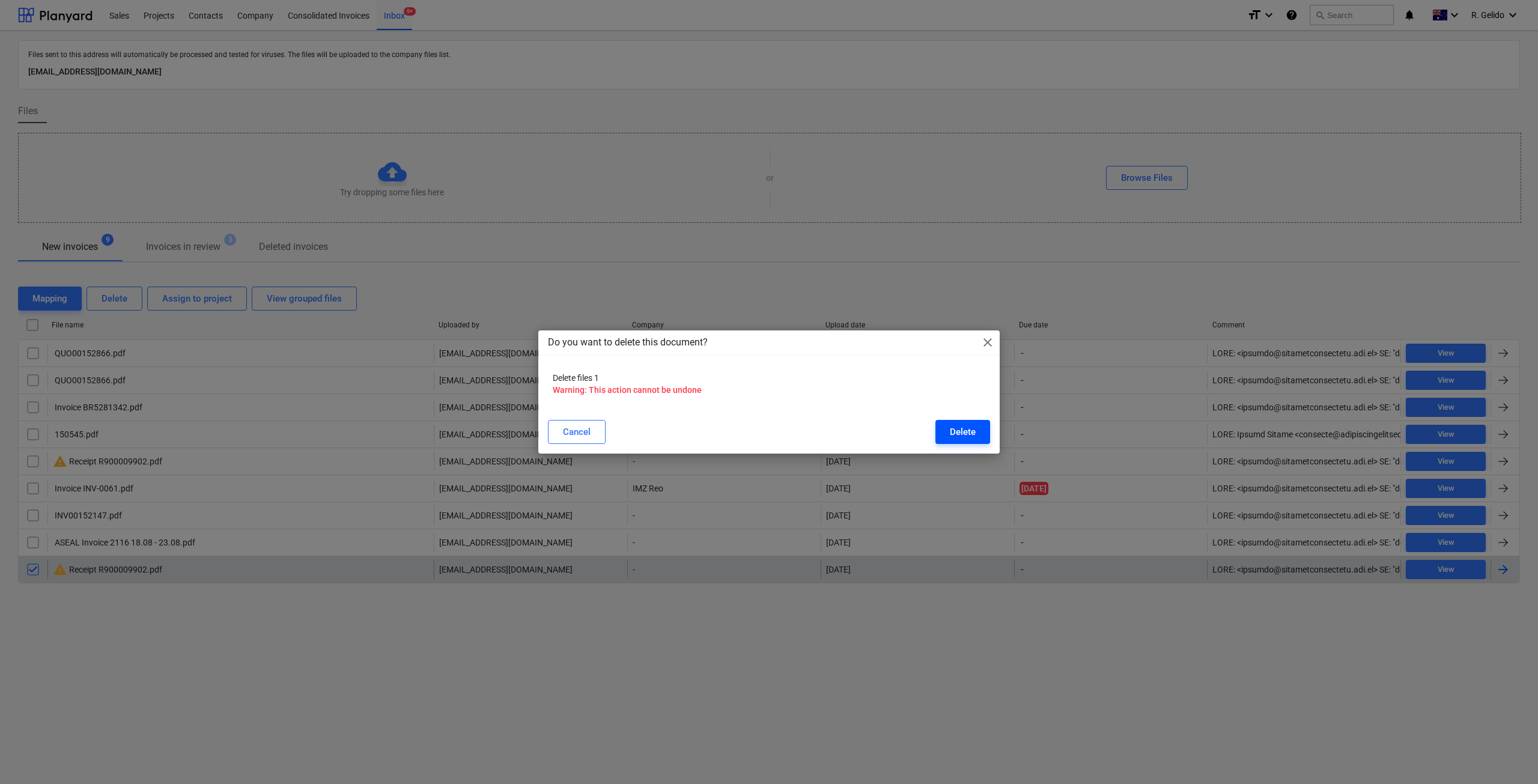
click at [976, 429] on button "Delete" at bounding box center [962, 432] width 54 height 24
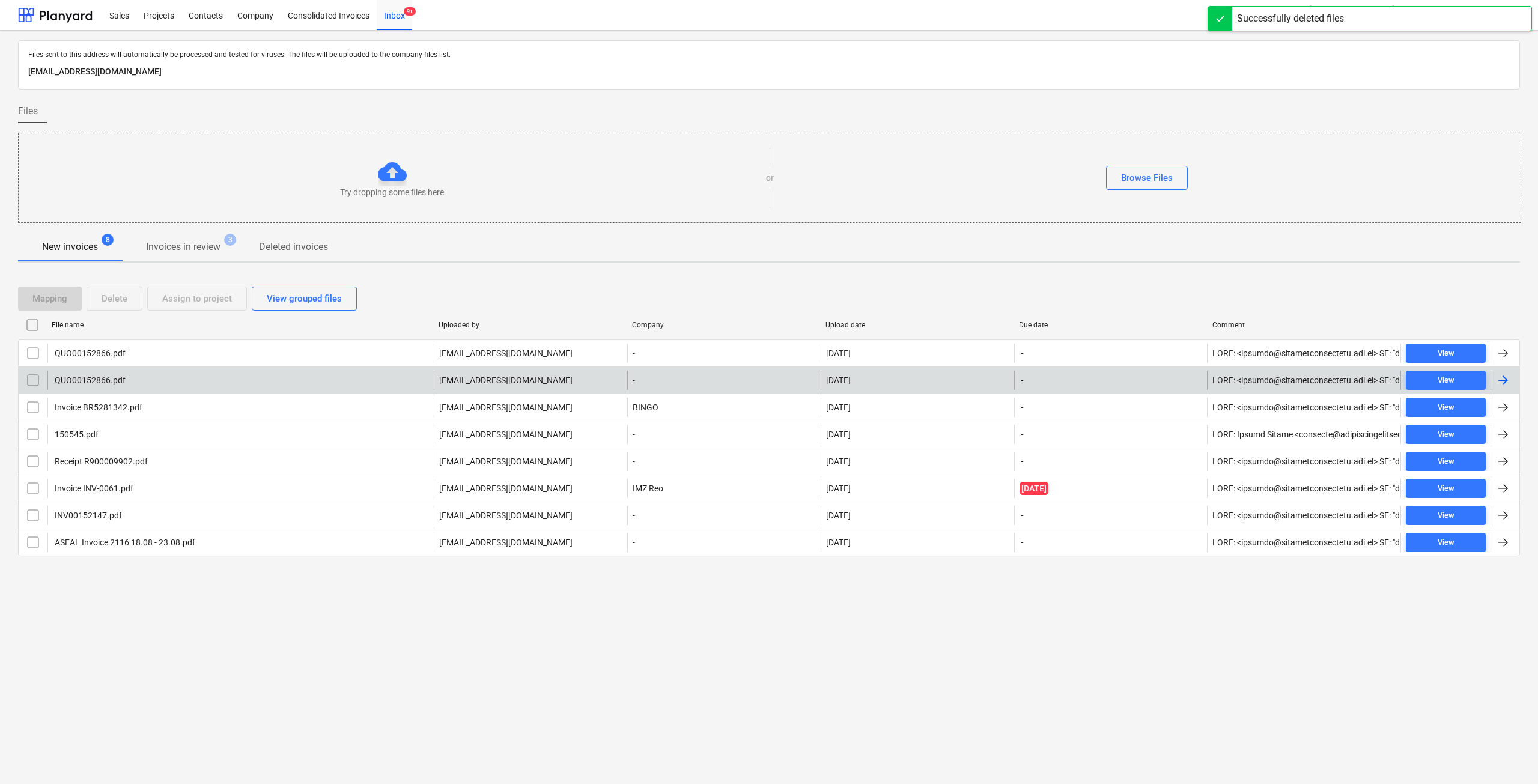
click at [144, 375] on div "QUO00152866.pdf" at bounding box center [241, 380] width 386 height 19
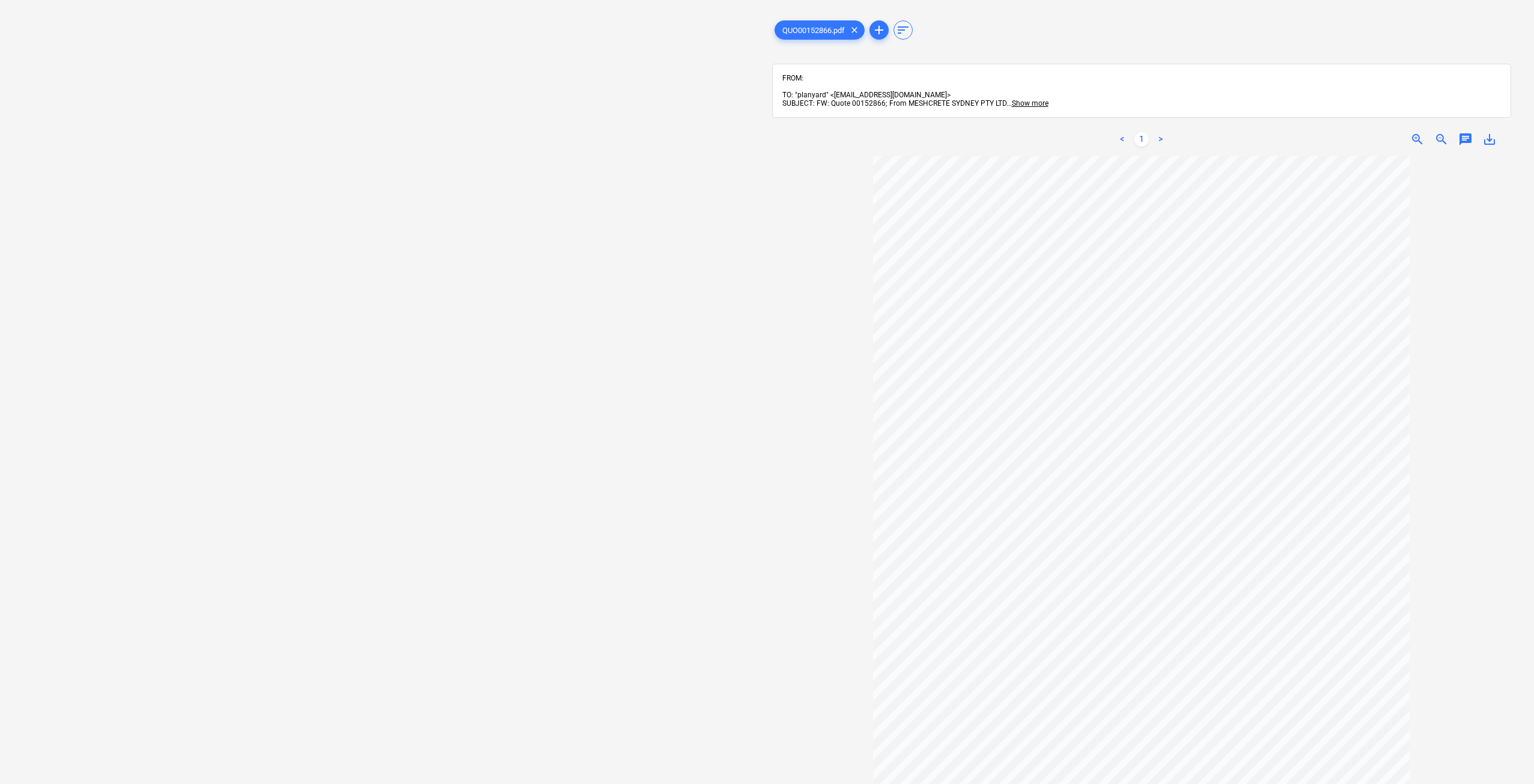
scroll to position [214, 0]
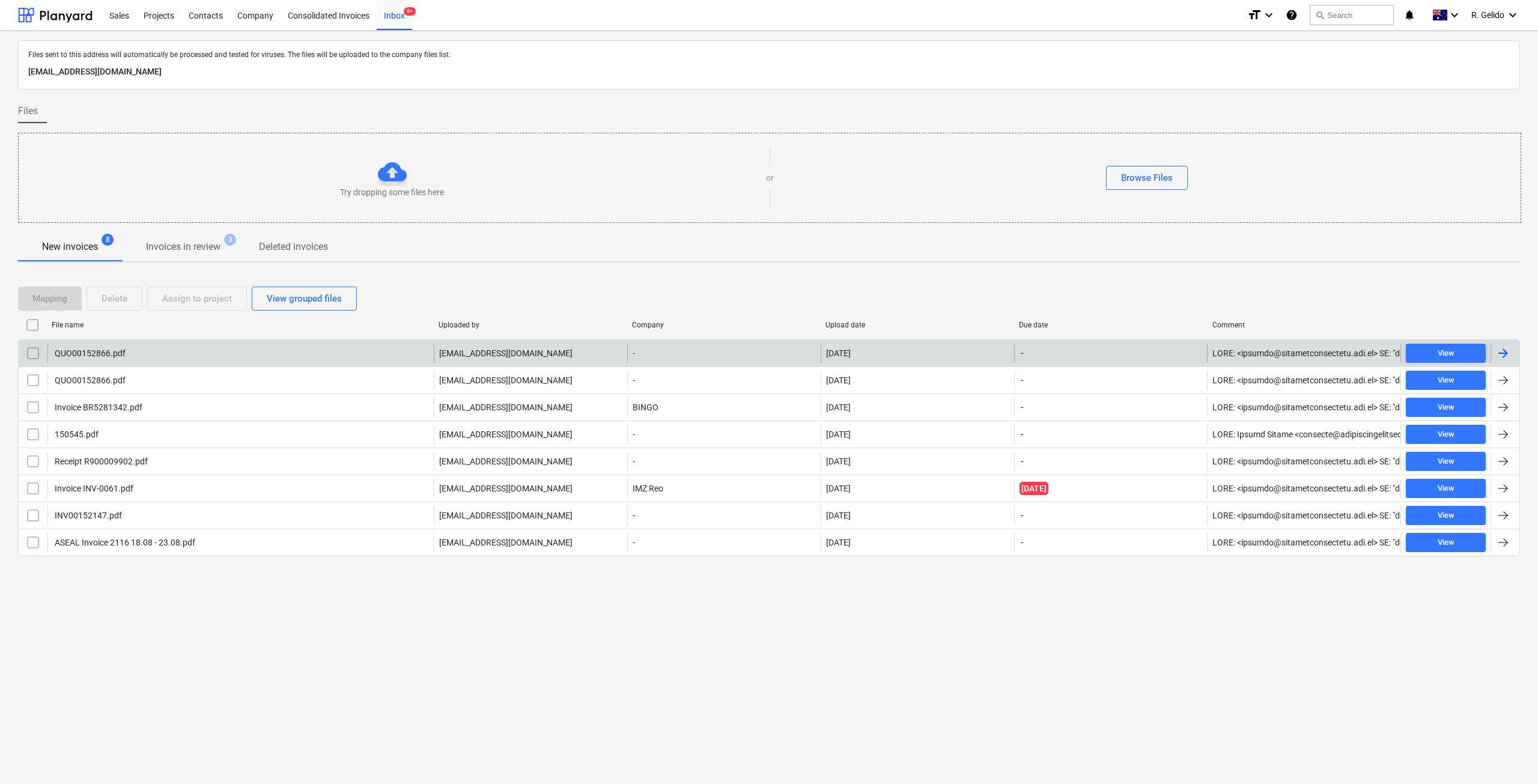
click at [137, 355] on div "QUO00152866.pdf" at bounding box center [241, 352] width 386 height 19
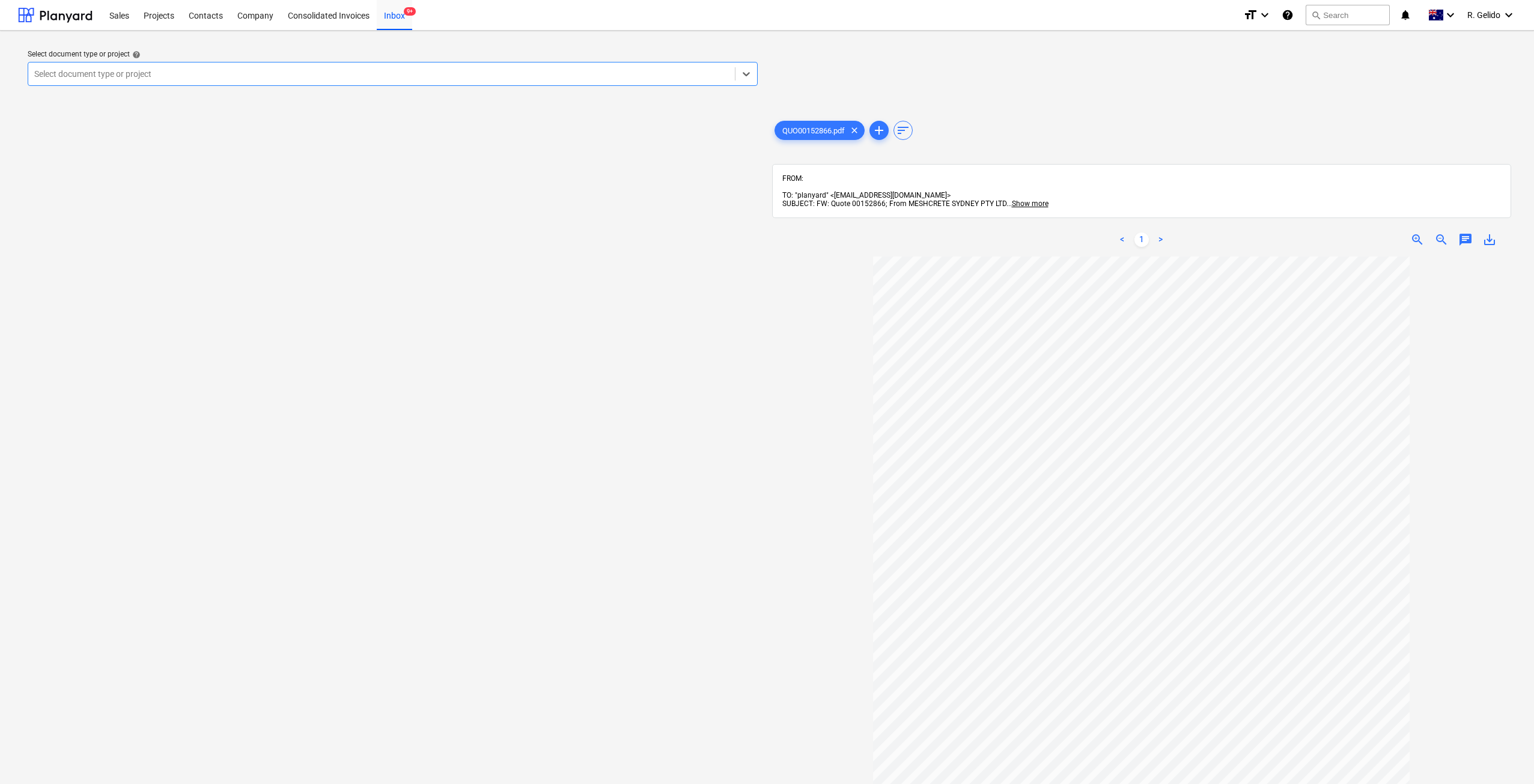
scroll to position [214, 0]
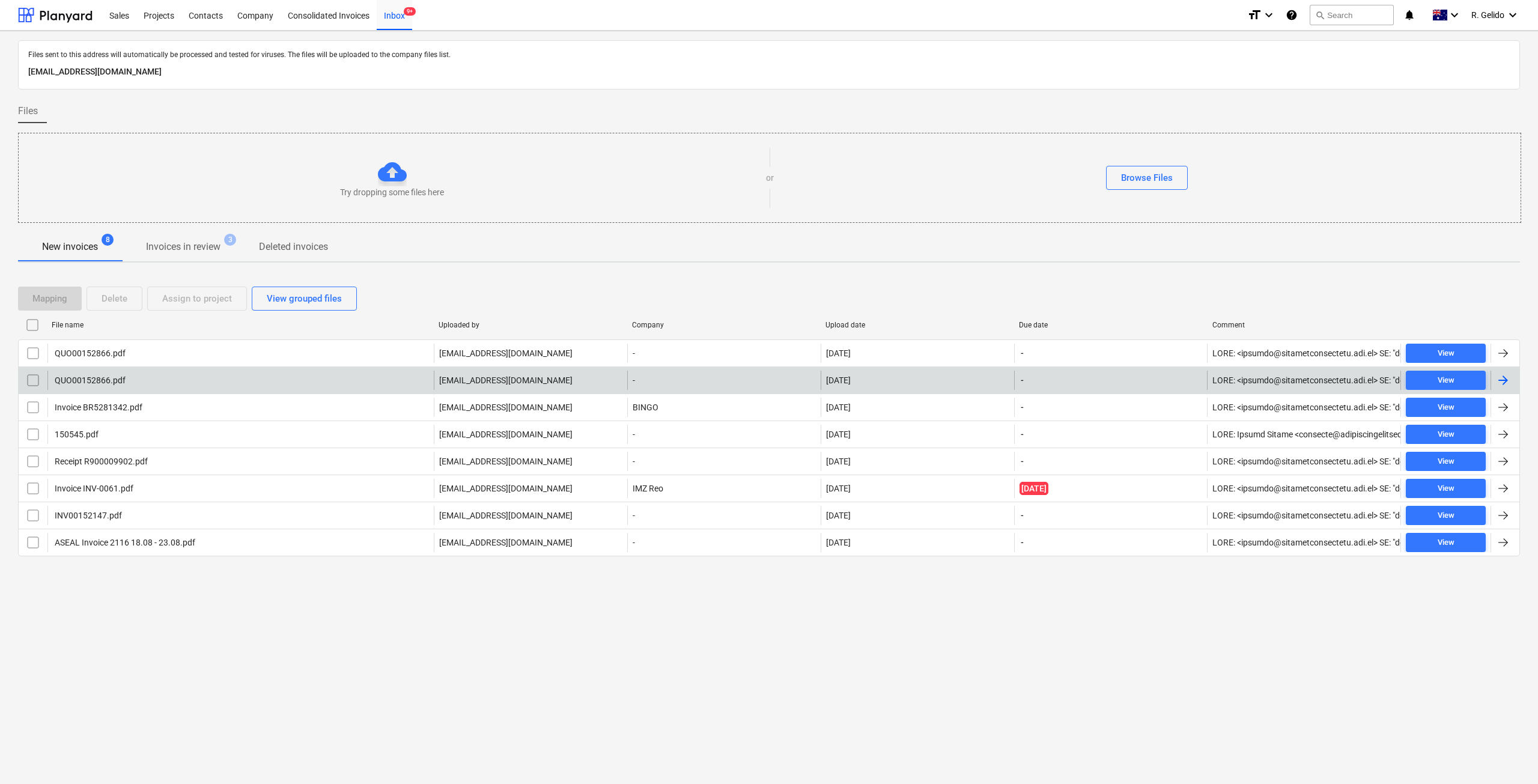
click at [155, 389] on div "QUO00152866.pdf" at bounding box center [241, 380] width 386 height 19
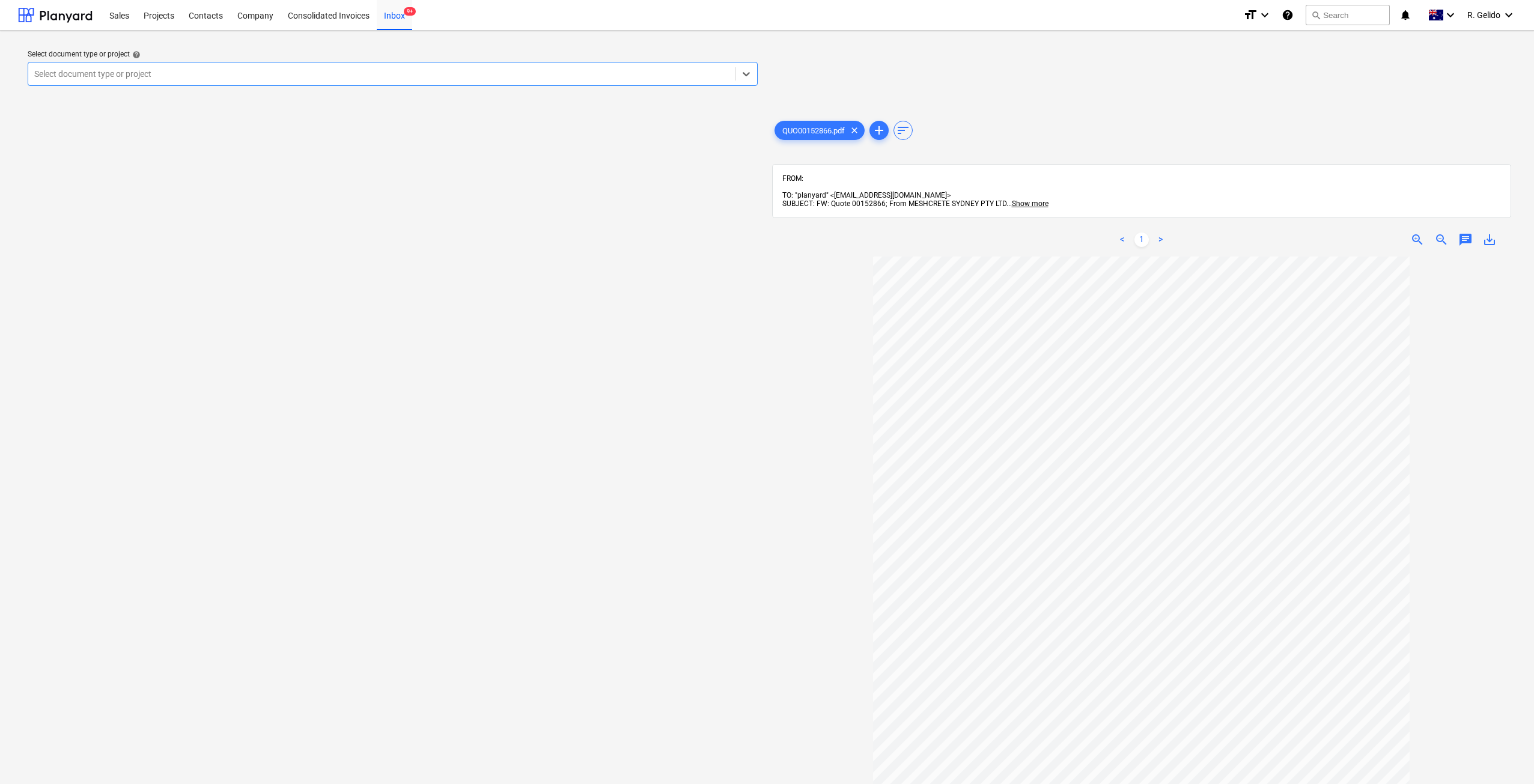
scroll to position [214, 0]
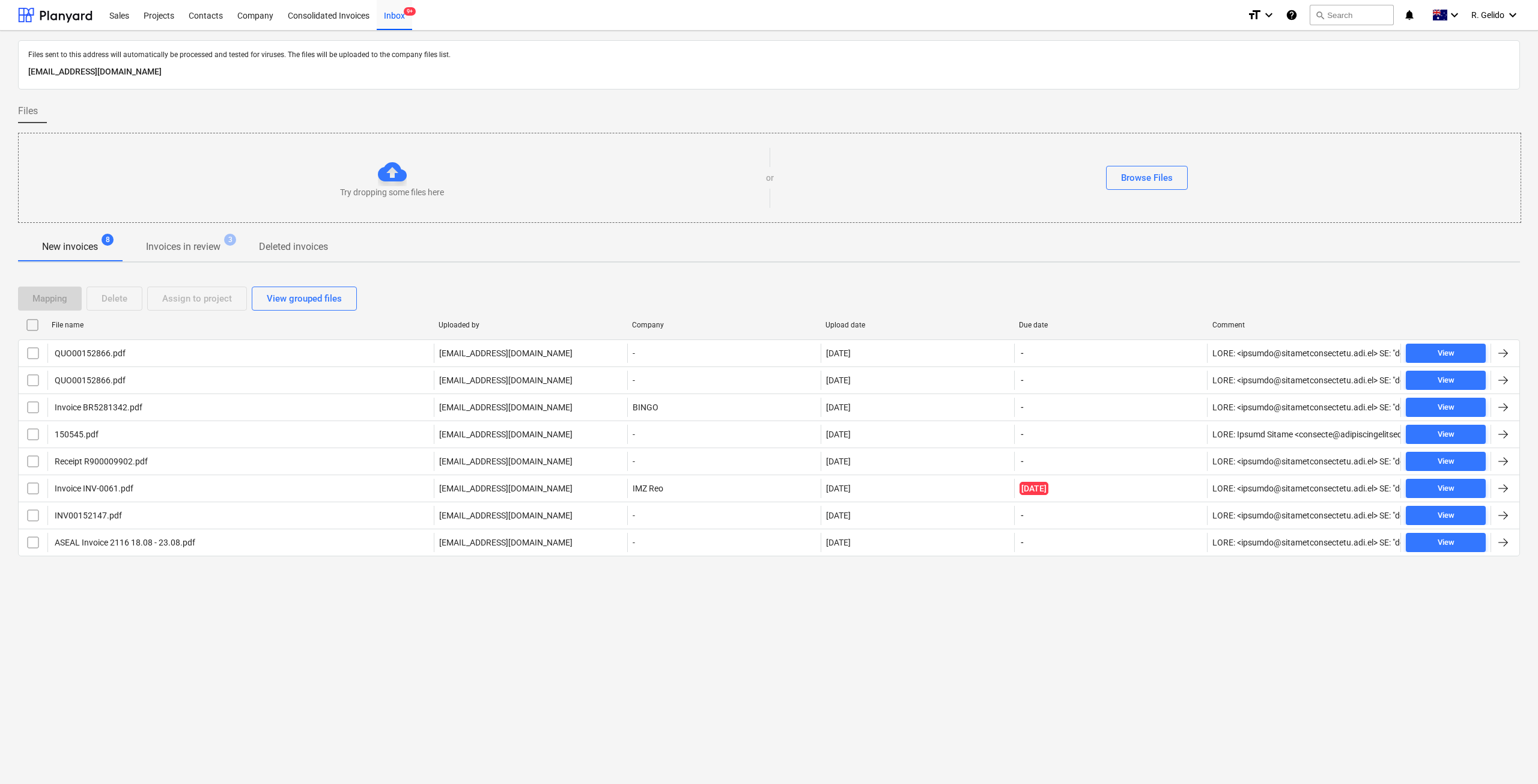
click at [805, 675] on div "Files sent to this address will automatically be processed and tested for virus…" at bounding box center [769, 407] width 1538 height 753
click at [147, 16] on div "Projects" at bounding box center [159, 14] width 45 height 31
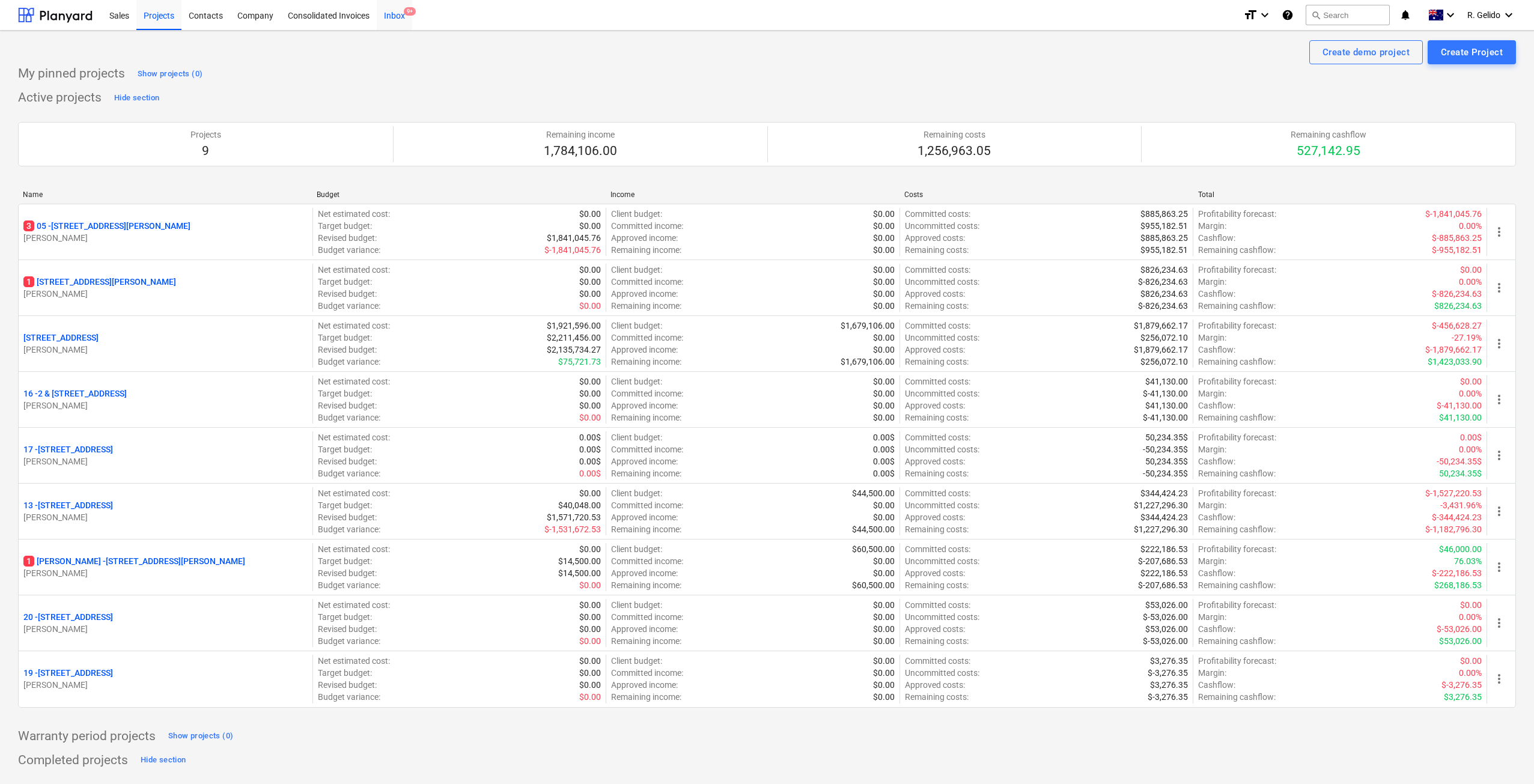
click at [405, 15] on span "9+" at bounding box center [410, 11] width 12 height 8
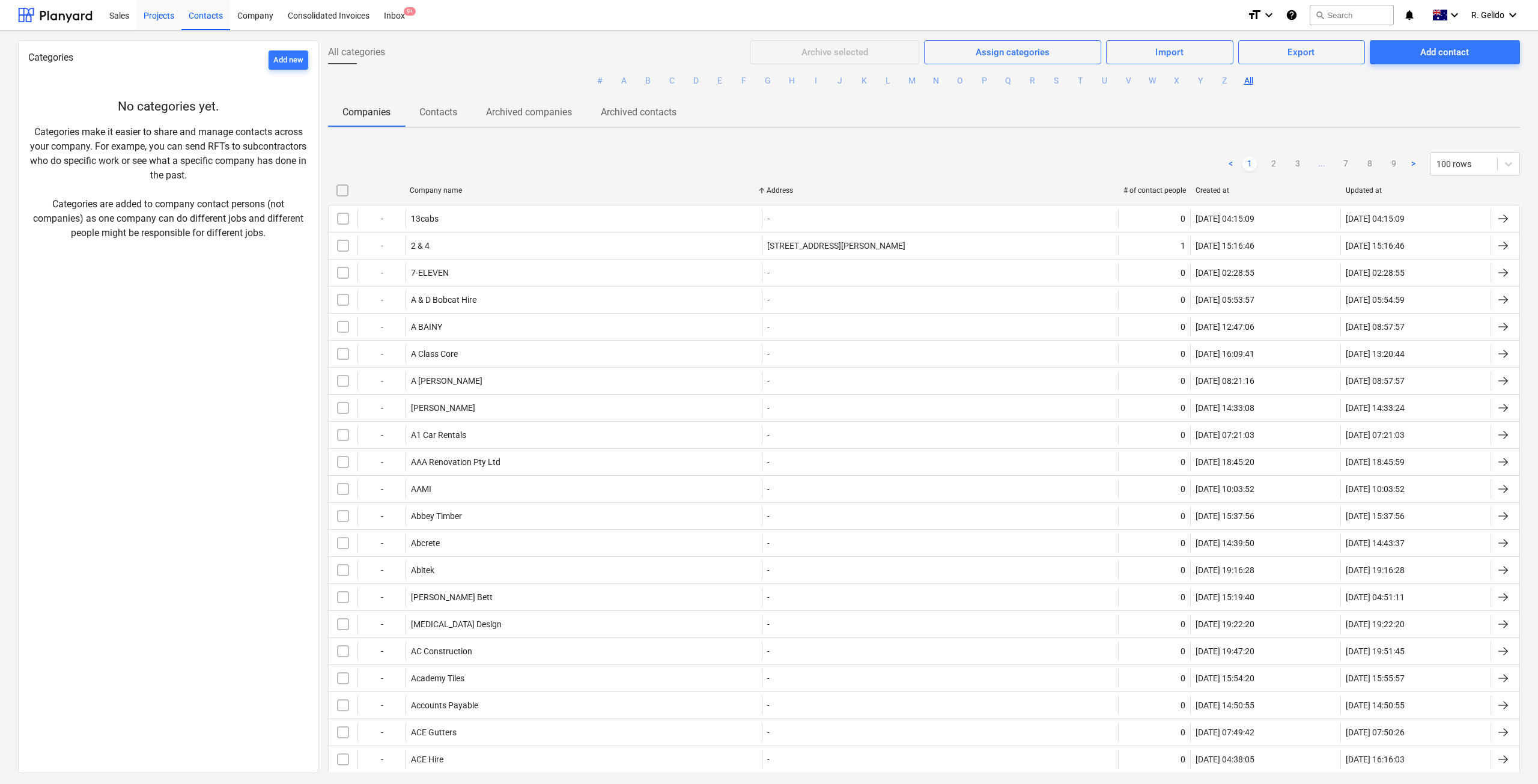
click at [148, 14] on div "Projects" at bounding box center [159, 14] width 45 height 31
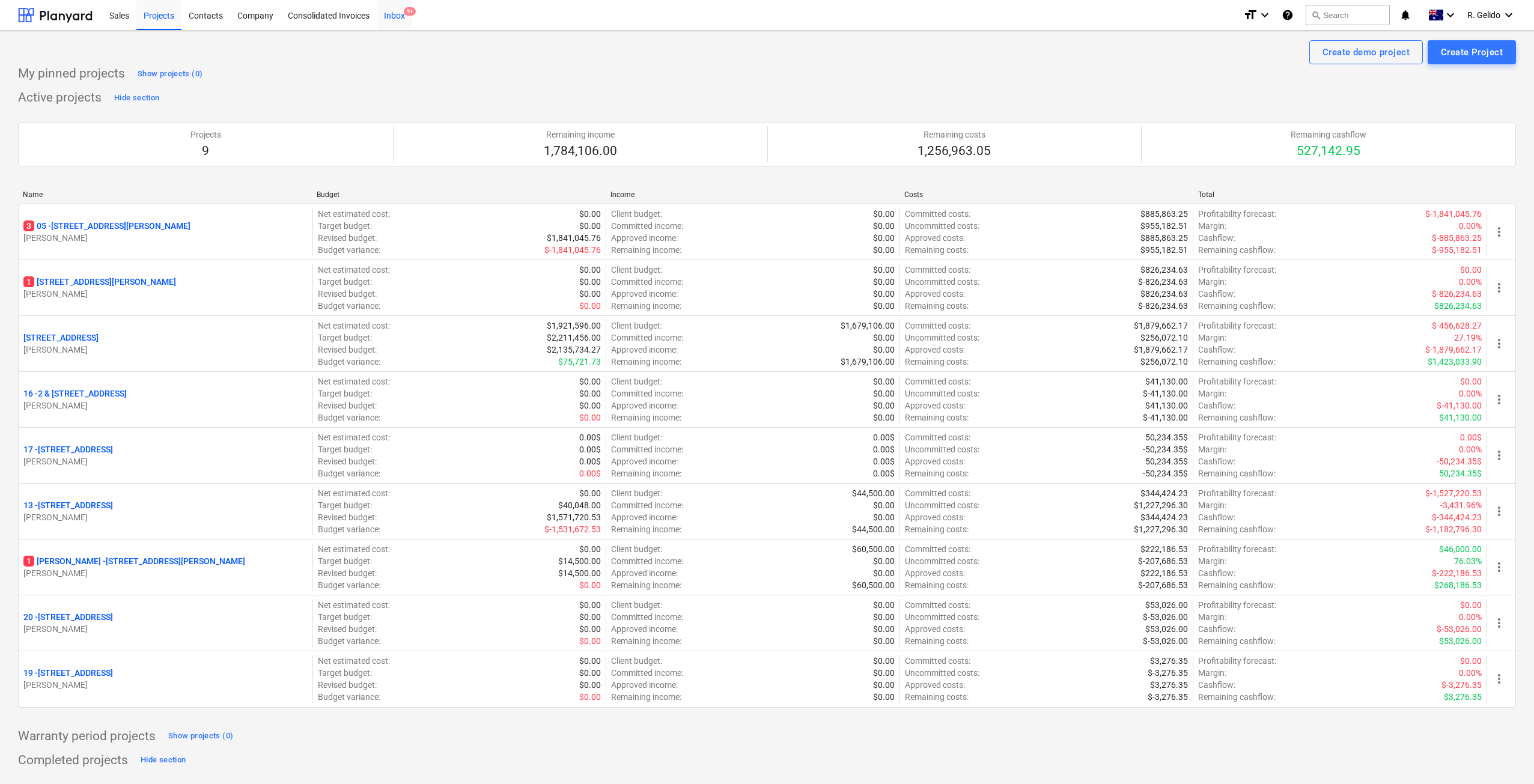
click at [407, 11] on span "9+" at bounding box center [410, 11] width 12 height 8
